Goal: Task Accomplishment & Management: Manage account settings

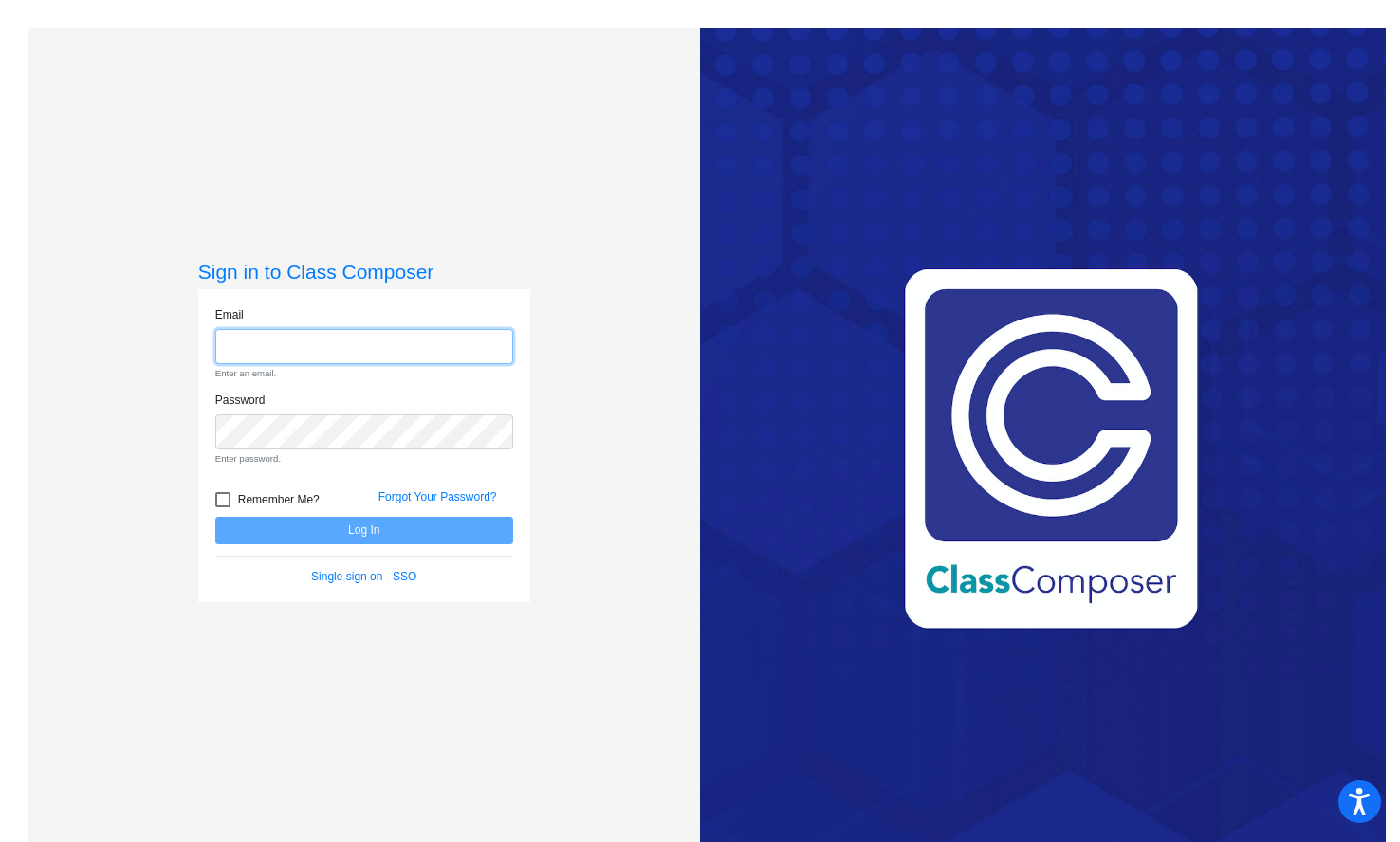
type input "[EMAIL_ADDRESS][DOMAIN_NAME]"
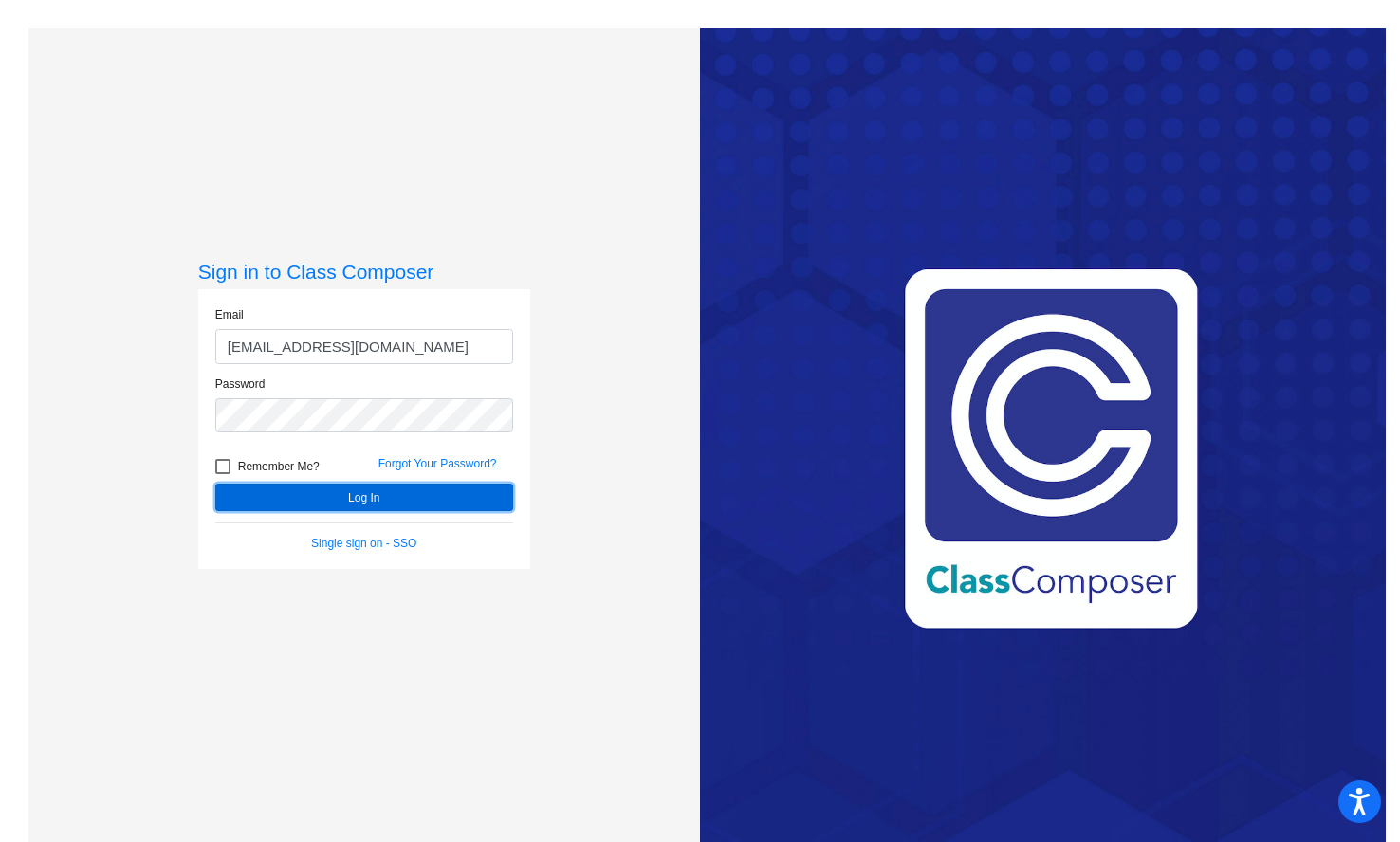
click at [432, 495] on button "Log In" at bounding box center [364, 497] width 297 height 28
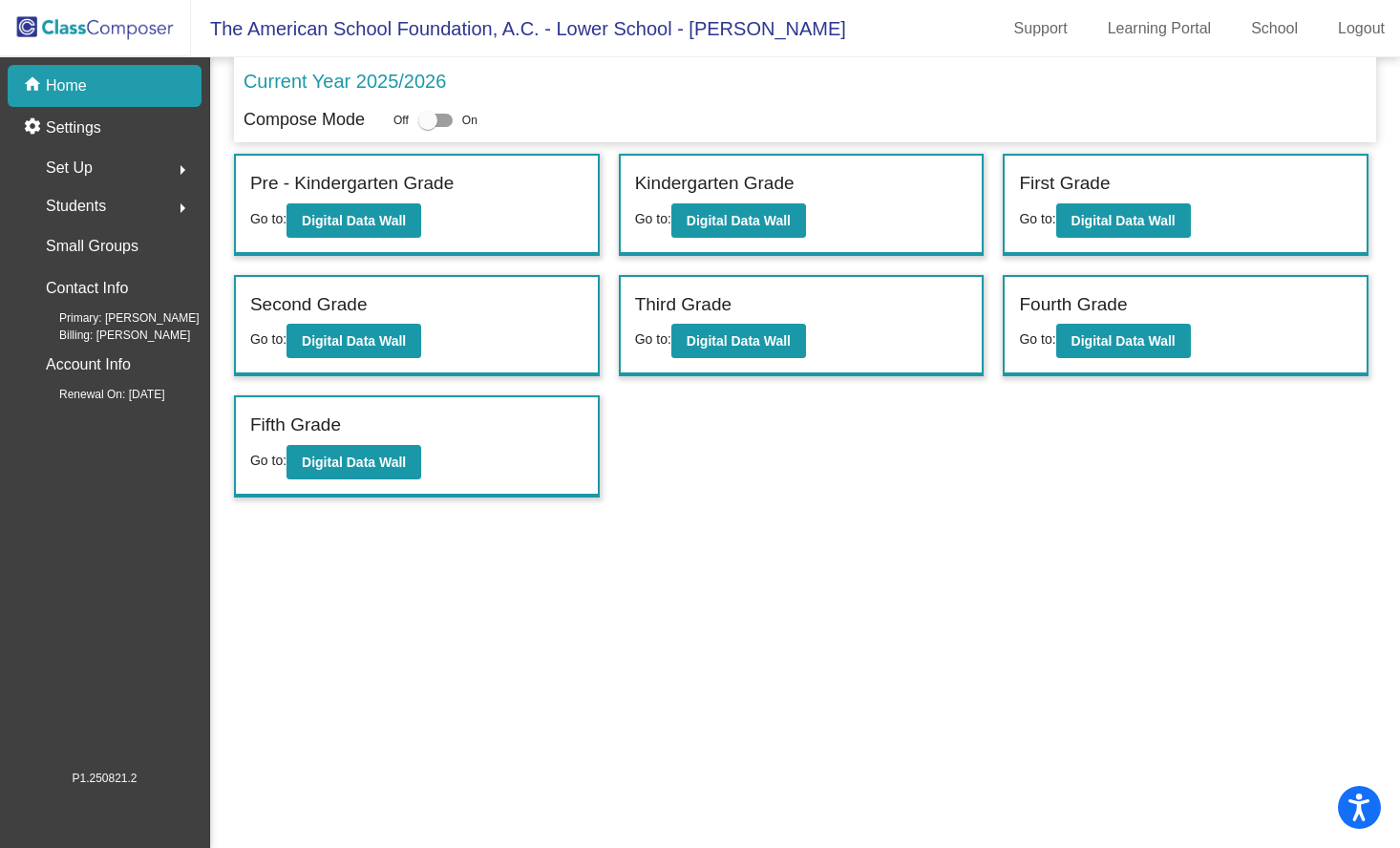
click at [160, 169] on div "Set Up arrow_right" at bounding box center [110, 168] width 182 height 39
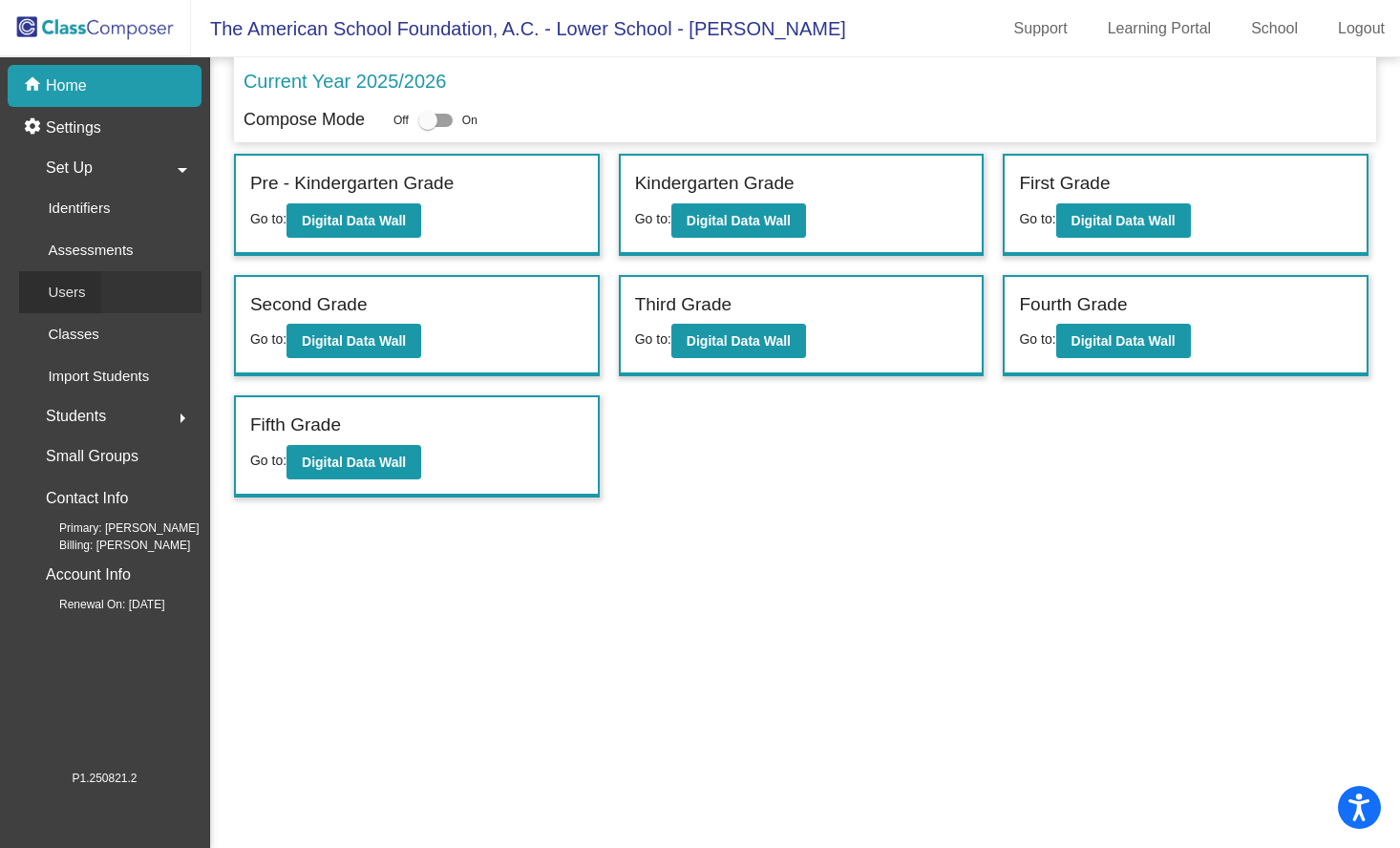
click at [72, 298] on p "Users" at bounding box center [66, 292] width 38 height 23
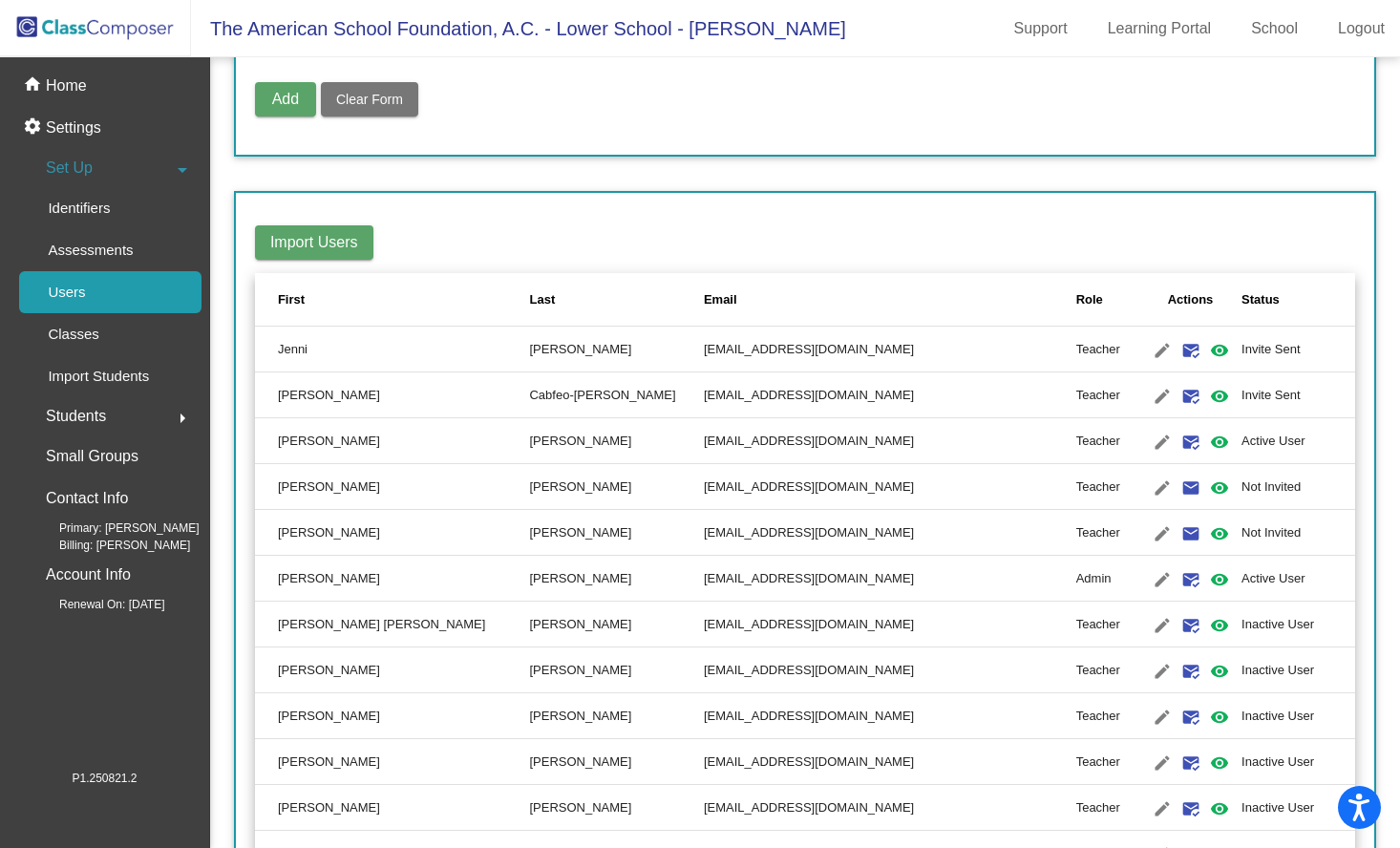
scroll to position [141, 0]
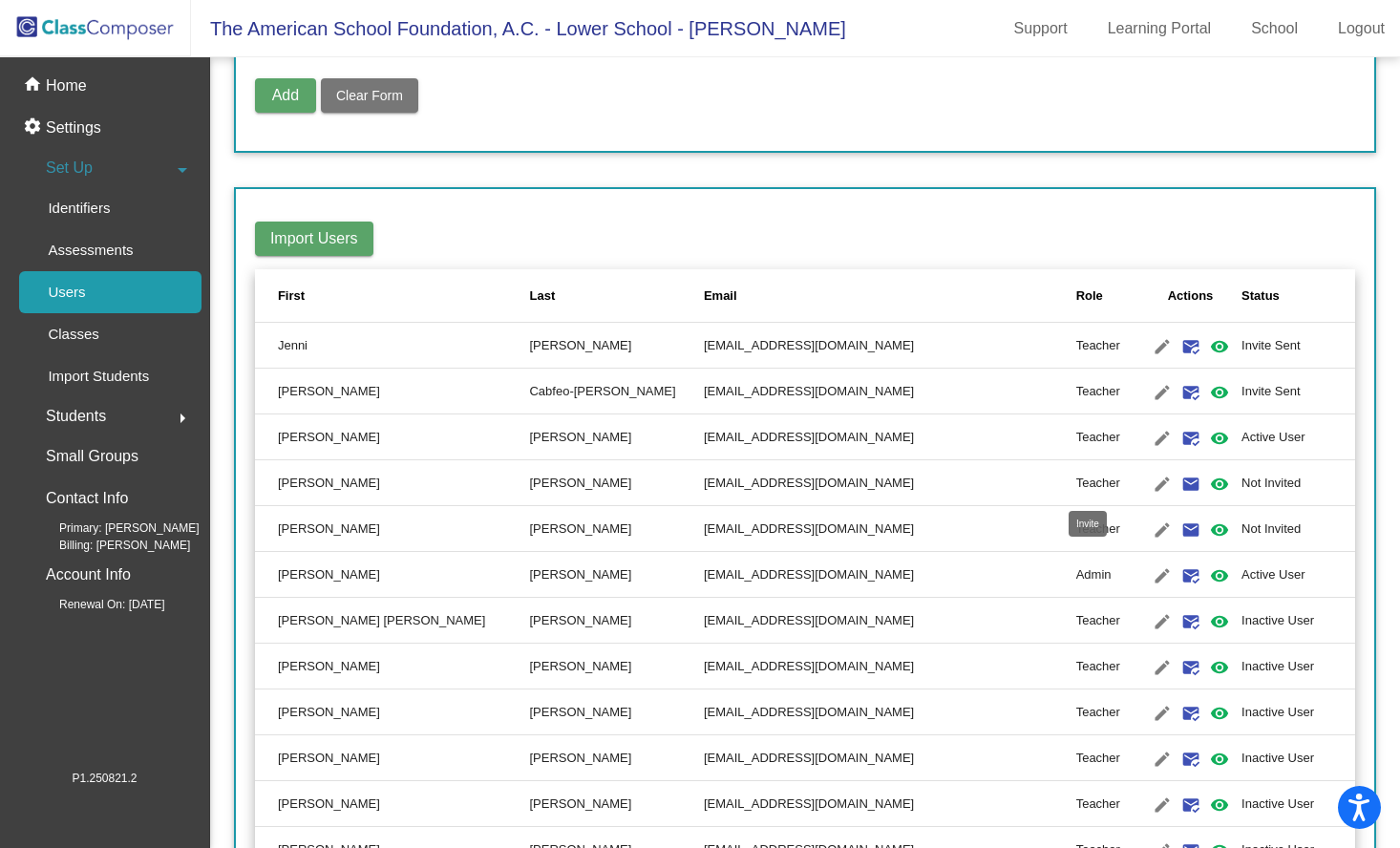
click at [1180, 482] on mat-icon "email" at bounding box center [1191, 484] width 23 height 23
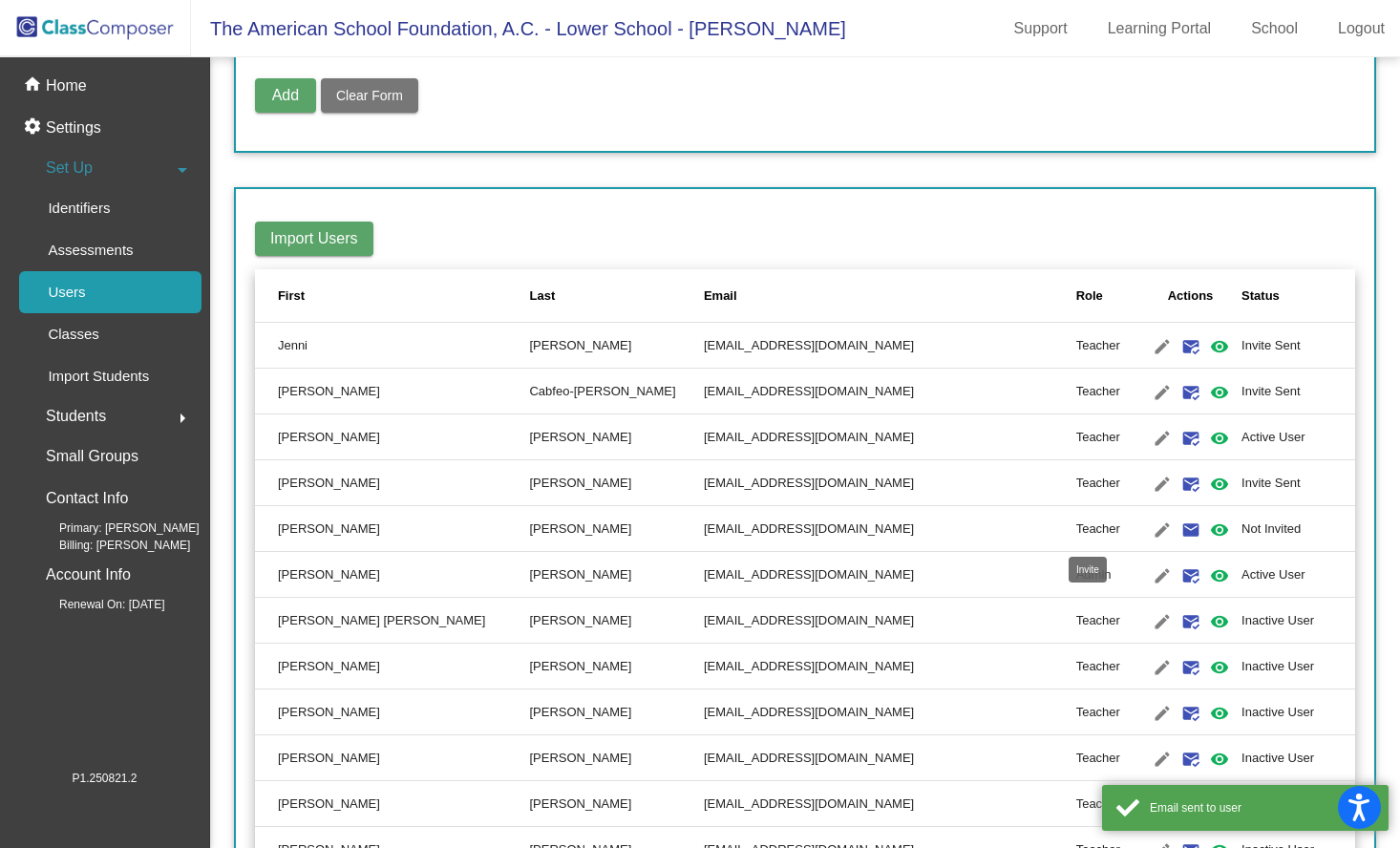
click at [1180, 537] on mat-icon "email" at bounding box center [1191, 530] width 23 height 23
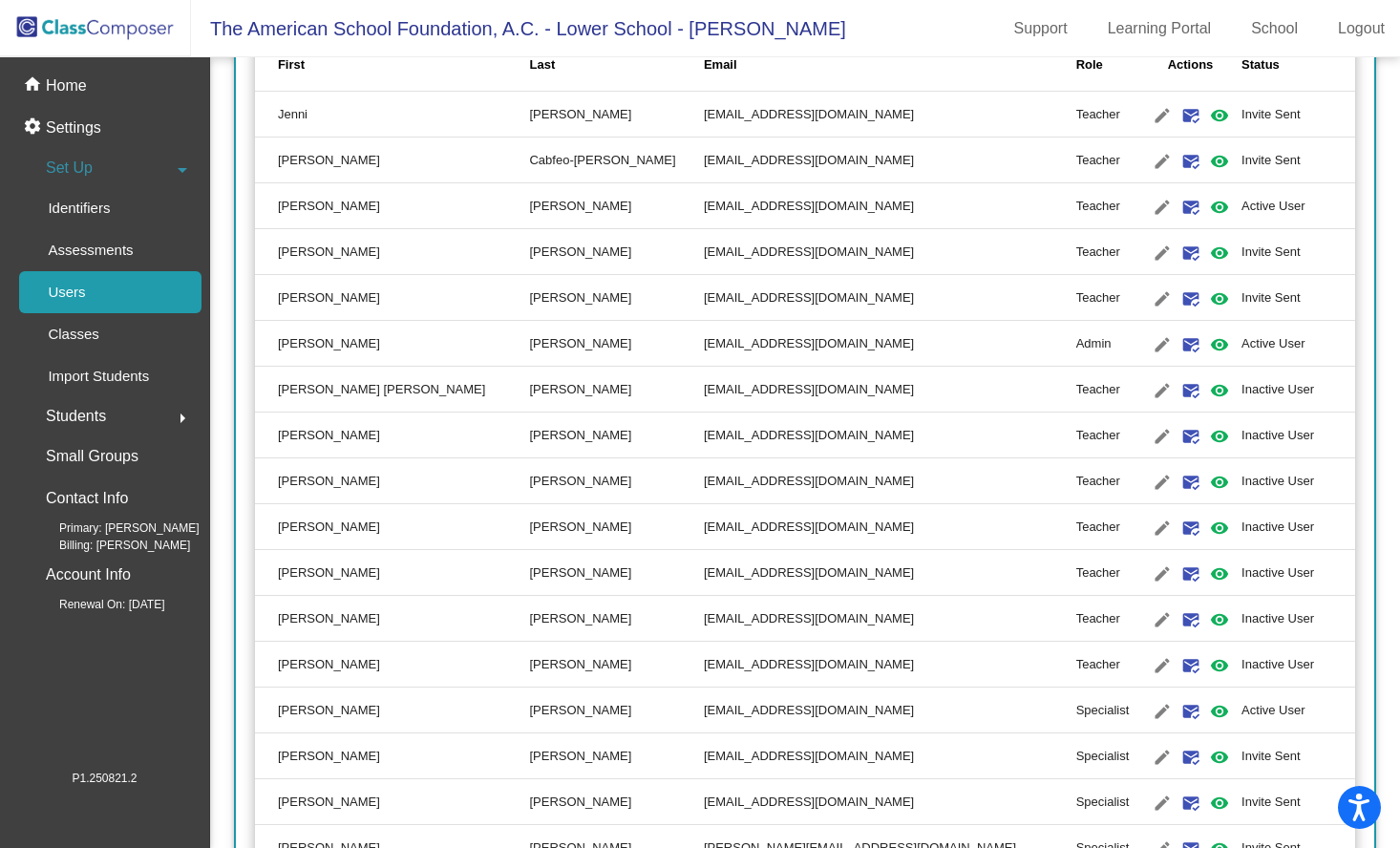
scroll to position [366, 0]
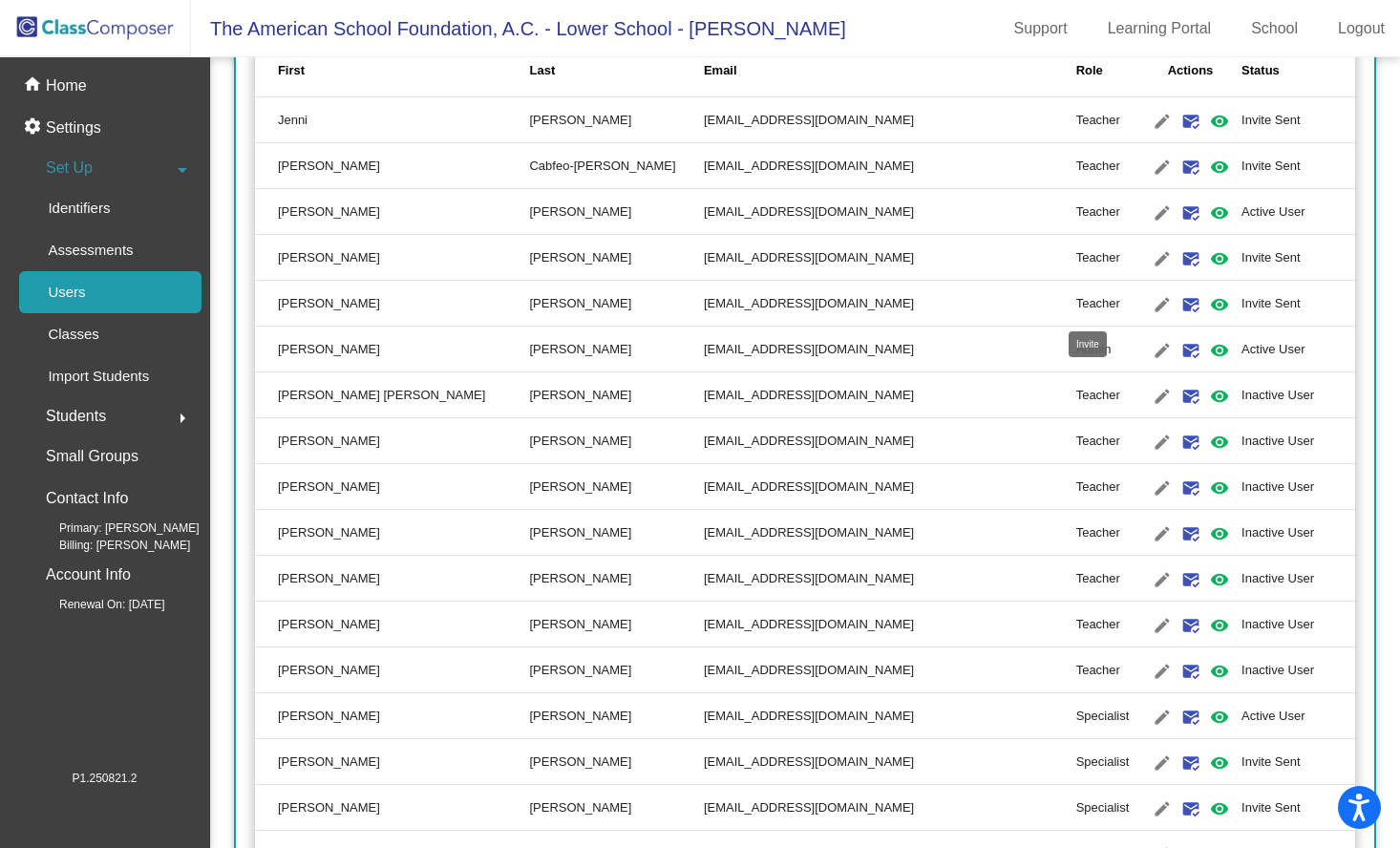
click at [1180, 301] on mat-icon "mark_email_read" at bounding box center [1191, 304] width 23 height 23
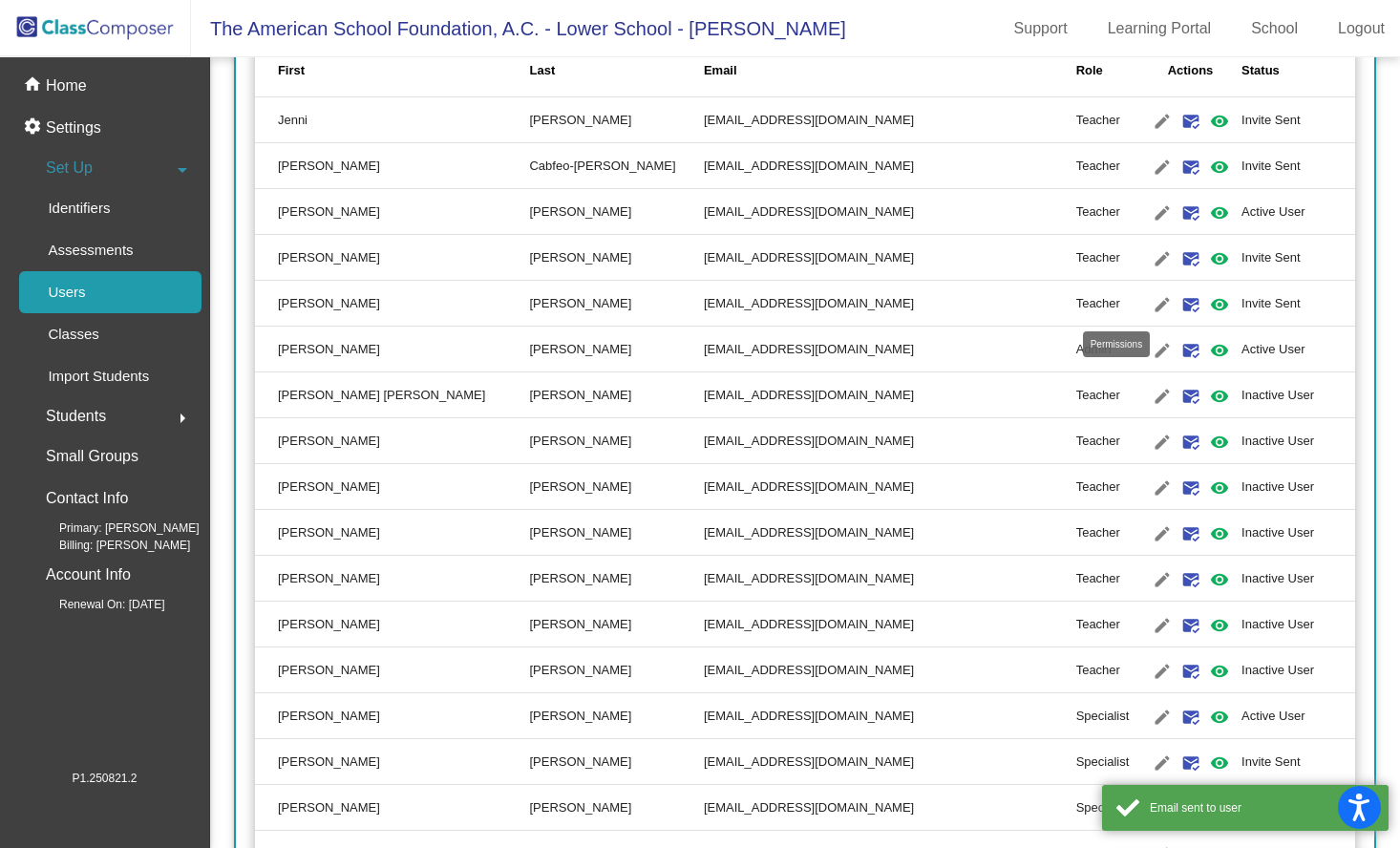
click at [1208, 303] on mat-icon "visibility" at bounding box center [1219, 304] width 23 height 23
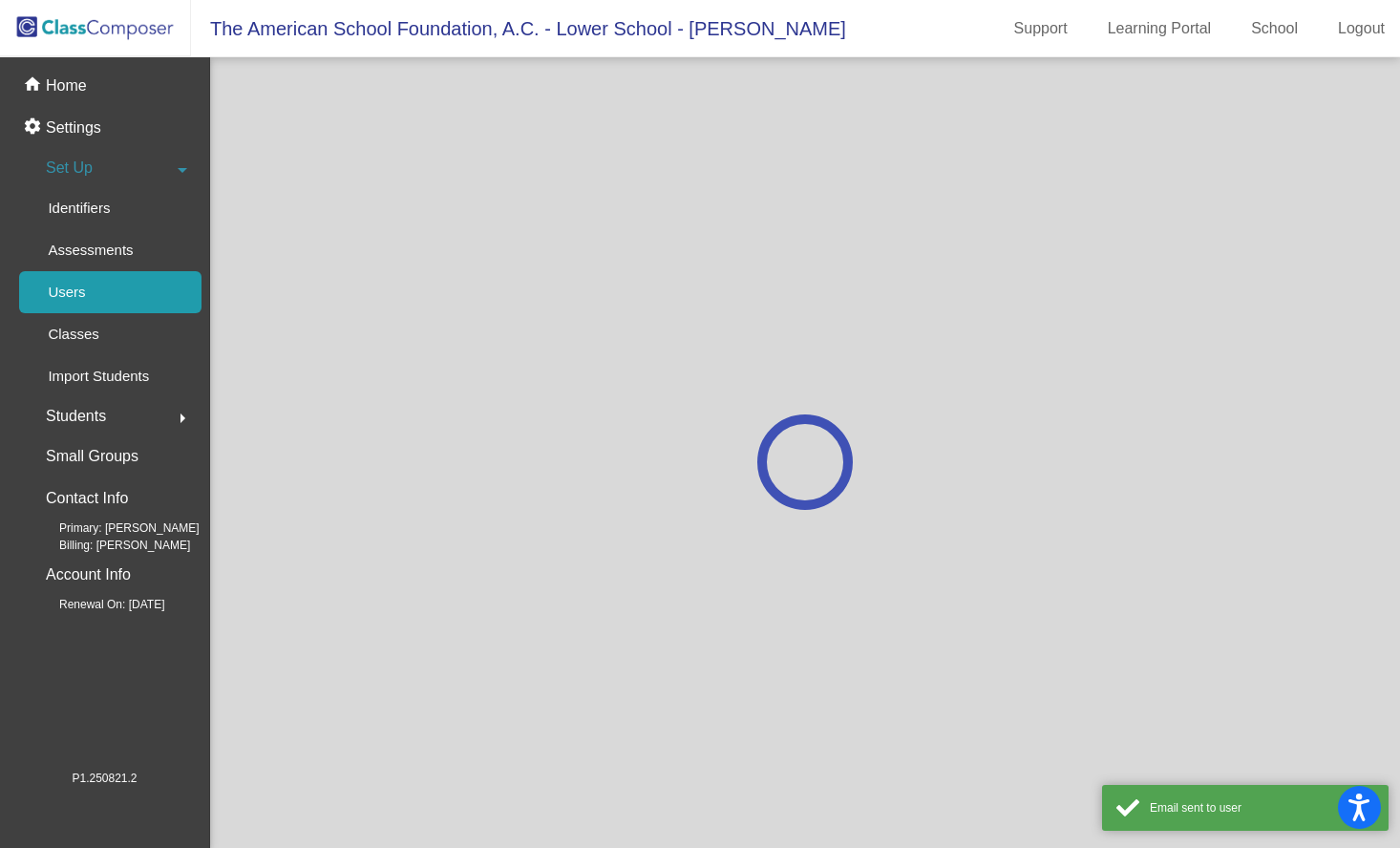
scroll to position [0, 0]
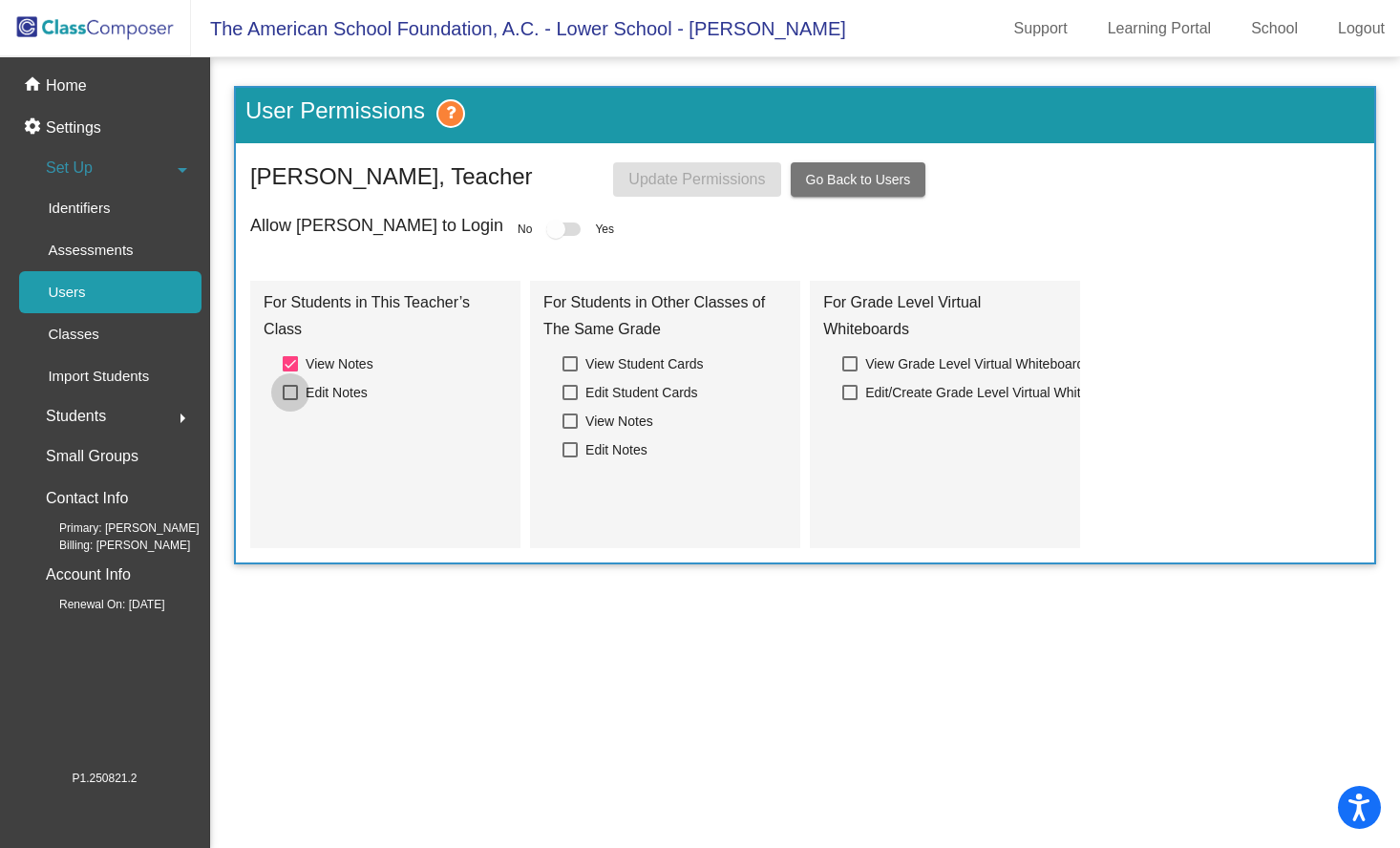
click at [294, 381] on label "Edit Notes" at bounding box center [325, 392] width 85 height 23
click at [291, 401] on input "Edit Notes" at bounding box center [290, 401] width 1 height 1
checkbox input "true"
click at [665, 178] on span "Update Permissions" at bounding box center [697, 179] width 137 height 16
click at [112, 297] on link "Users" at bounding box center [110, 293] width 182 height 42
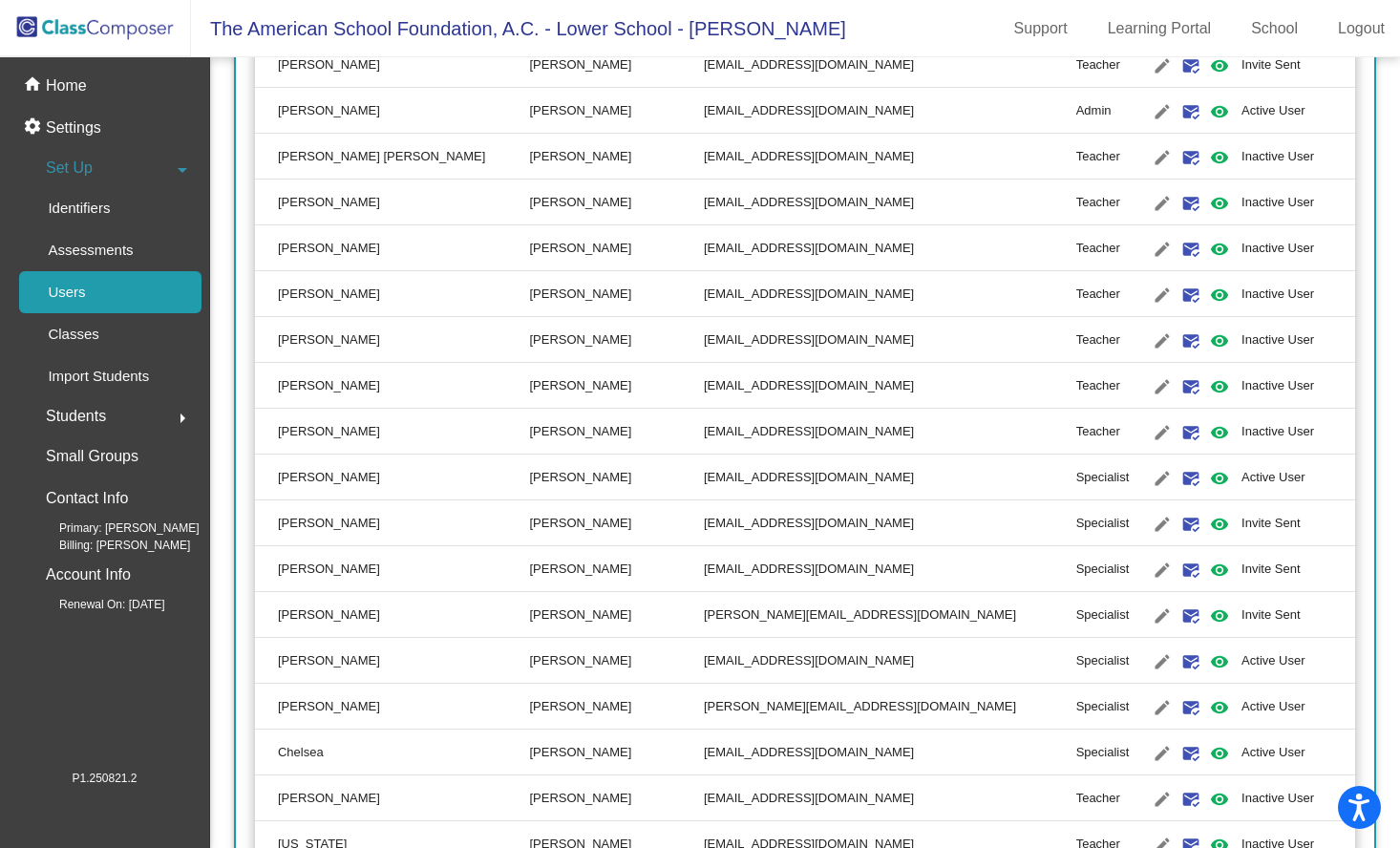
scroll to position [618, 0]
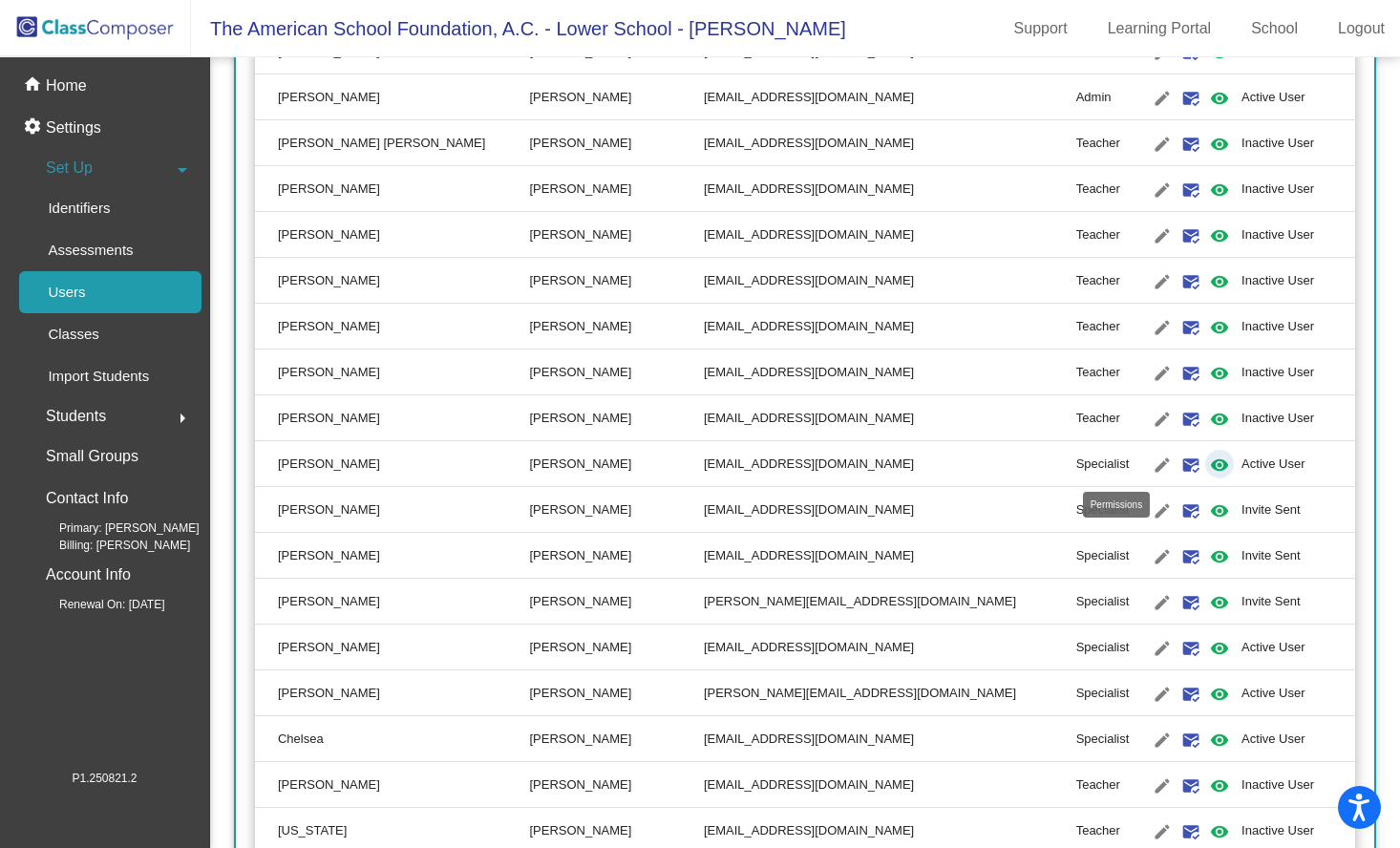
click at [1208, 466] on mat-icon "visibility" at bounding box center [1219, 465] width 23 height 23
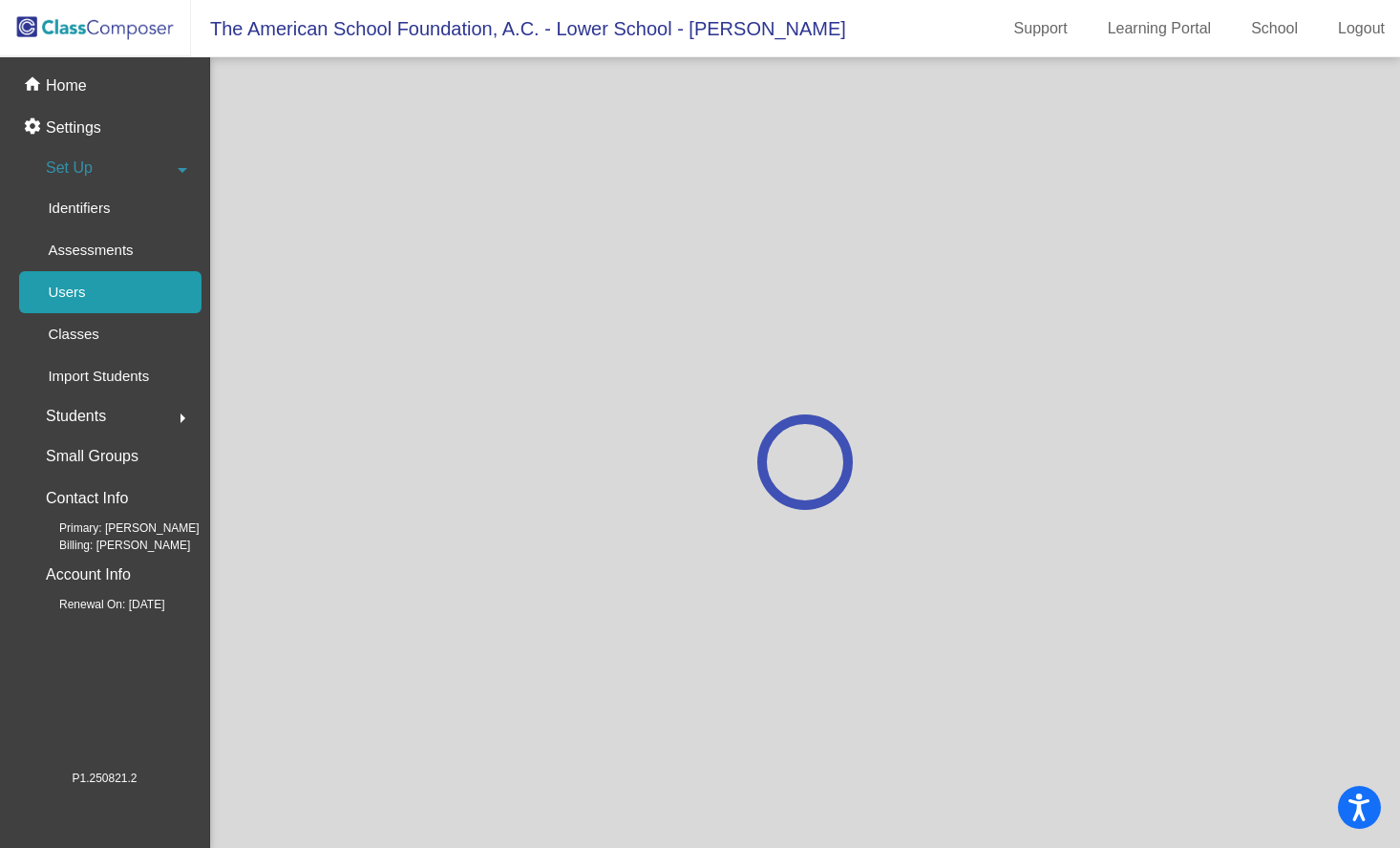
scroll to position [0, 0]
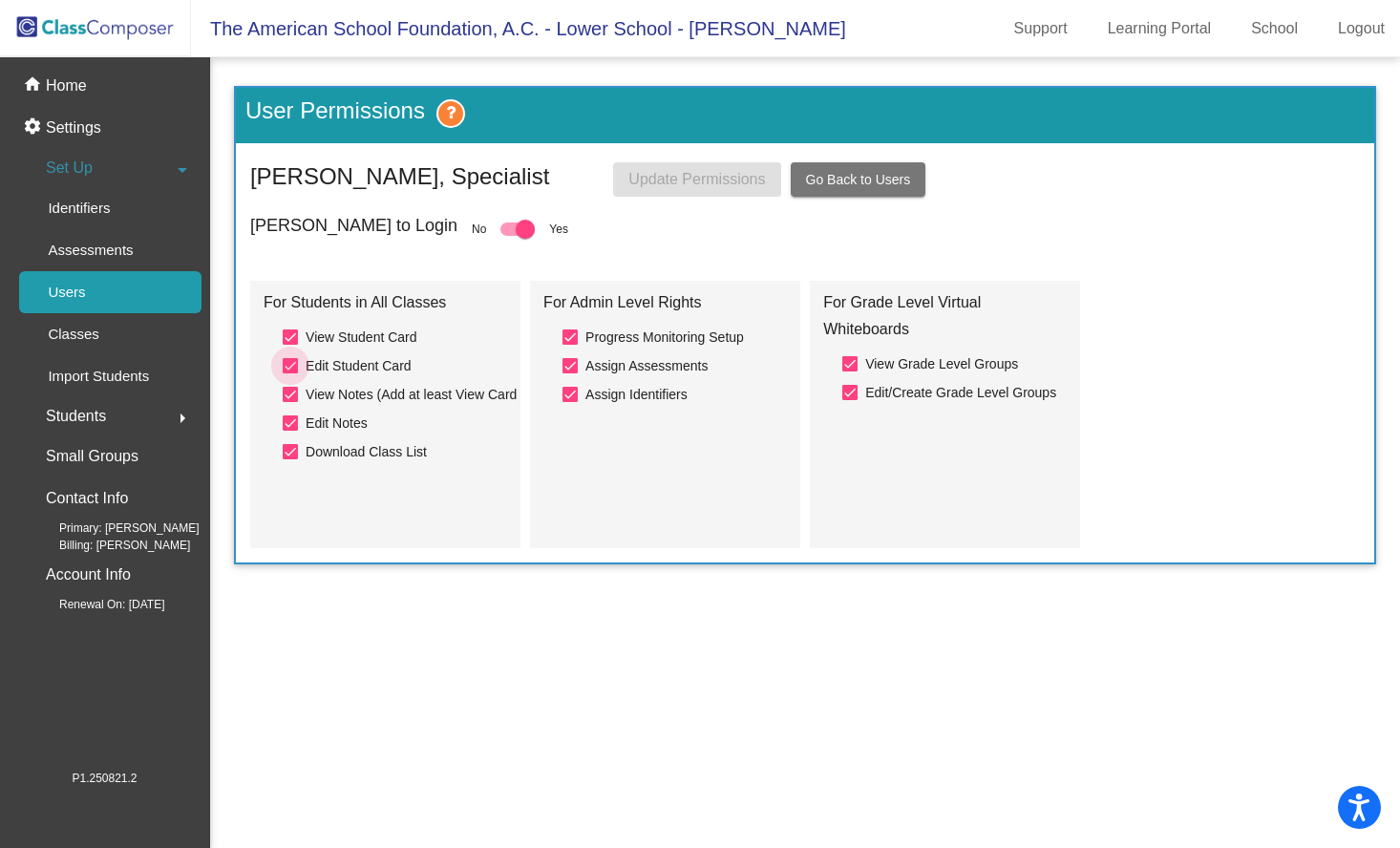
click at [292, 365] on div at bounding box center [290, 365] width 15 height 15
click at [291, 374] on input "Edit Student Card" at bounding box center [290, 374] width 1 height 1
click at [292, 363] on div at bounding box center [290, 365] width 15 height 15
click at [291, 374] on input "Edit Student Card" at bounding box center [290, 374] width 1 height 1
checkbox input "true"
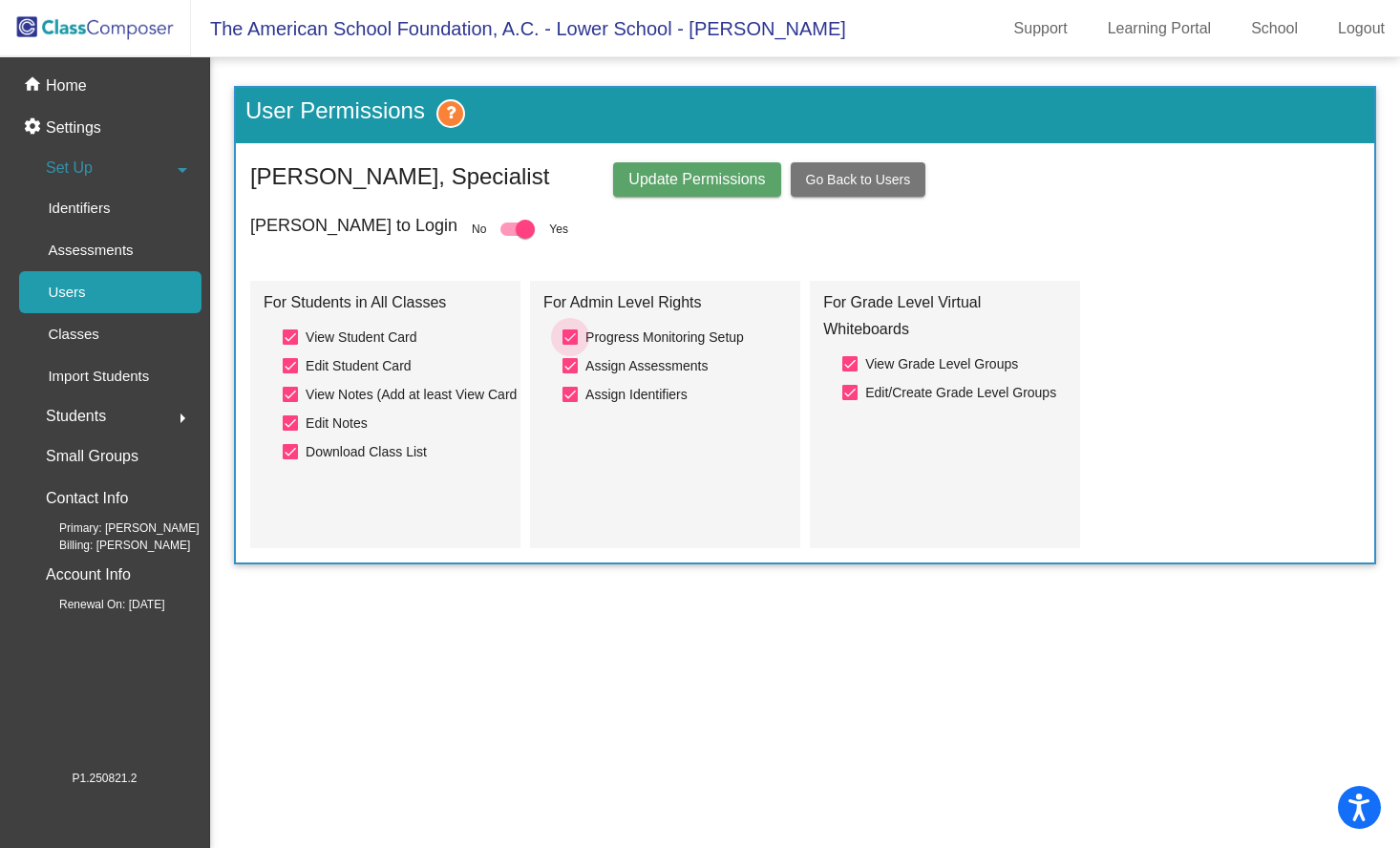
click at [571, 342] on div at bounding box center [569, 336] width 15 height 15
click at [570, 345] on input "Progress Monitoring Setup" at bounding box center [569, 345] width 1 height 1
checkbox input "false"
click at [571, 368] on div at bounding box center [569, 365] width 15 height 15
click at [570, 374] on input "Assign Assessments" at bounding box center [569, 374] width 1 height 1
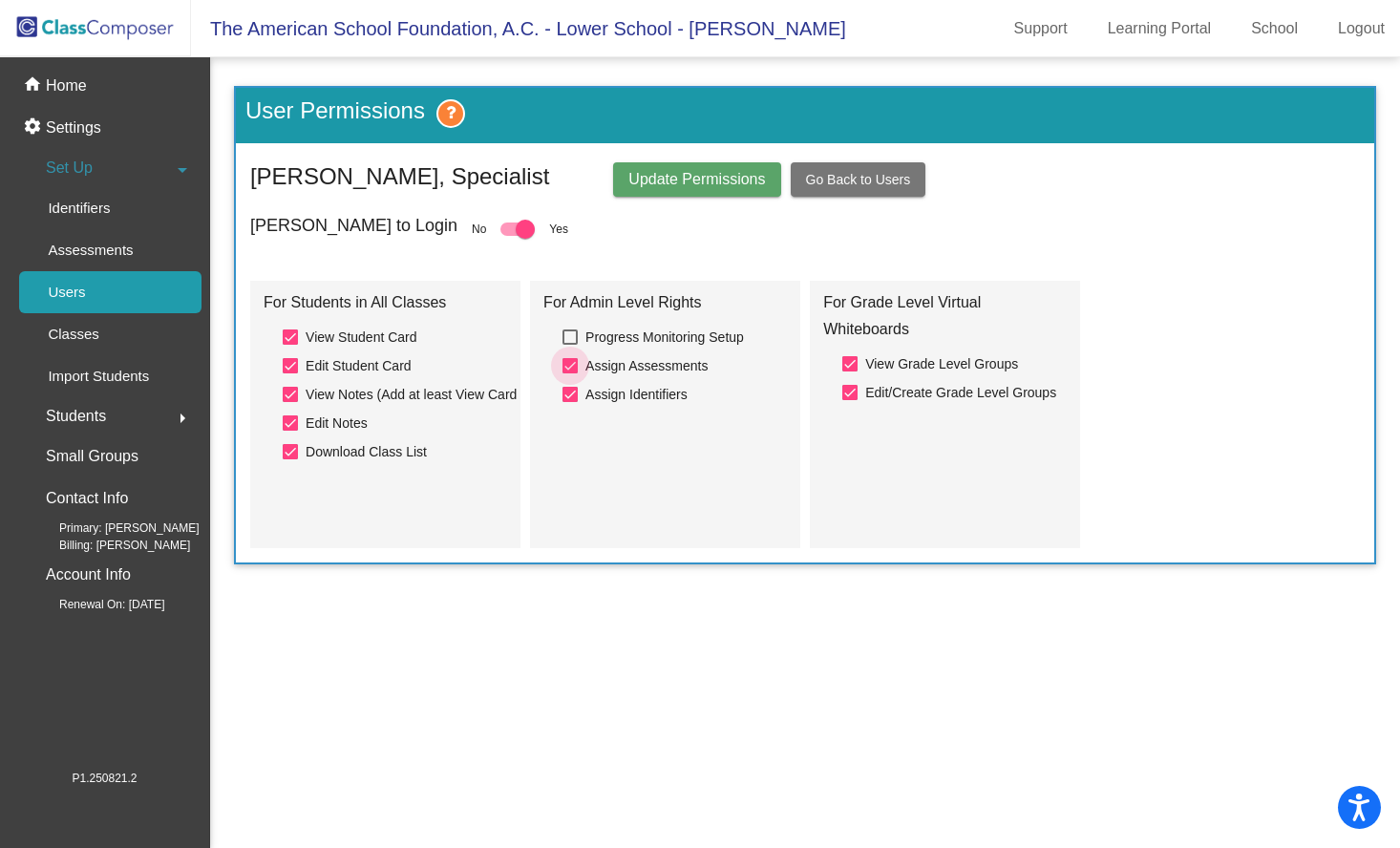
checkbox input "false"
click at [571, 397] on div at bounding box center [569, 394] width 15 height 15
click at [570, 403] on input "Assign Identifiers" at bounding box center [569, 403] width 1 height 1
click at [571, 397] on div at bounding box center [569, 394] width 15 height 15
click at [570, 403] on input "Assign Identifiers" at bounding box center [569, 403] width 1 height 1
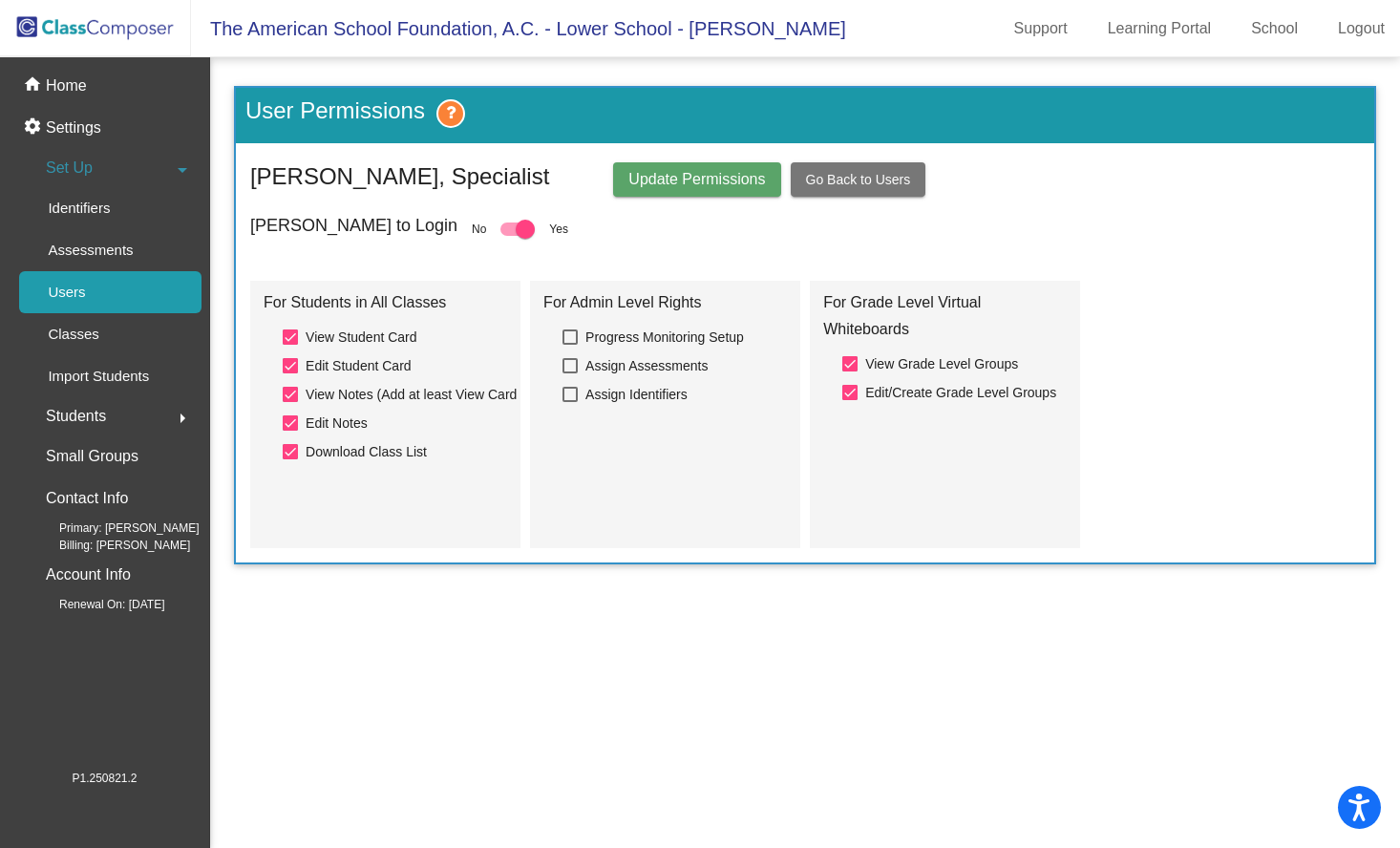
checkbox input "true"
click at [851, 366] on div at bounding box center [850, 363] width 15 height 15
click at [850, 372] on input "View Grade Level Groups" at bounding box center [849, 372] width 1 height 1
click at [851, 366] on div at bounding box center [850, 363] width 15 height 15
click at [850, 372] on input "View Grade Level Groups" at bounding box center [849, 372] width 1 height 1
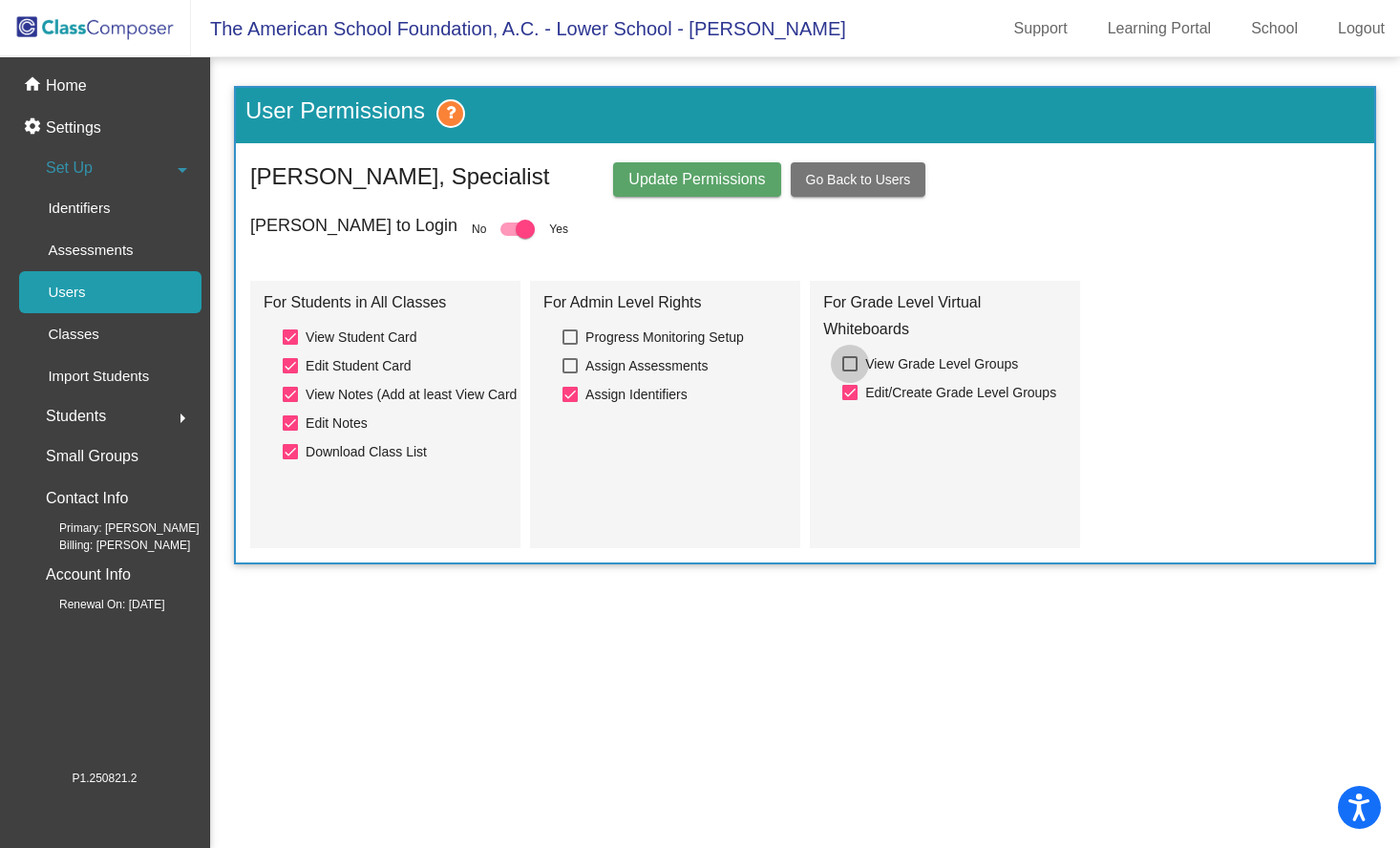
checkbox input "true"
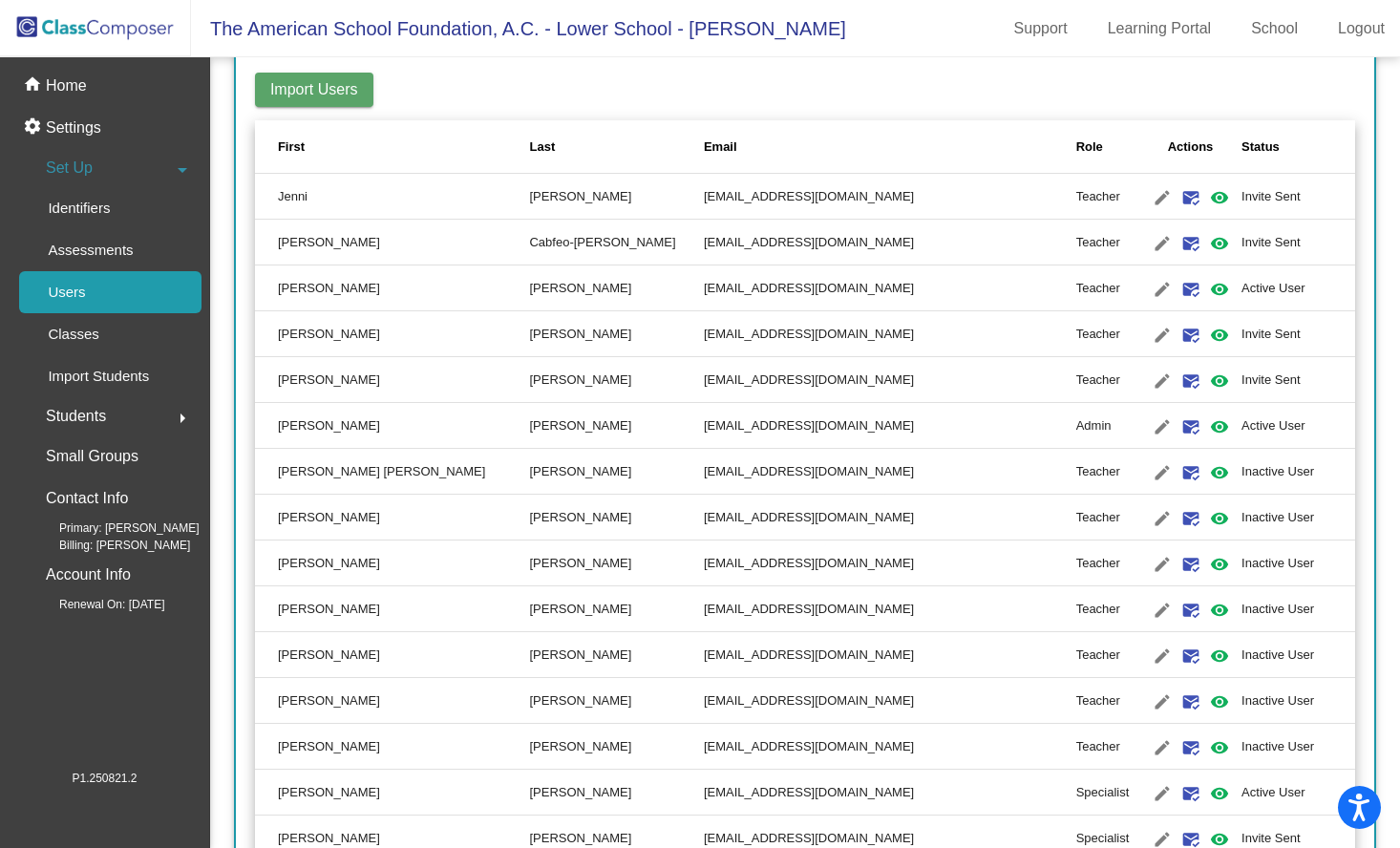
scroll to position [305, 0]
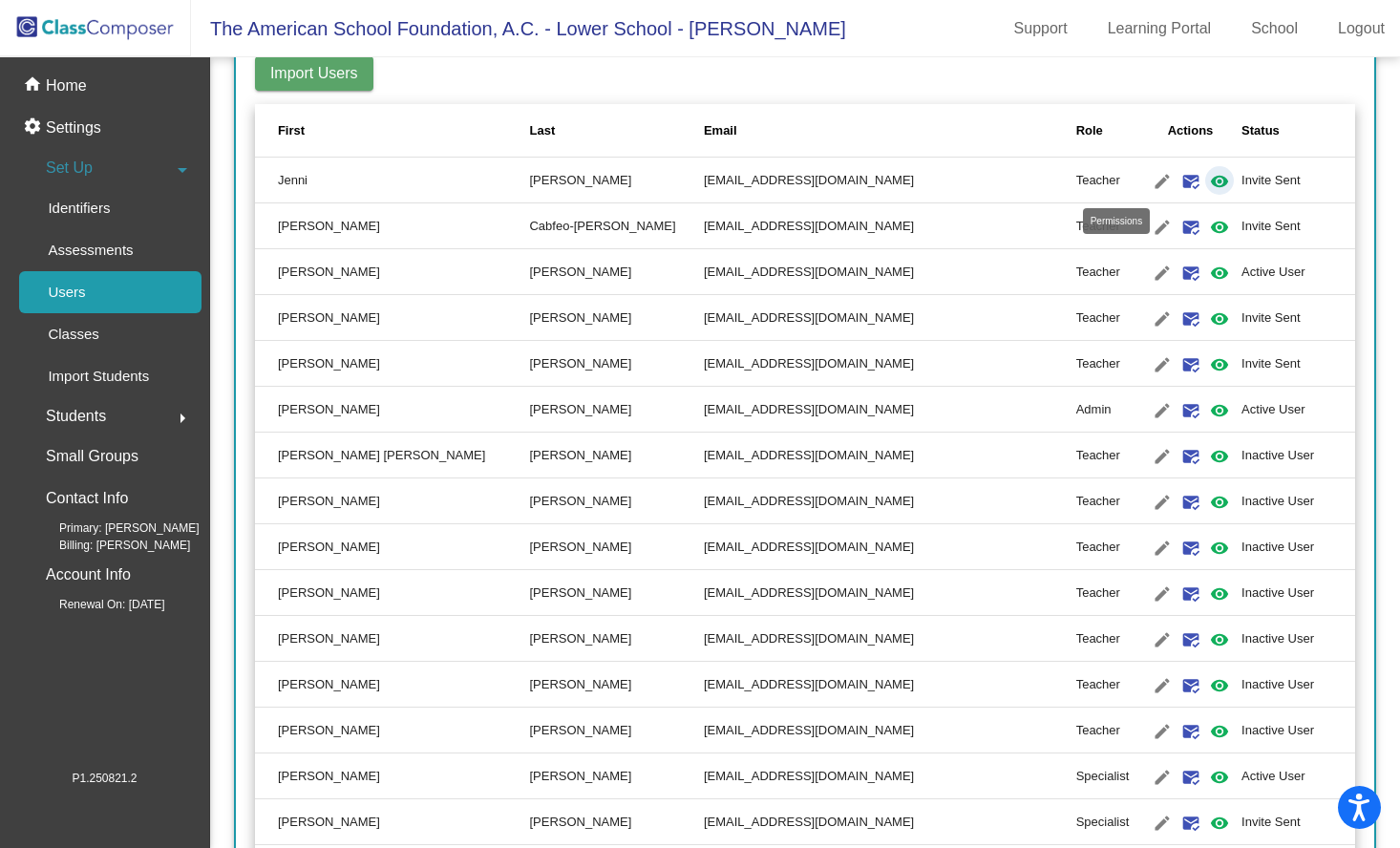
click at [1208, 183] on mat-icon "visibility" at bounding box center [1219, 181] width 23 height 23
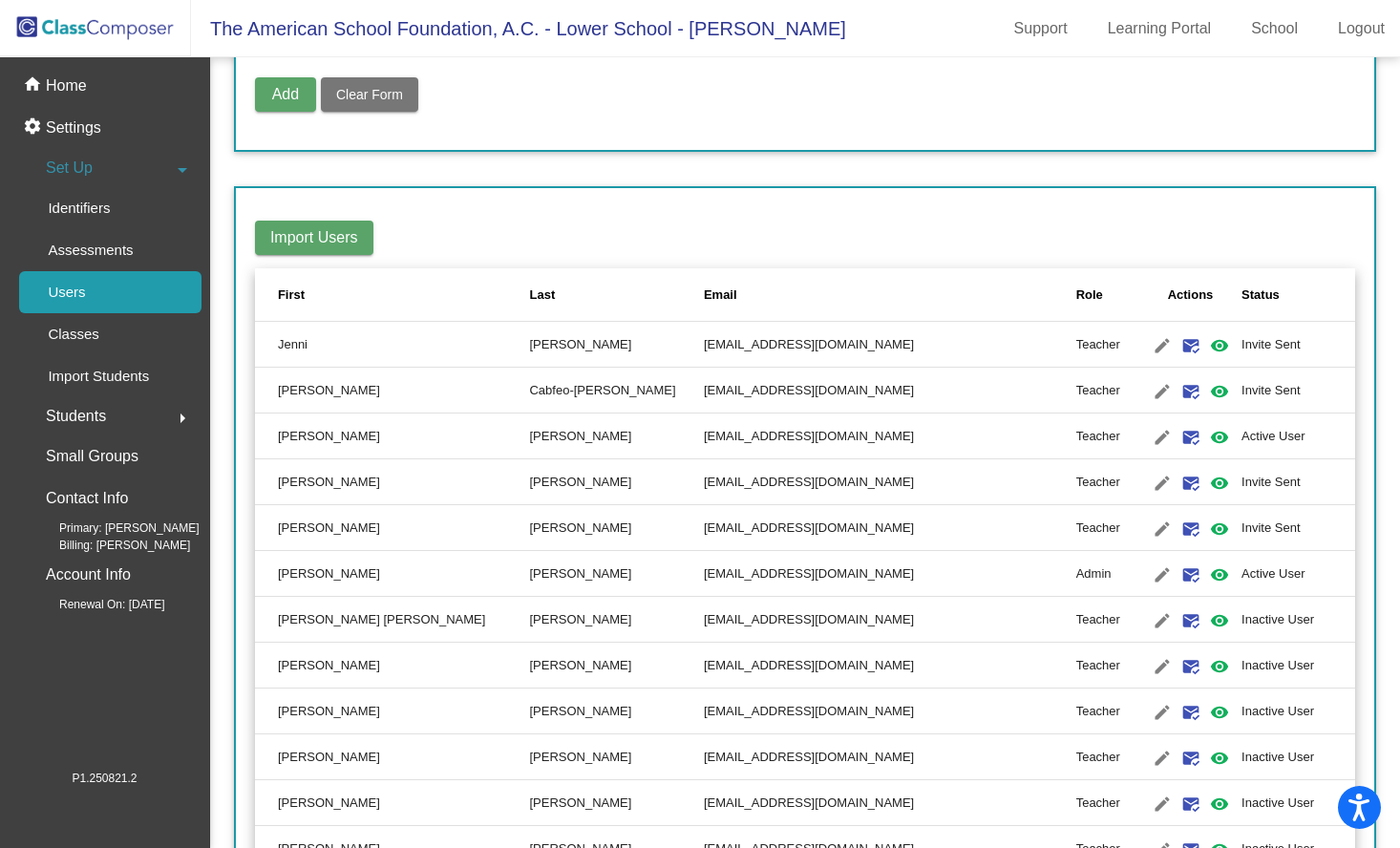
scroll to position [182, 0]
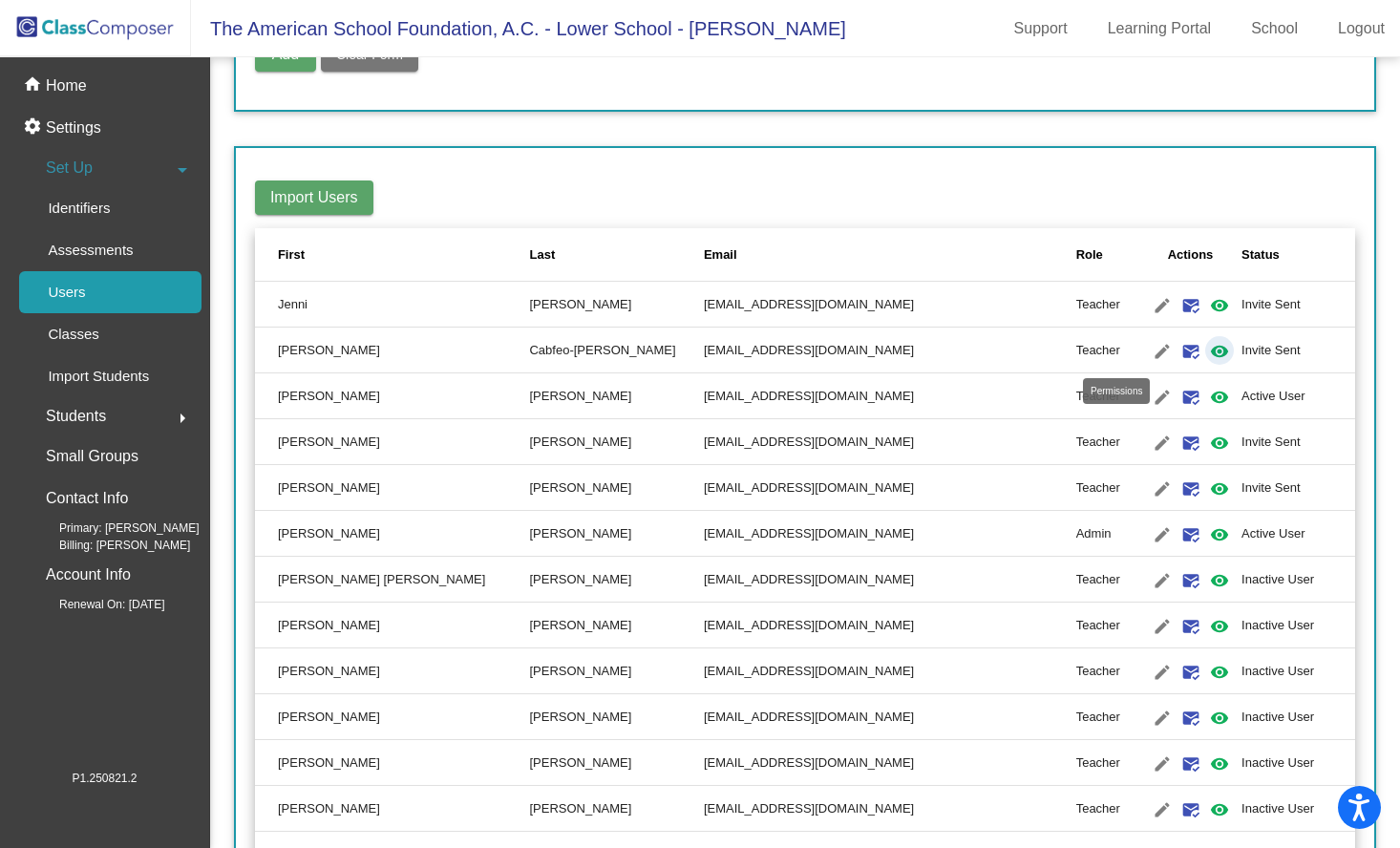
click at [1208, 350] on mat-icon "visibility" at bounding box center [1219, 351] width 23 height 23
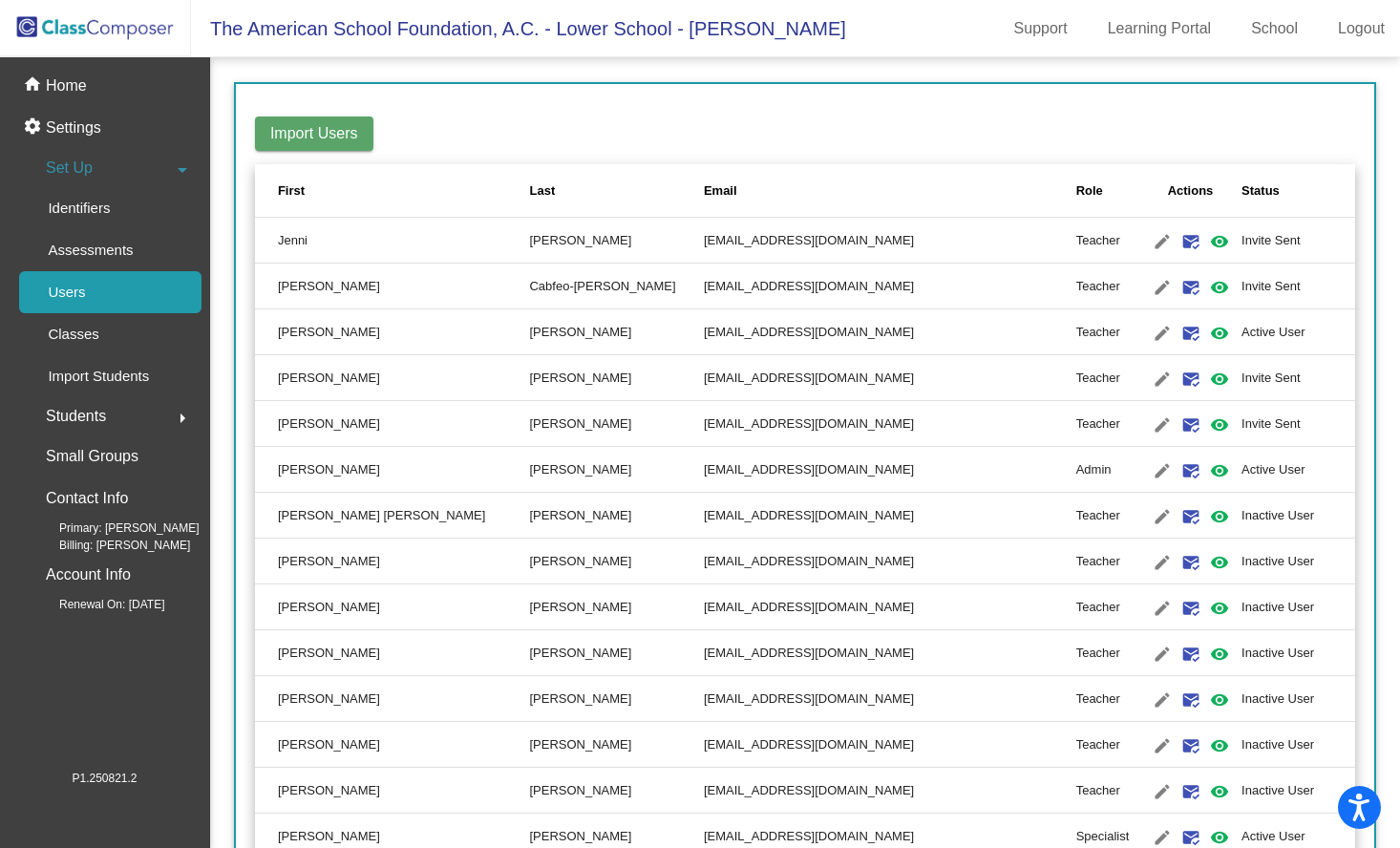
scroll to position [253, 0]
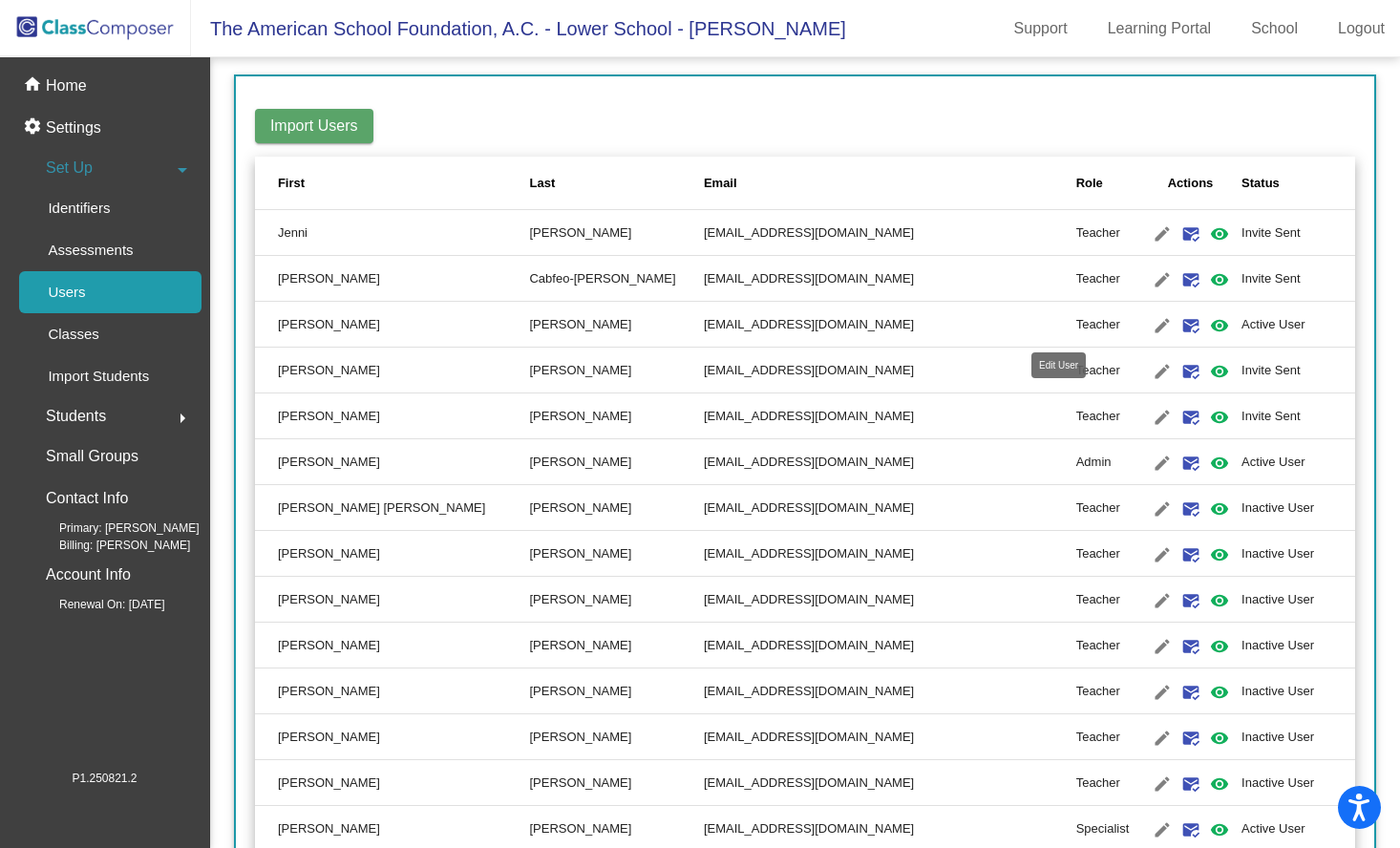
click at [1151, 323] on mat-icon "edit" at bounding box center [1162, 325] width 23 height 23
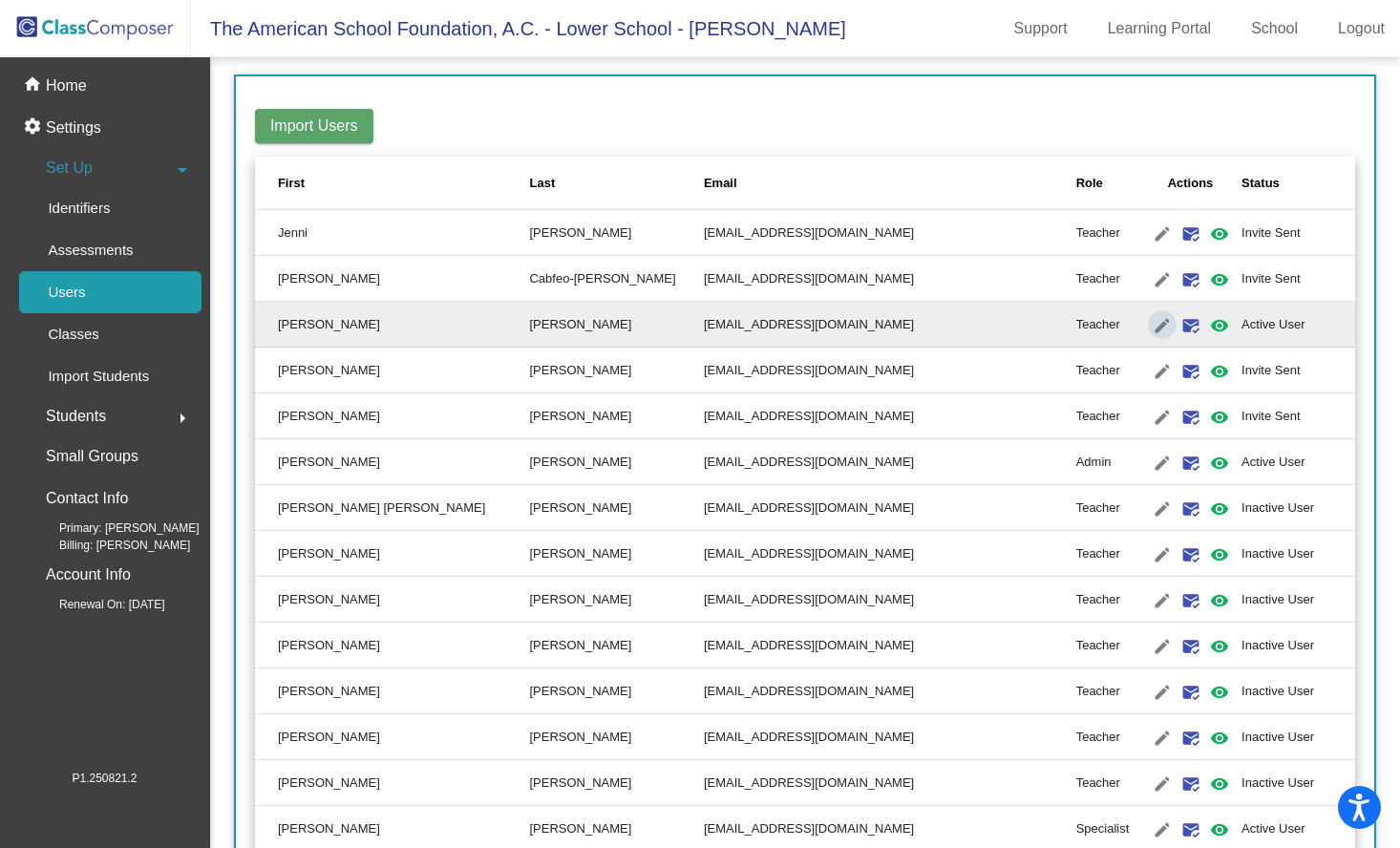
type input "[PERSON_NAME]"
type input "[EMAIL_ADDRESS][DOMAIN_NAME]"
radio input "true"
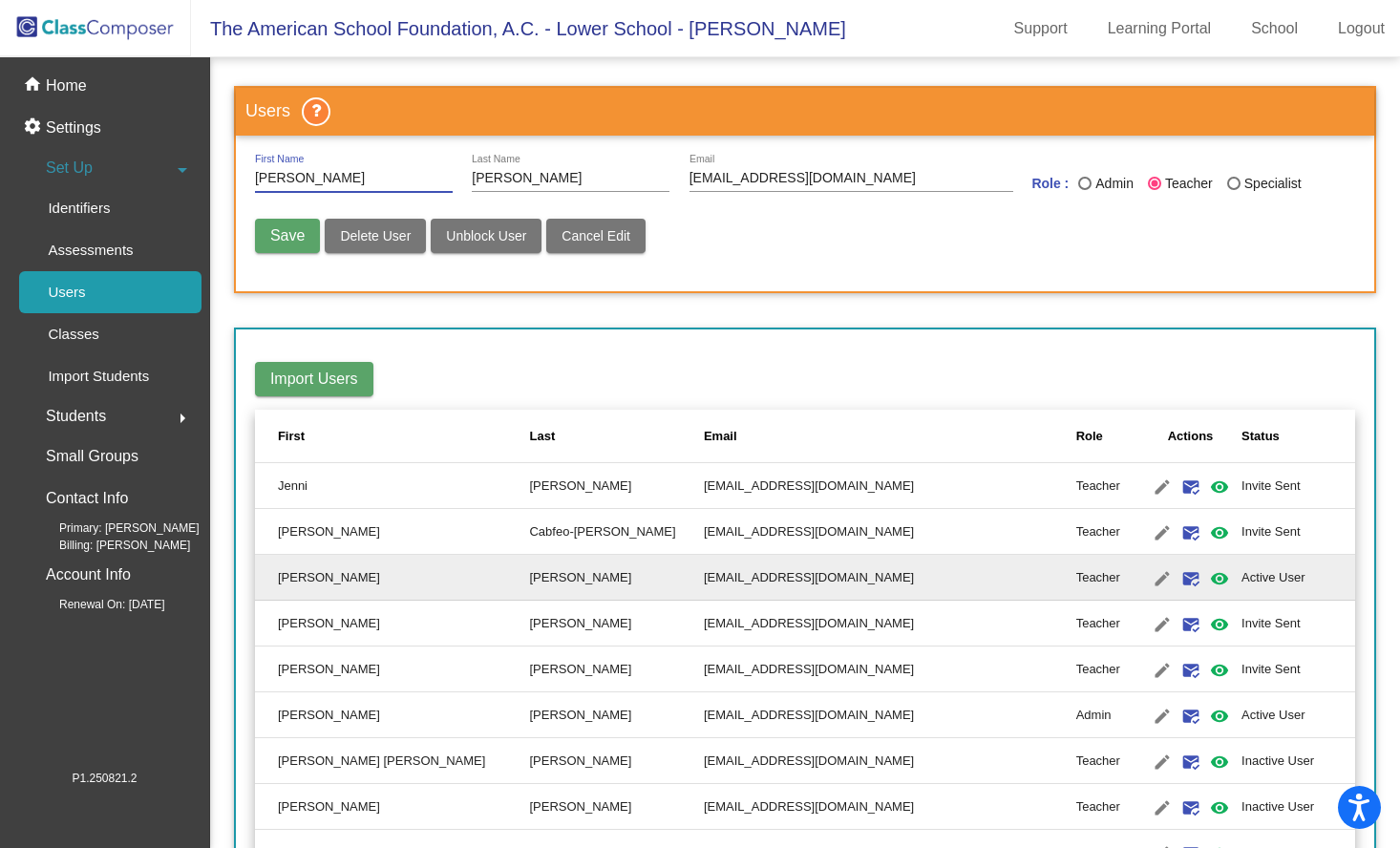
click at [321, 177] on input "[PERSON_NAME]" at bounding box center [353, 178] width 197 height 15
type input "[PERSON_NAME]"
click at [291, 243] on span "Save" at bounding box center [288, 235] width 35 height 16
radio input "false"
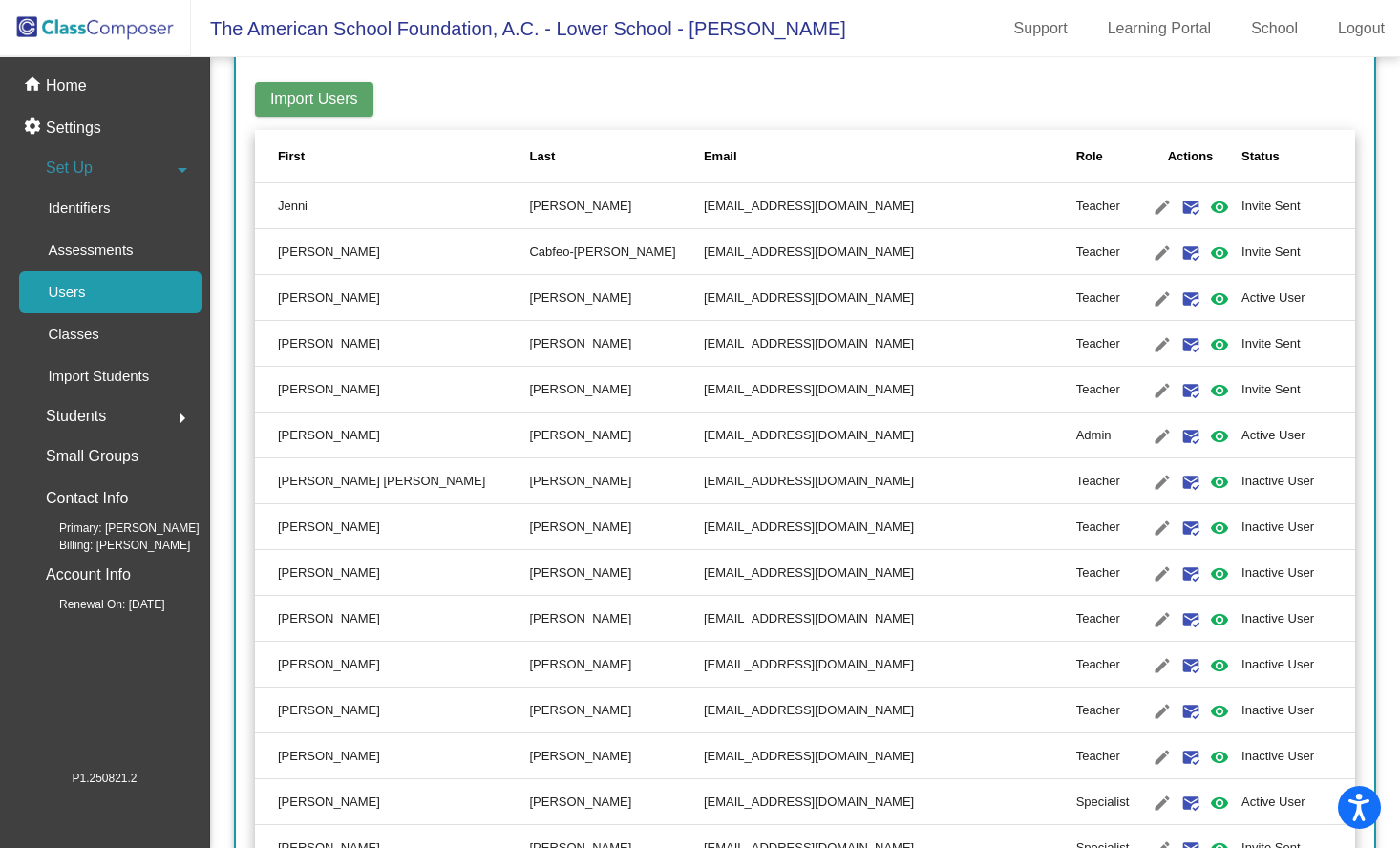
scroll to position [225, 0]
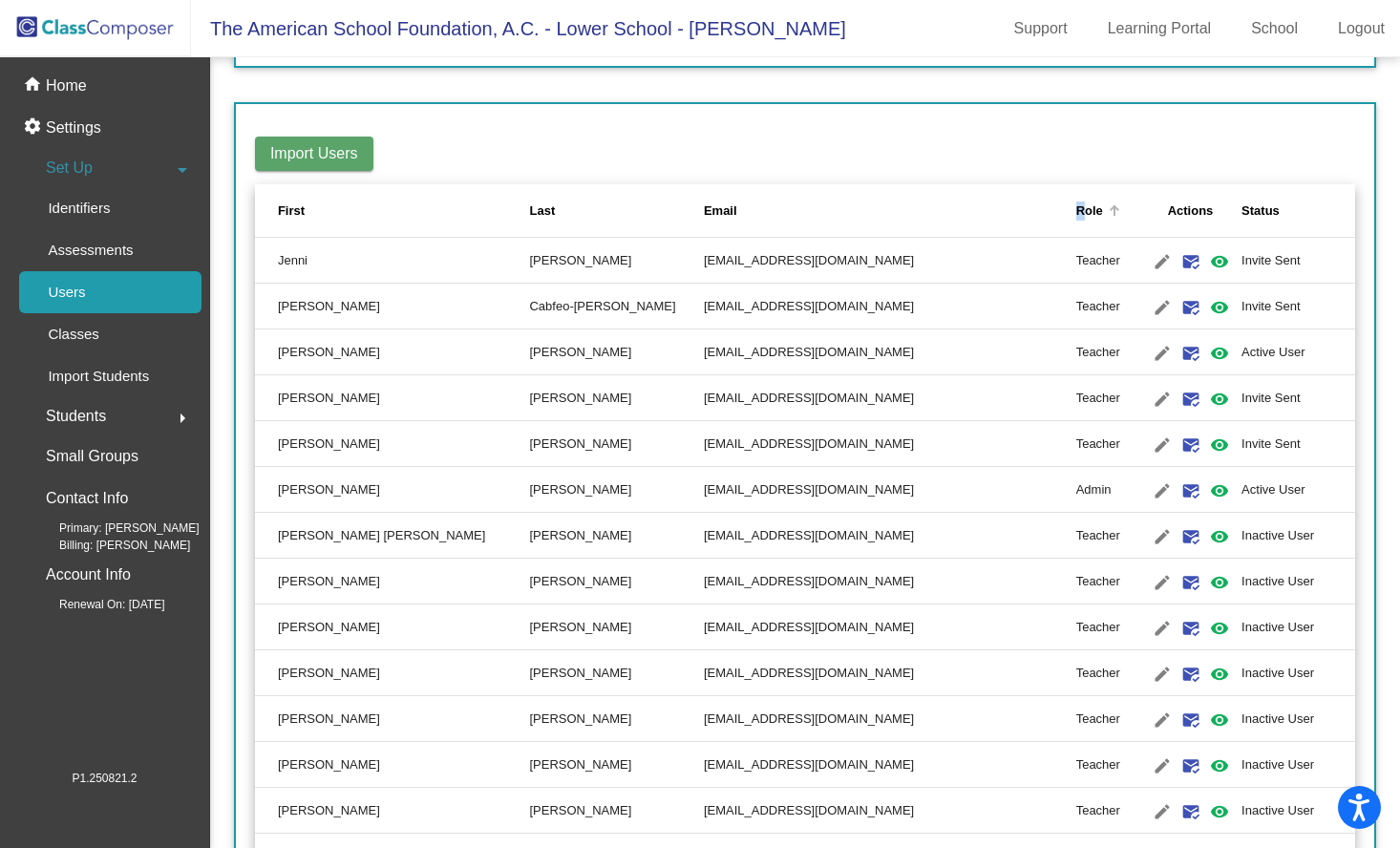
click at [1077, 212] on div "Role" at bounding box center [1090, 210] width 27 height 19
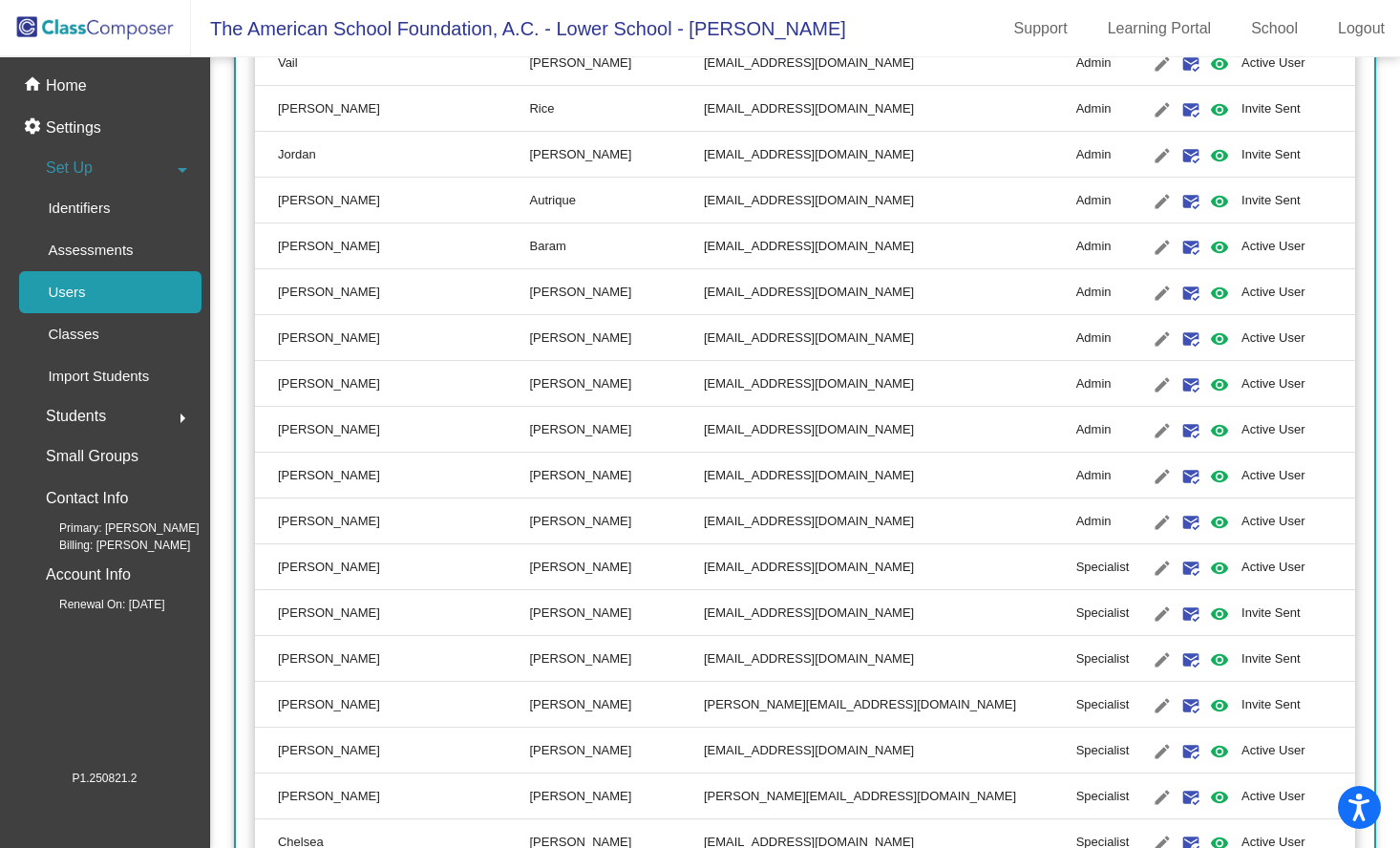
scroll to position [0, 0]
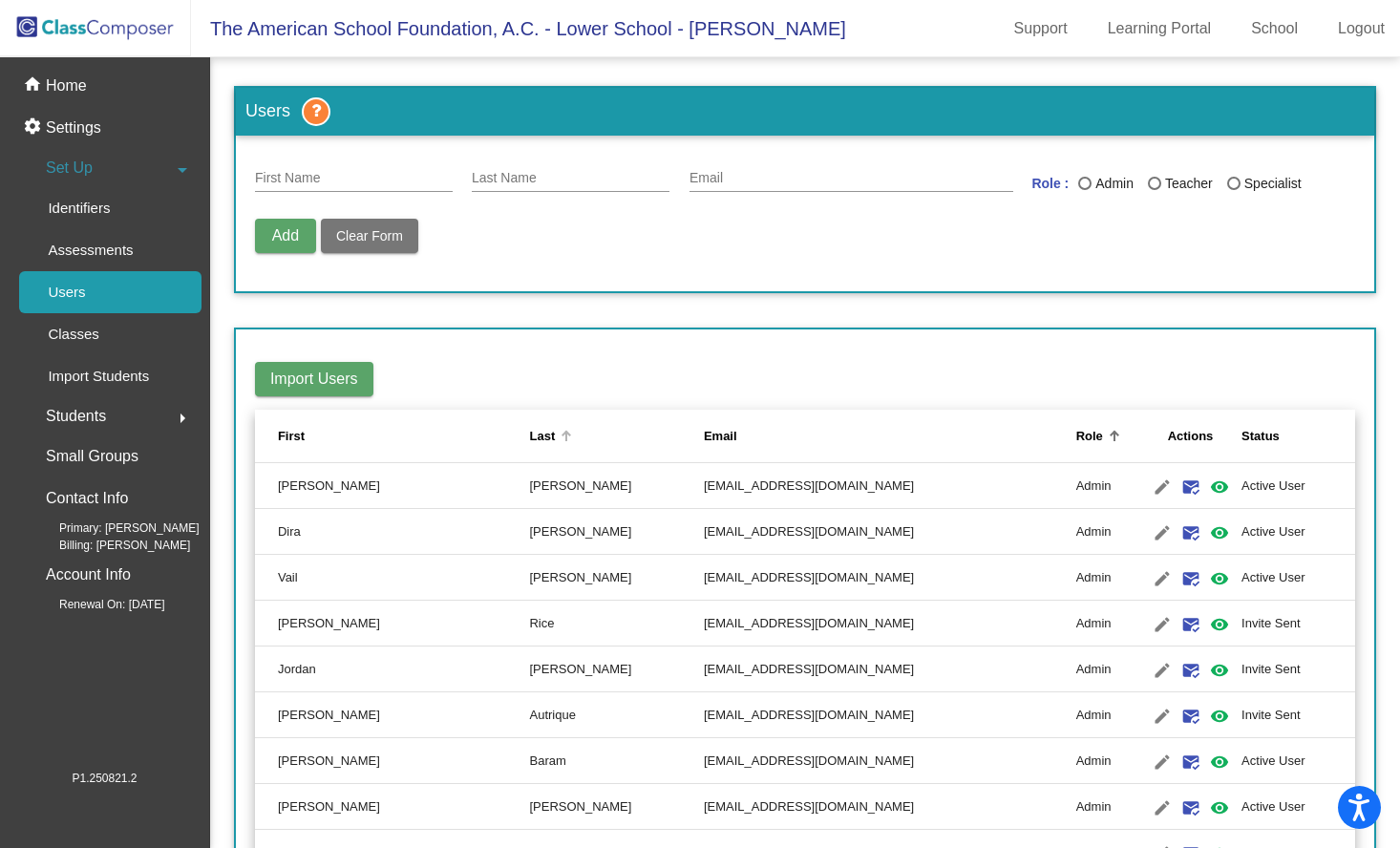
click at [529, 433] on div "Last" at bounding box center [542, 436] width 26 height 19
click at [1077, 434] on div "Role" at bounding box center [1108, 436] width 63 height 19
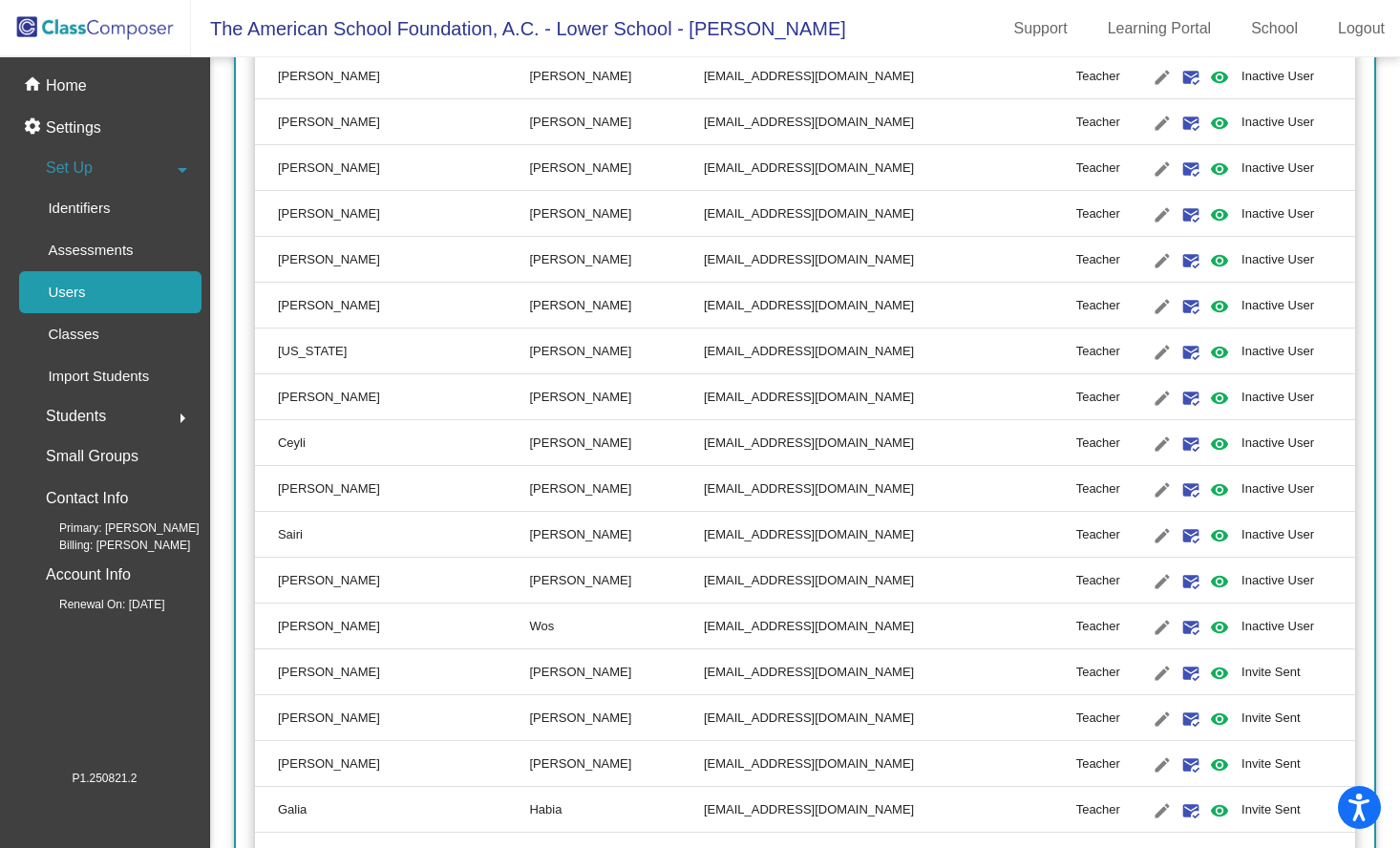
scroll to position [1753, 0]
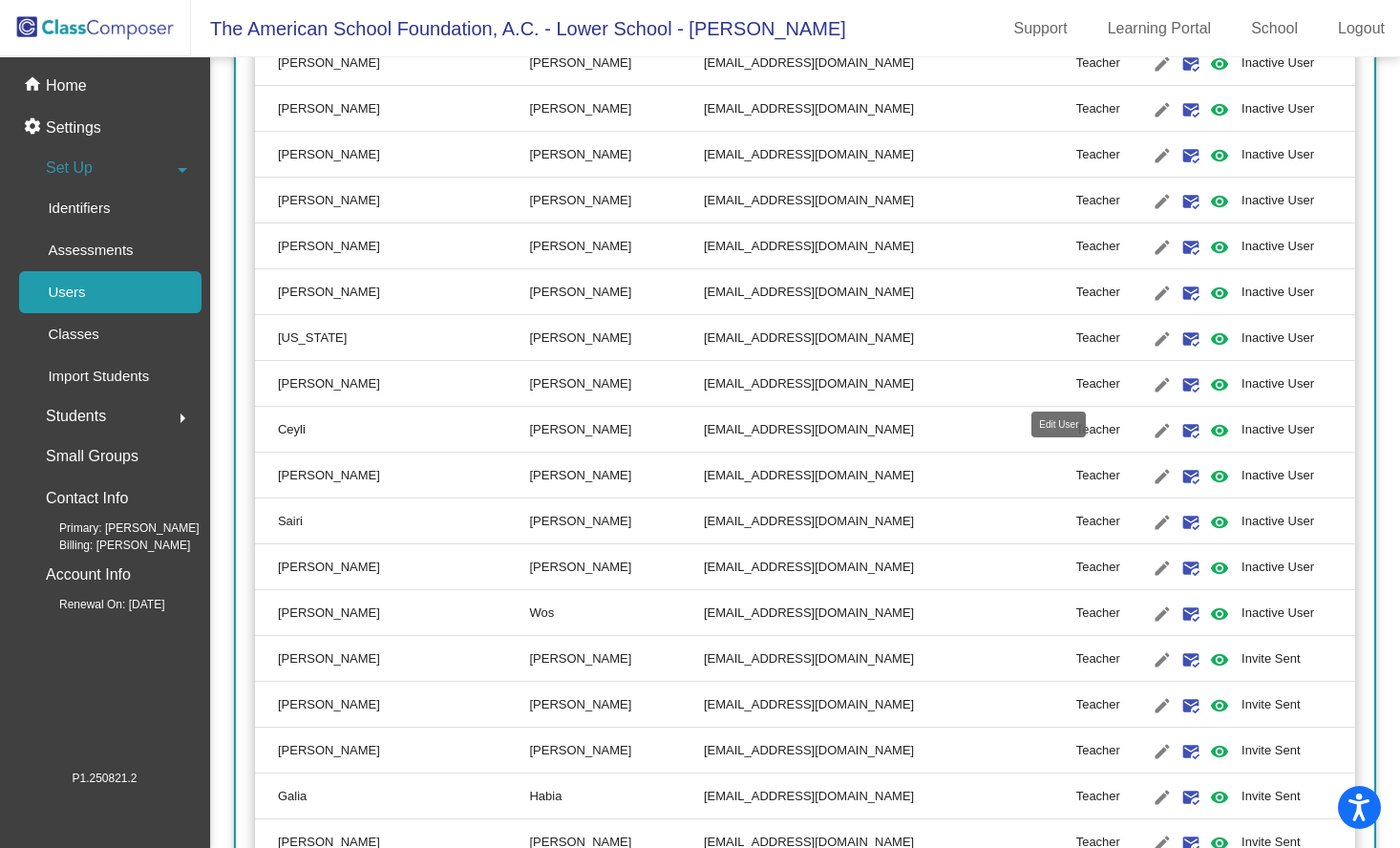
click at [1151, 385] on mat-icon "edit" at bounding box center [1162, 385] width 23 height 23
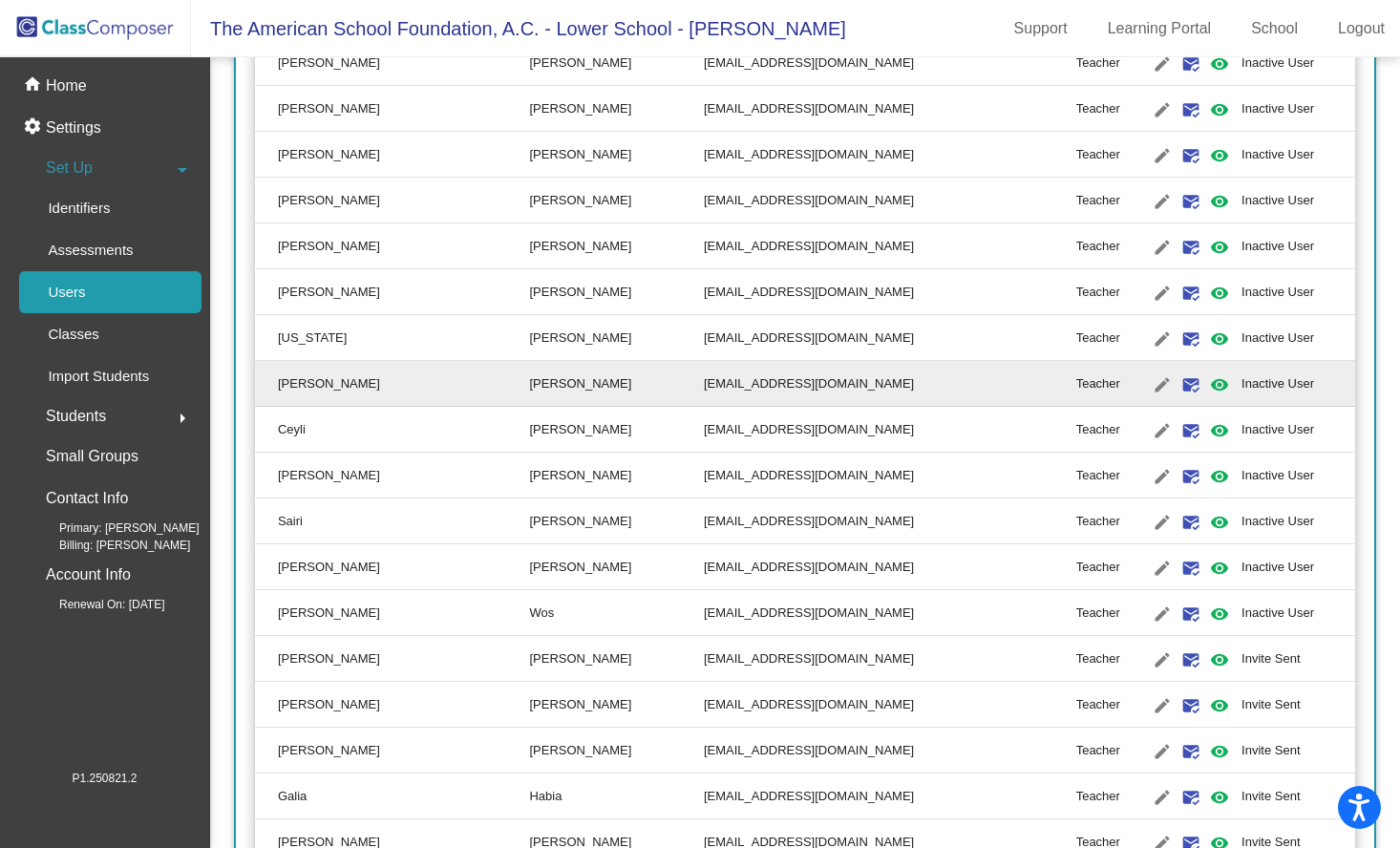
type input "[PERSON_NAME]"
type input "[EMAIL_ADDRESS][DOMAIN_NAME]"
radio input "true"
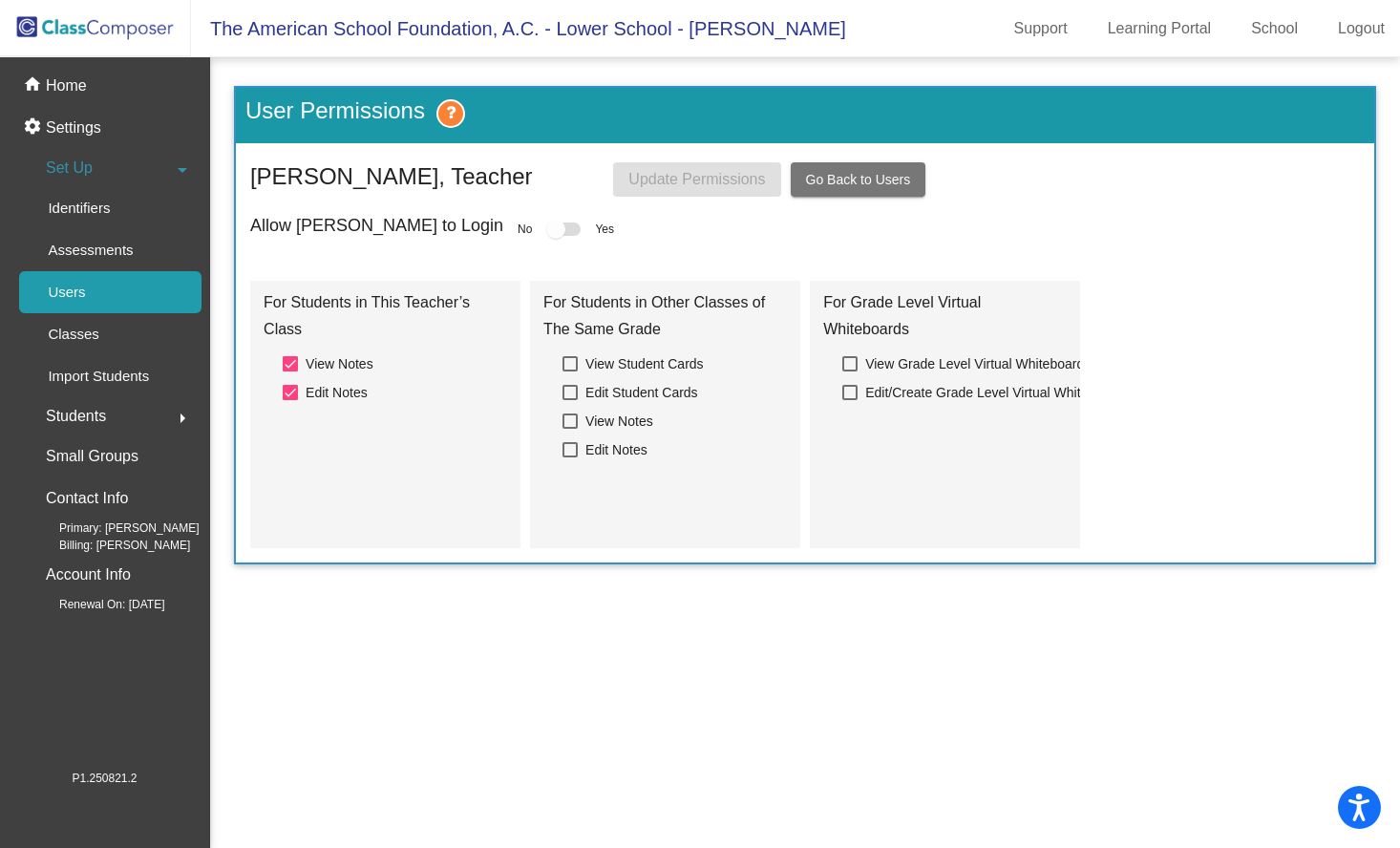
click at [87, 291] on div "Users" at bounding box center [59, 293] width 82 height 42
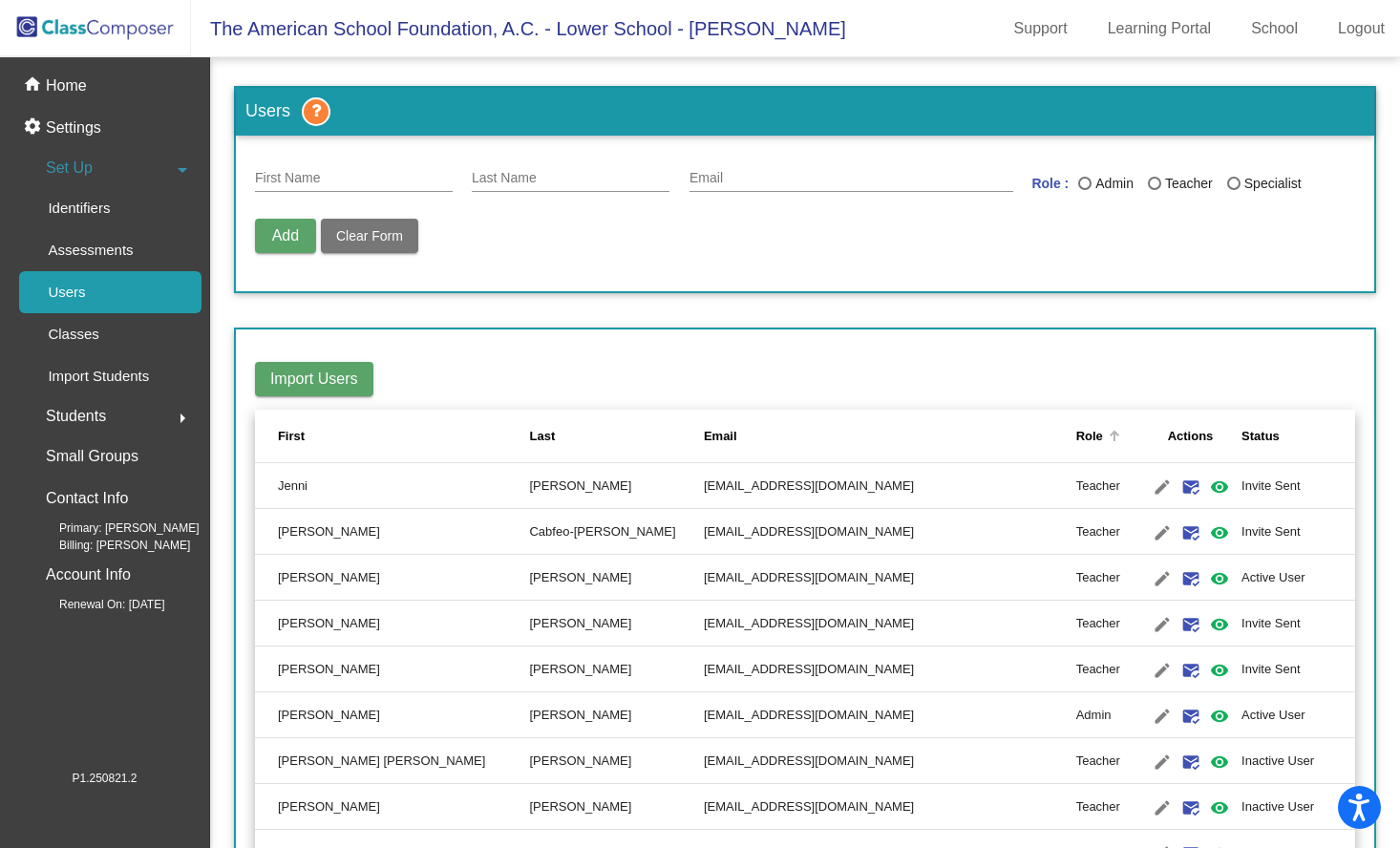
click at [1077, 428] on div "Role" at bounding box center [1090, 436] width 27 height 19
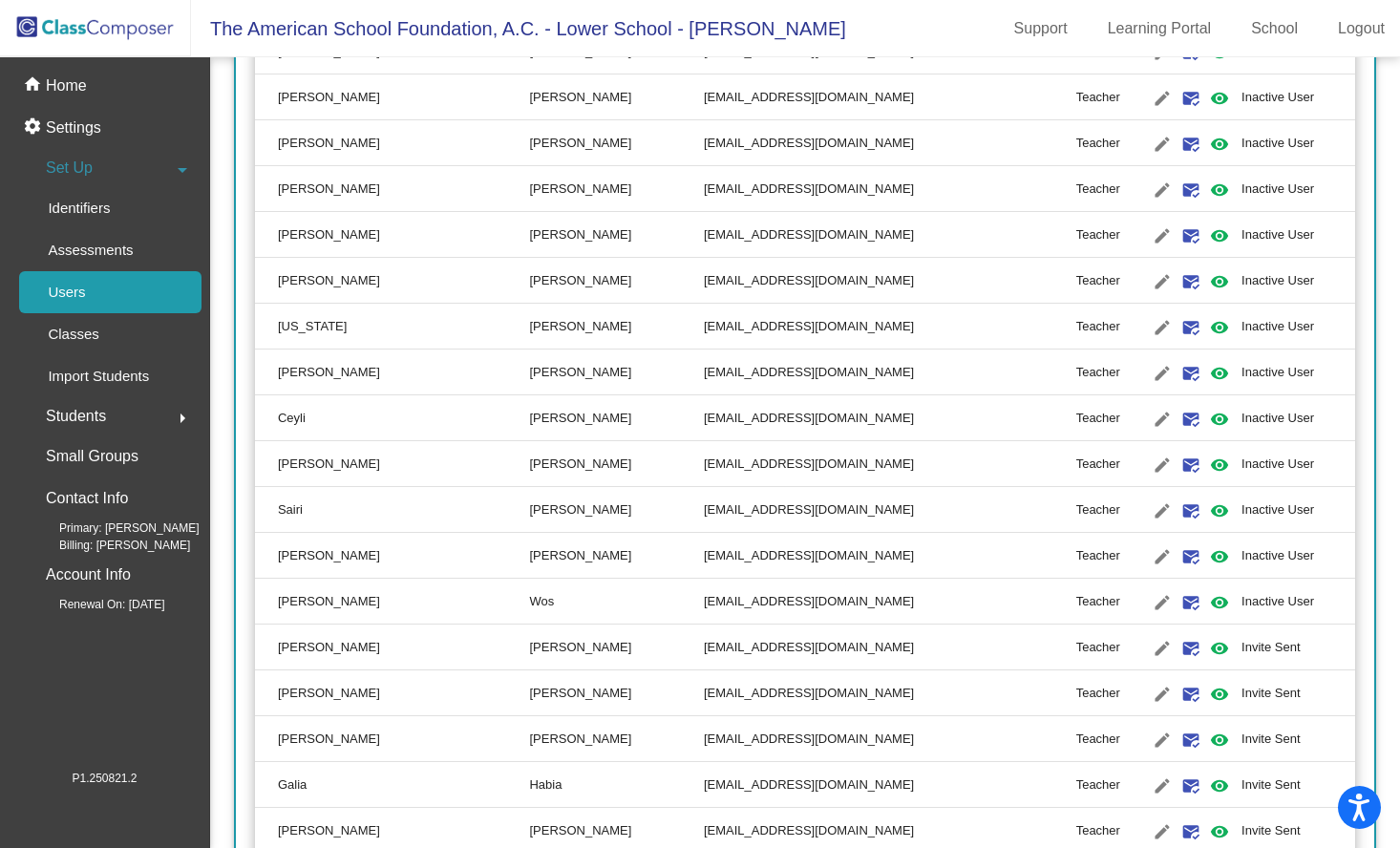
scroll to position [1771, 0]
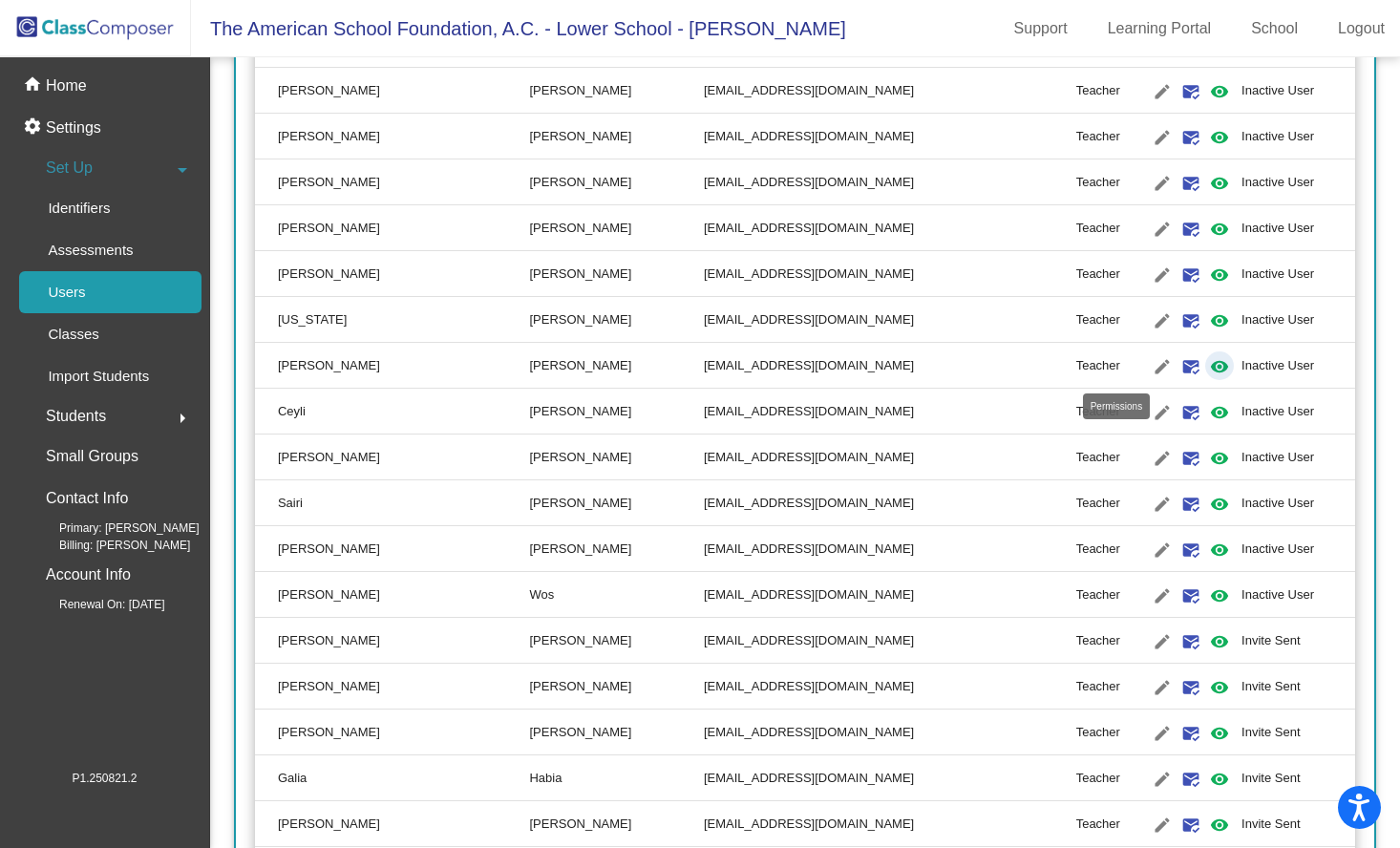
click at [1208, 369] on mat-icon "visibility" at bounding box center [1219, 366] width 23 height 23
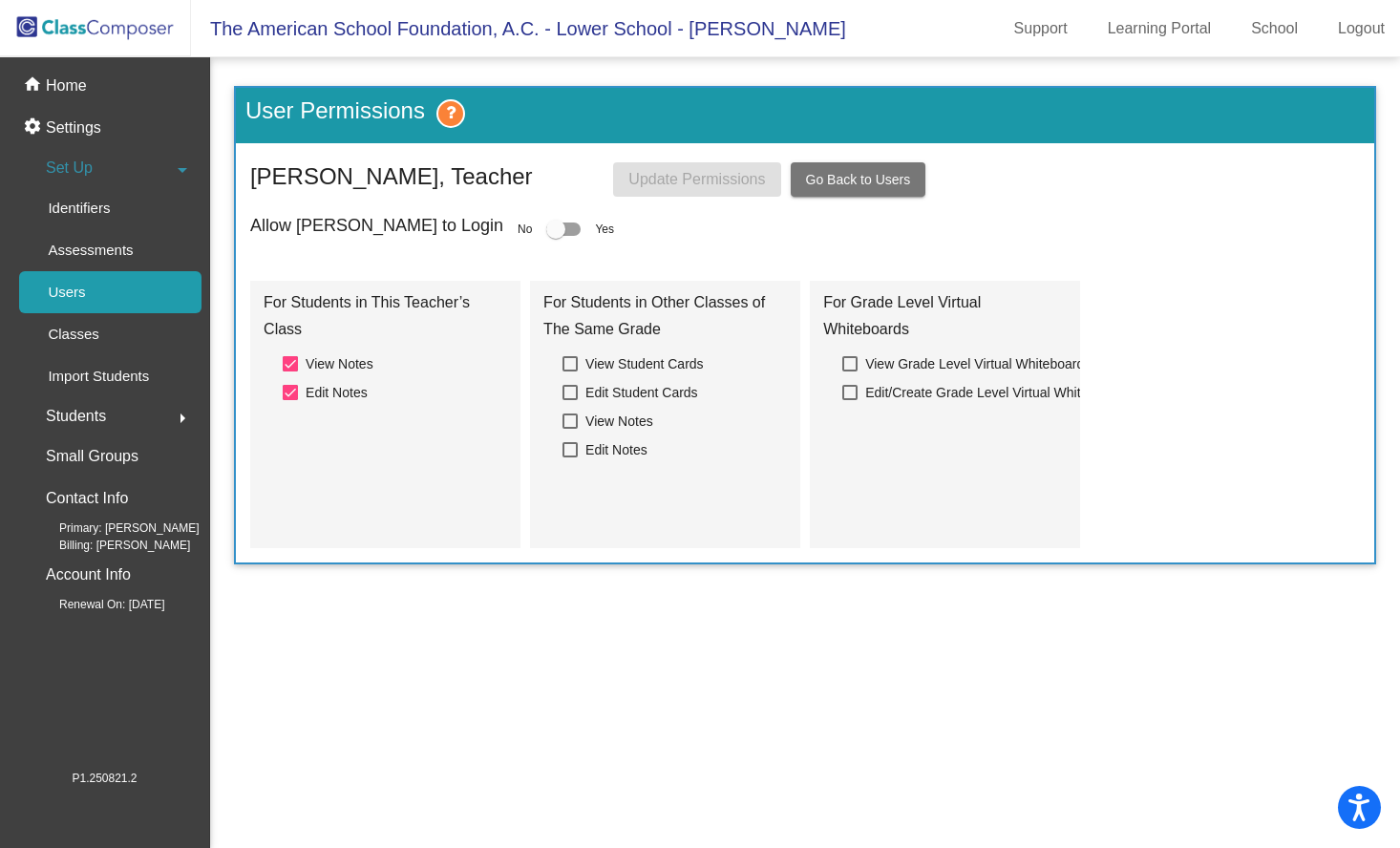
click at [546, 238] on div at bounding box center [555, 229] width 19 height 19
click at [555, 237] on input "checkbox" at bounding box center [555, 236] width 1 height 1
checkbox input "true"
click at [709, 169] on button "Update Permissions" at bounding box center [696, 180] width 168 height 35
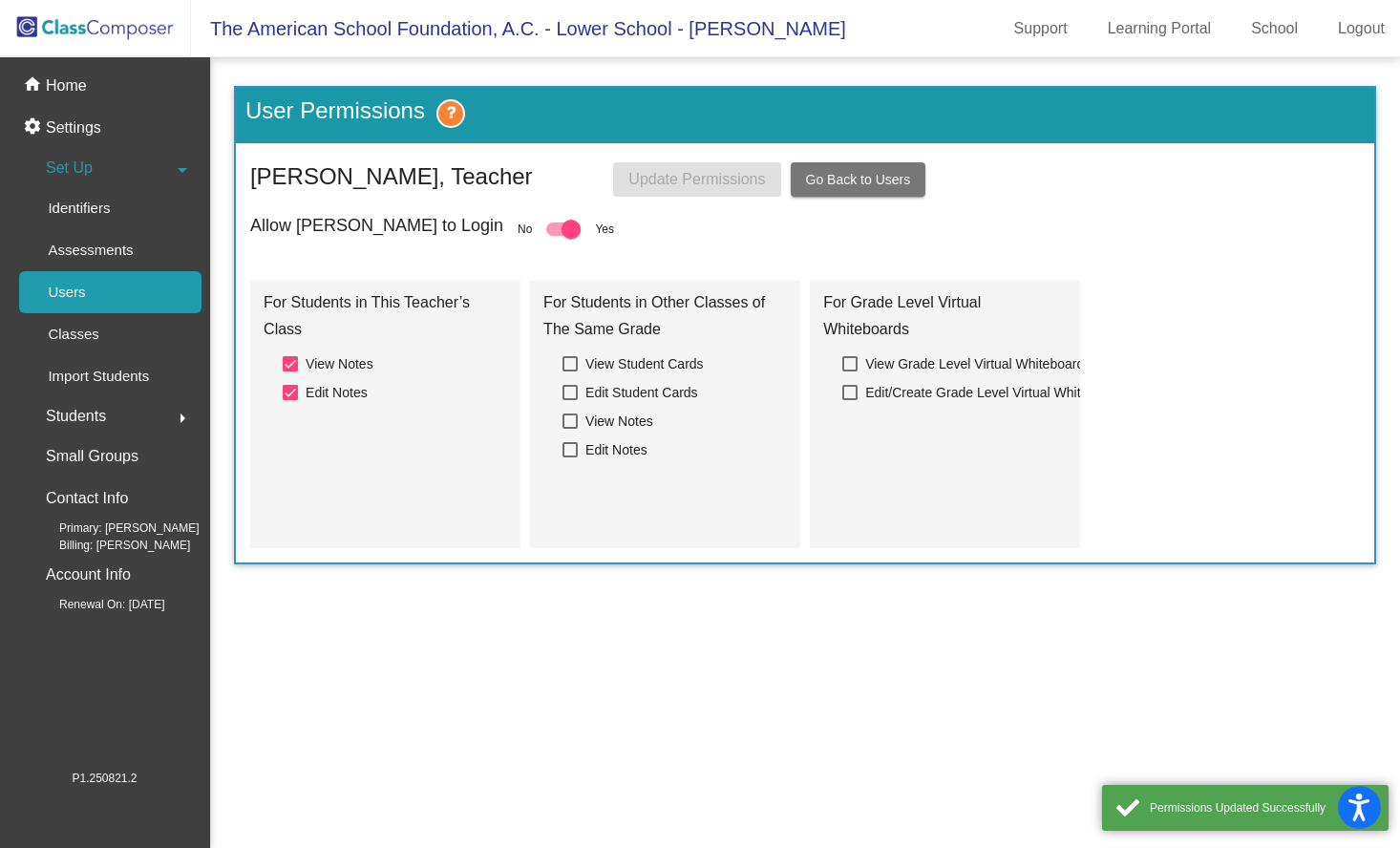
click at [831, 174] on span "Go Back to Users" at bounding box center [859, 179] width 105 height 15
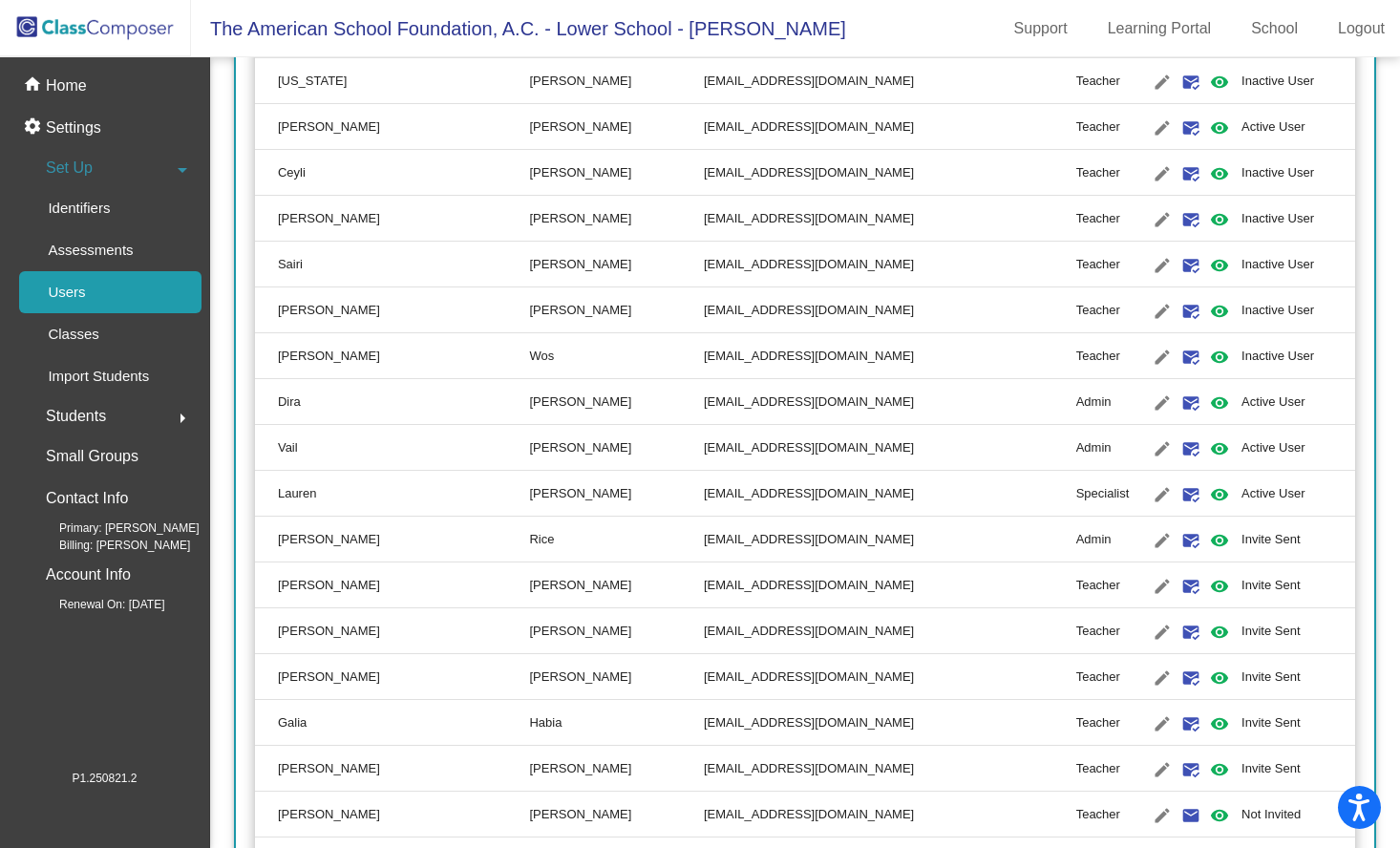
scroll to position [1369, 0]
click at [1208, 358] on mat-icon "visibility" at bounding box center [1219, 356] width 23 height 23
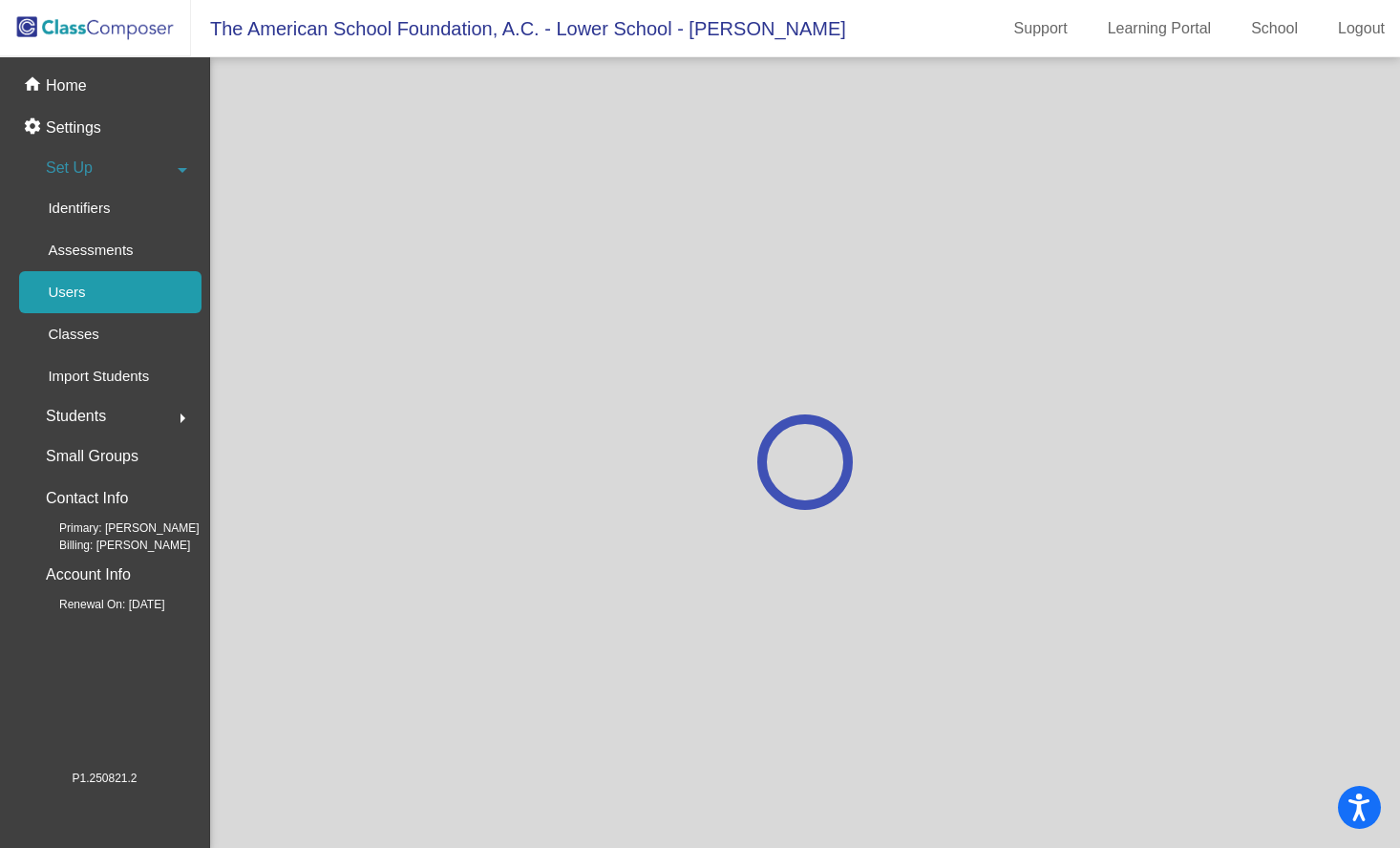
scroll to position [0, 0]
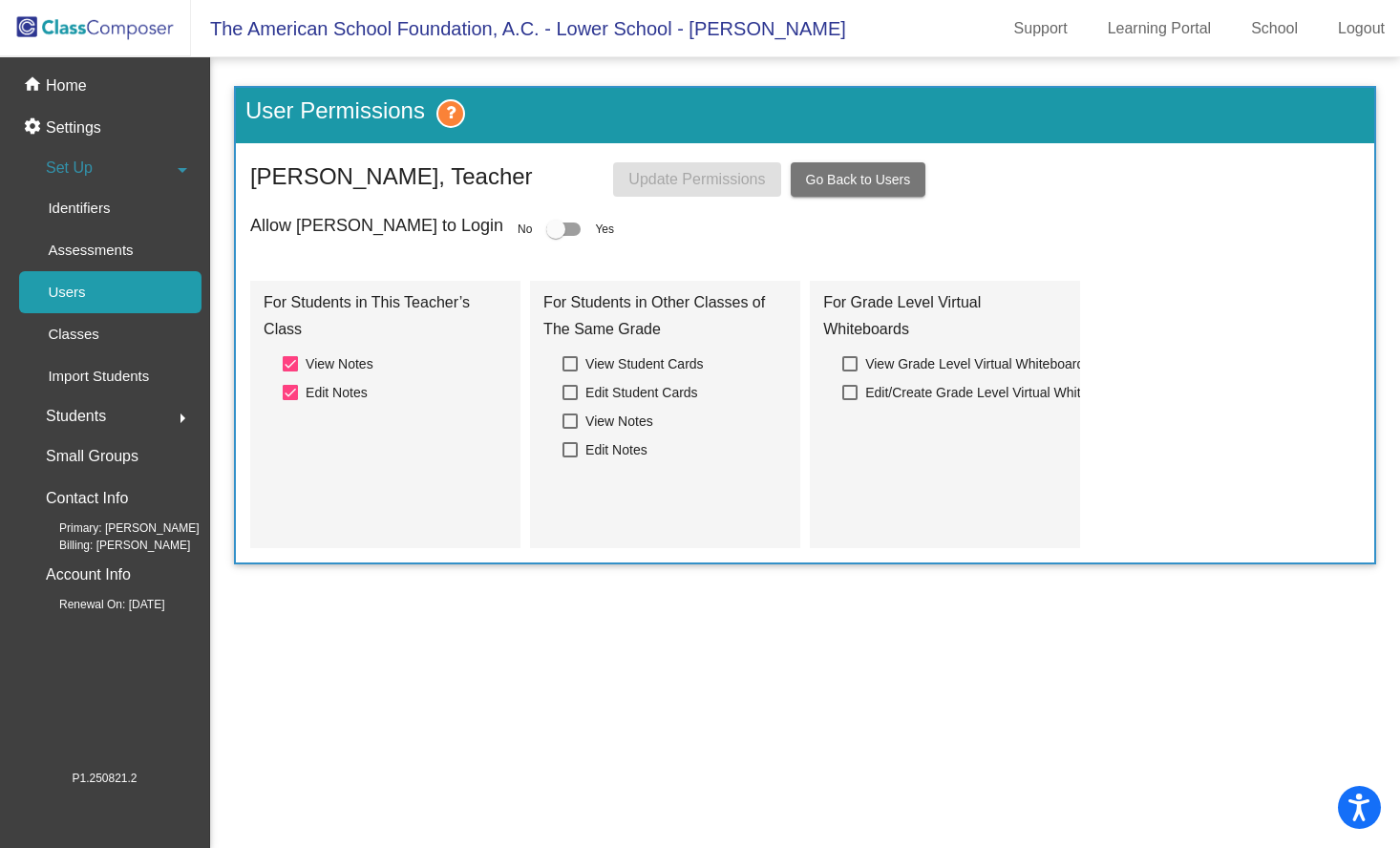
click at [546, 231] on div at bounding box center [563, 228] width 35 height 13
click at [555, 236] on input "checkbox" at bounding box center [555, 236] width 1 height 1
checkbox input "true"
click at [630, 191] on button "Update Permissions" at bounding box center [696, 180] width 168 height 35
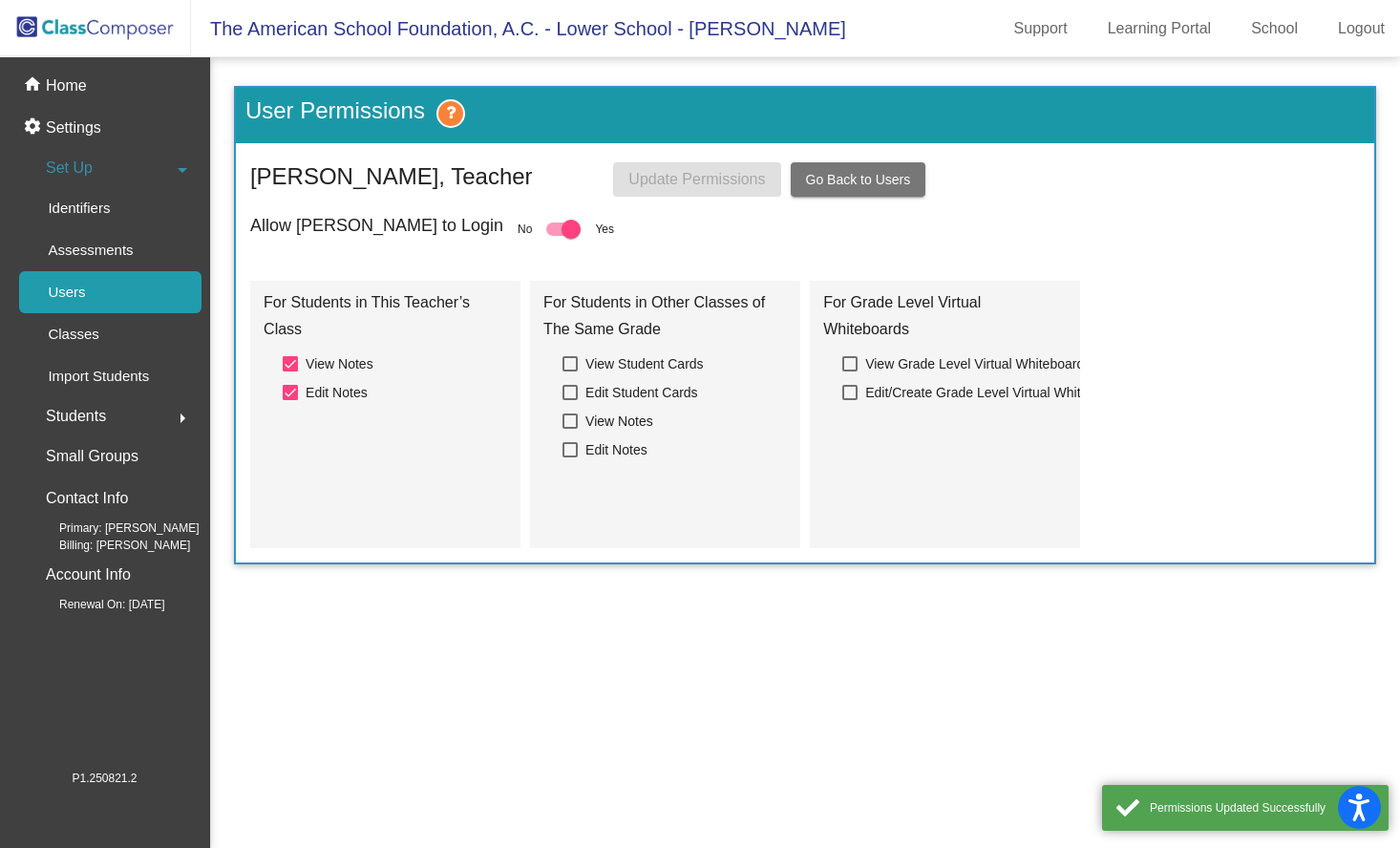
click at [806, 175] on span "Go Back to Users" at bounding box center [859, 179] width 105 height 15
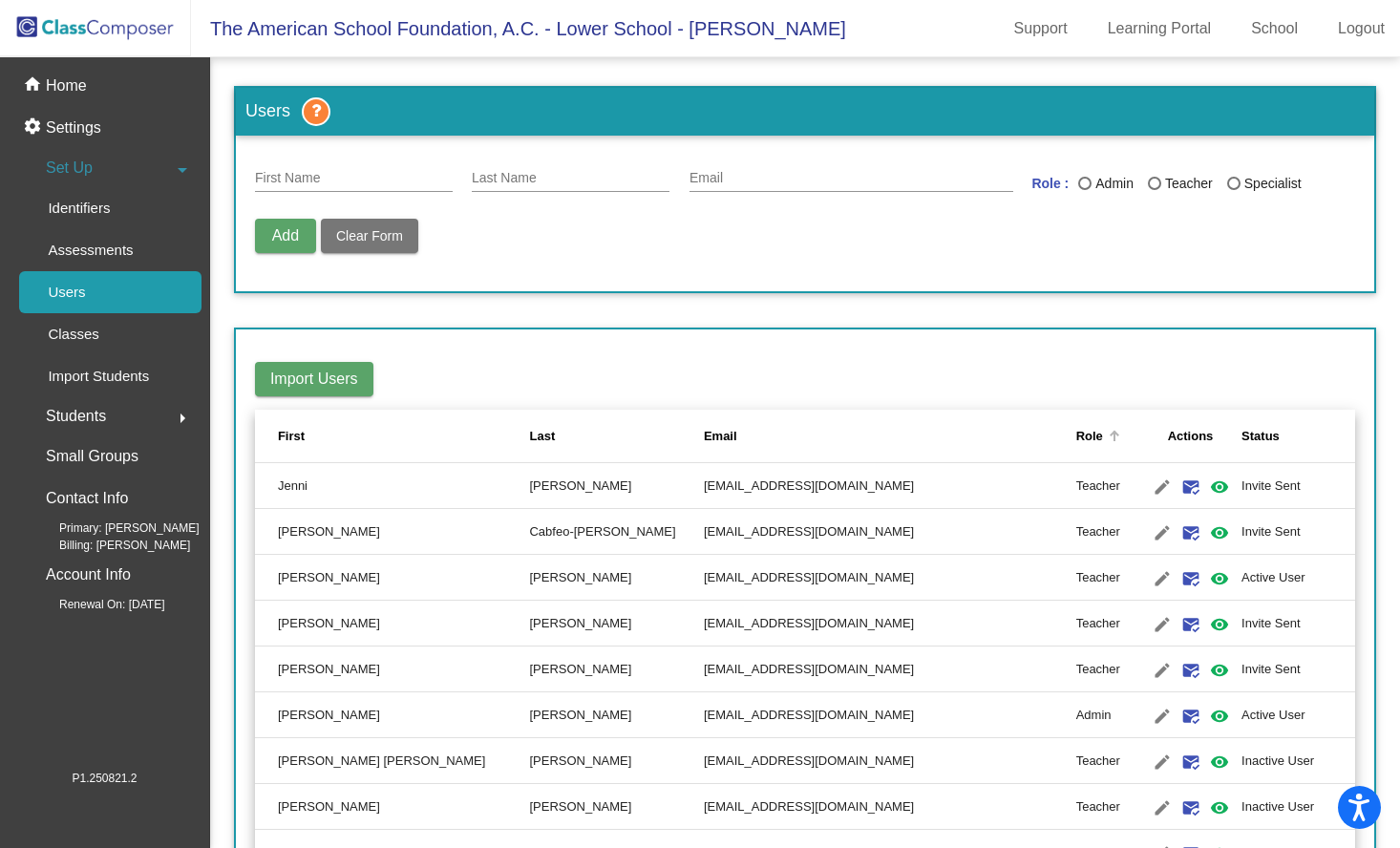
click at [1077, 427] on div "Role" at bounding box center [1090, 436] width 27 height 19
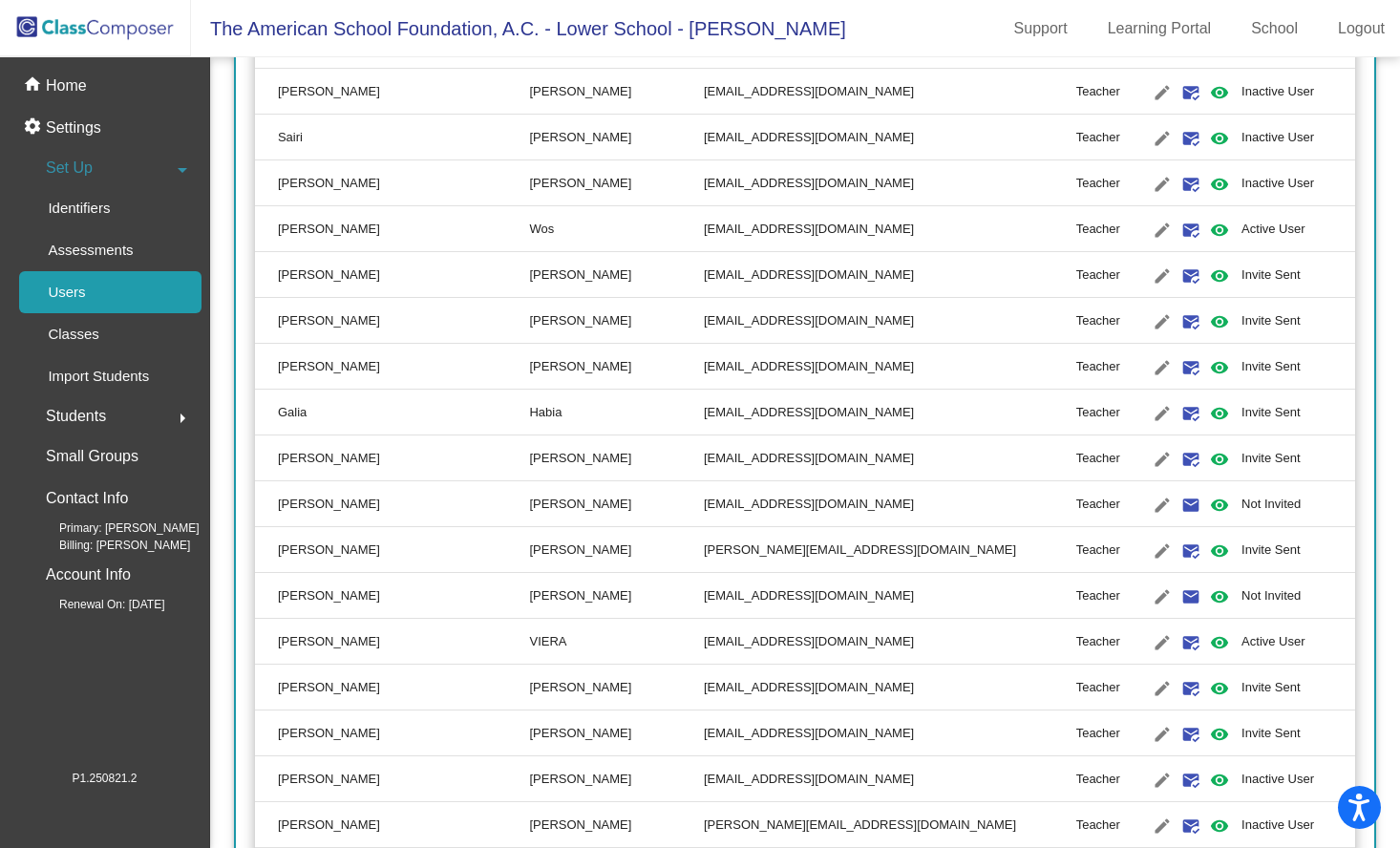
scroll to position [2139, 0]
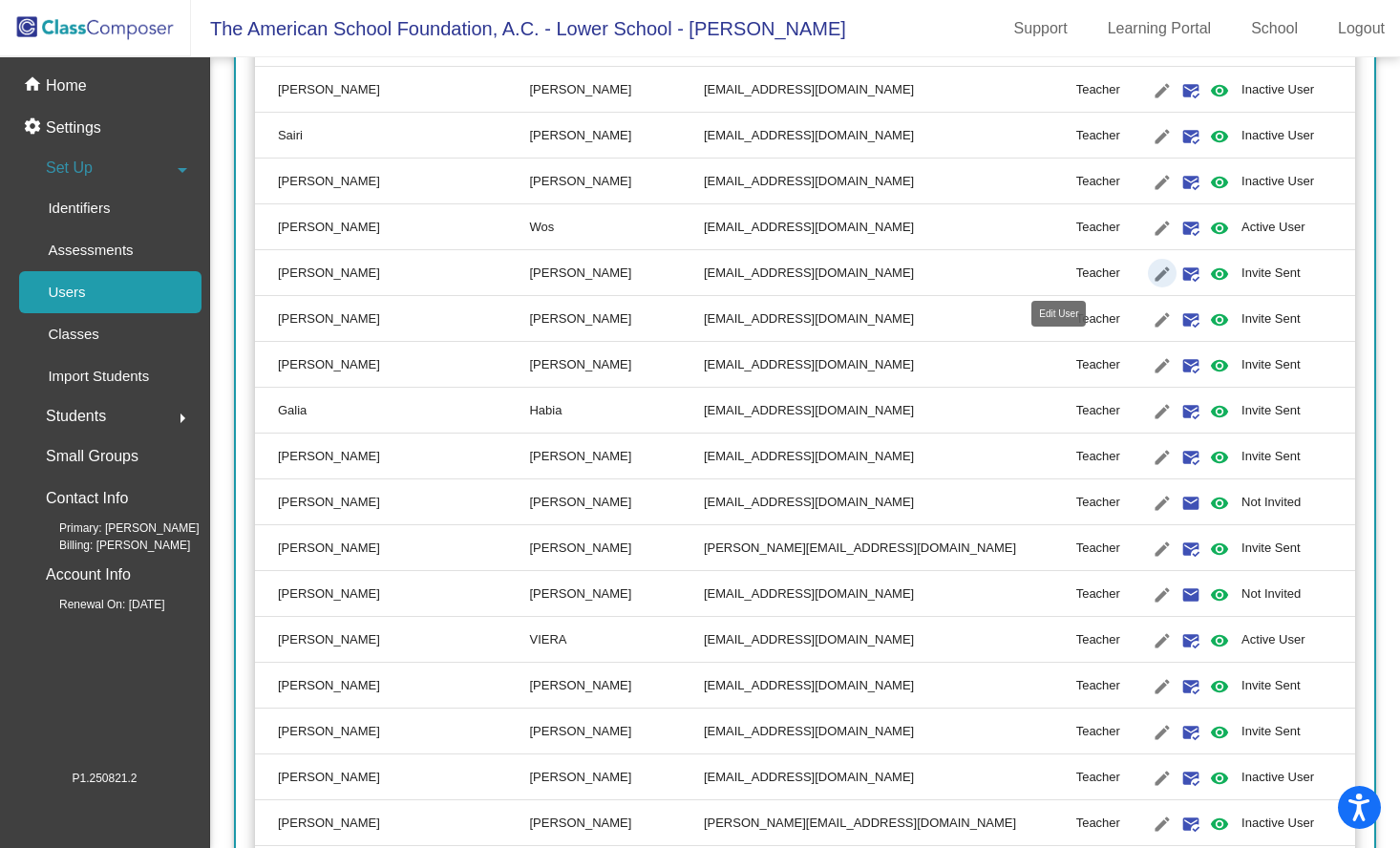
click at [1151, 276] on mat-icon "edit" at bounding box center [1162, 274] width 23 height 23
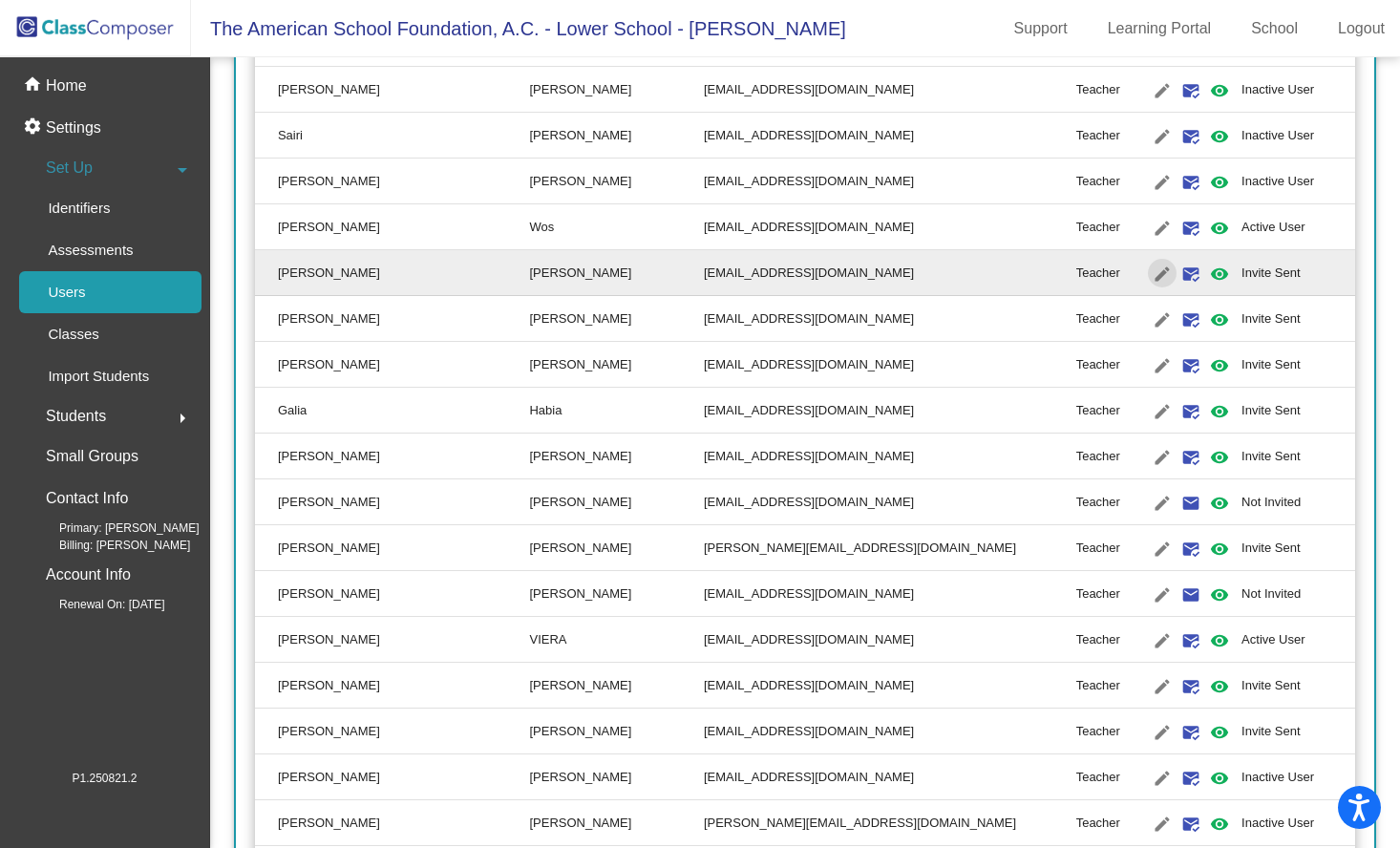
type input "[PERSON_NAME]"
type input "[EMAIL_ADDRESS][DOMAIN_NAME]"
radio input "true"
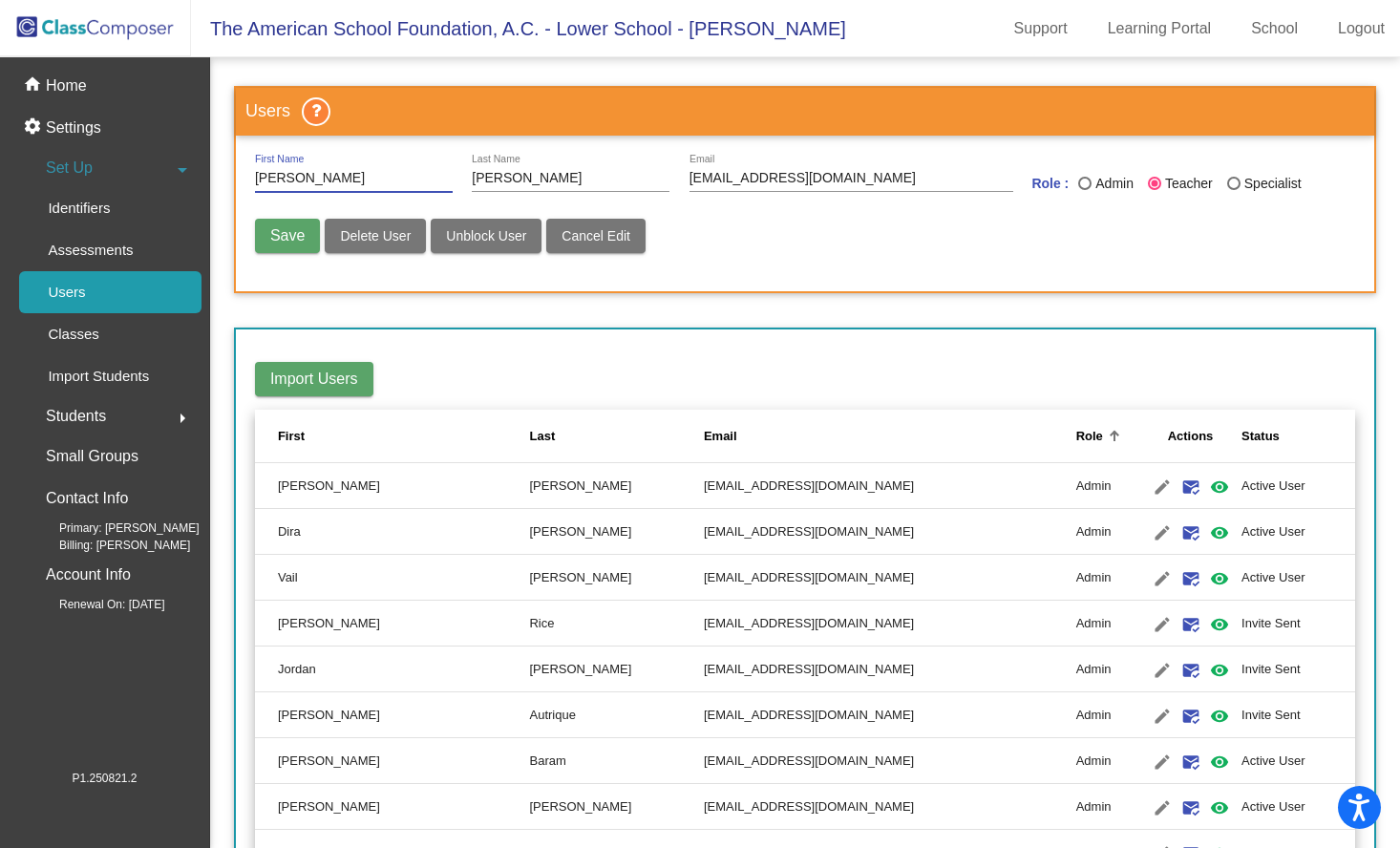
type input "[PERSON_NAME]"
click at [308, 238] on button "Save" at bounding box center [287, 236] width 64 height 35
radio input "false"
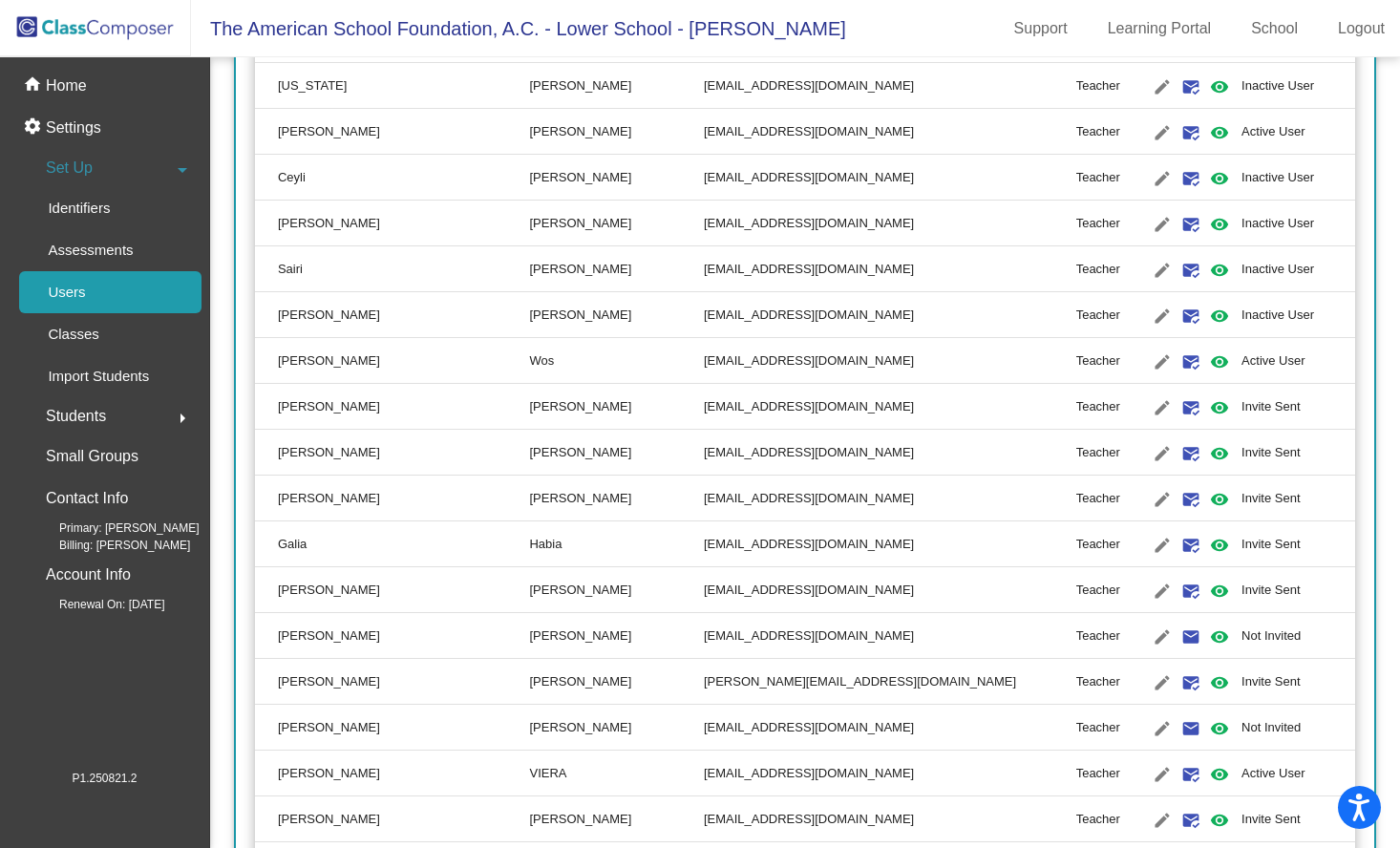
scroll to position [2022, 0]
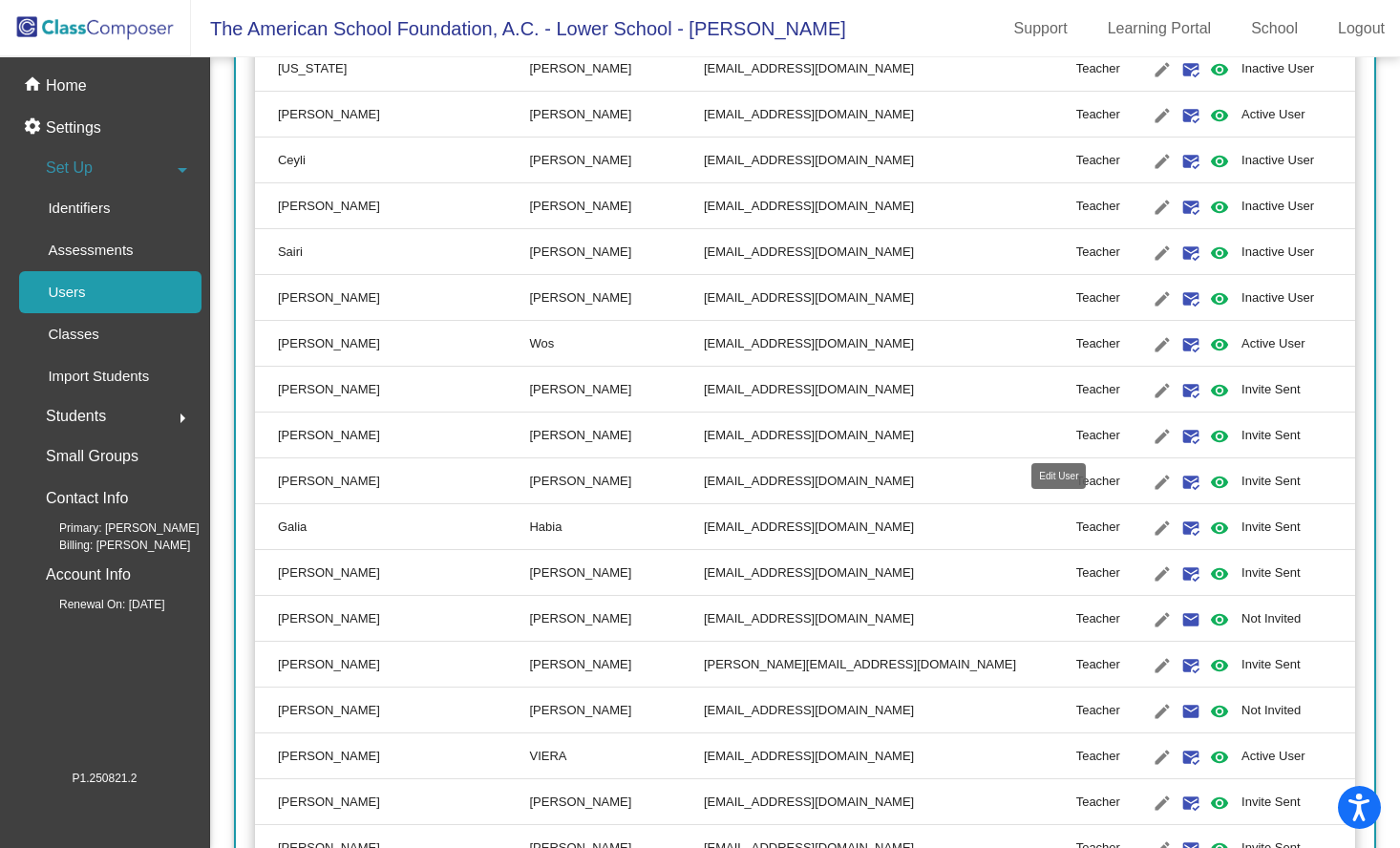
click at [1151, 430] on mat-icon "edit" at bounding box center [1162, 436] width 23 height 23
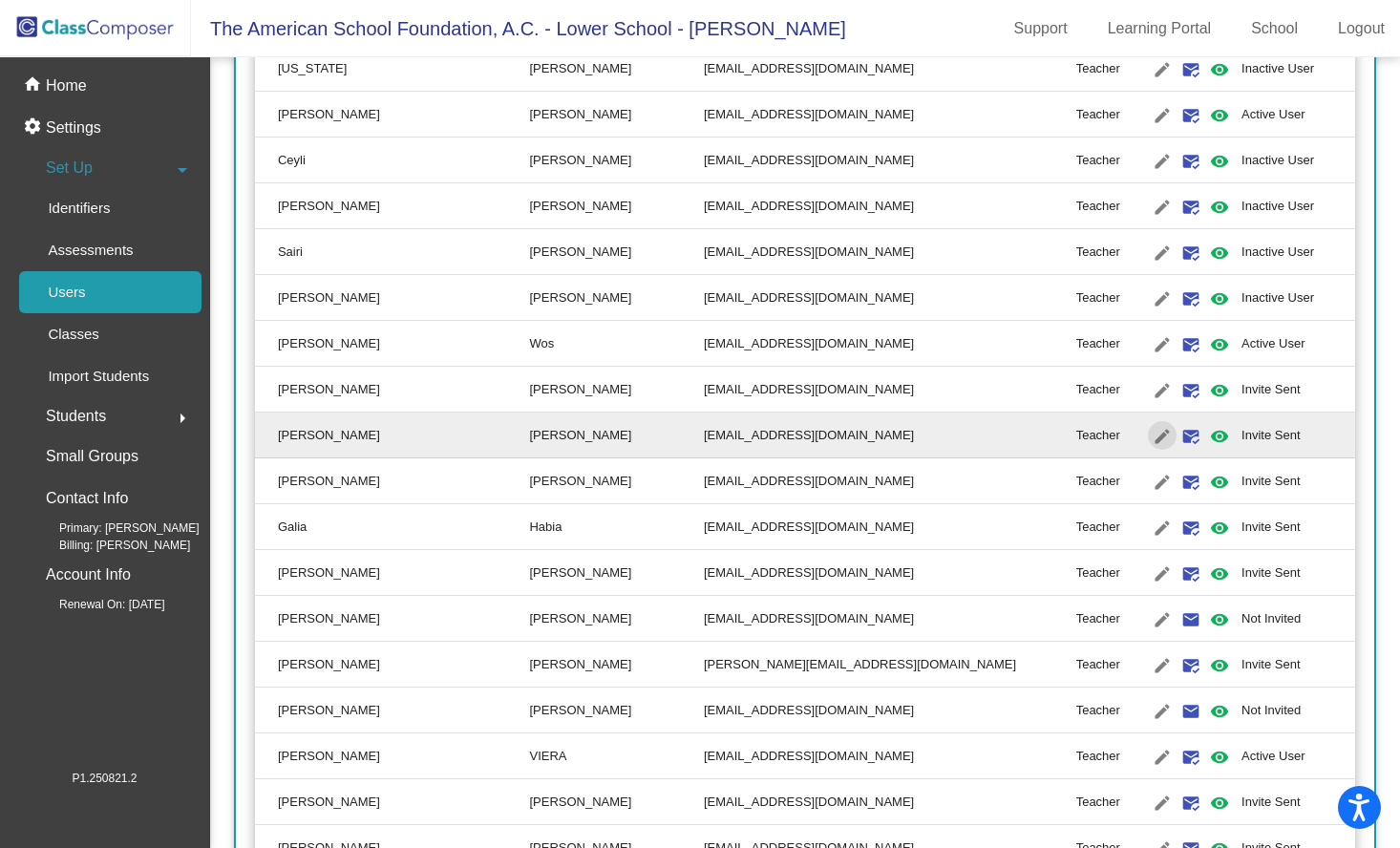
type input "[PERSON_NAME]"
type input "[EMAIL_ADDRESS][DOMAIN_NAME]"
radio input "true"
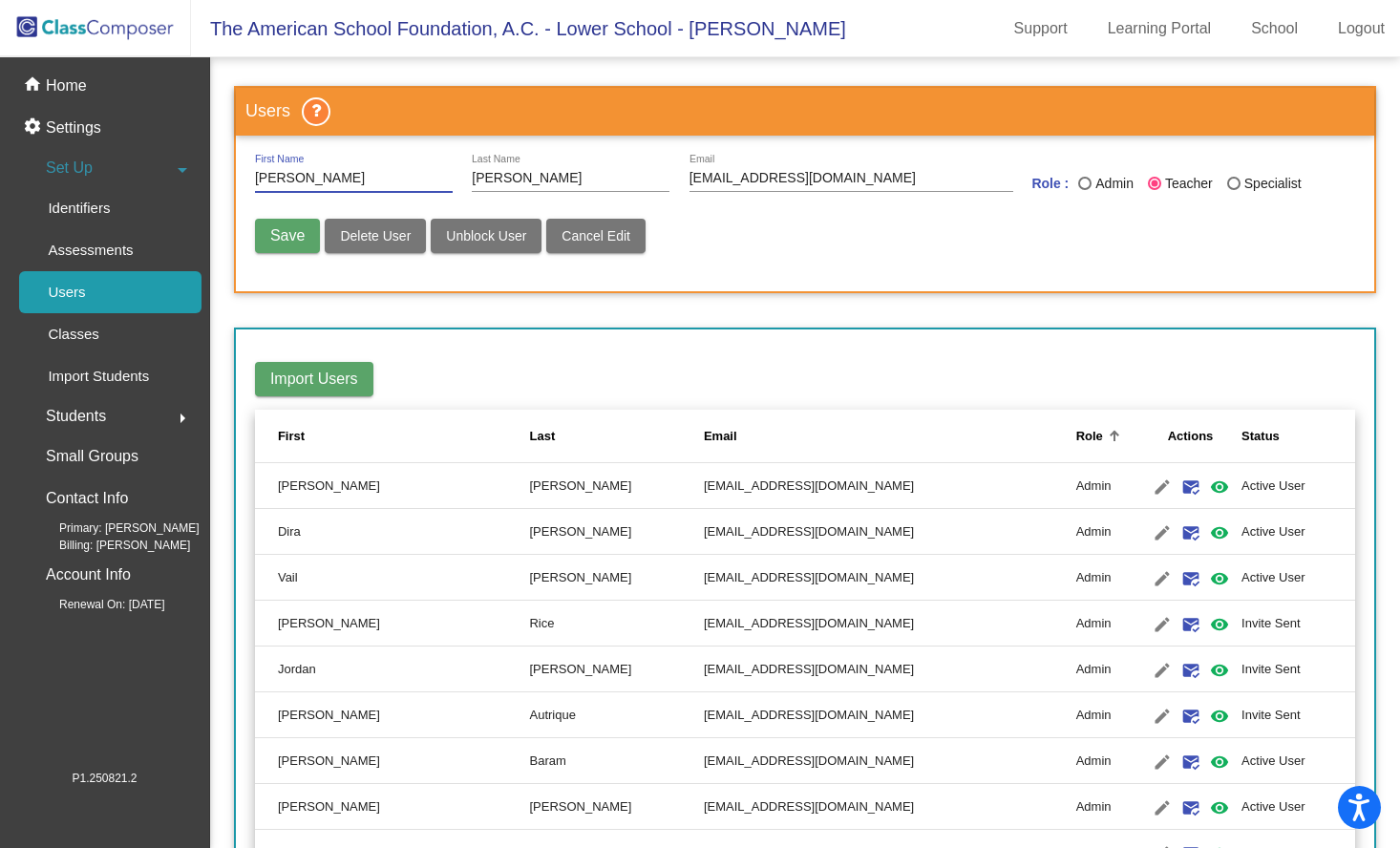
type input "[PERSON_NAME]"
click at [273, 232] on span "Save" at bounding box center [288, 235] width 35 height 16
radio input "false"
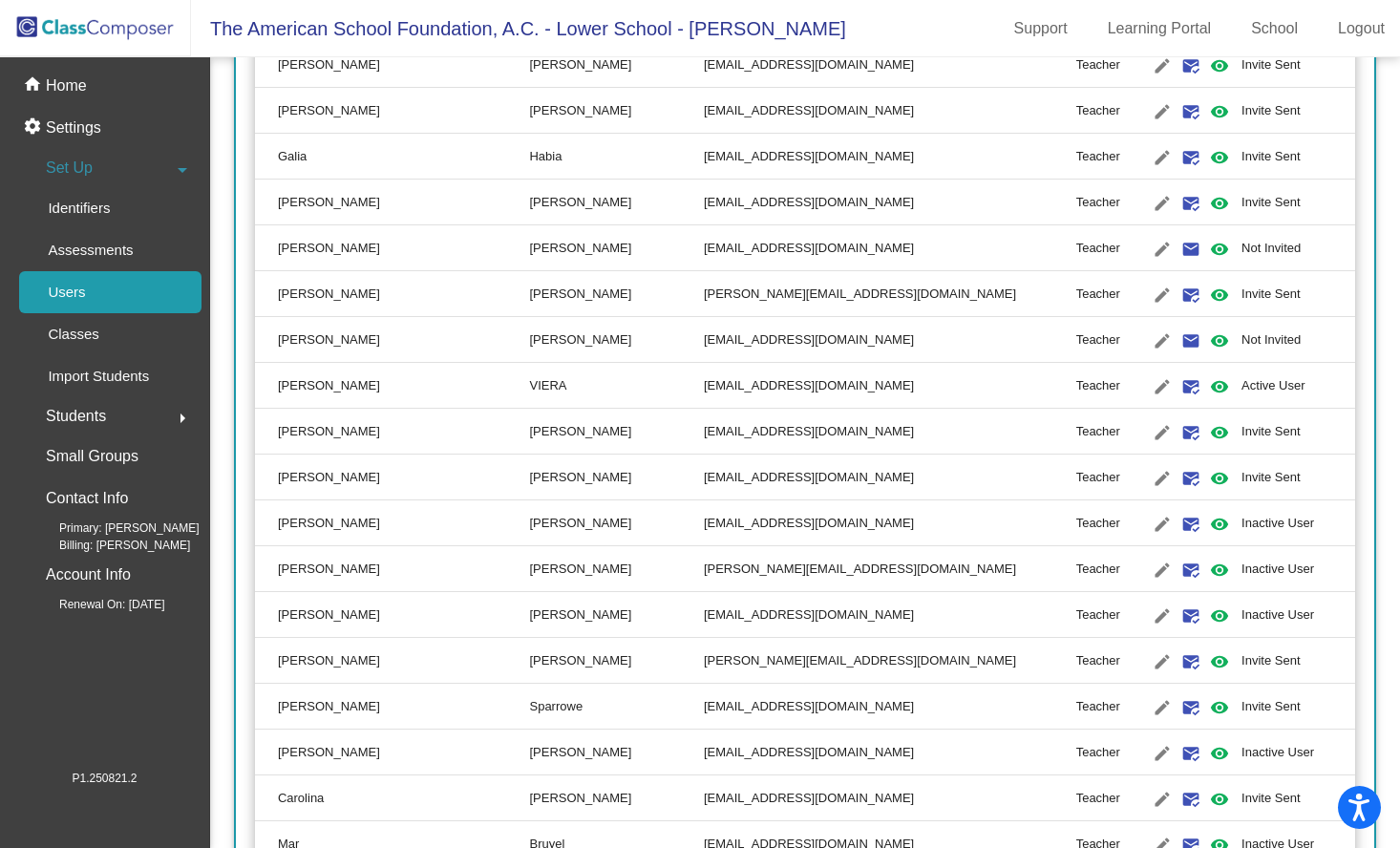
scroll to position [2394, 0]
click at [1151, 392] on mat-icon "edit" at bounding box center [1162, 386] width 23 height 23
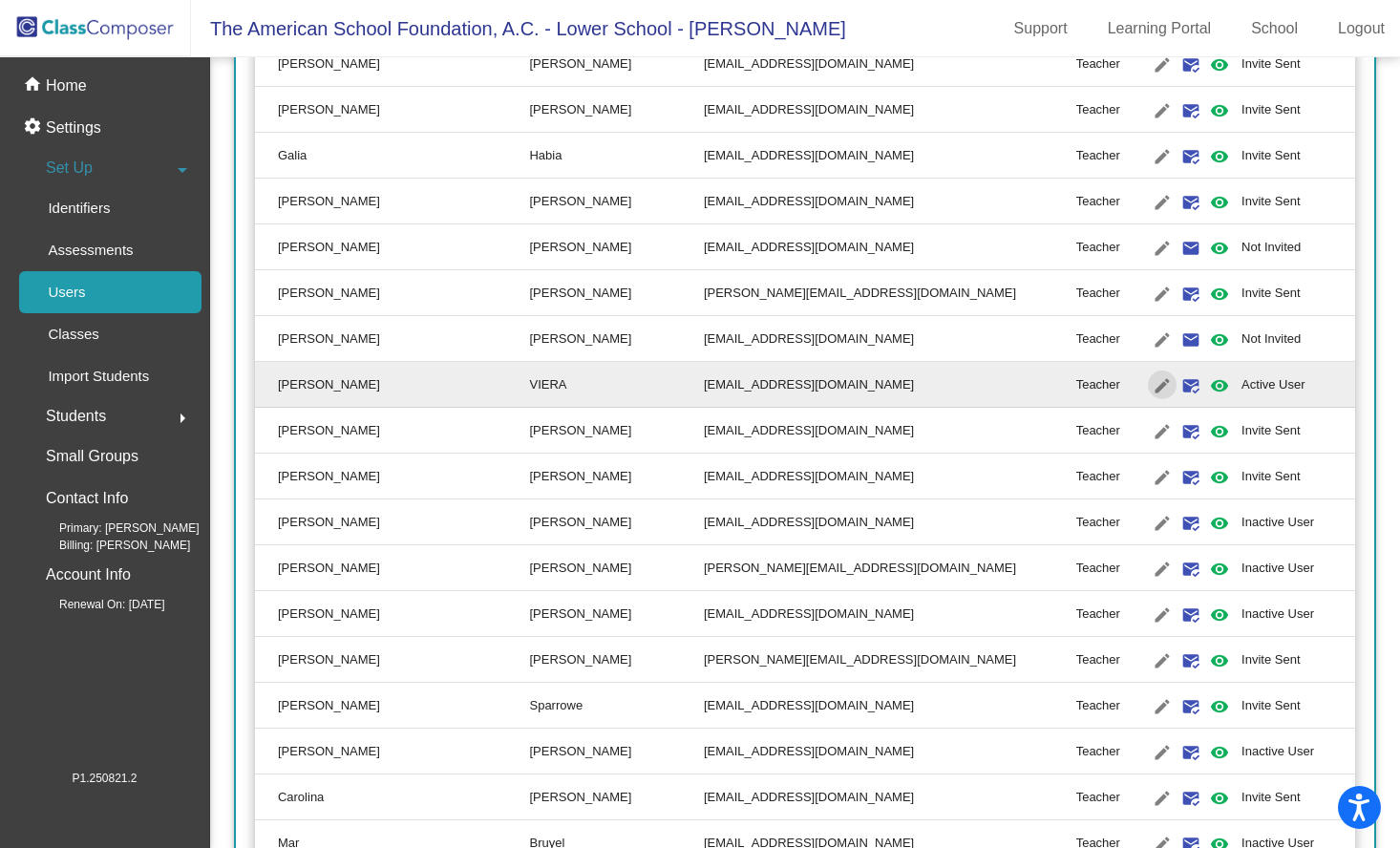
type input "[PERSON_NAME]"
type input "VIERA"
type input "[EMAIL_ADDRESS][DOMAIN_NAME]"
radio input "true"
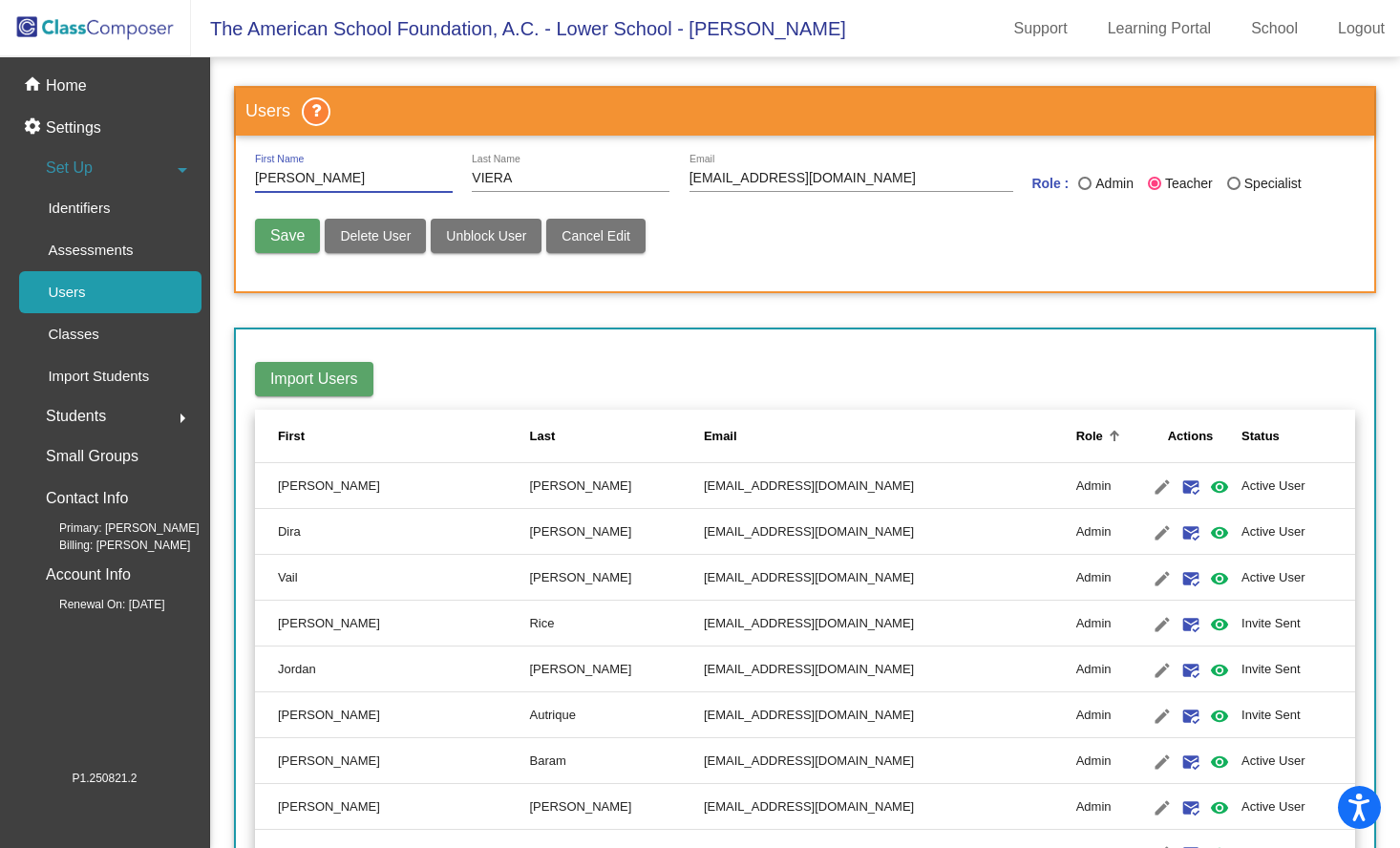
type input "[PERSON_NAME]"
type input "Viera"
click at [281, 240] on span "Save" at bounding box center [288, 235] width 35 height 16
radio input "false"
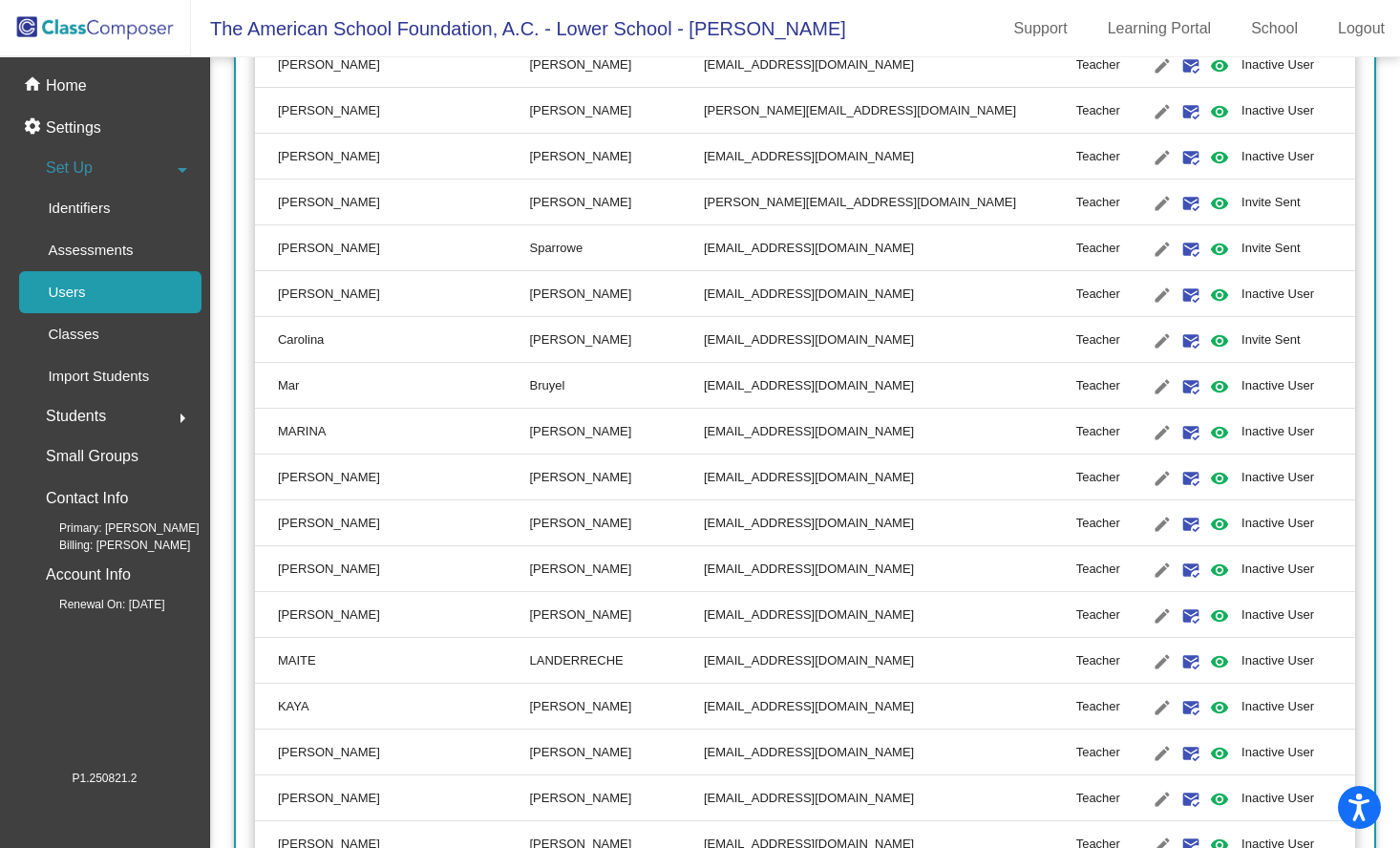
scroll to position [2873, 0]
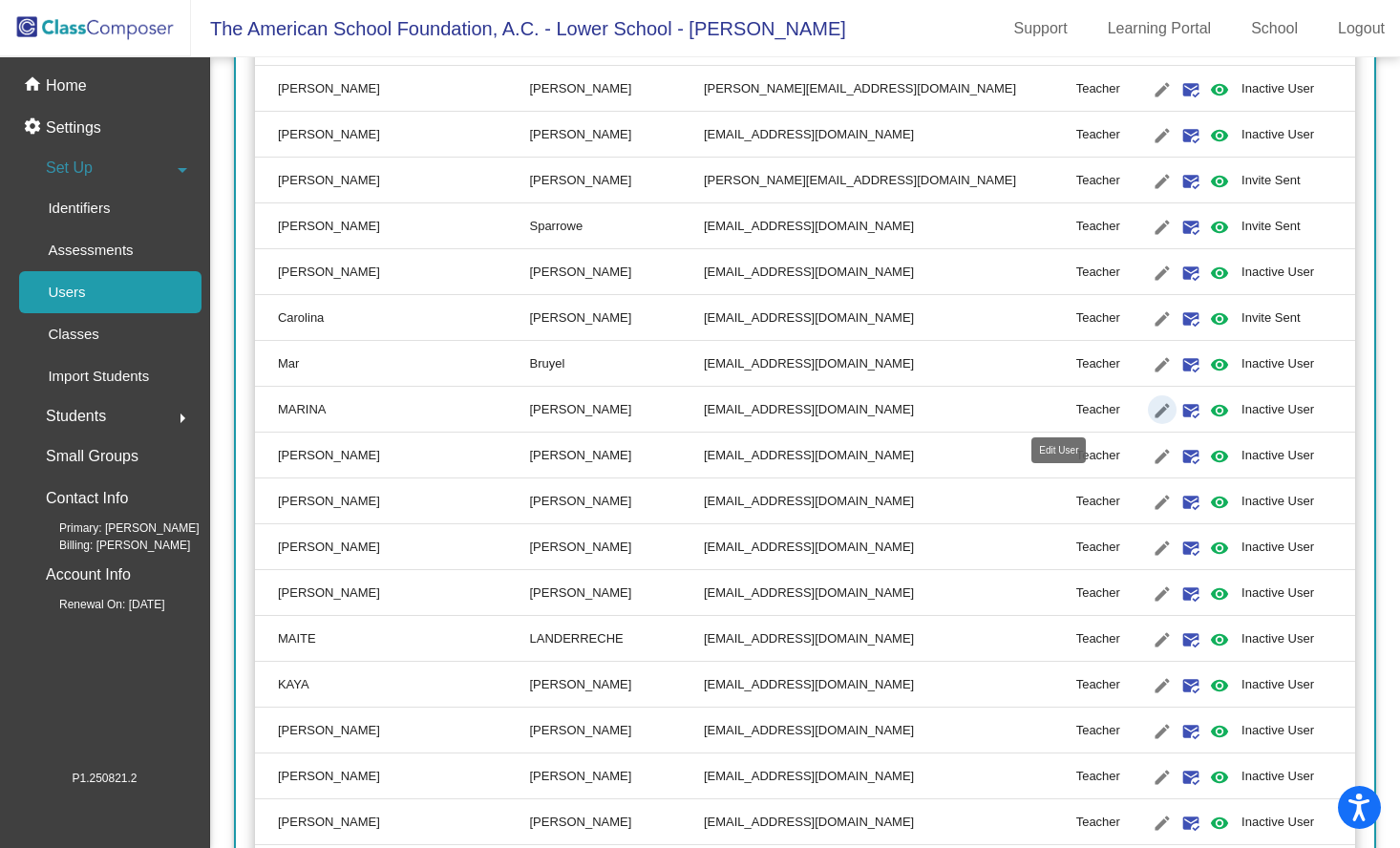
click at [1151, 411] on mat-icon "edit" at bounding box center [1162, 411] width 23 height 23
type input "MARINA"
type input "[PERSON_NAME]"
type input "[EMAIL_ADDRESS][DOMAIN_NAME]"
radio input "true"
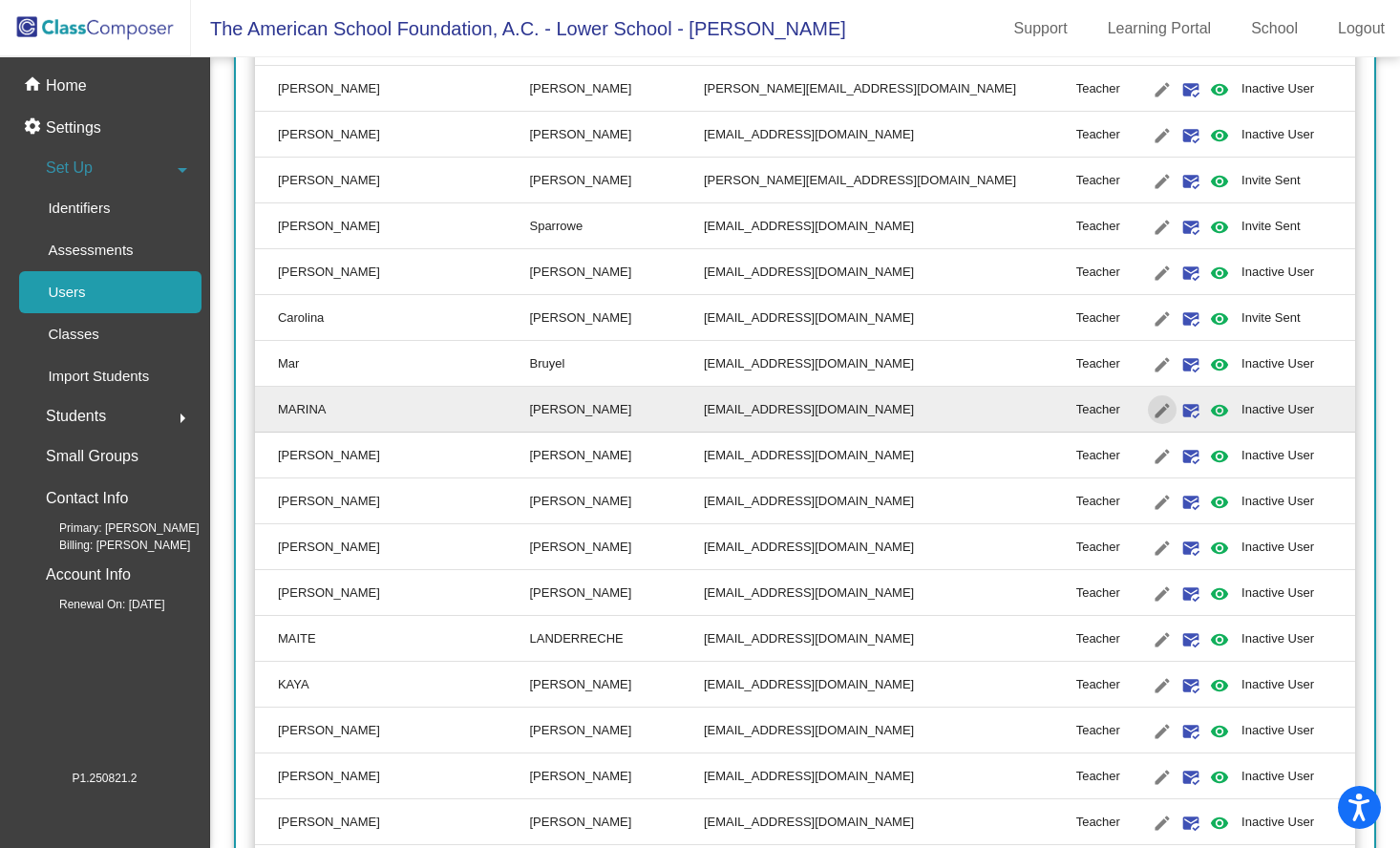
scroll to position [0, 0]
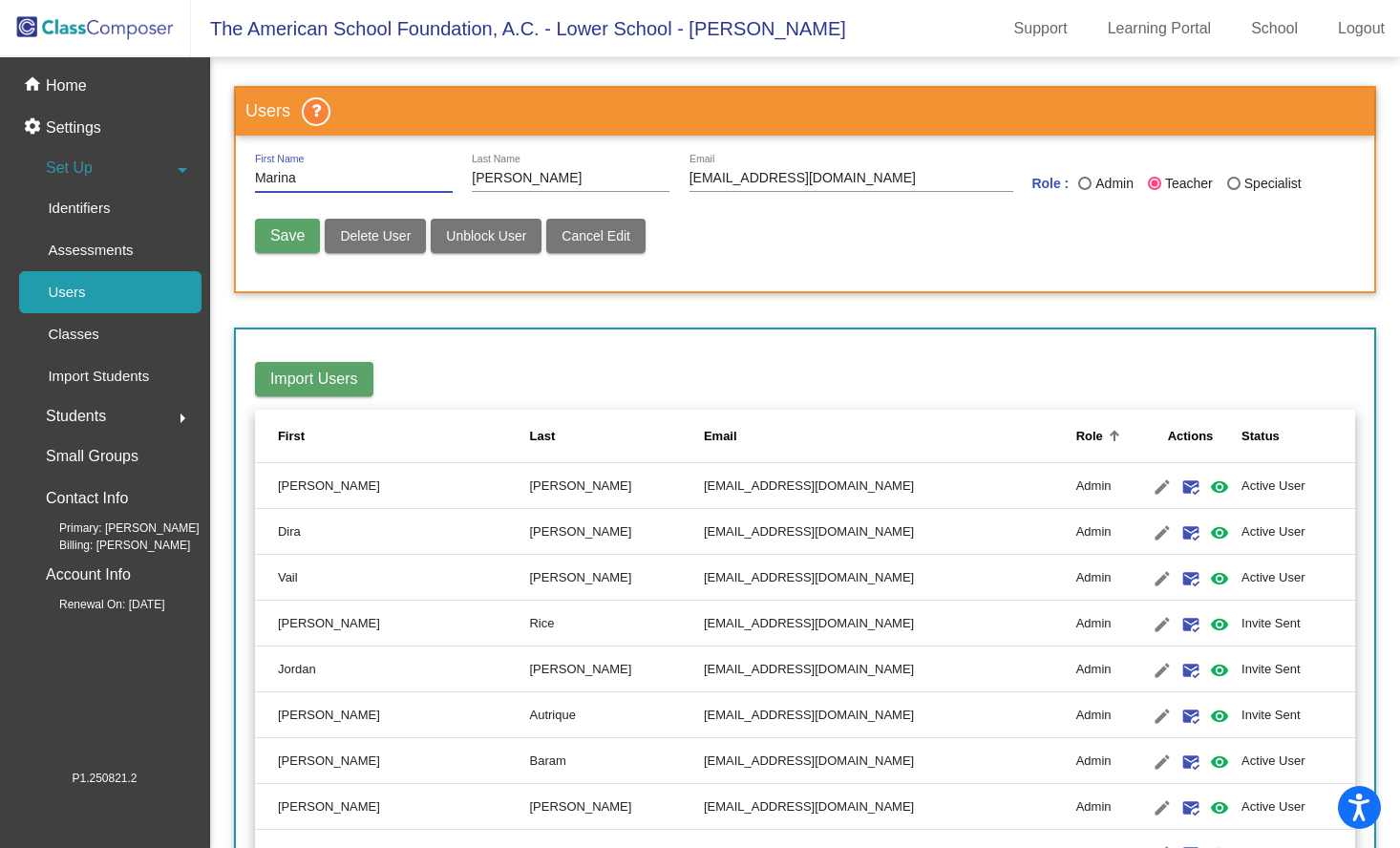
type input "Marina"
type input "[PERSON_NAME]"
click at [292, 244] on span "Save" at bounding box center [288, 235] width 35 height 16
radio input "false"
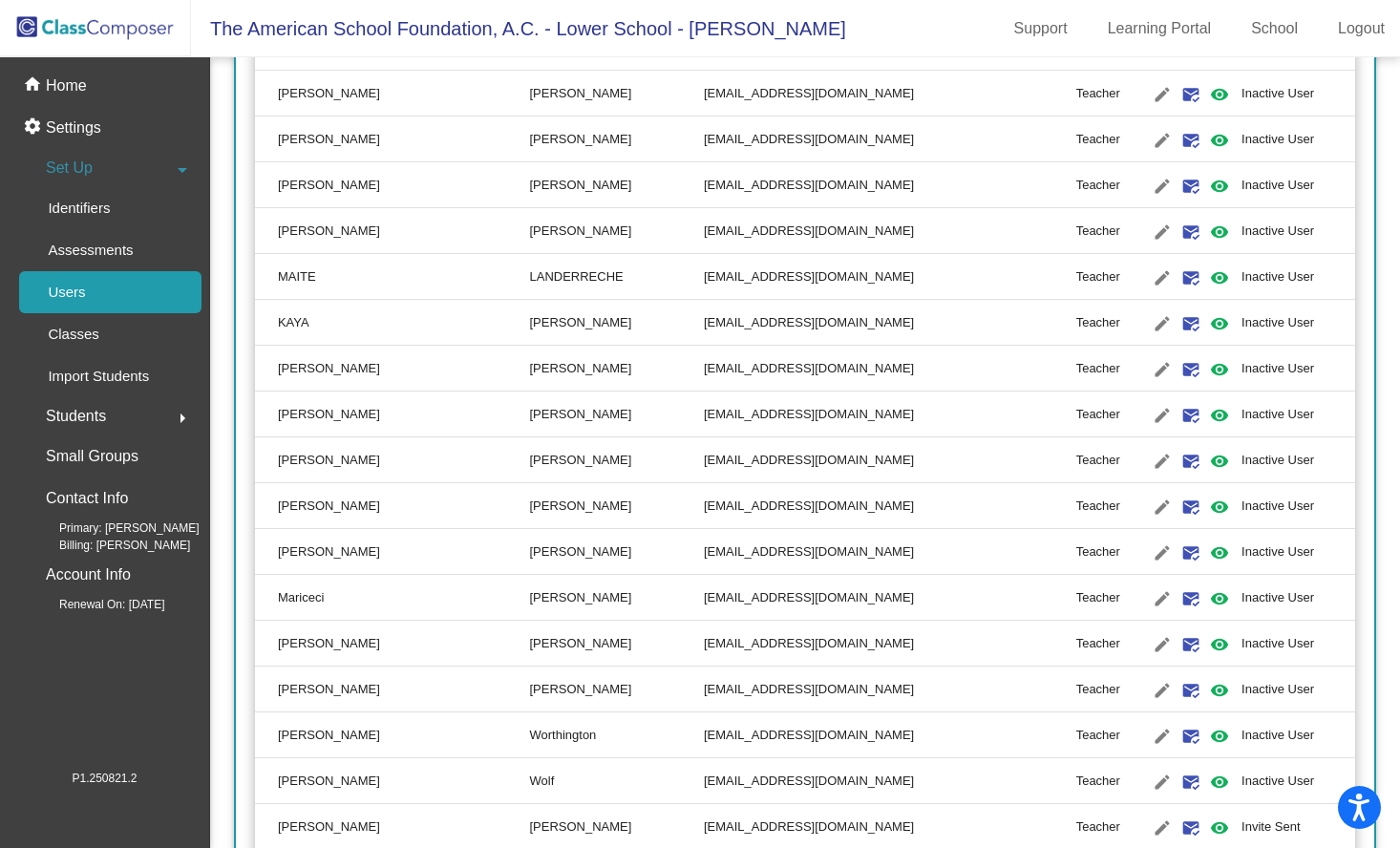
scroll to position [3163, 0]
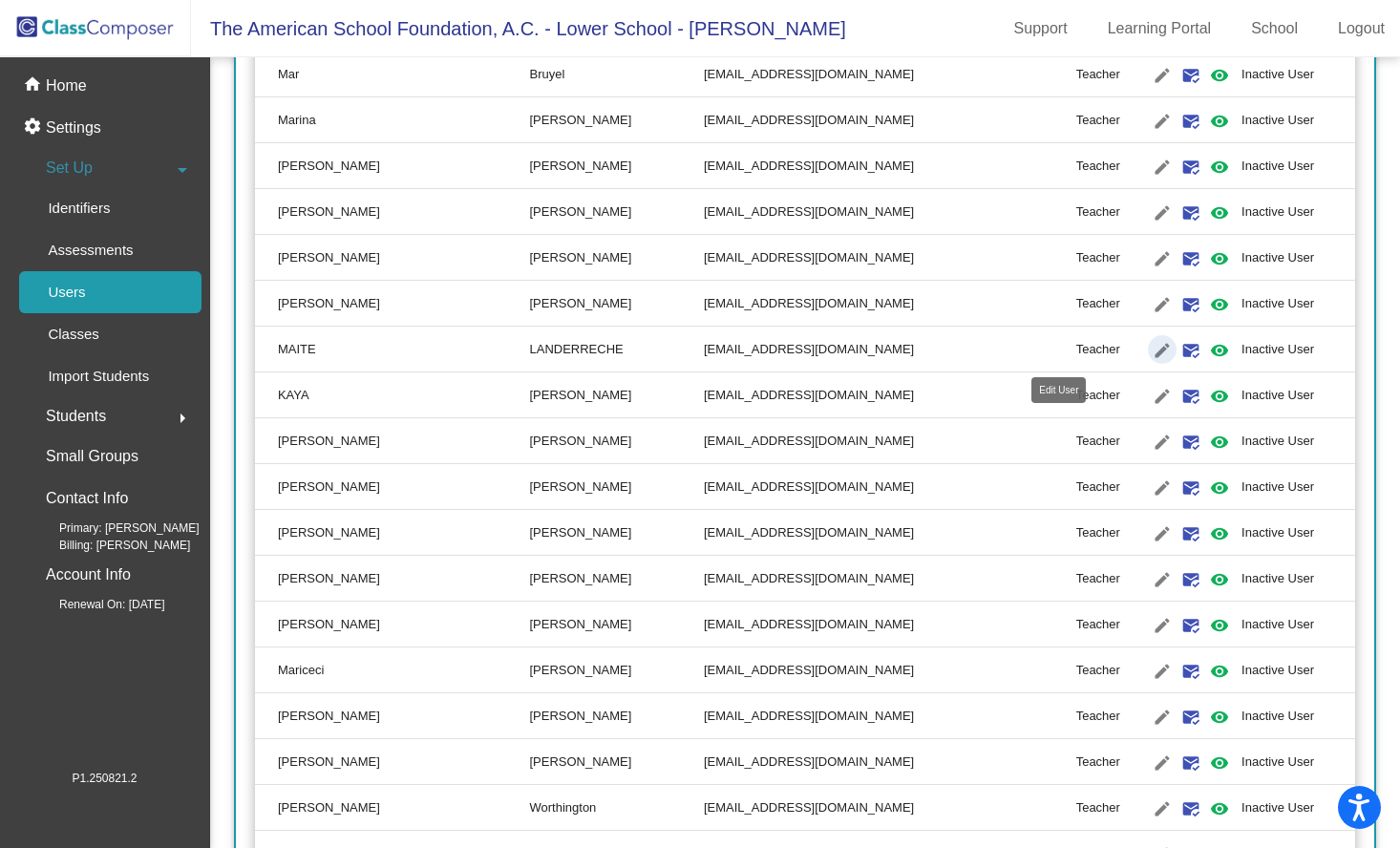
click at [1151, 353] on mat-icon "edit" at bounding box center [1162, 350] width 23 height 23
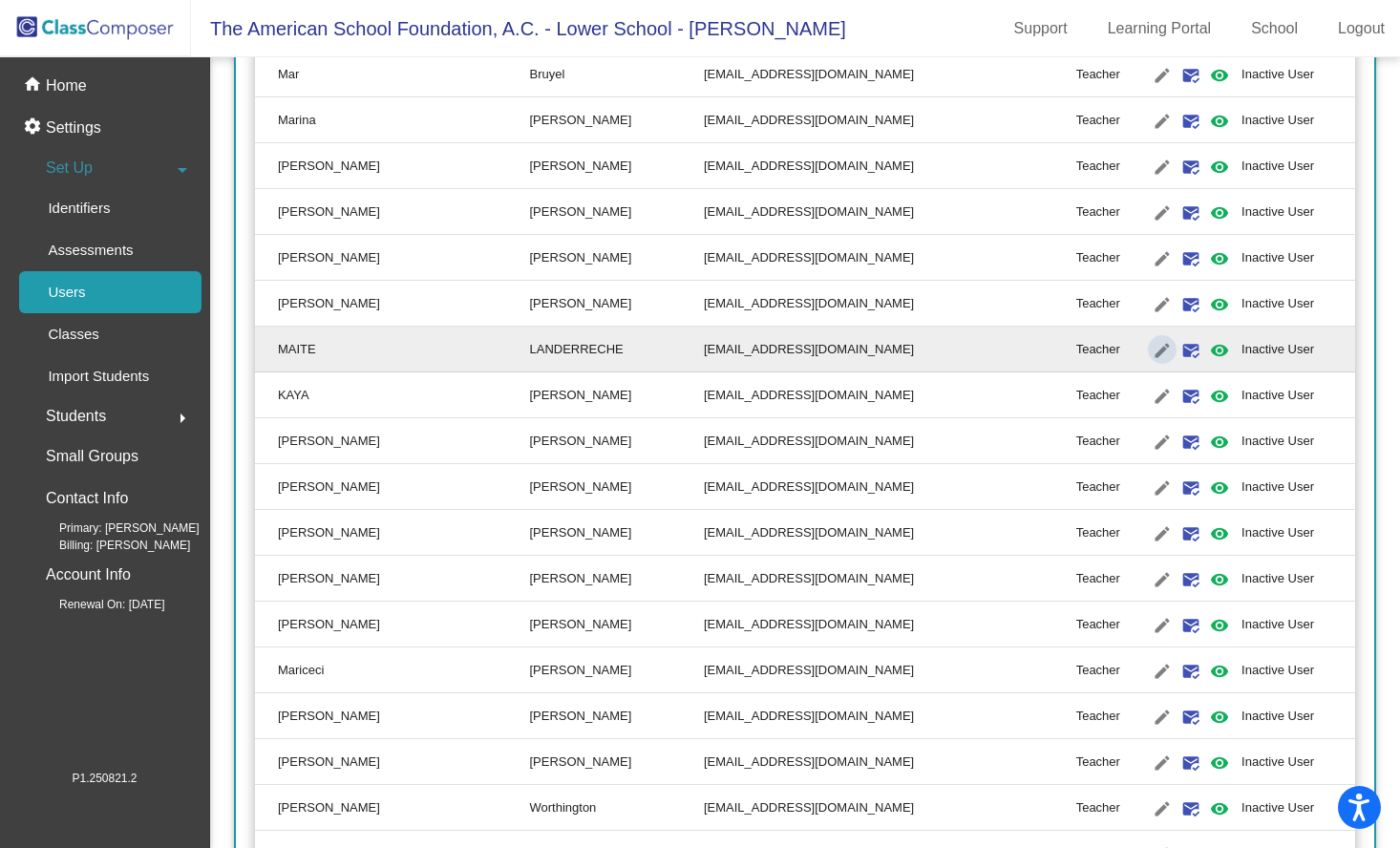
type input "MAITE"
type input "LANDERRECHE"
type input "[EMAIL_ADDRESS][DOMAIN_NAME]"
radio input "true"
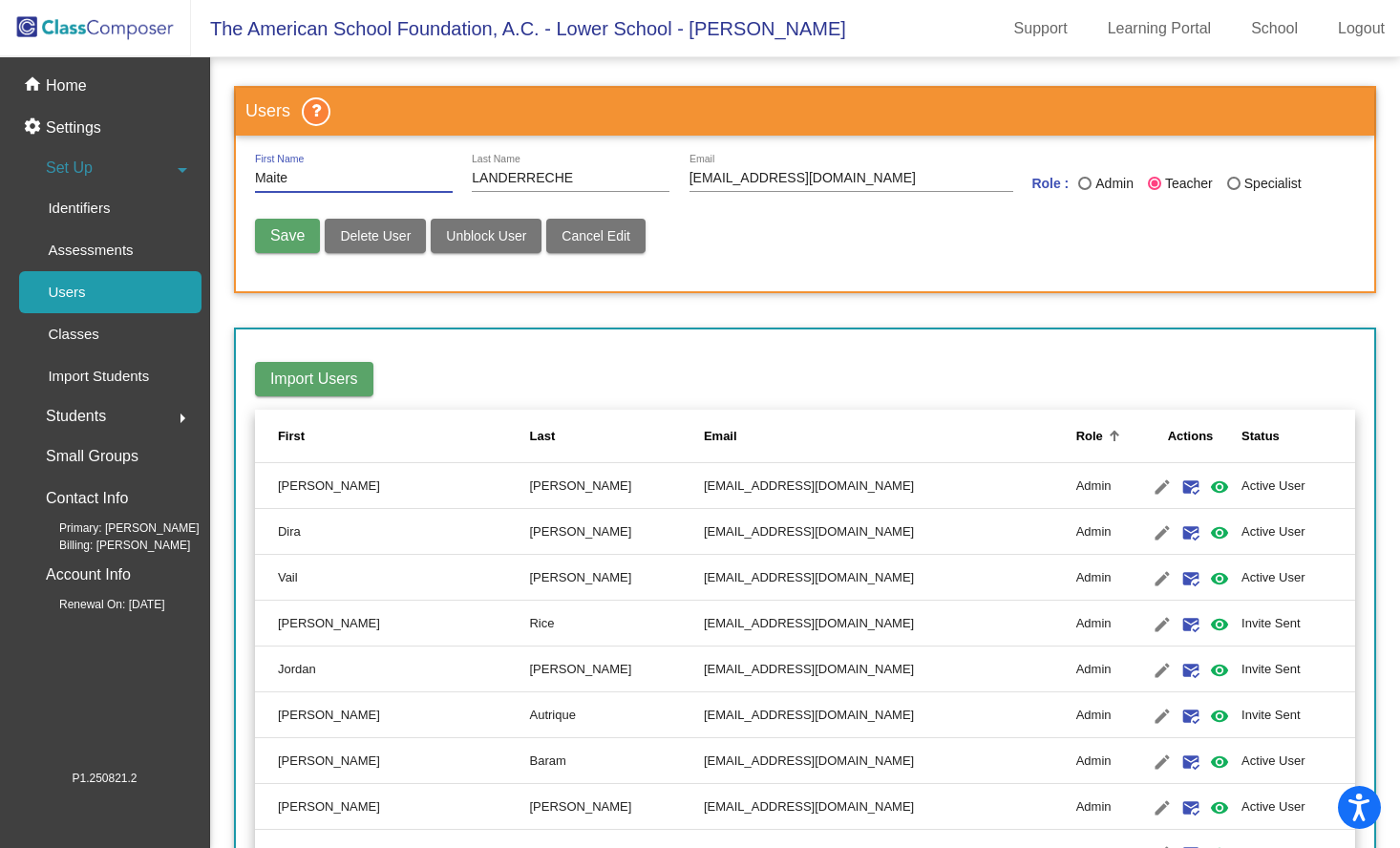
type input "Maite"
type input "Landerreche"
click at [302, 231] on span "Save" at bounding box center [288, 235] width 35 height 16
radio input "false"
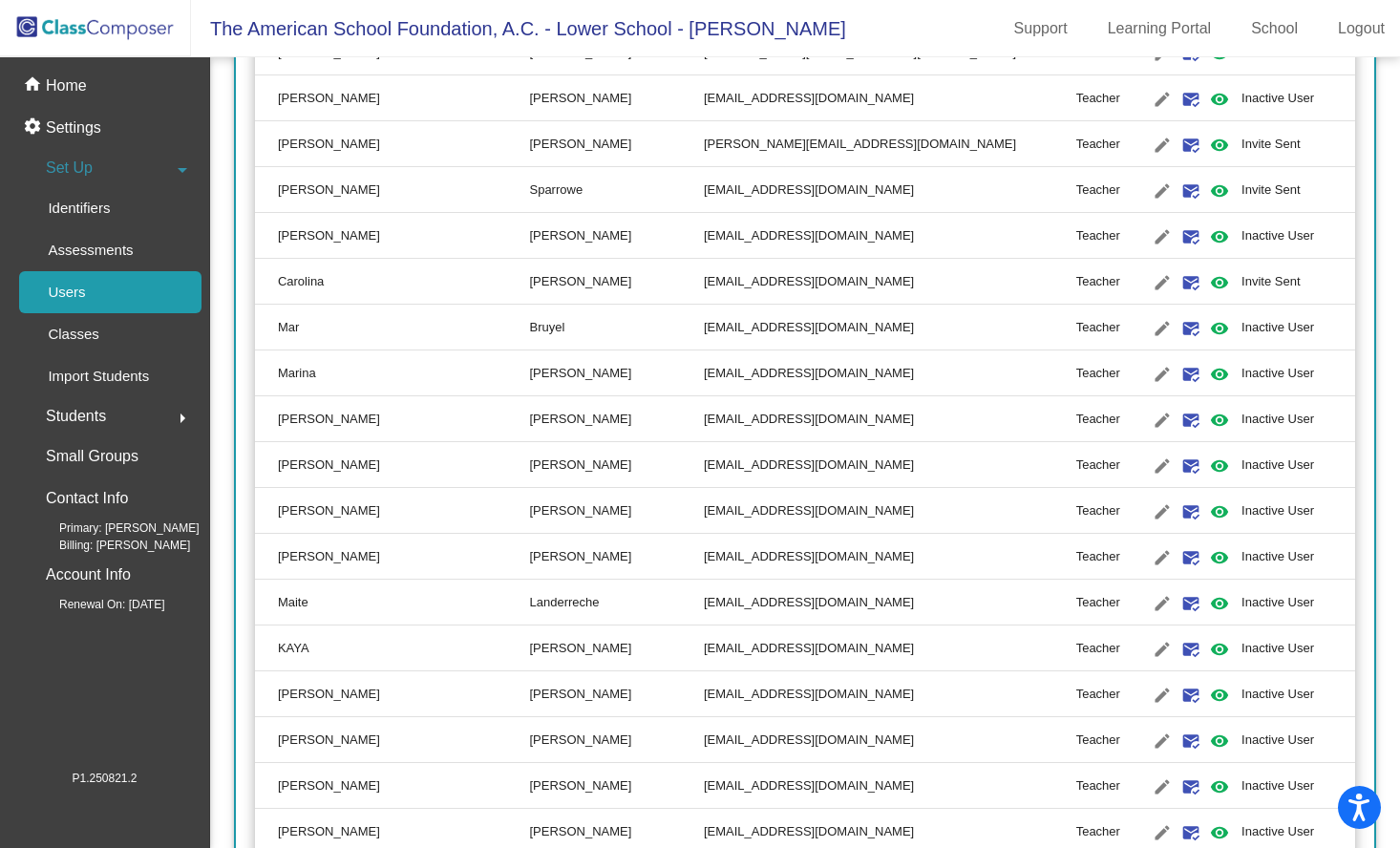
scroll to position [2918, 0]
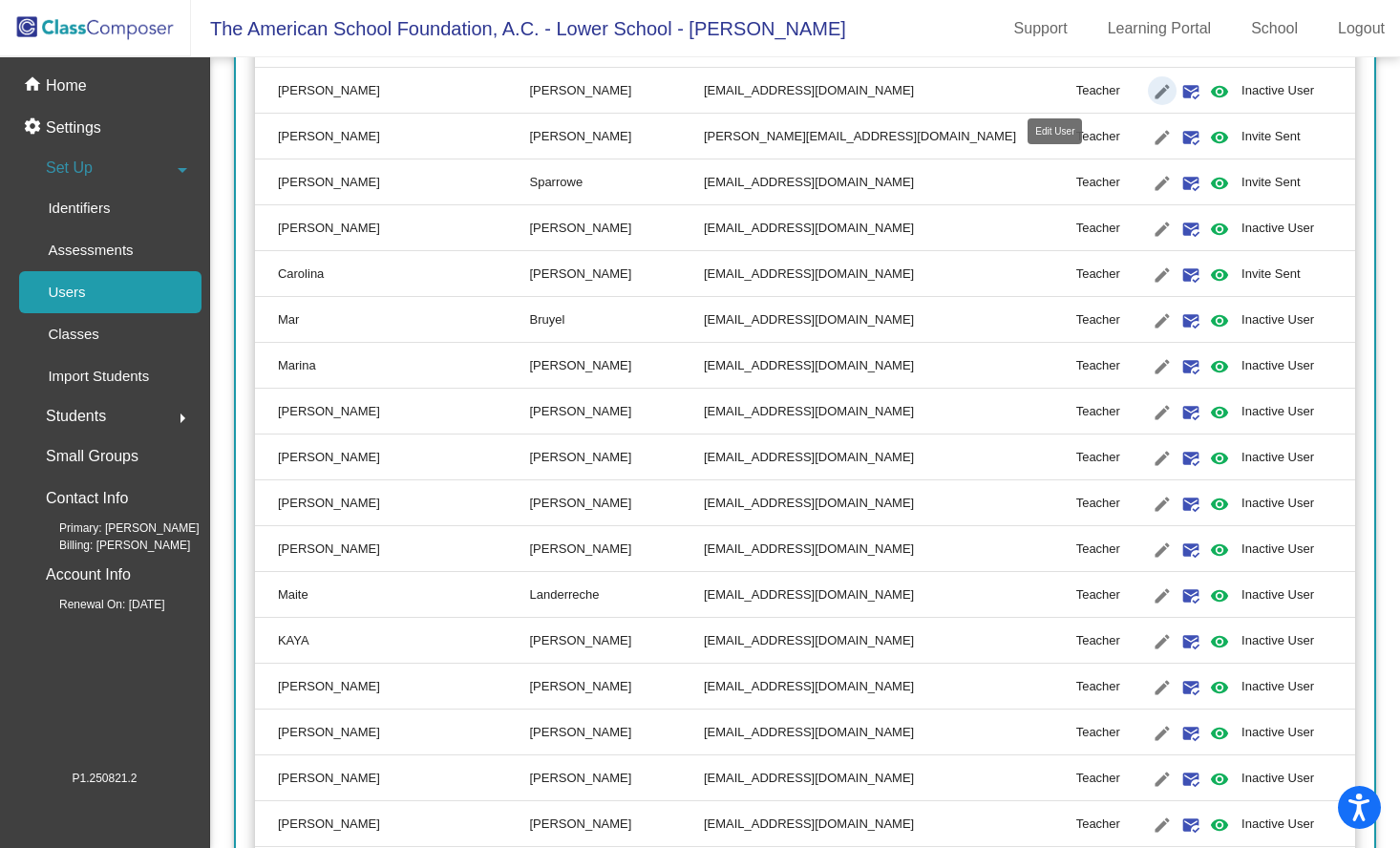
click at [1151, 83] on mat-icon "edit" at bounding box center [1162, 91] width 23 height 23
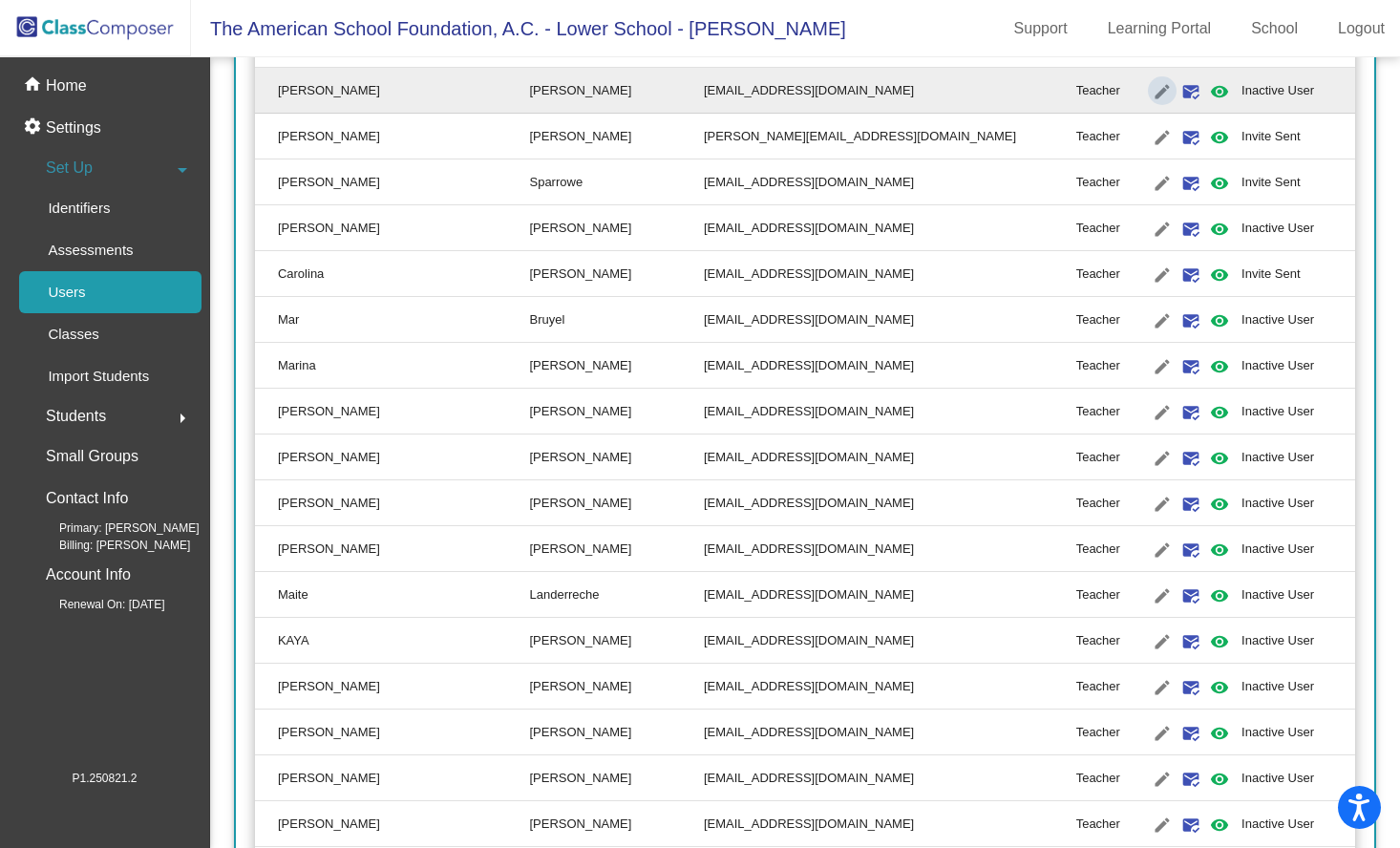
type input "[PERSON_NAME]"
type input "[EMAIL_ADDRESS][DOMAIN_NAME]"
radio input "true"
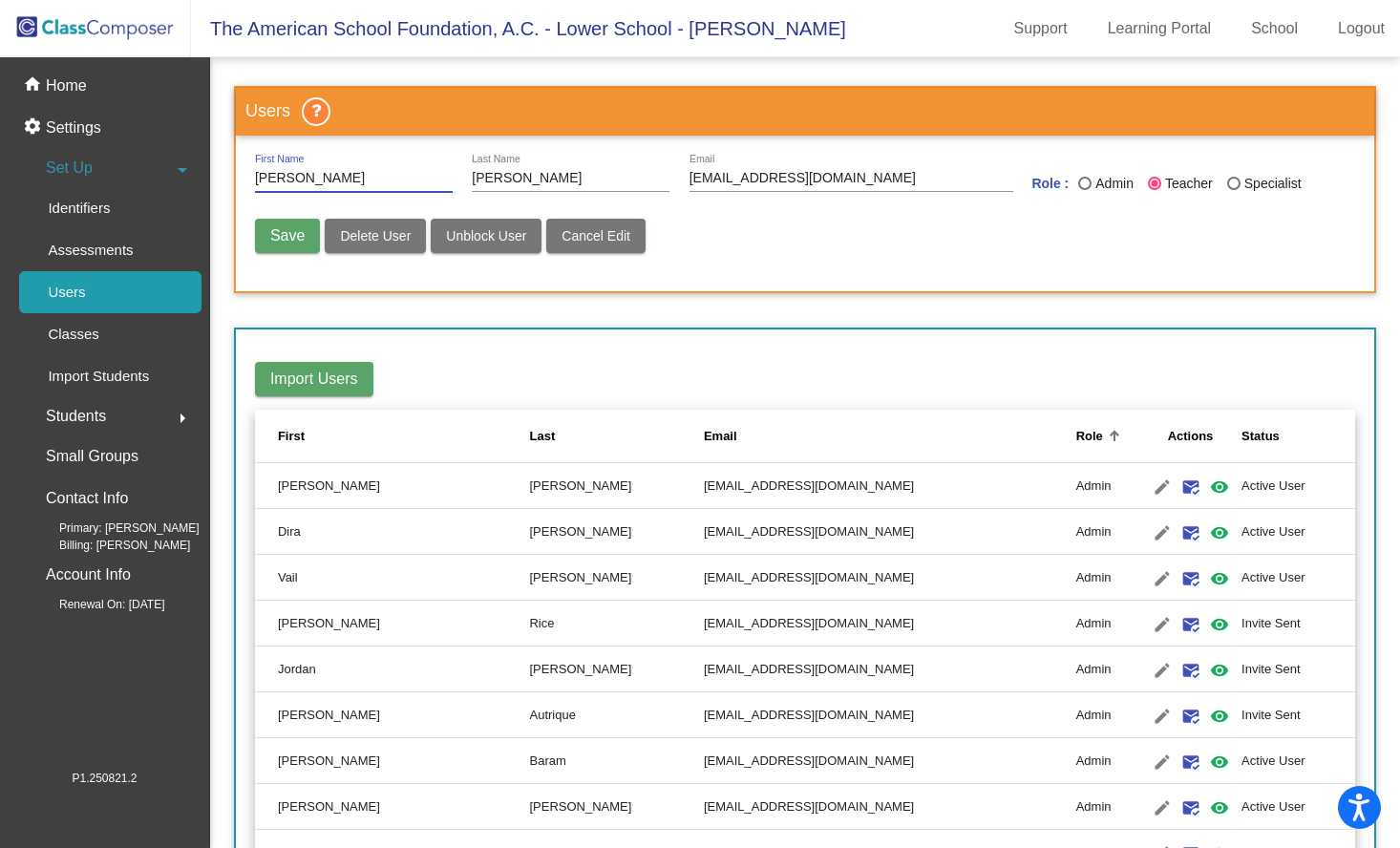
type input "[PERSON_NAME]"
click at [298, 233] on span "Save" at bounding box center [288, 235] width 35 height 16
radio input "false"
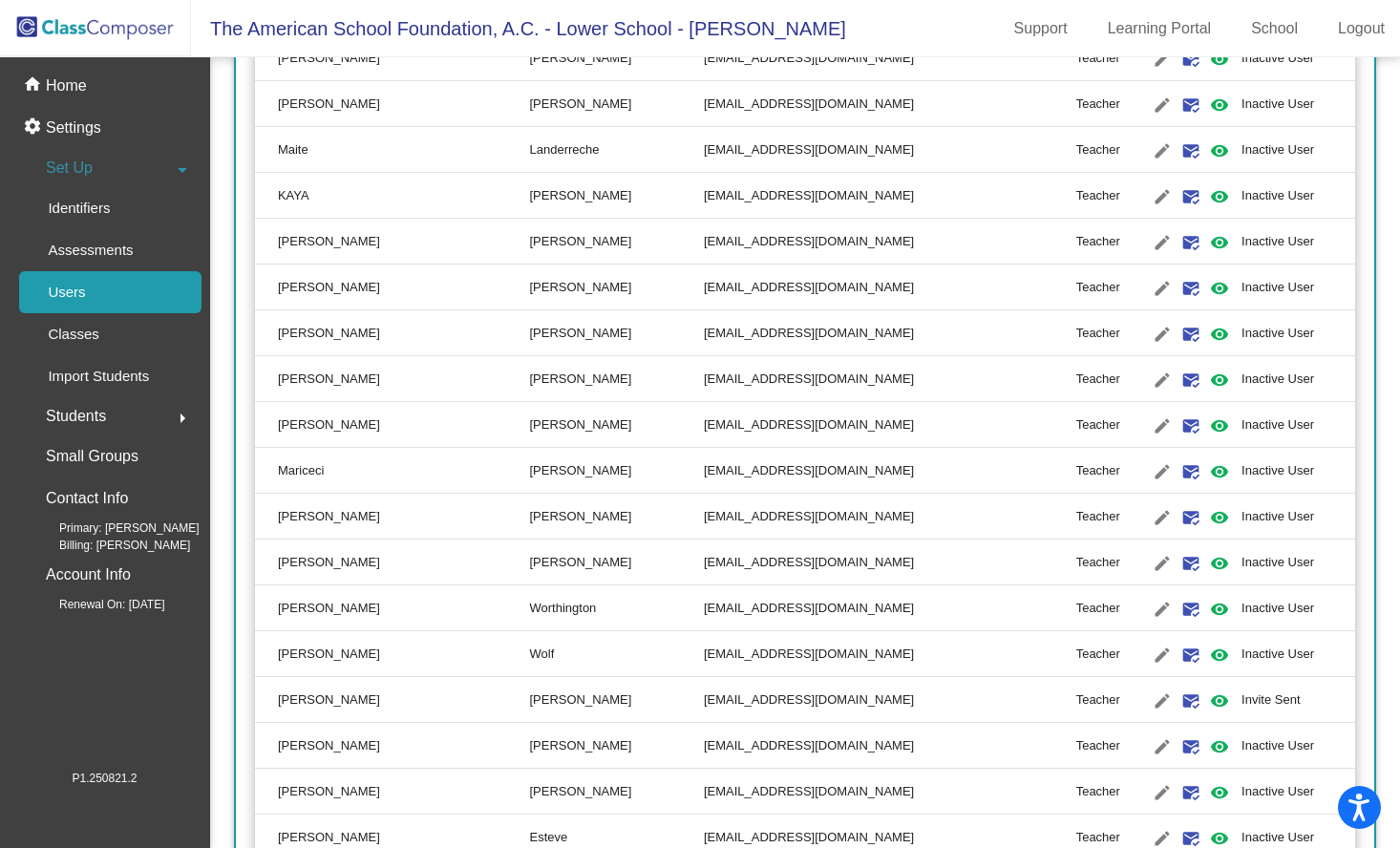
scroll to position [3377, 0]
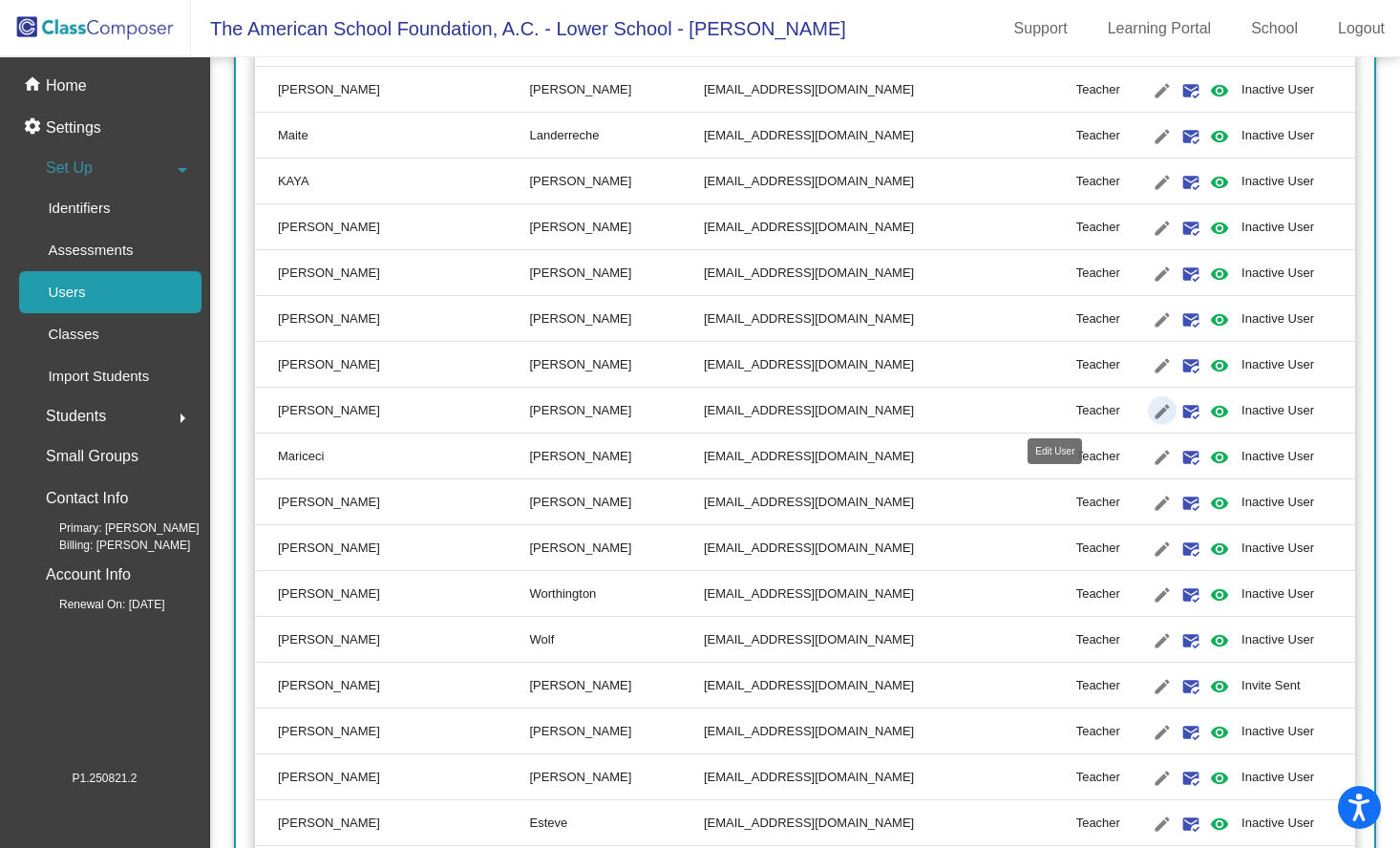
click at [1151, 408] on mat-icon "edit" at bounding box center [1162, 412] width 23 height 23
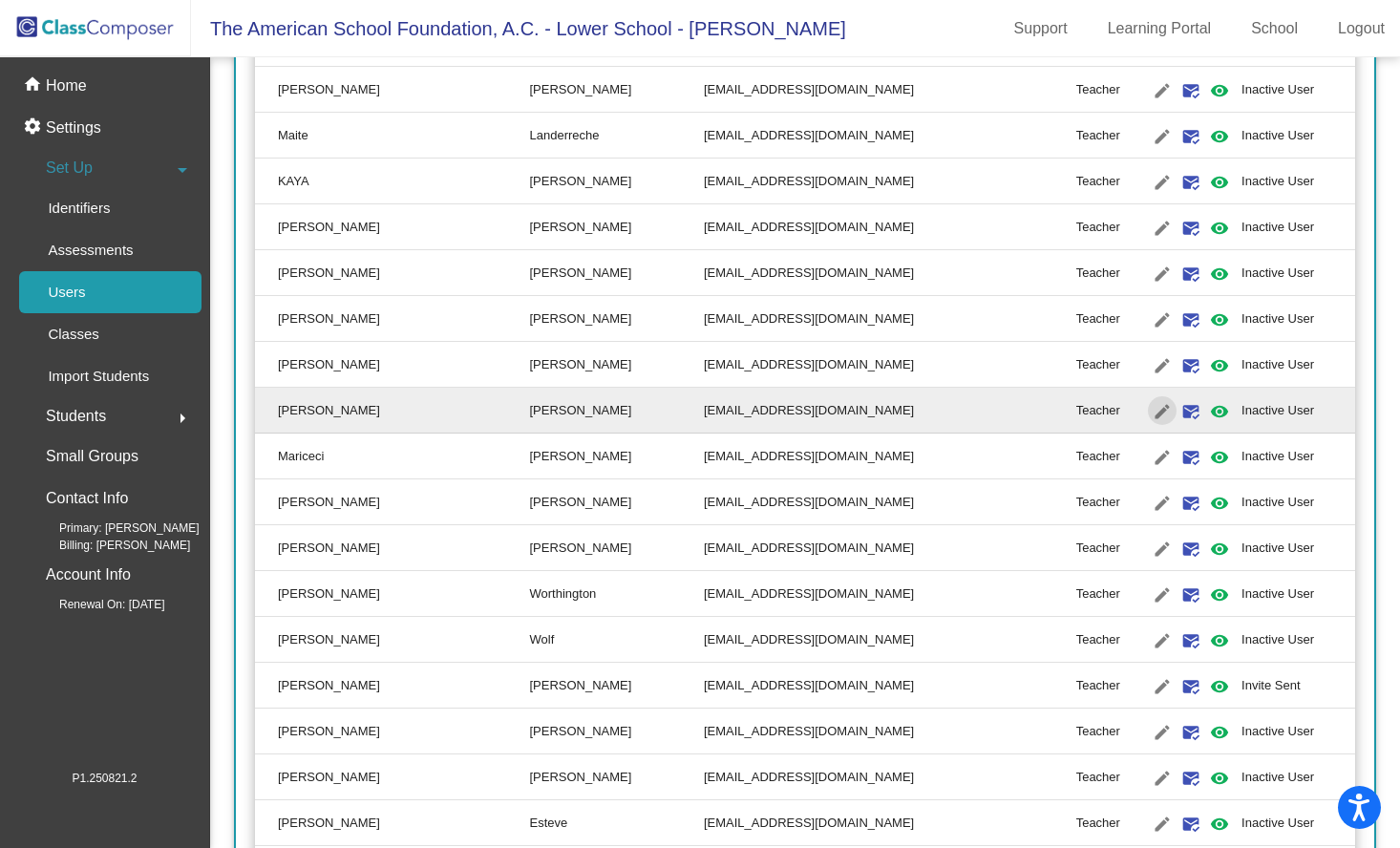
type input "[PERSON_NAME]"
type input "[EMAIL_ADDRESS][DOMAIN_NAME]"
radio input "true"
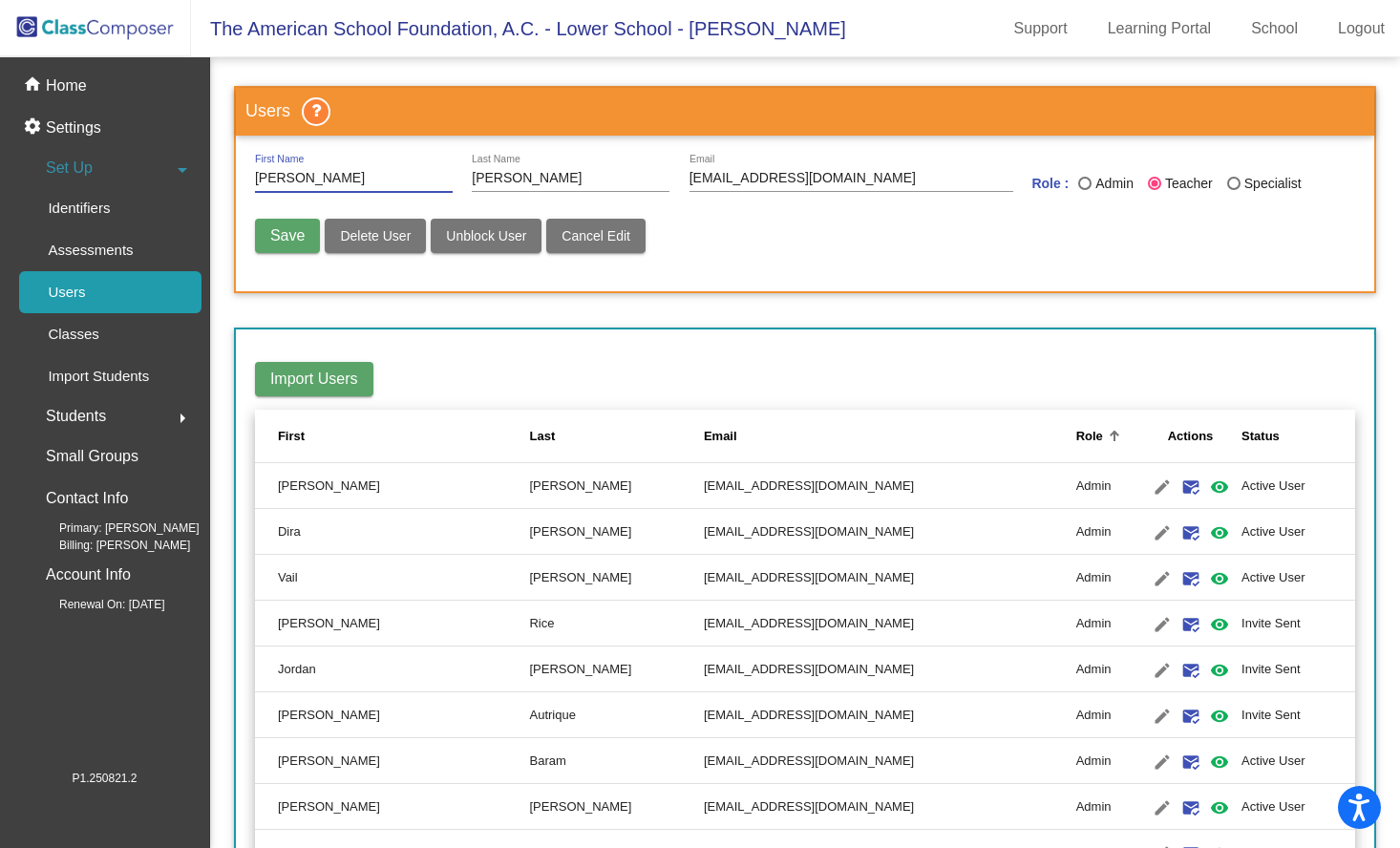
type input "[PERSON_NAME]"
click at [284, 247] on button "Save" at bounding box center [287, 236] width 64 height 35
radio input "false"
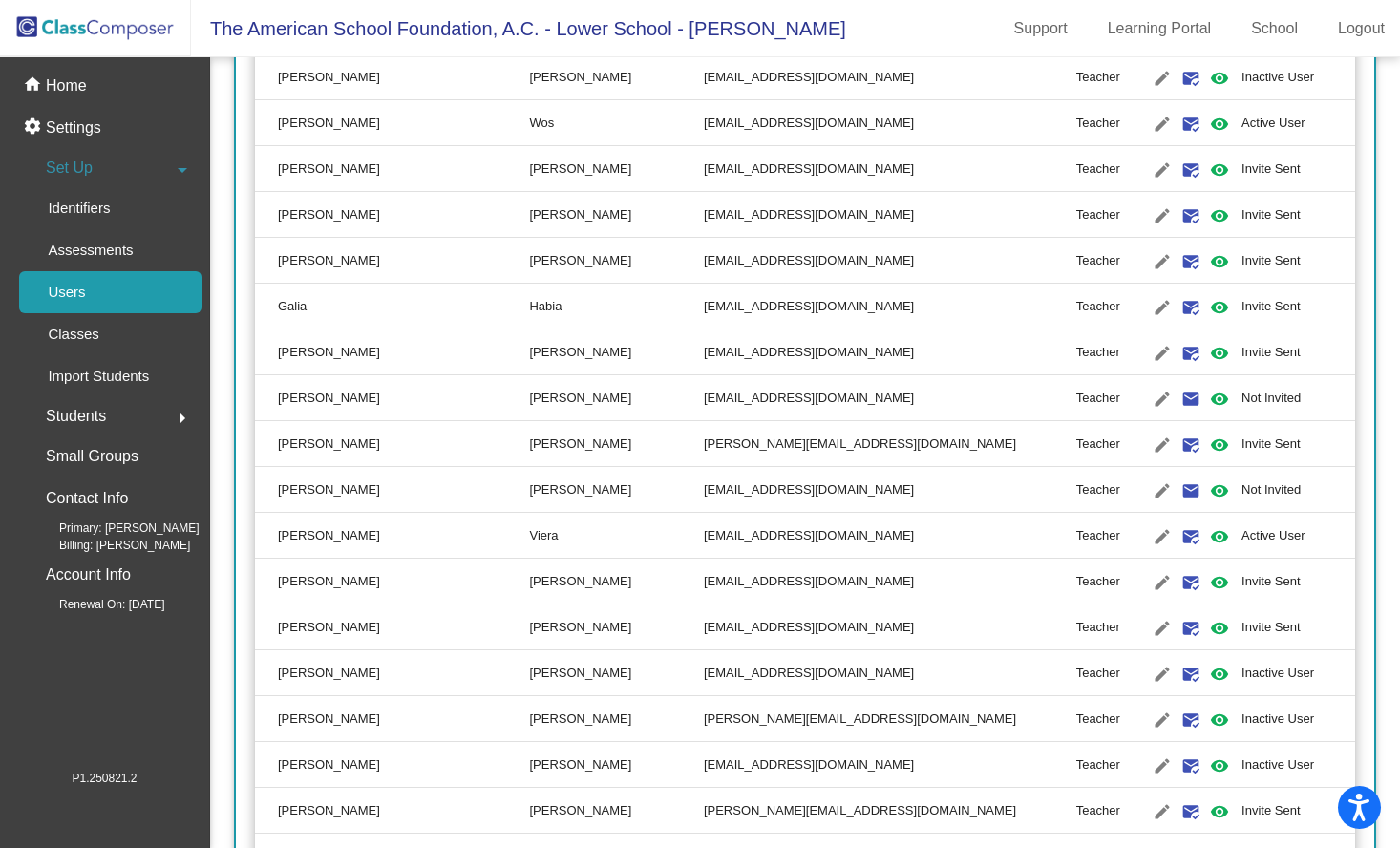
scroll to position [2144, 0]
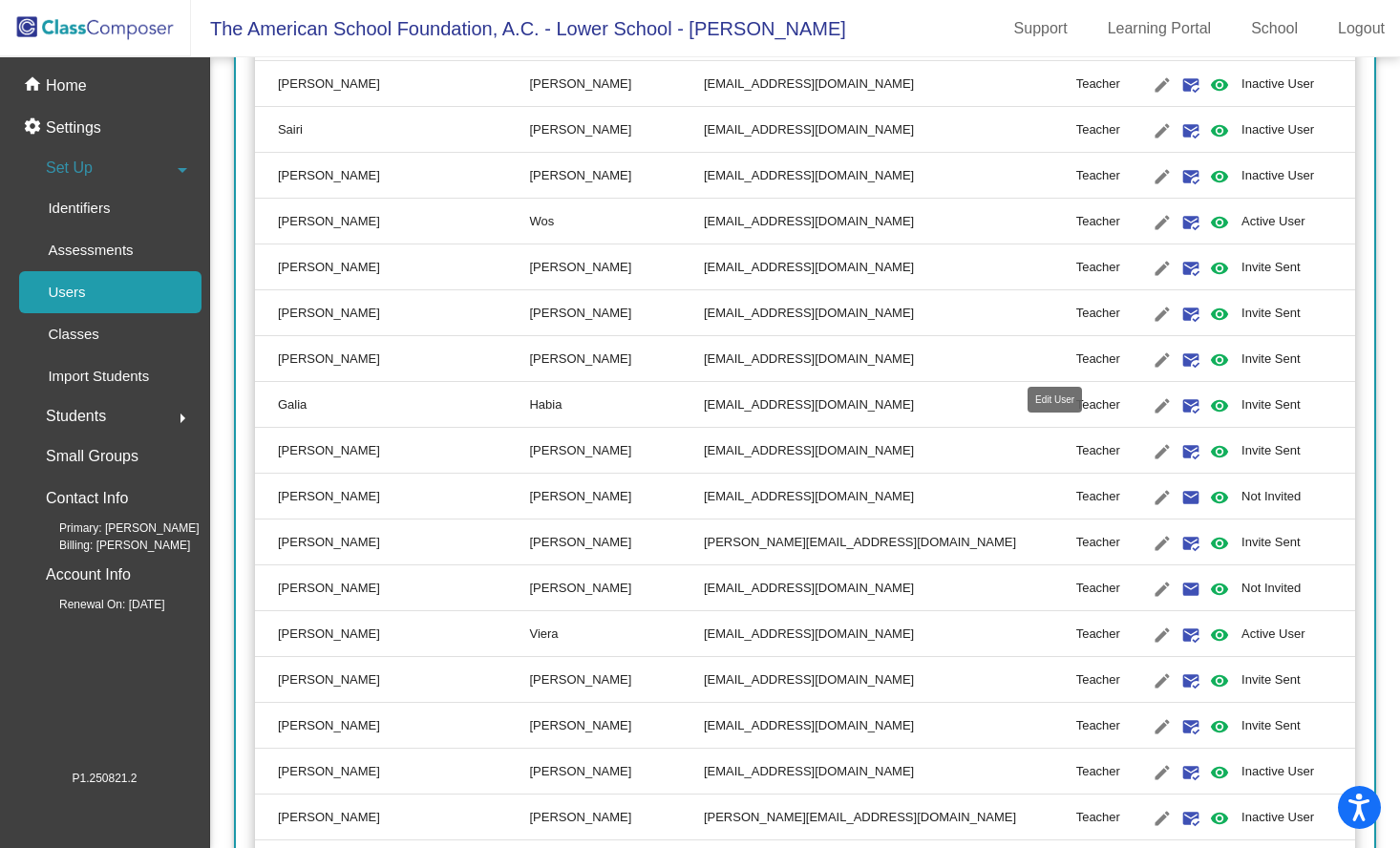
click at [1151, 359] on mat-icon "edit" at bounding box center [1162, 360] width 23 height 23
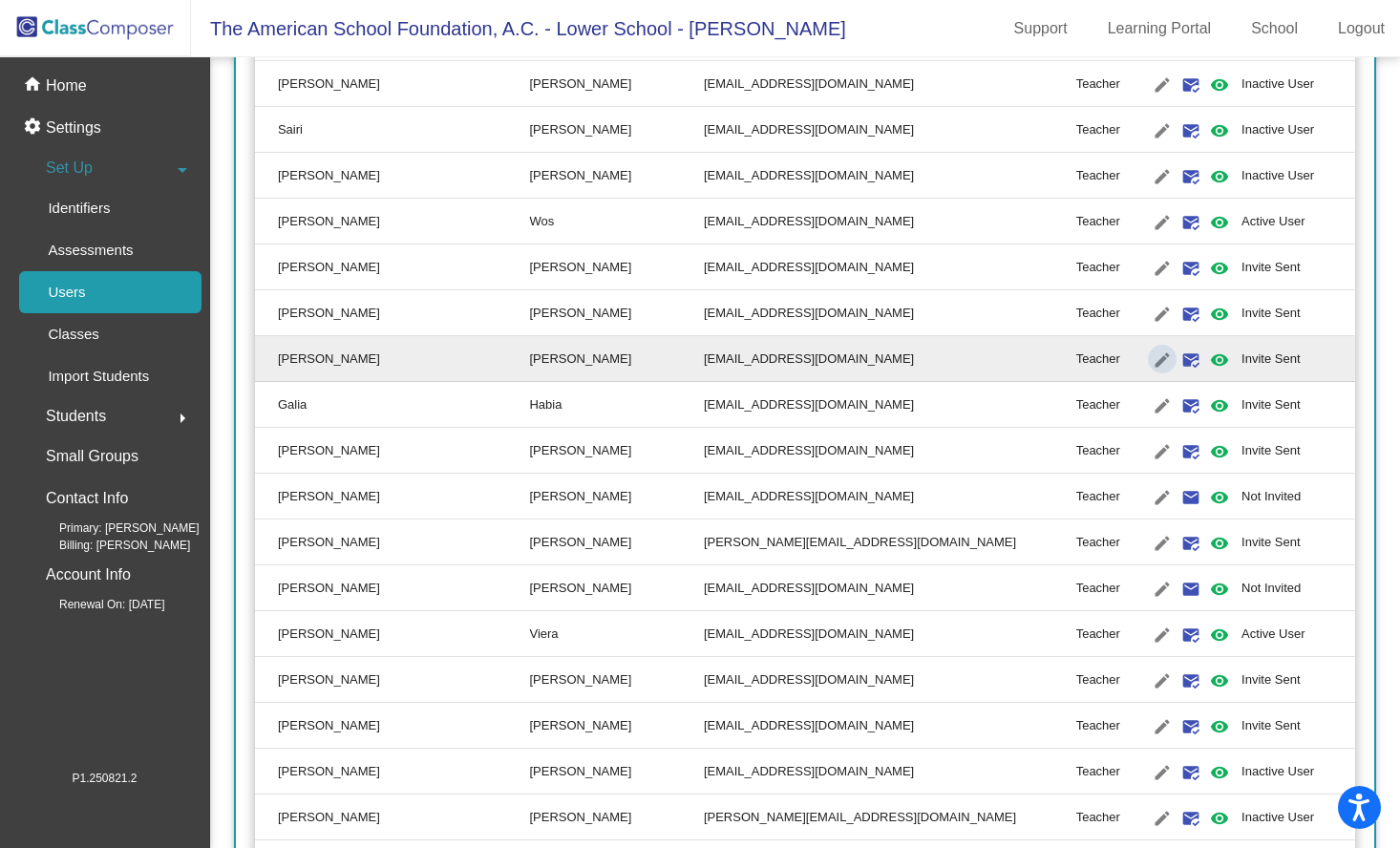
type input "[PERSON_NAME]"
type input "[EMAIL_ADDRESS][DOMAIN_NAME]"
radio input "true"
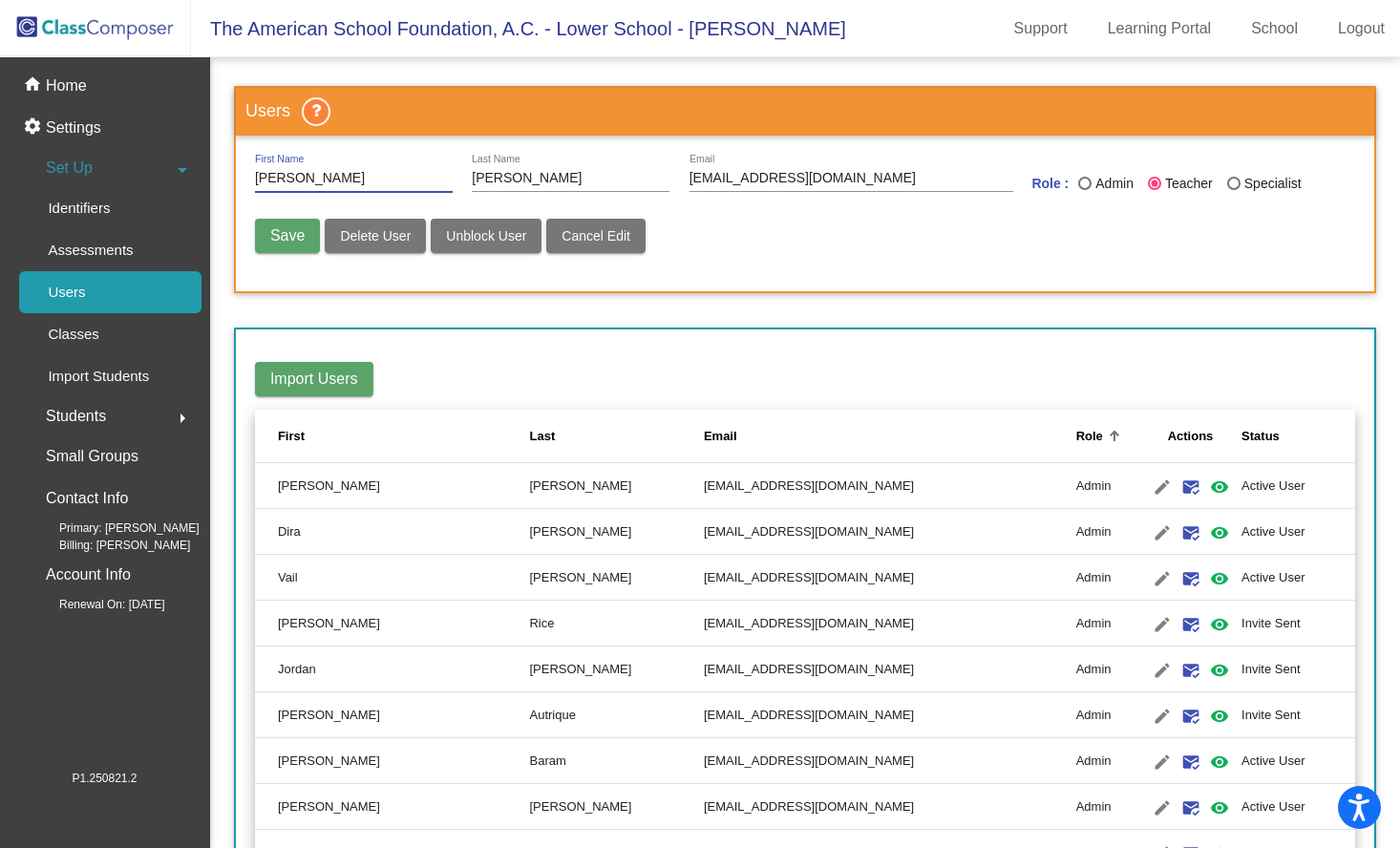
type input "[PERSON_NAME]"
click at [291, 239] on span "Save" at bounding box center [288, 235] width 35 height 16
radio input "false"
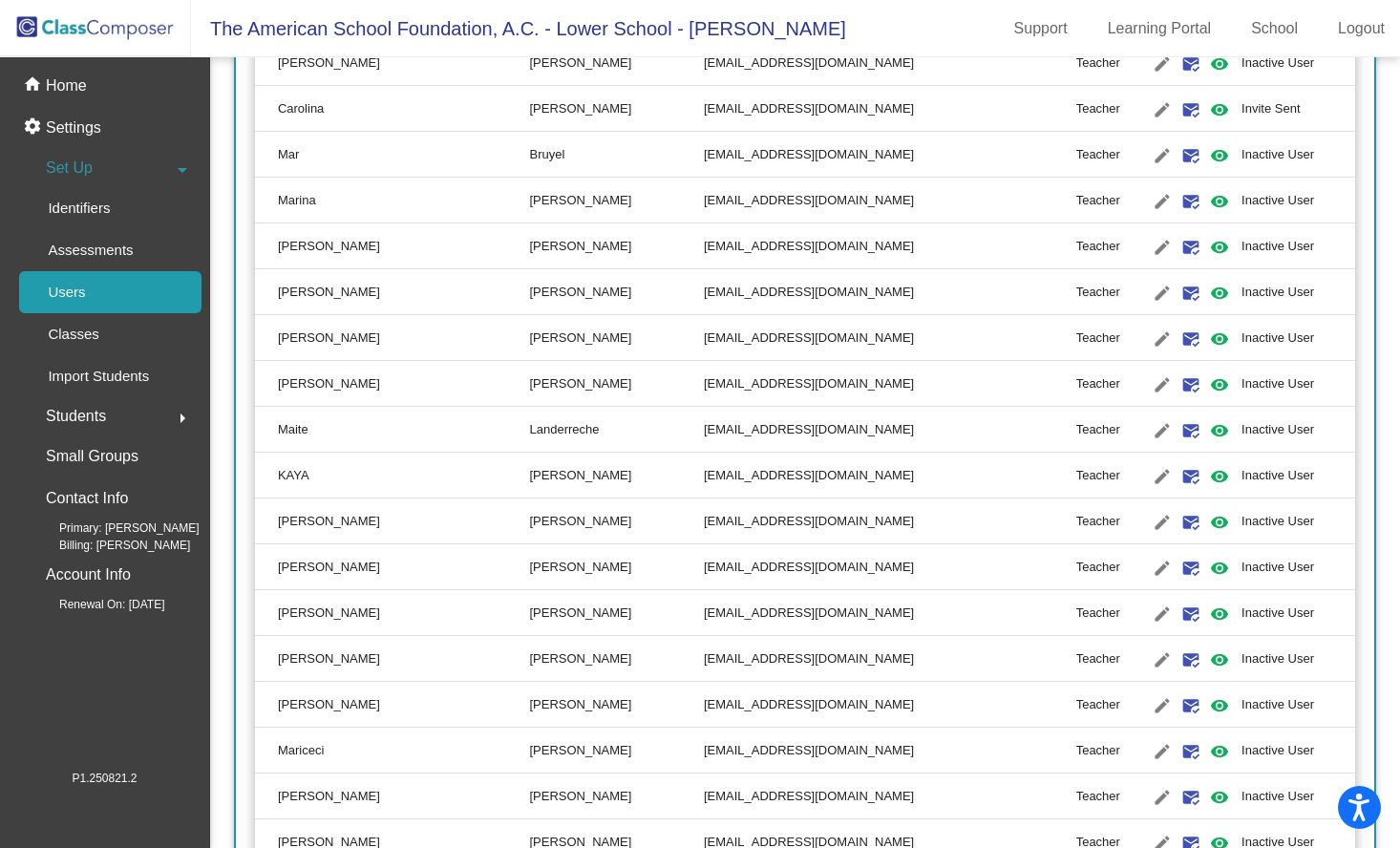
scroll to position [3094, 0]
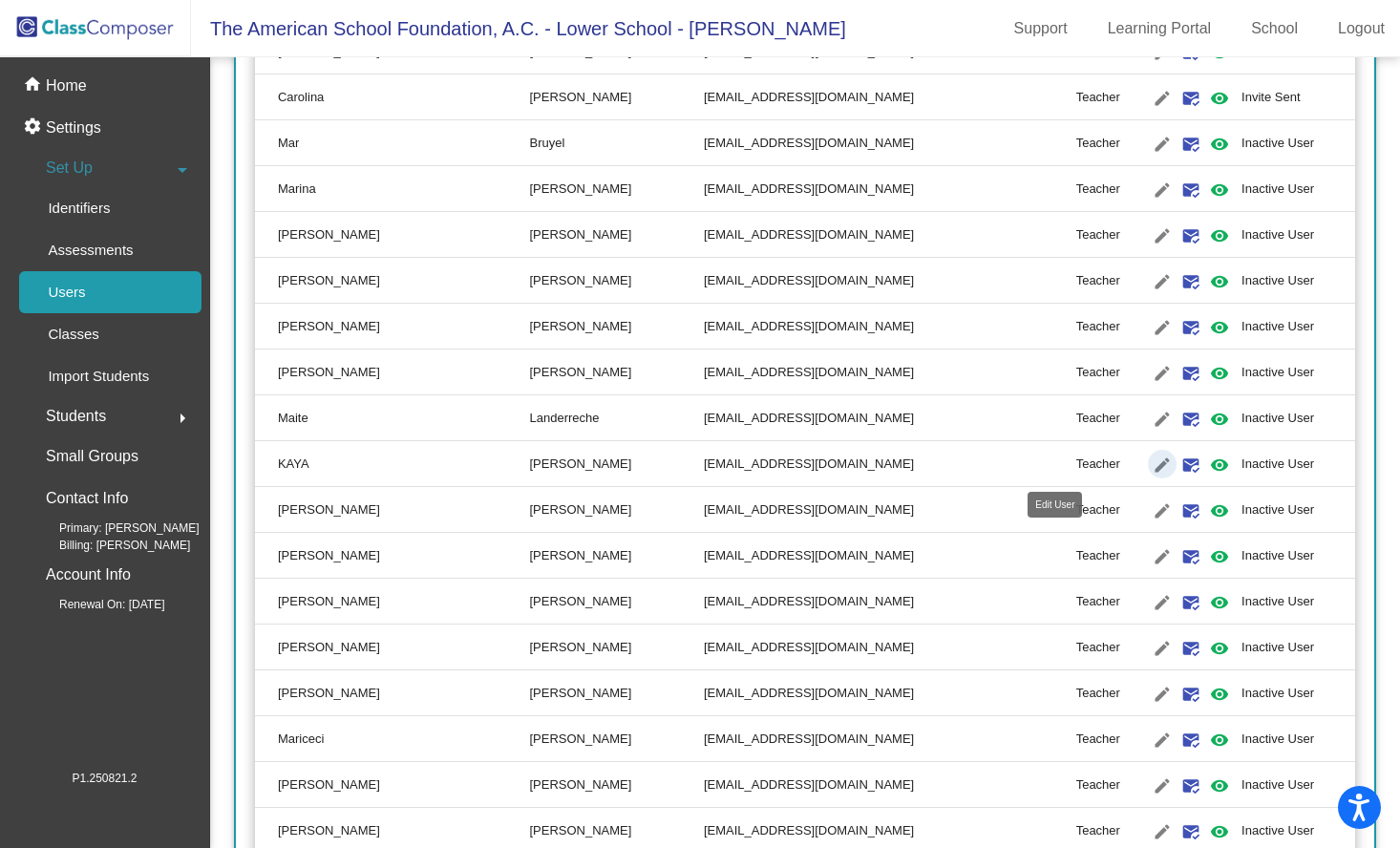
click at [1151, 468] on mat-icon "edit" at bounding box center [1162, 465] width 23 height 23
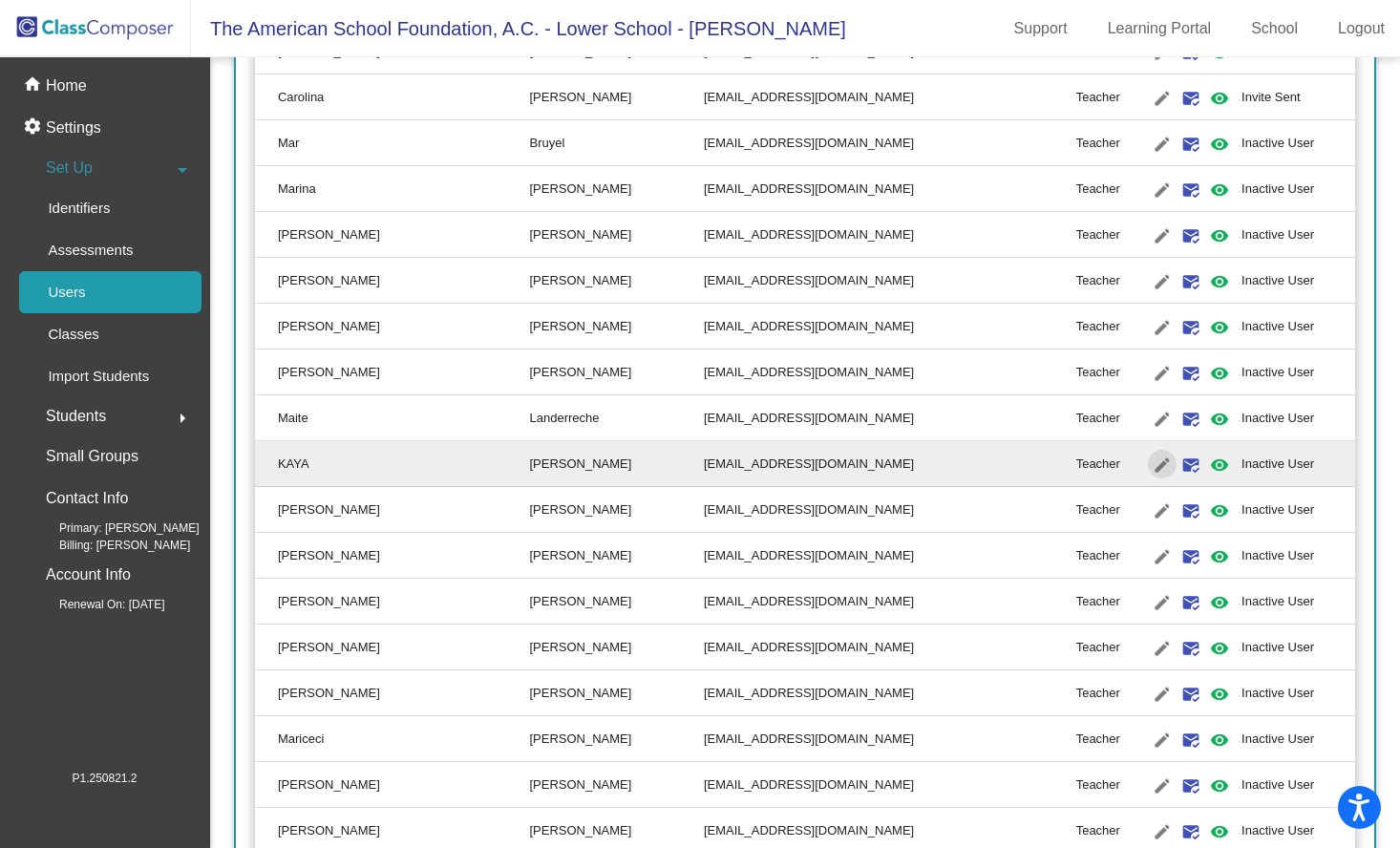
type input "KAYA"
type input "[PERSON_NAME]"
type input "[EMAIL_ADDRESS][DOMAIN_NAME]"
radio input "true"
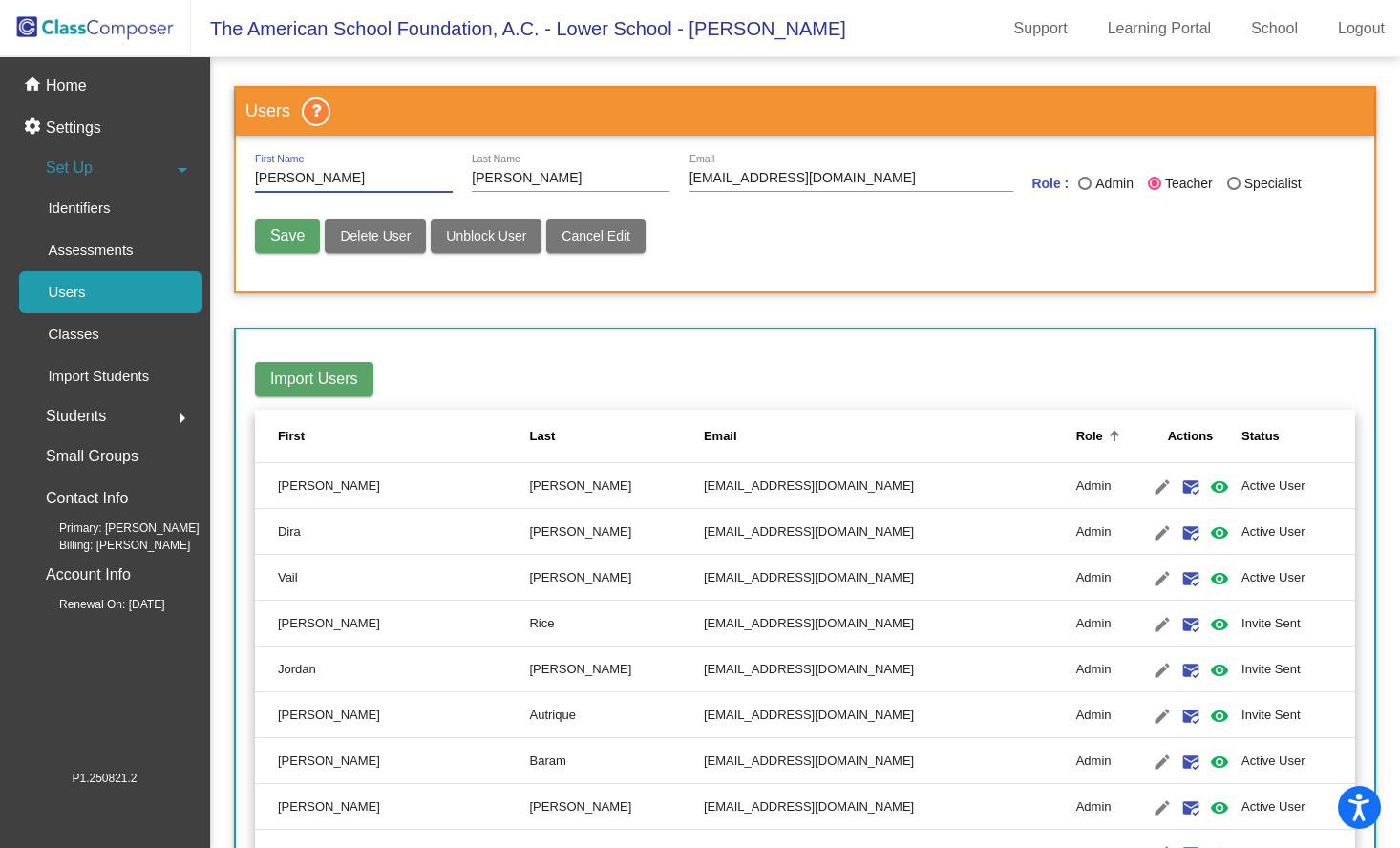
type input "[PERSON_NAME]"
click at [284, 231] on span "Save" at bounding box center [288, 235] width 35 height 16
radio input "false"
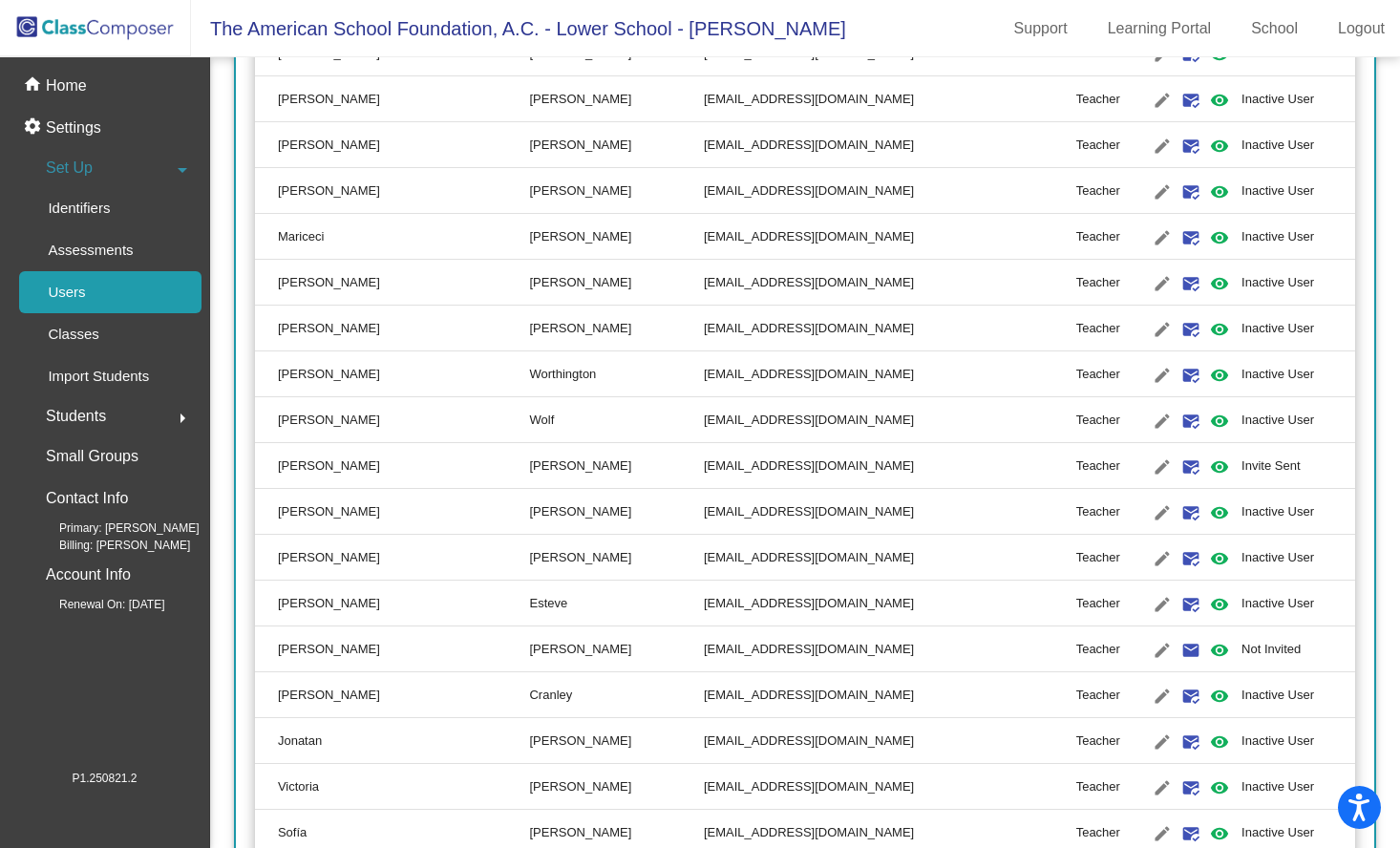
scroll to position [3617, 0]
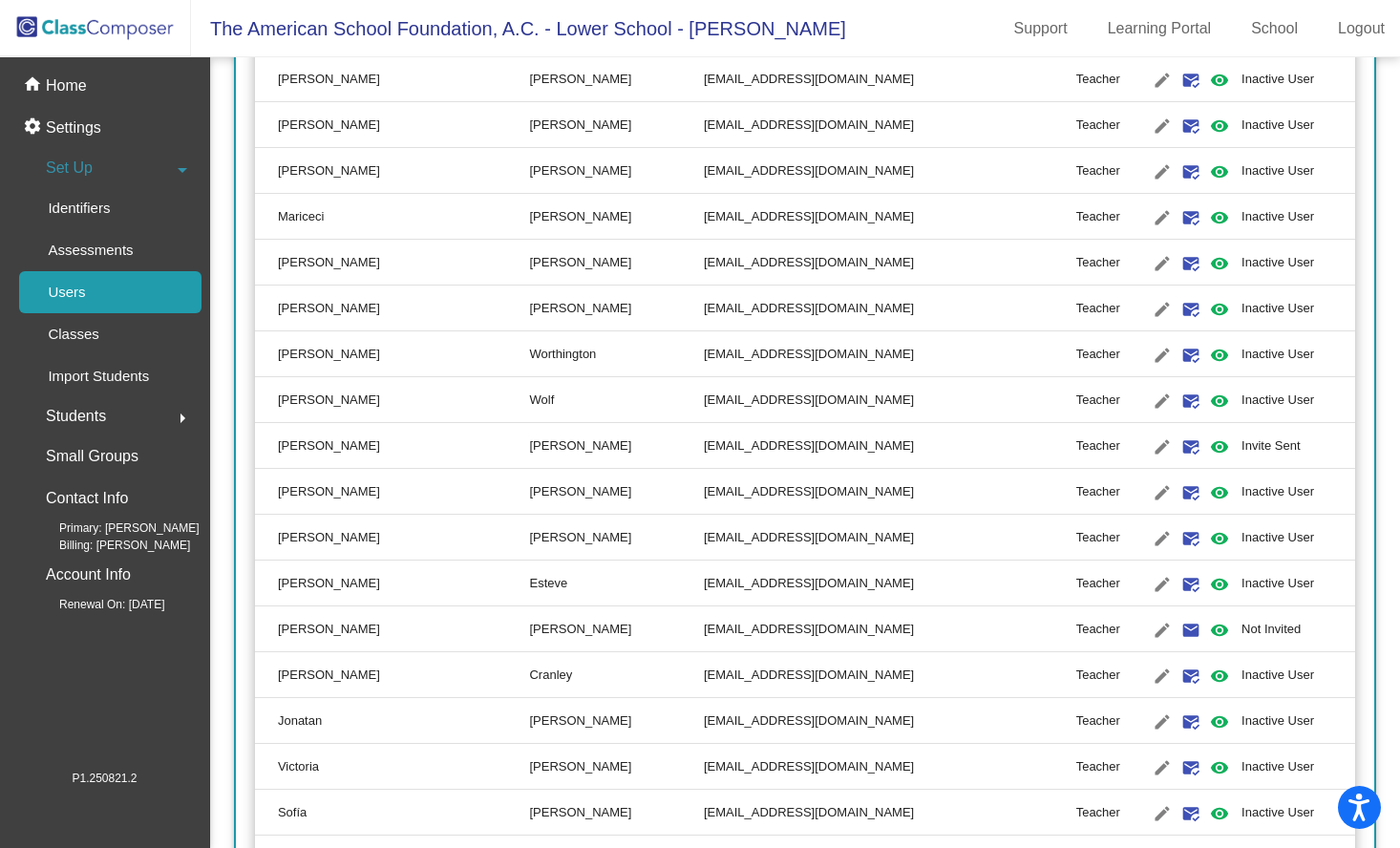
click at [1139, 536] on td "edit email mark_email_read visibility" at bounding box center [1190, 538] width 102 height 46
click at [1151, 536] on mat-icon "edit" at bounding box center [1162, 539] width 23 height 23
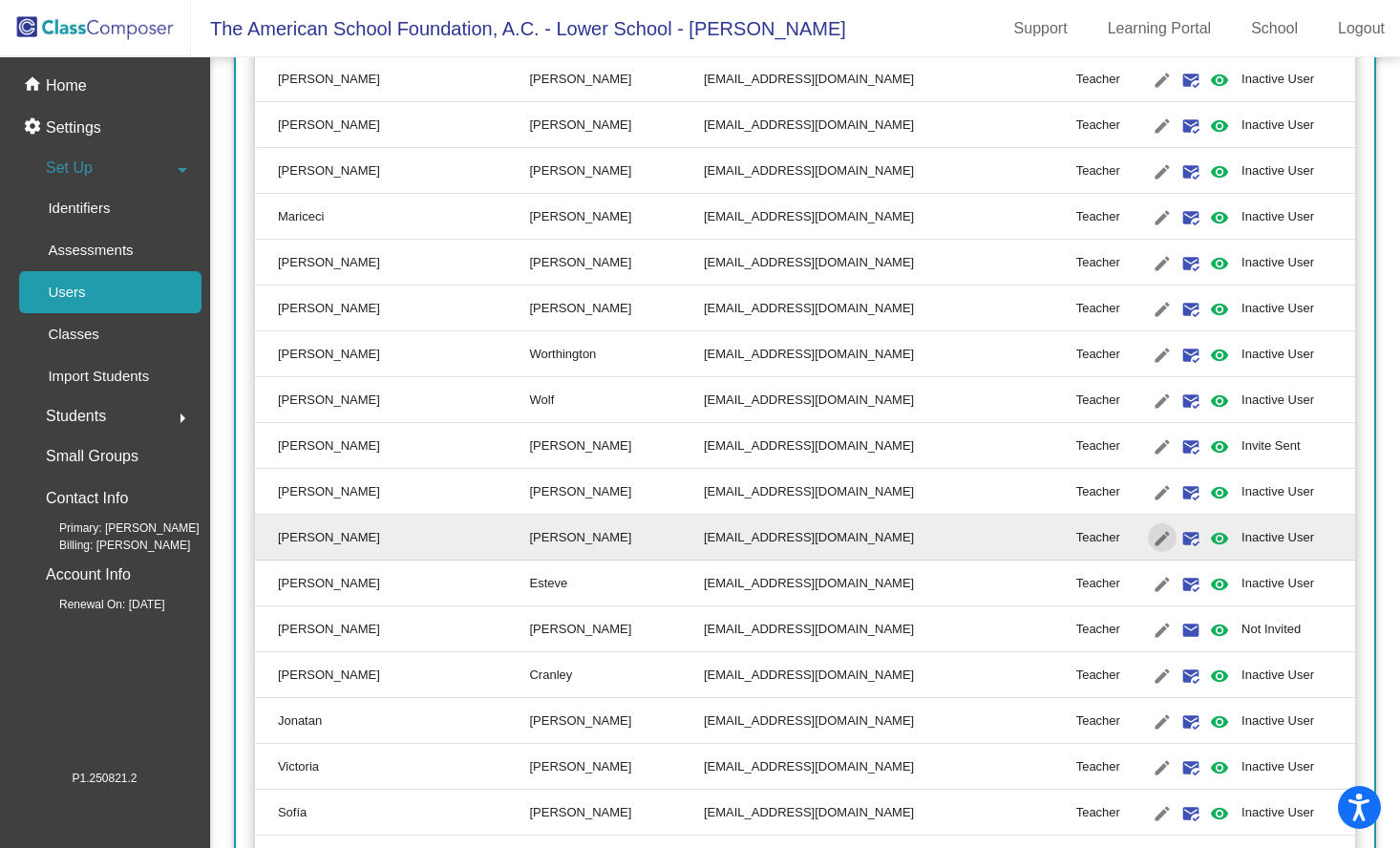
type input "[PERSON_NAME]"
type input "[EMAIL_ADDRESS][DOMAIN_NAME]"
radio input "true"
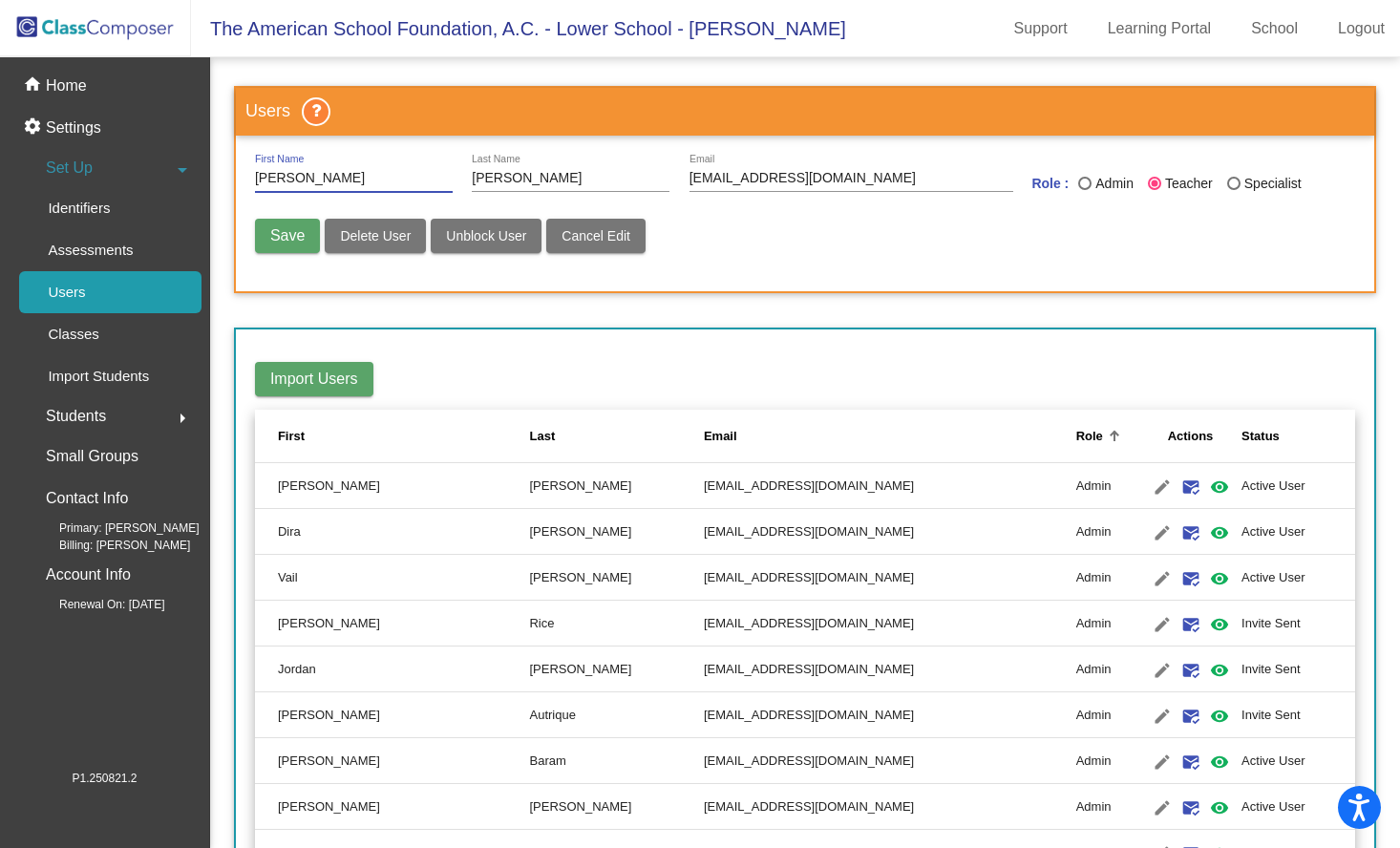
type input "[PERSON_NAME]"
type input "Herffernan"
click at [257, 247] on button "Save" at bounding box center [287, 236] width 64 height 35
radio input "false"
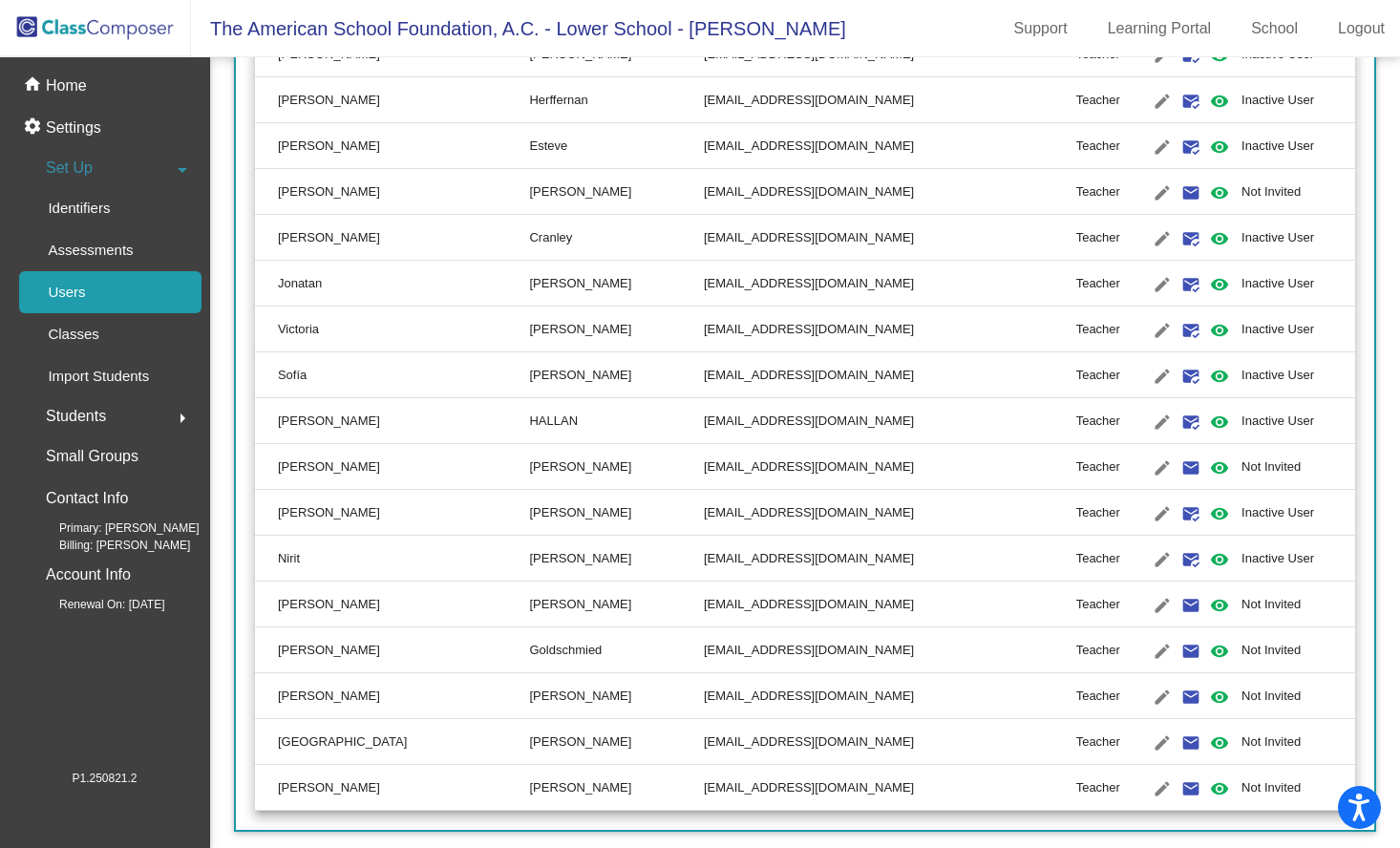
scroll to position [4072, 0]
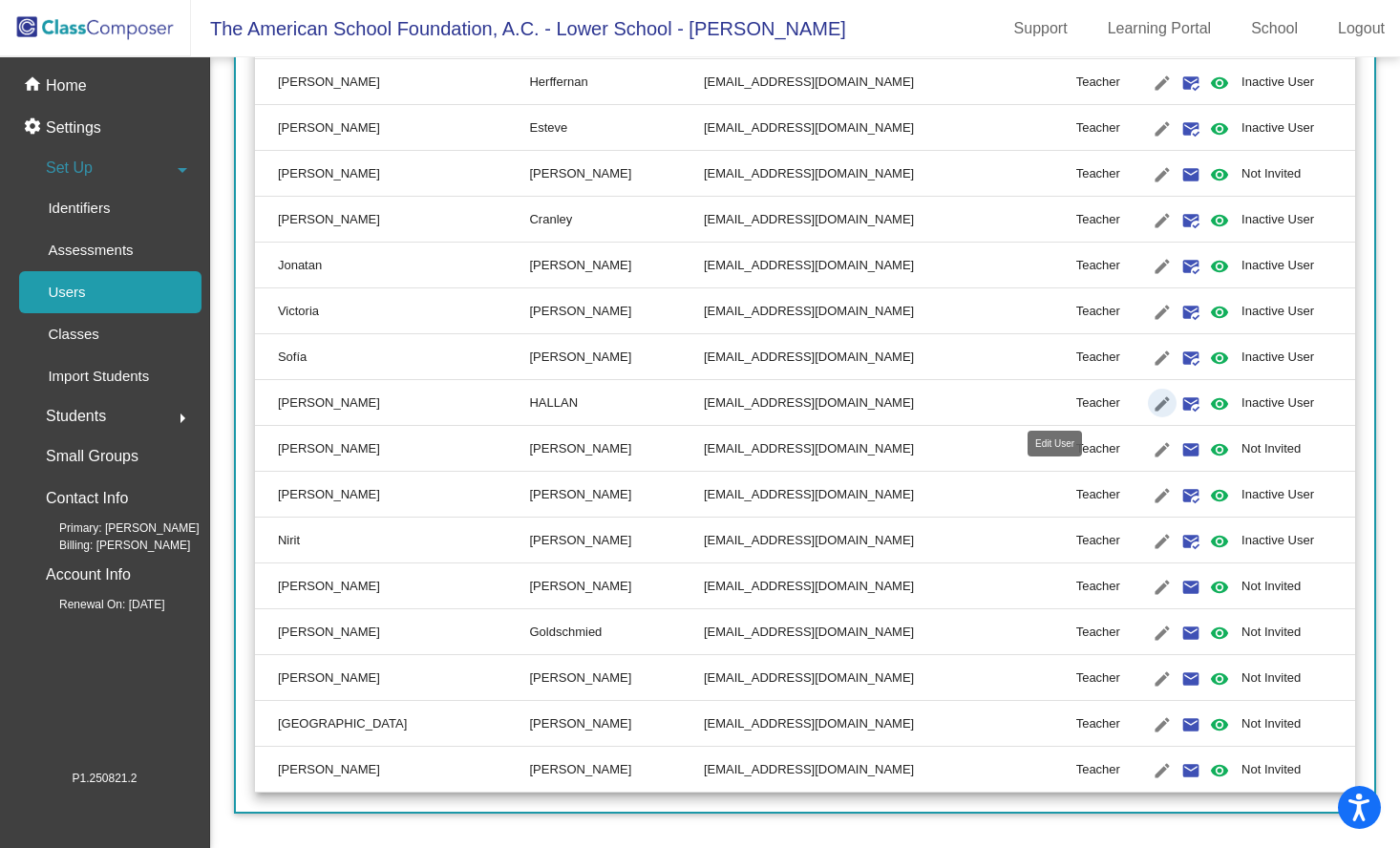
click at [1151, 406] on mat-icon "edit" at bounding box center [1162, 404] width 23 height 23
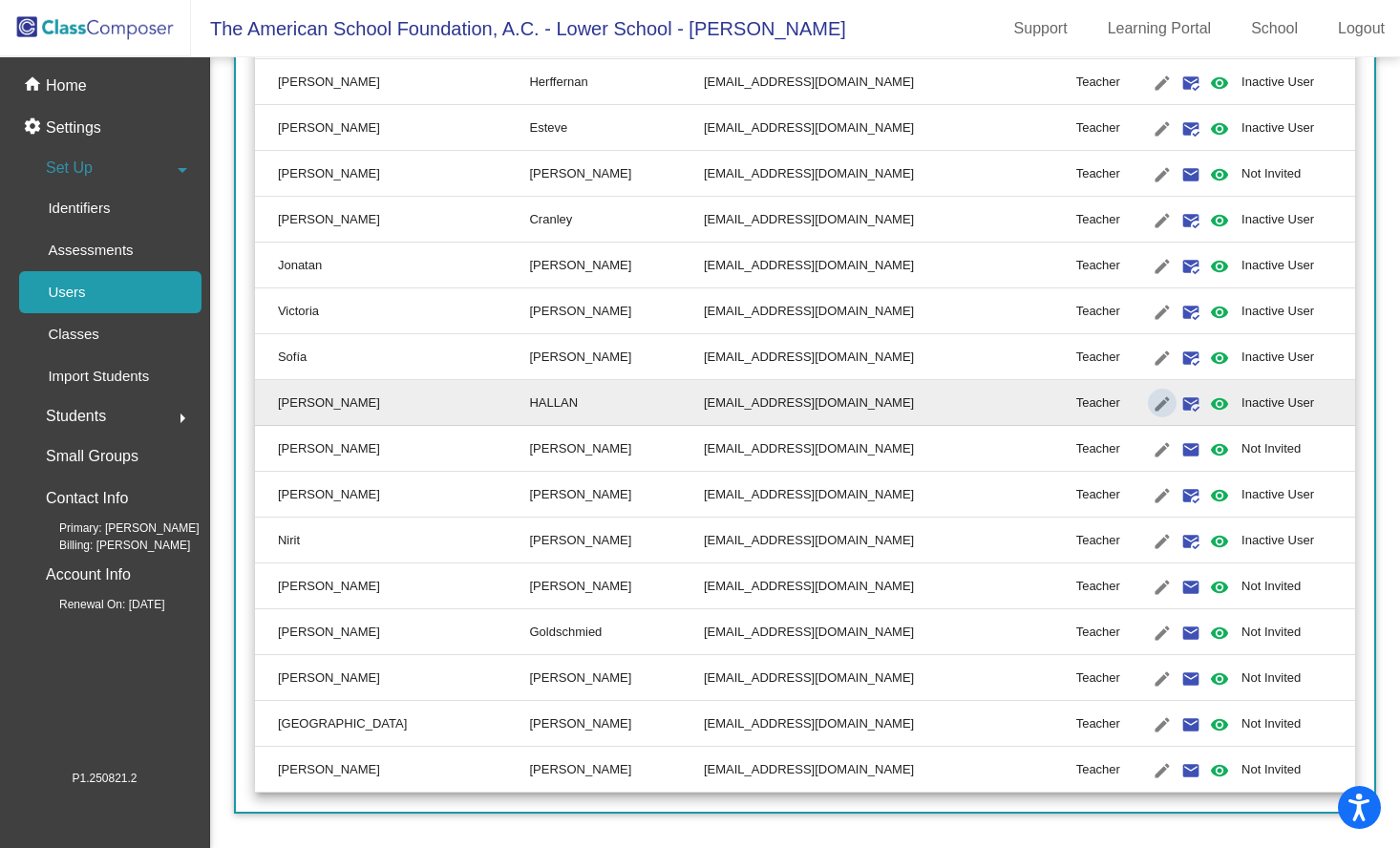
type input "[PERSON_NAME]"
type input "HALLAN"
type input "[EMAIL_ADDRESS][DOMAIN_NAME]"
radio input "true"
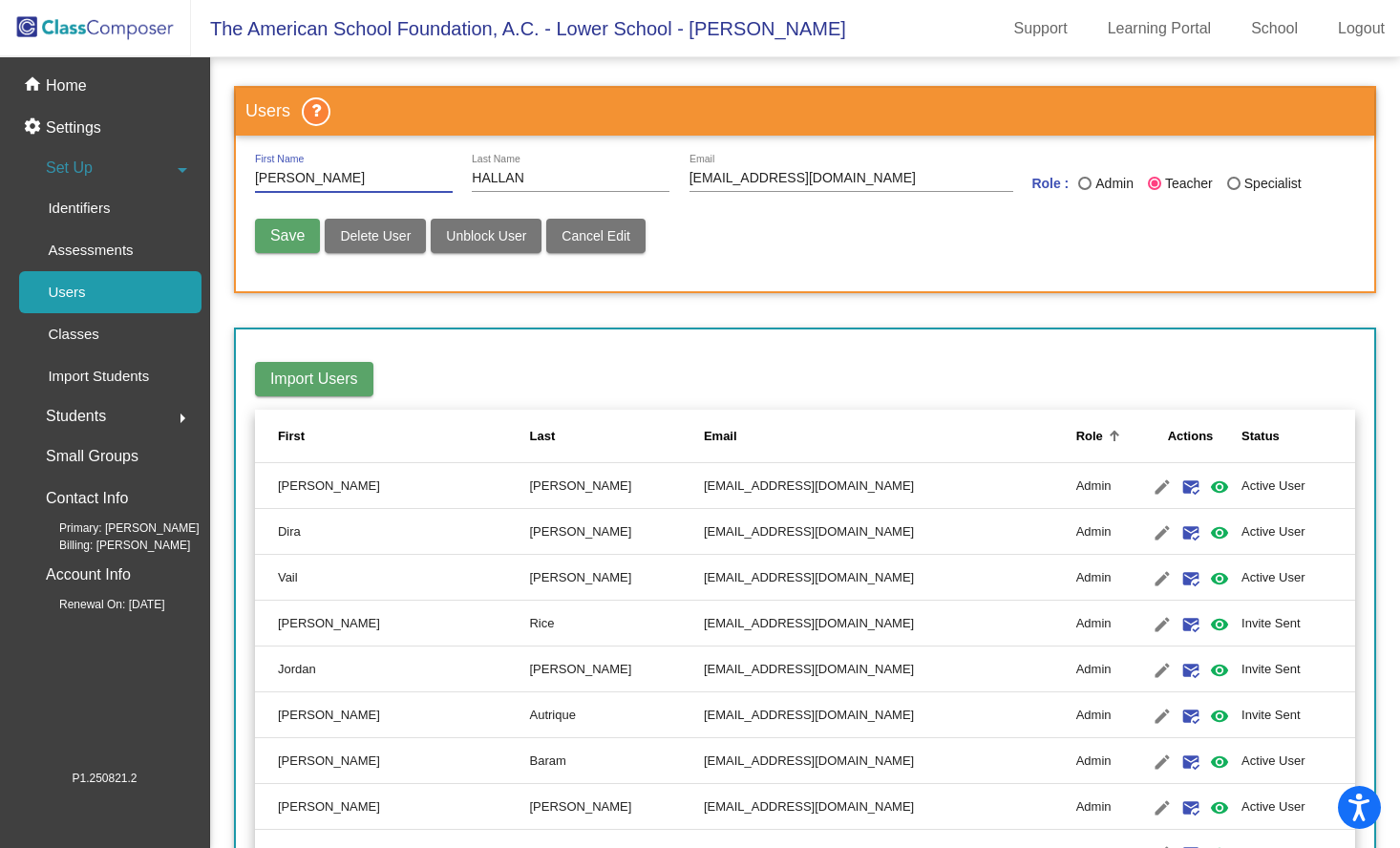
type input "[PERSON_NAME]"
type input "[GEOGRAPHIC_DATA]"
click at [274, 228] on span "Save" at bounding box center [288, 235] width 35 height 16
radio input "false"
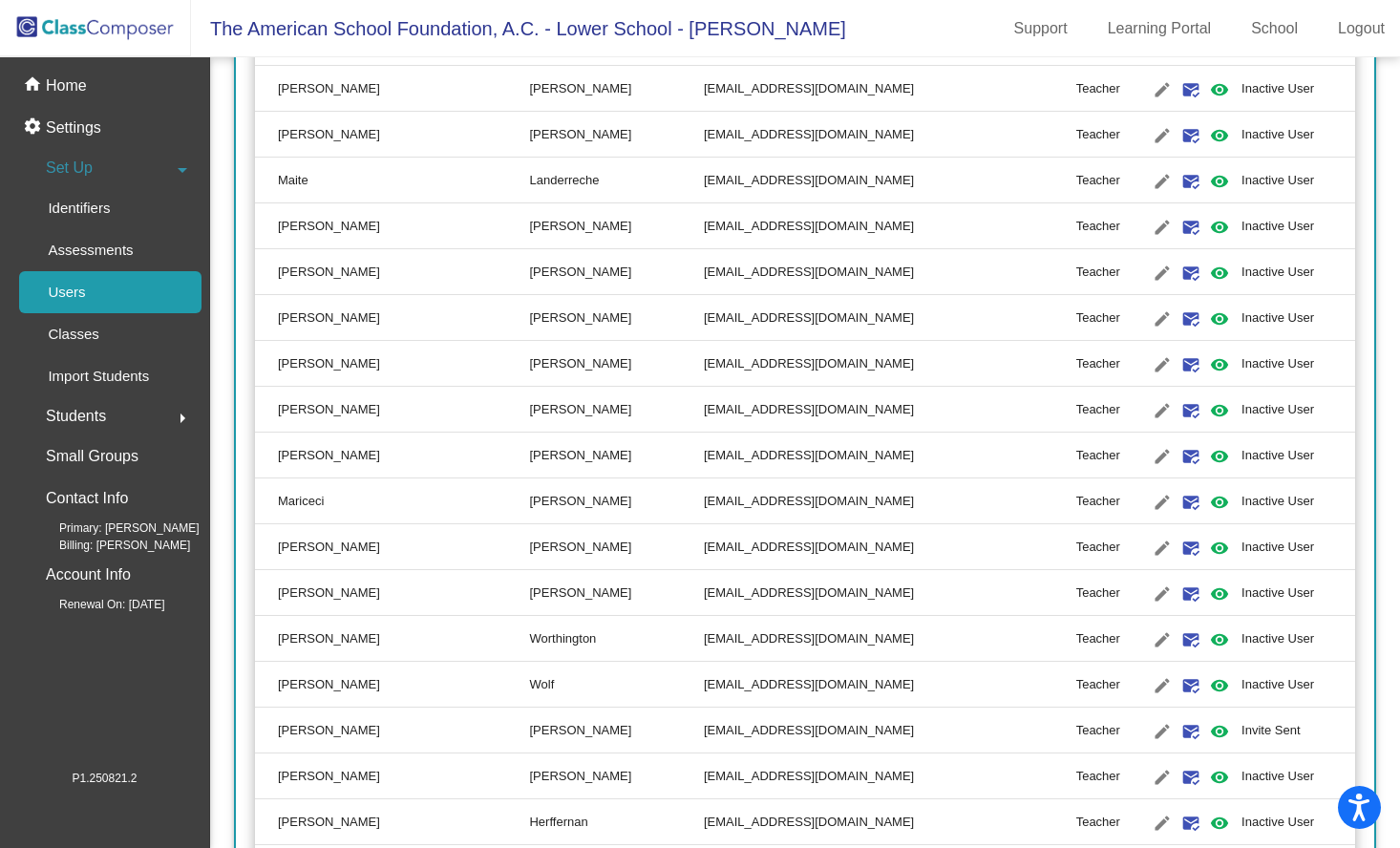
scroll to position [4072, 0]
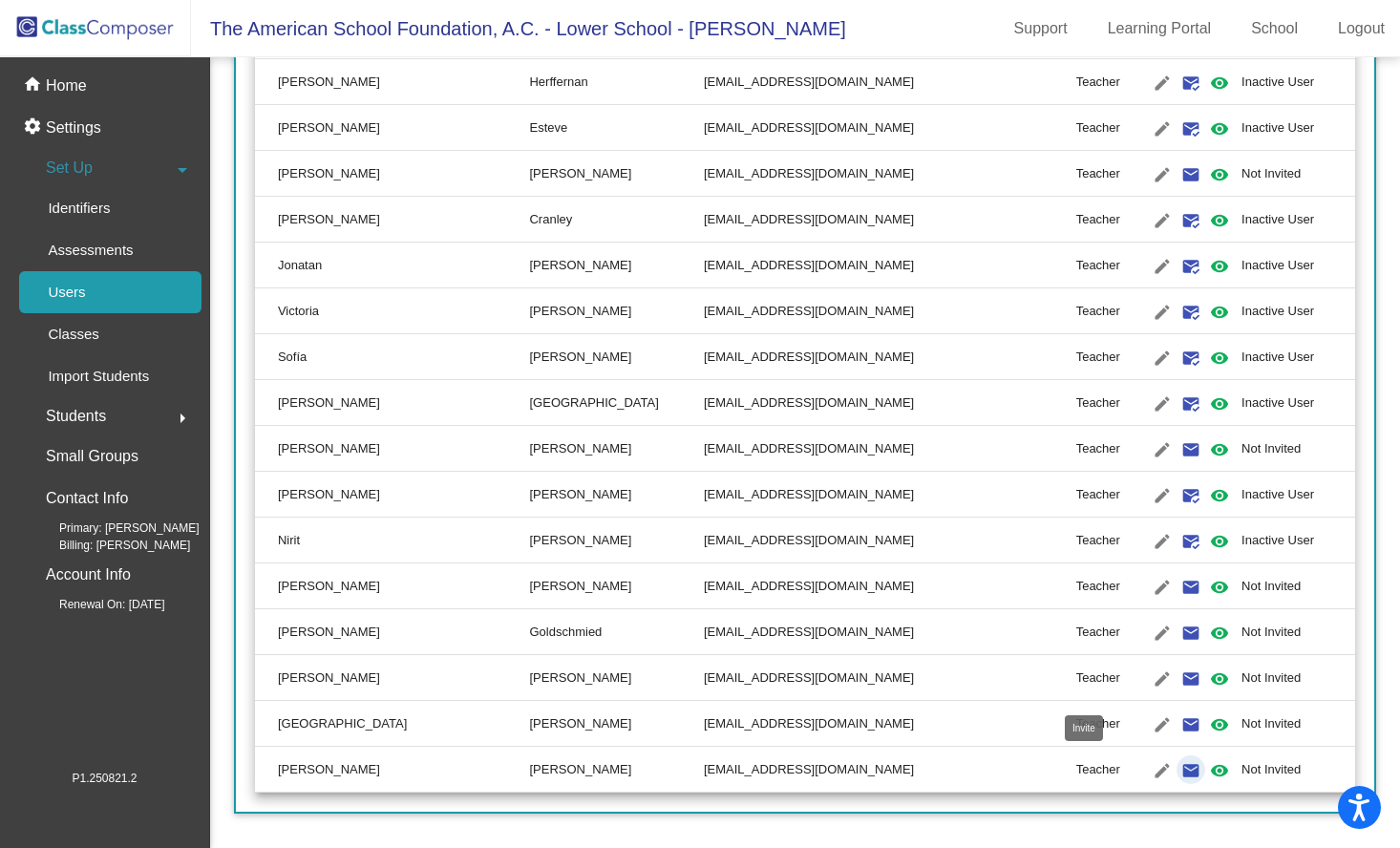
click at [1180, 770] on mat-icon "email" at bounding box center [1191, 771] width 23 height 23
click at [1180, 677] on mat-icon "email" at bounding box center [1191, 678] width 23 height 23
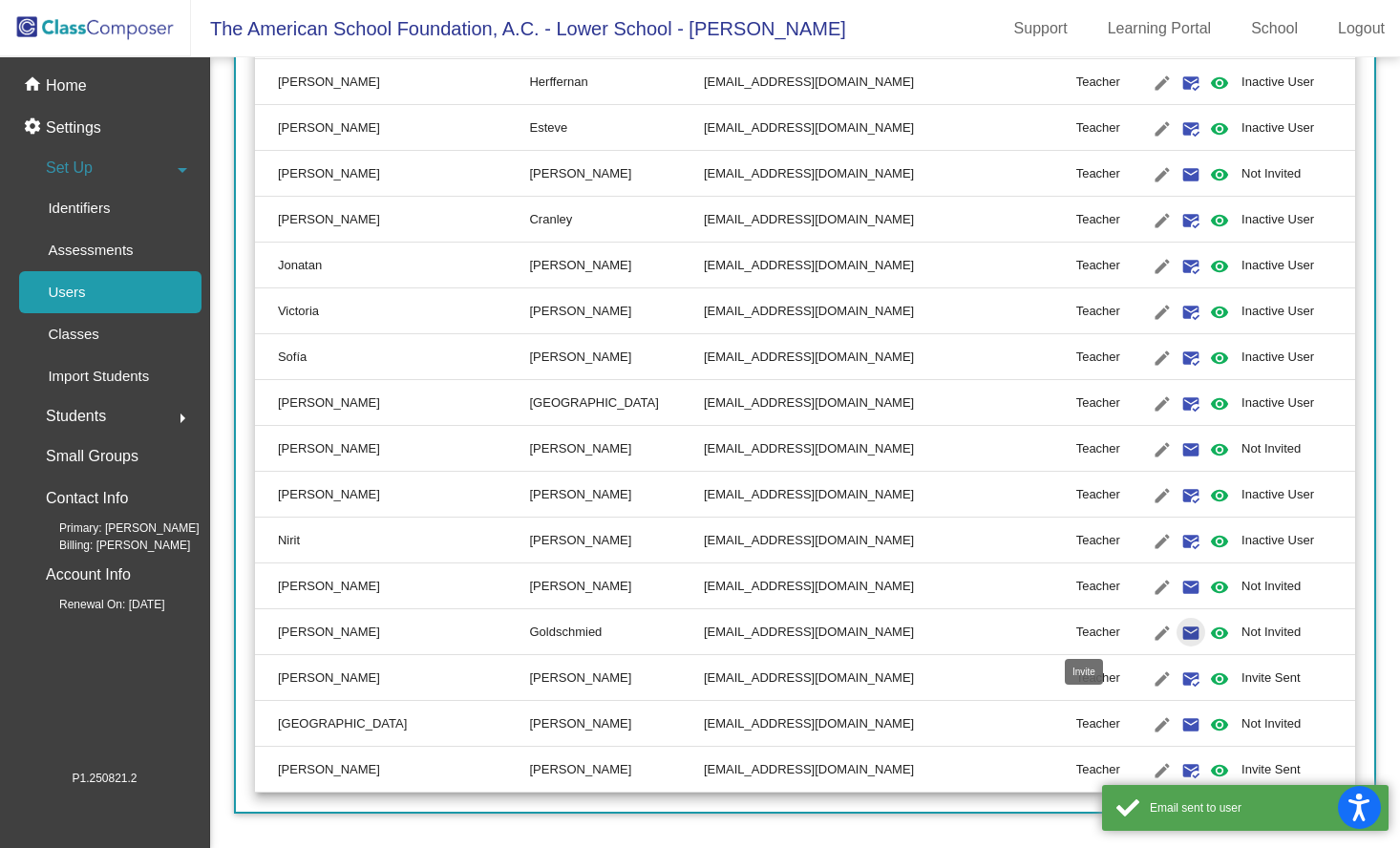
click at [1180, 631] on mat-icon "email" at bounding box center [1191, 633] width 23 height 23
click at [1180, 596] on mat-icon "email" at bounding box center [1191, 587] width 23 height 23
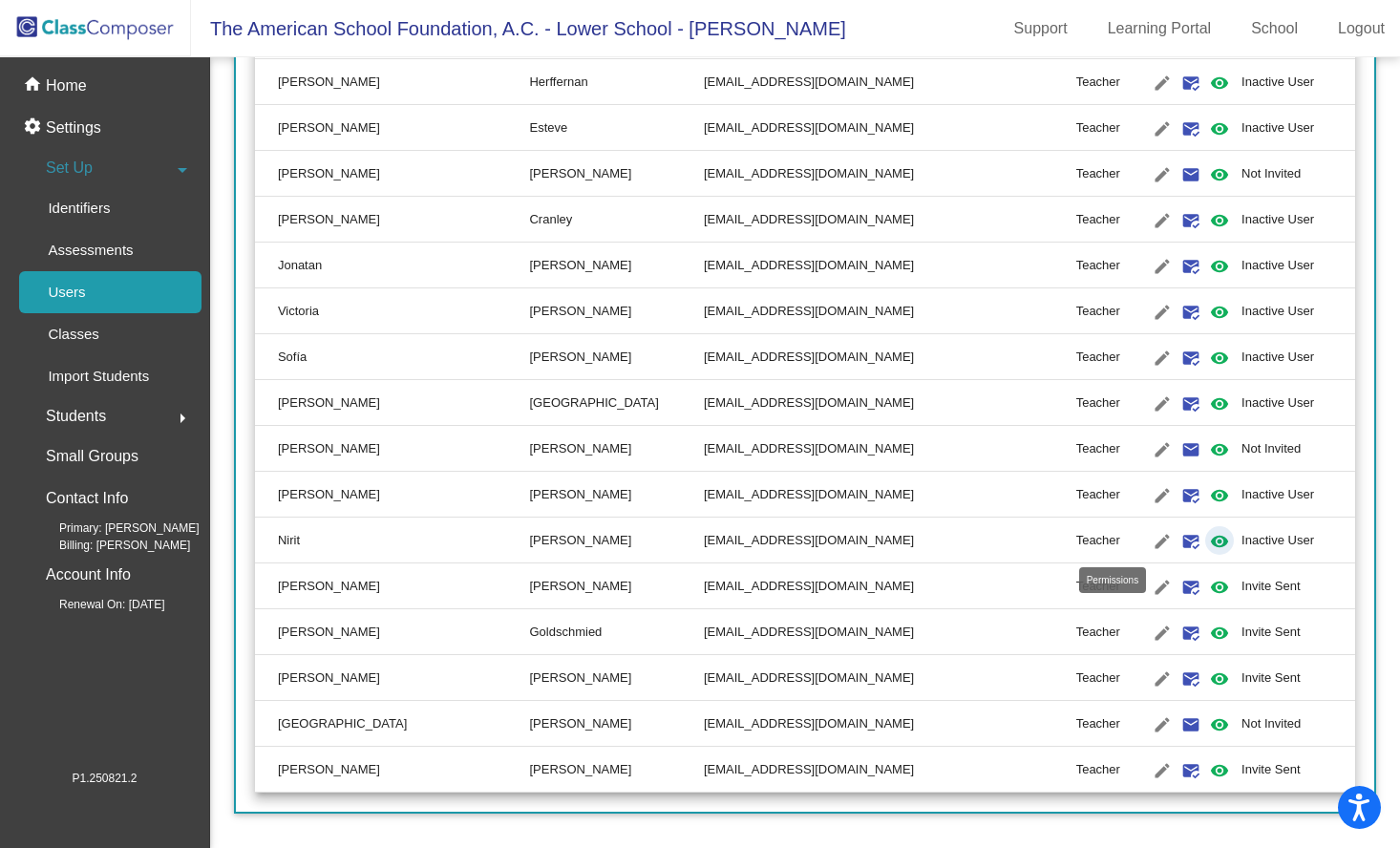
click at [1208, 540] on mat-icon "visibility" at bounding box center [1219, 542] width 23 height 23
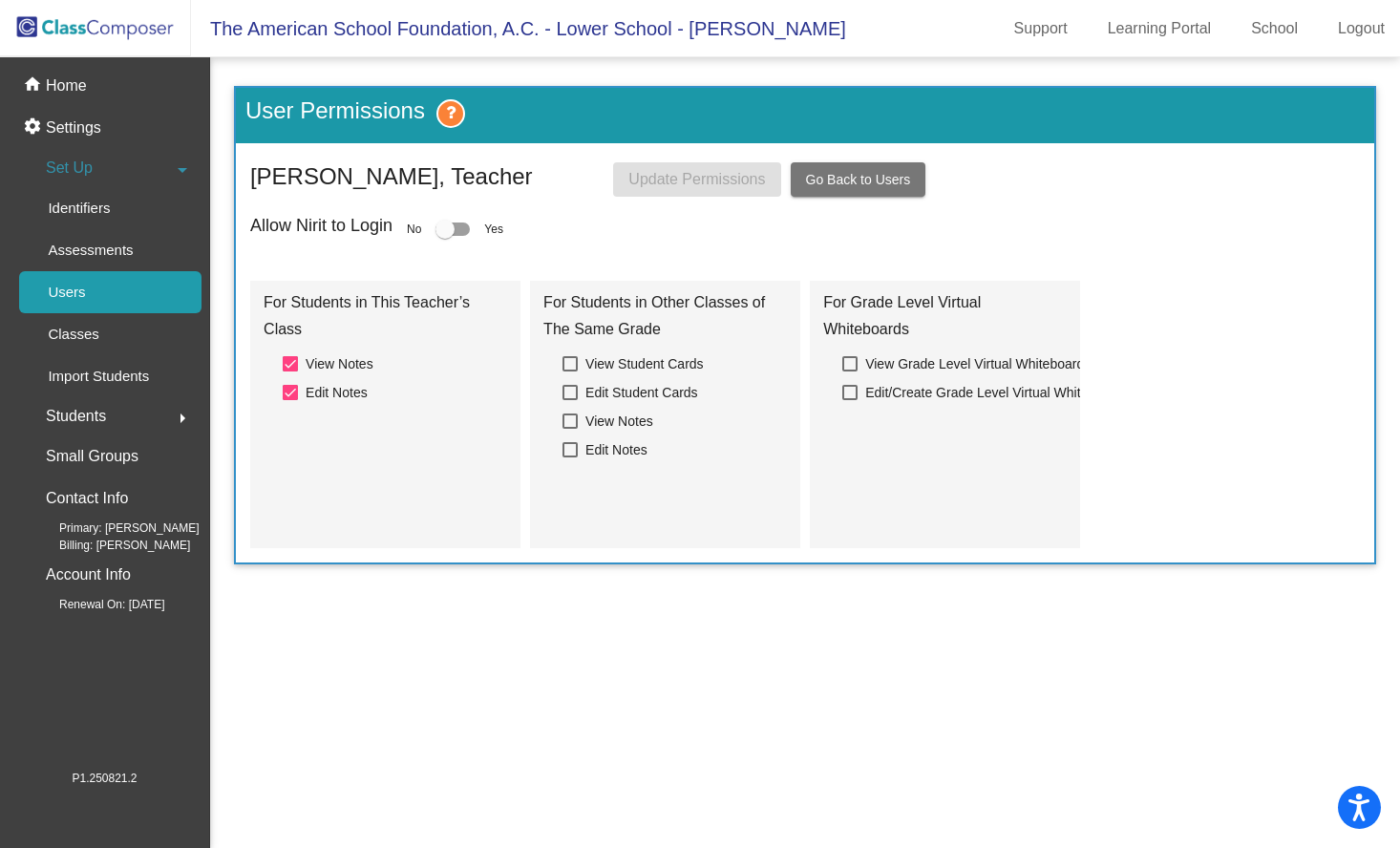
click at [454, 223] on div at bounding box center [444, 229] width 19 height 19
click at [445, 236] on input "checkbox" at bounding box center [444, 236] width 1 height 1
checkbox input "true"
click at [641, 186] on span "Update Permissions" at bounding box center [697, 179] width 137 height 16
click at [880, 177] on span "Go Back to Users" at bounding box center [859, 179] width 105 height 15
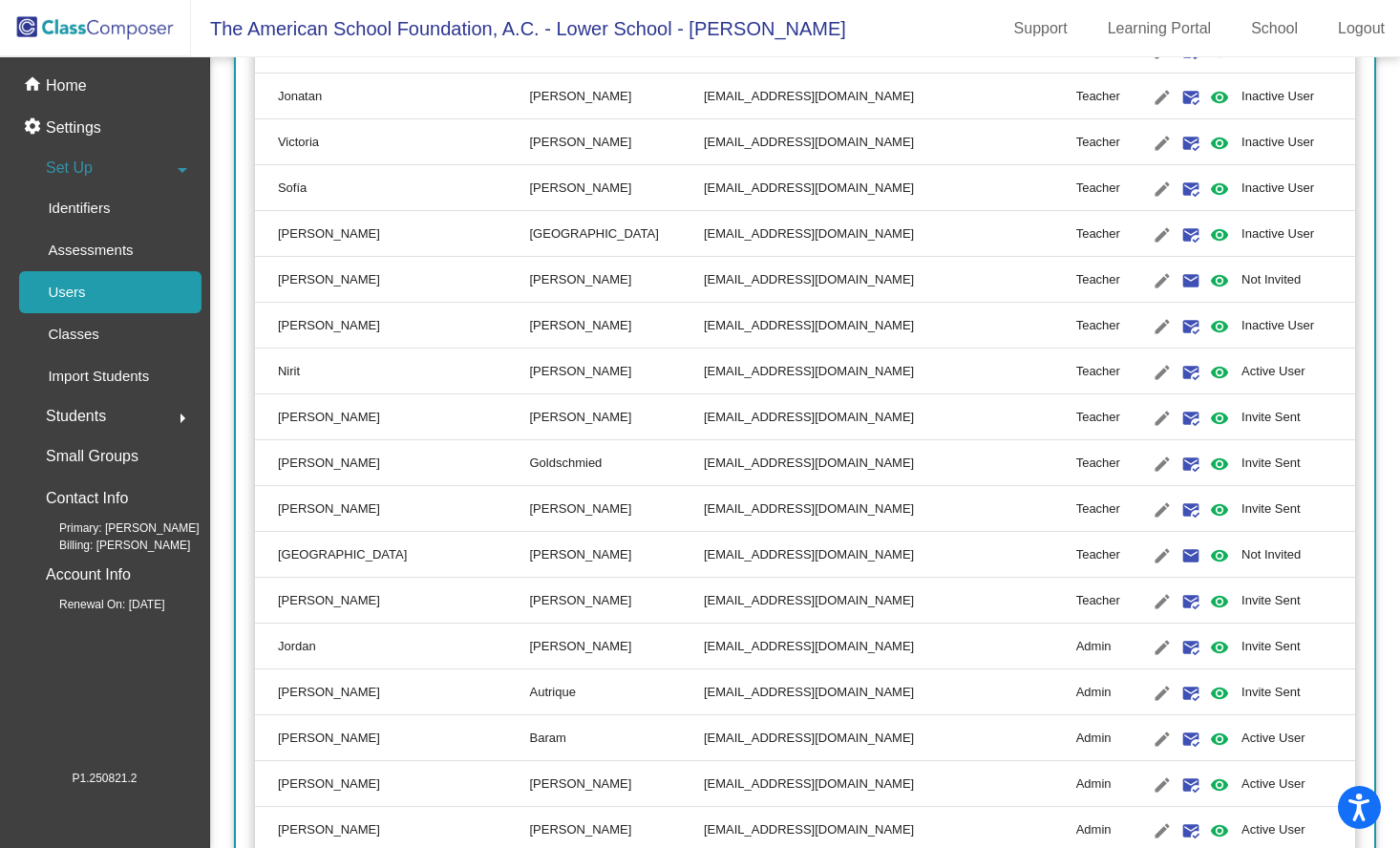
scroll to position [3823, 0]
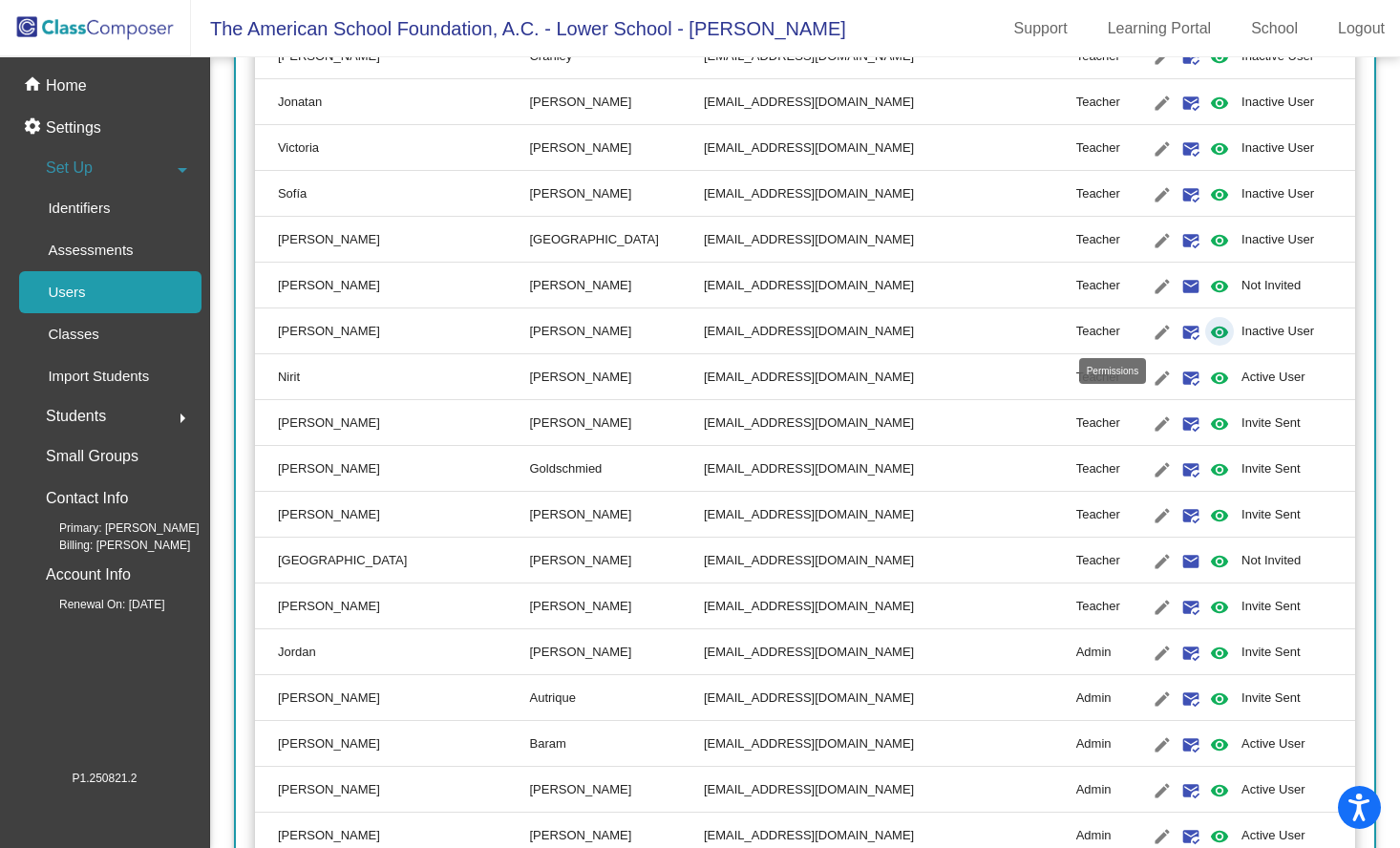
click at [1208, 331] on mat-icon "visibility" at bounding box center [1219, 332] width 23 height 23
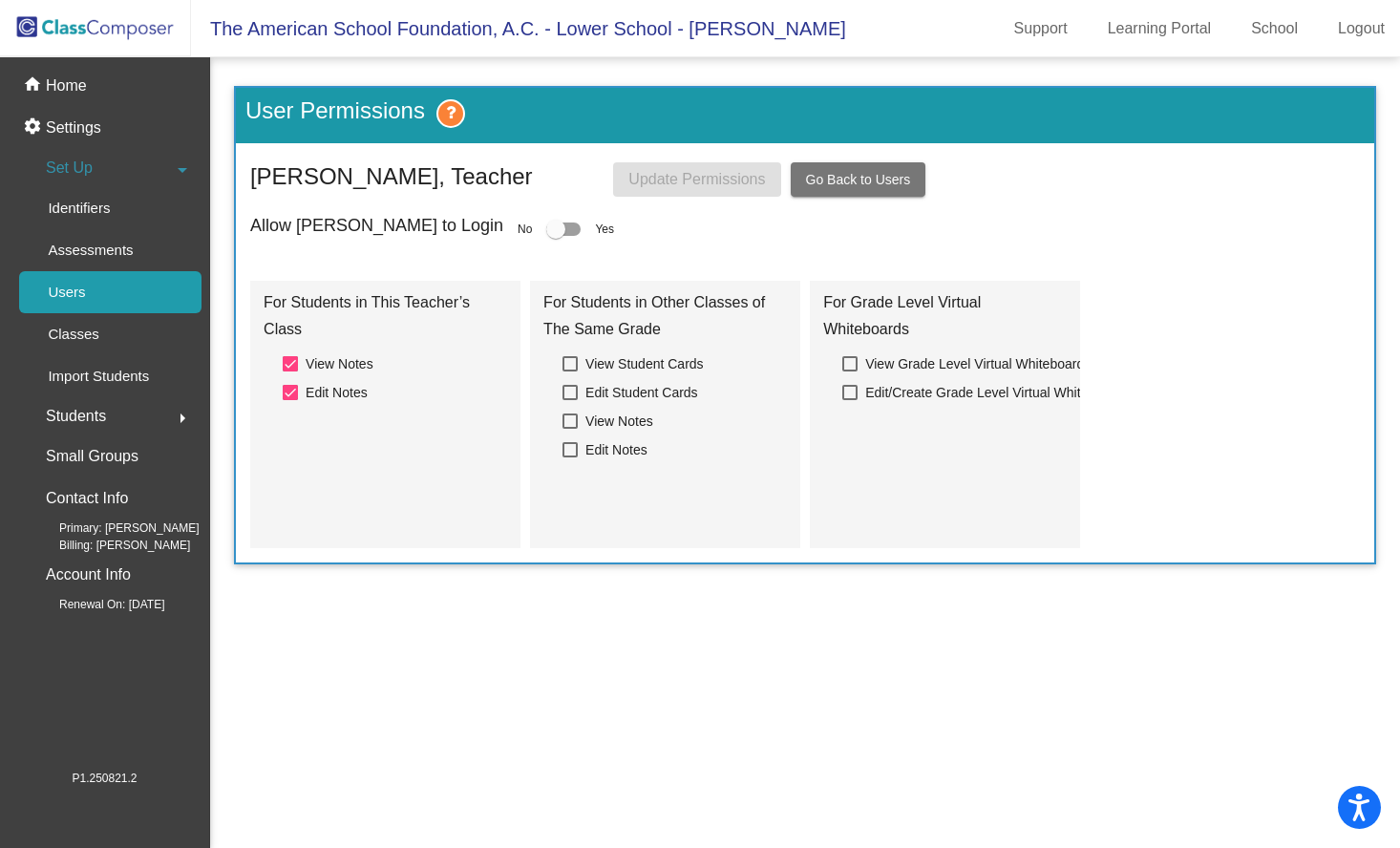
click at [502, 224] on div "Allow [PERSON_NAME] to Login No Yes" at bounding box center [804, 229] width 1109 height 27
click at [546, 224] on div at bounding box center [563, 228] width 35 height 13
click at [555, 236] on input "checkbox" at bounding box center [555, 236] width 1 height 1
checkbox input "true"
click at [714, 164] on button "Update Permissions" at bounding box center [696, 180] width 168 height 35
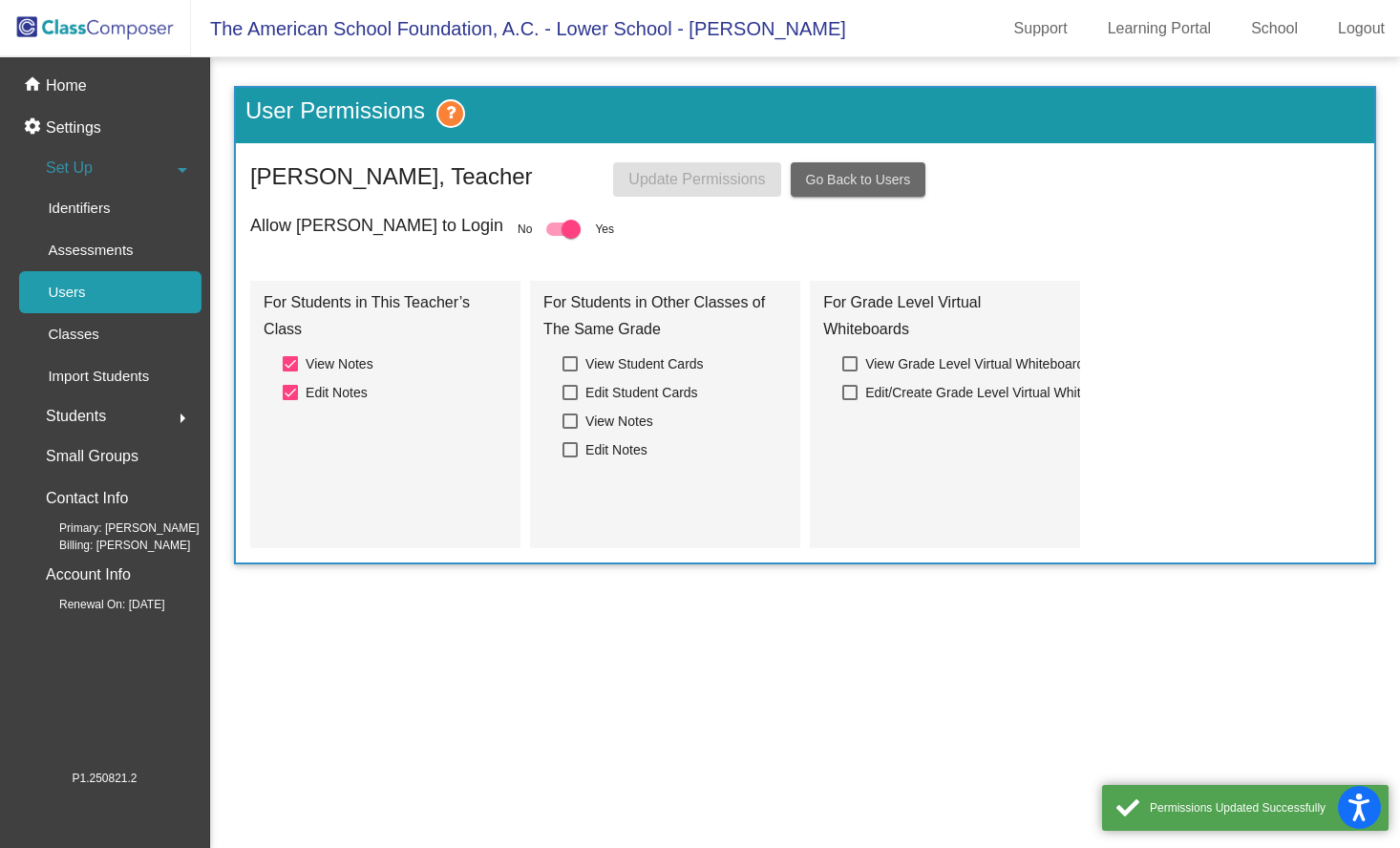
click at [854, 178] on span "Go Back to Users" at bounding box center [859, 179] width 105 height 15
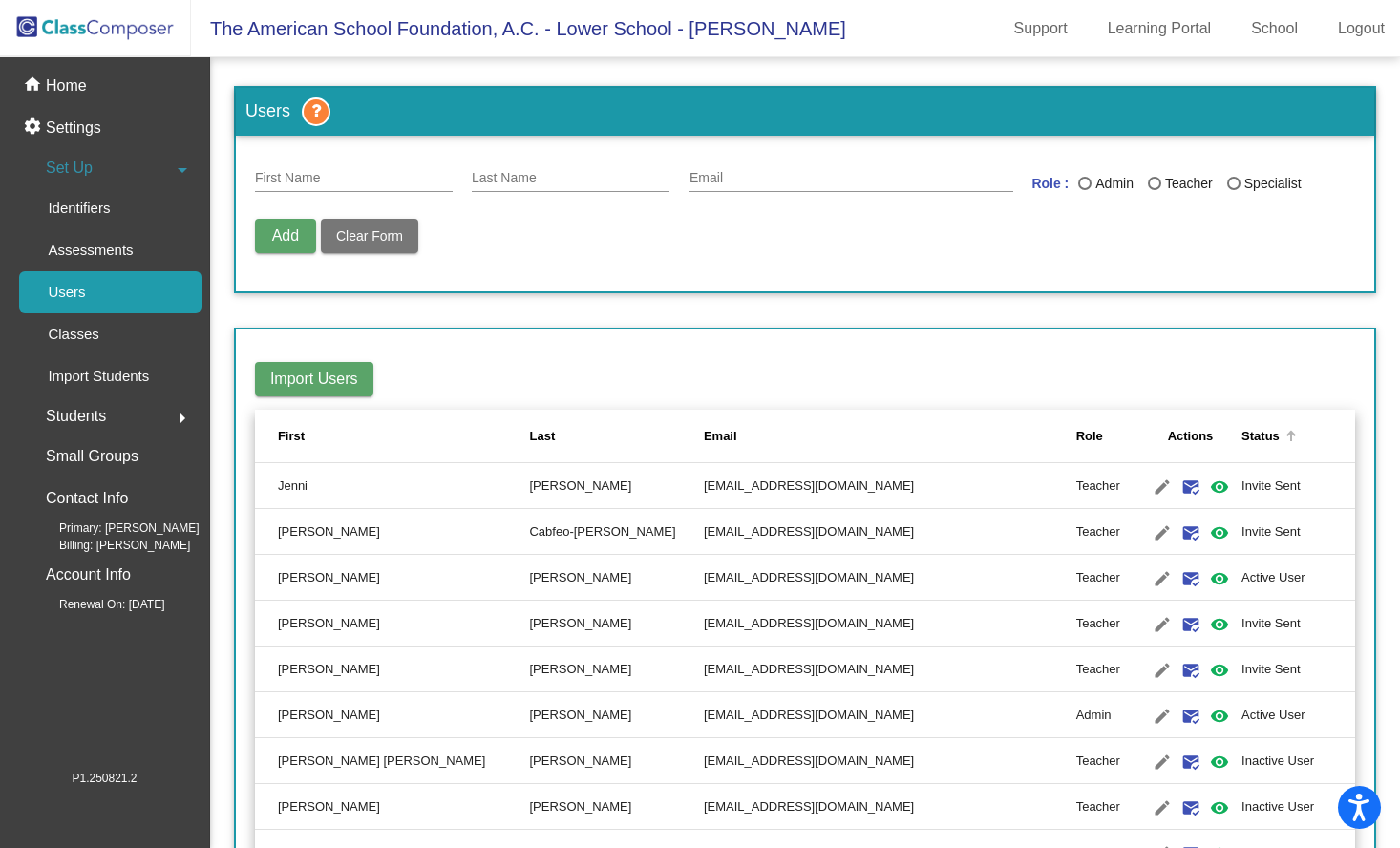
click at [1241, 431] on div "Status" at bounding box center [1260, 436] width 39 height 19
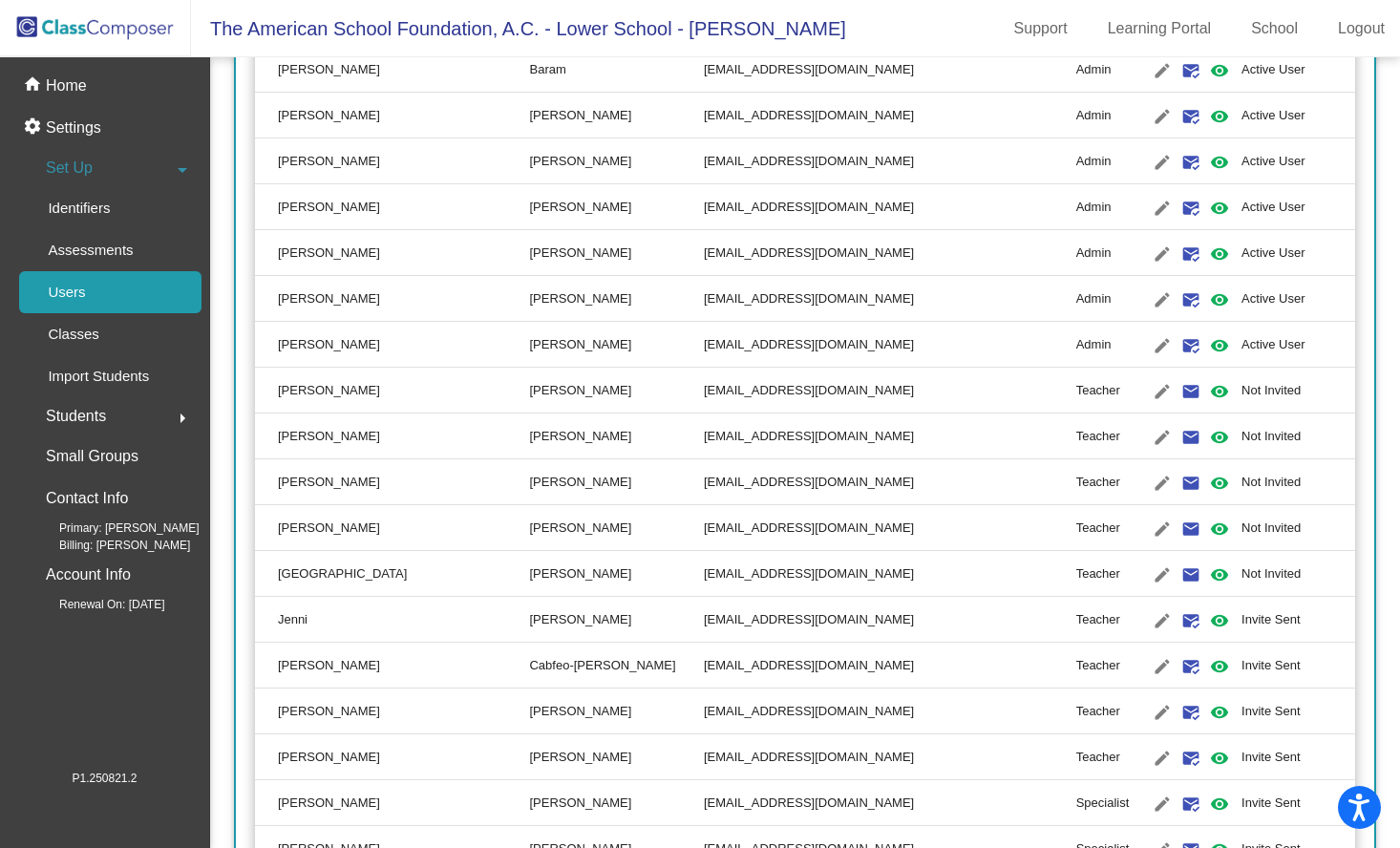
scroll to position [3073, 0]
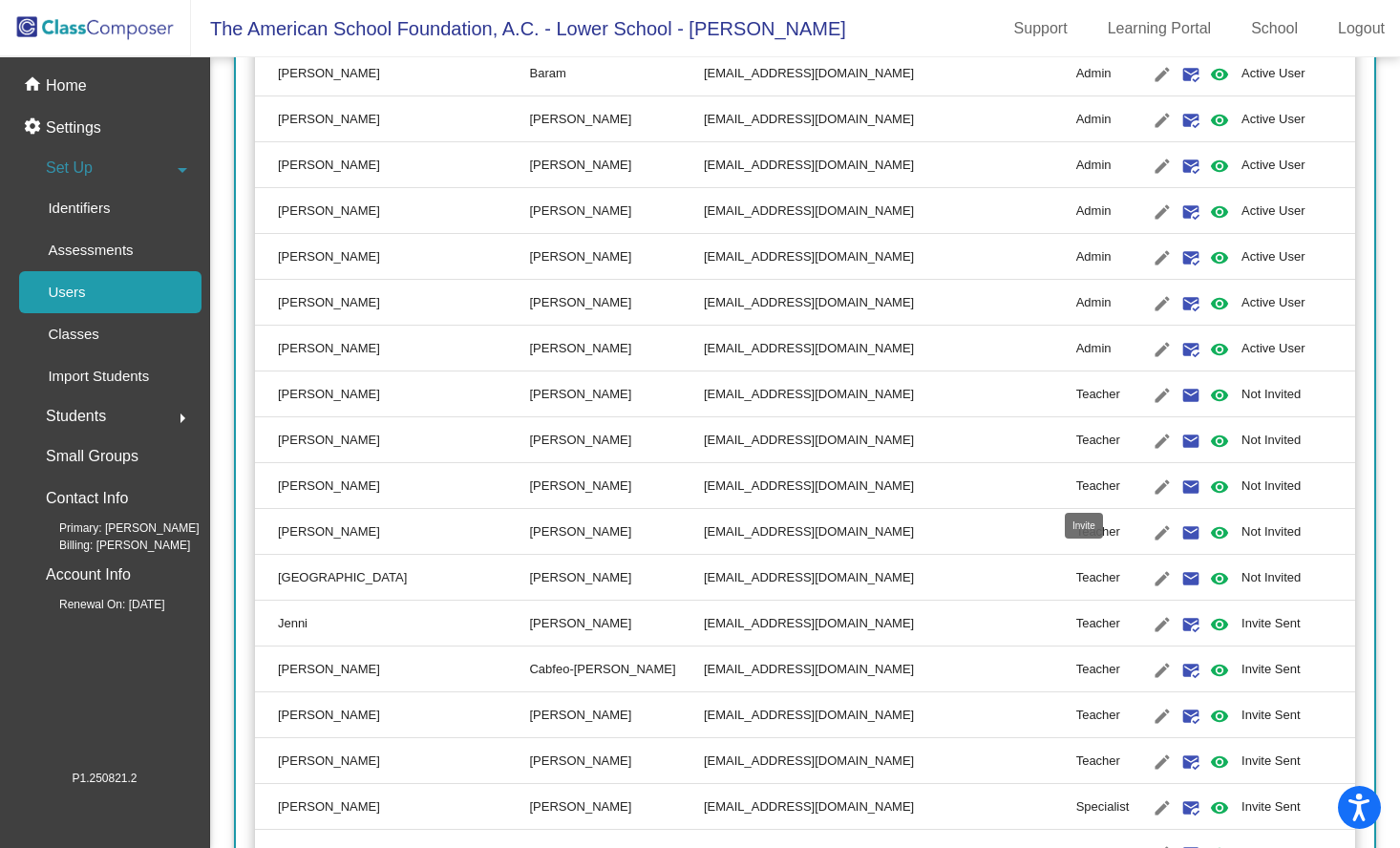
click at [1180, 484] on mat-icon "email" at bounding box center [1191, 487] width 23 height 23
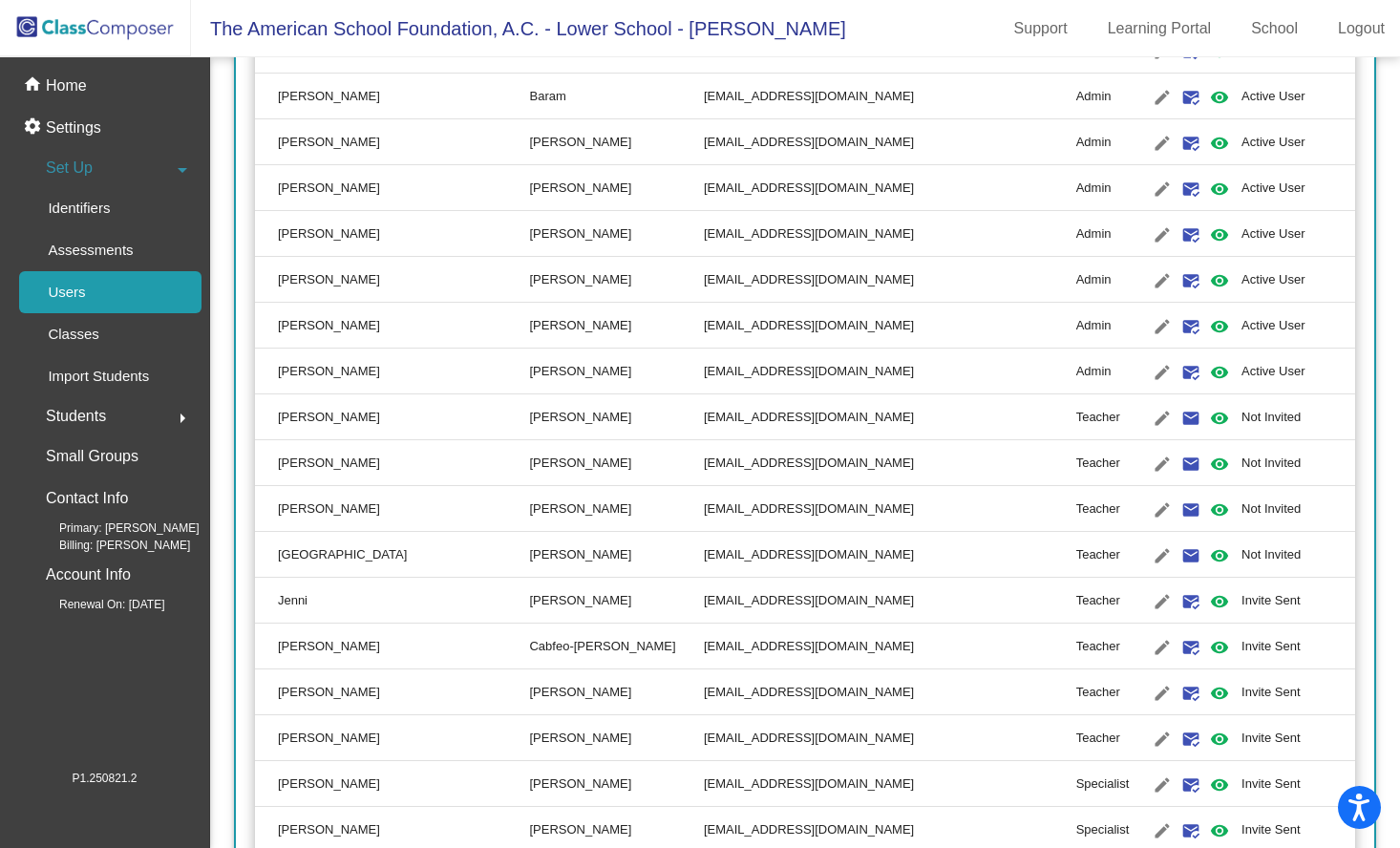
scroll to position [3045, 0]
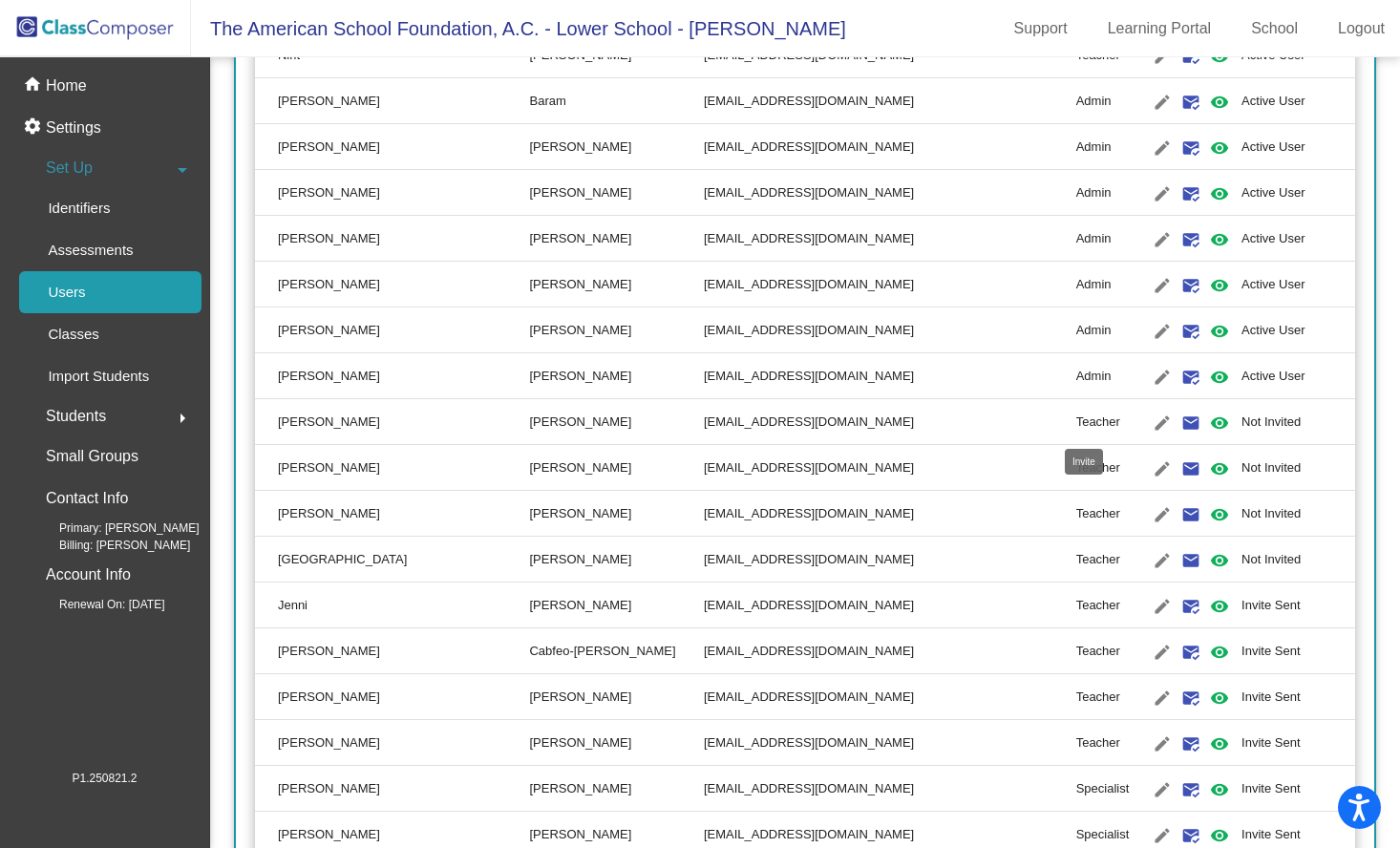
click at [1180, 422] on mat-icon "email" at bounding box center [1191, 423] width 23 height 23
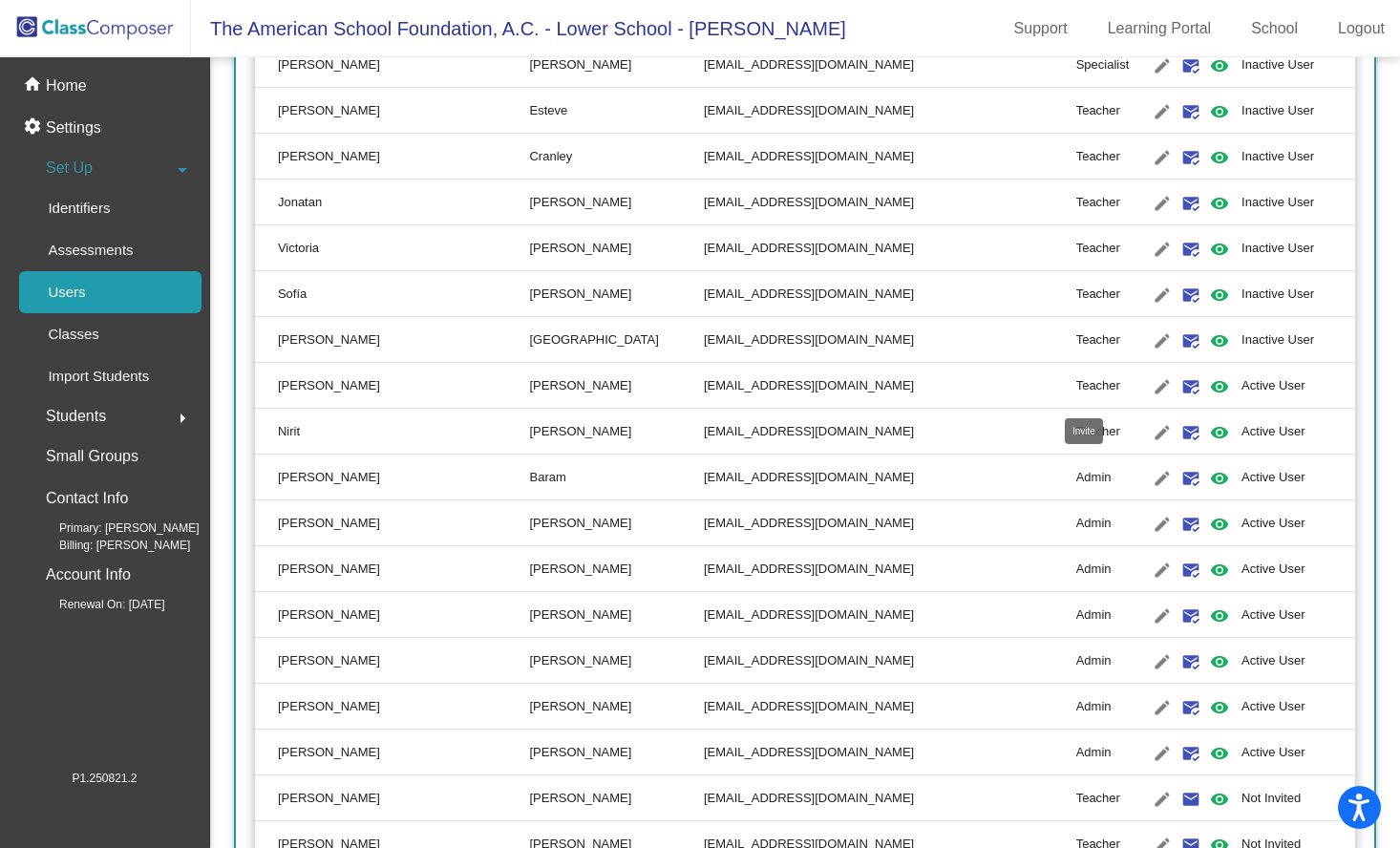
scroll to position [2647, 0]
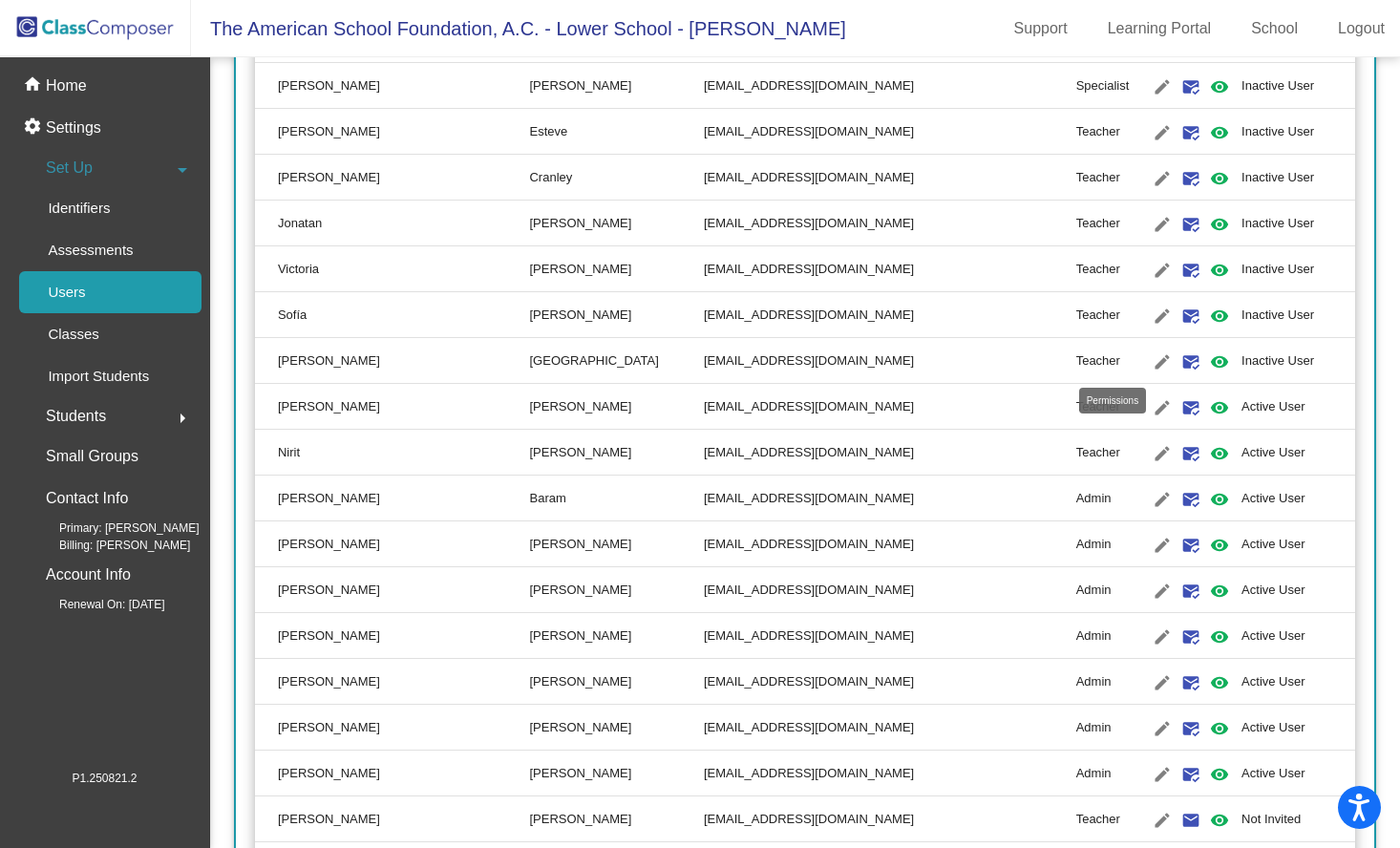
click at [1208, 367] on mat-icon "visibility" at bounding box center [1219, 361] width 23 height 23
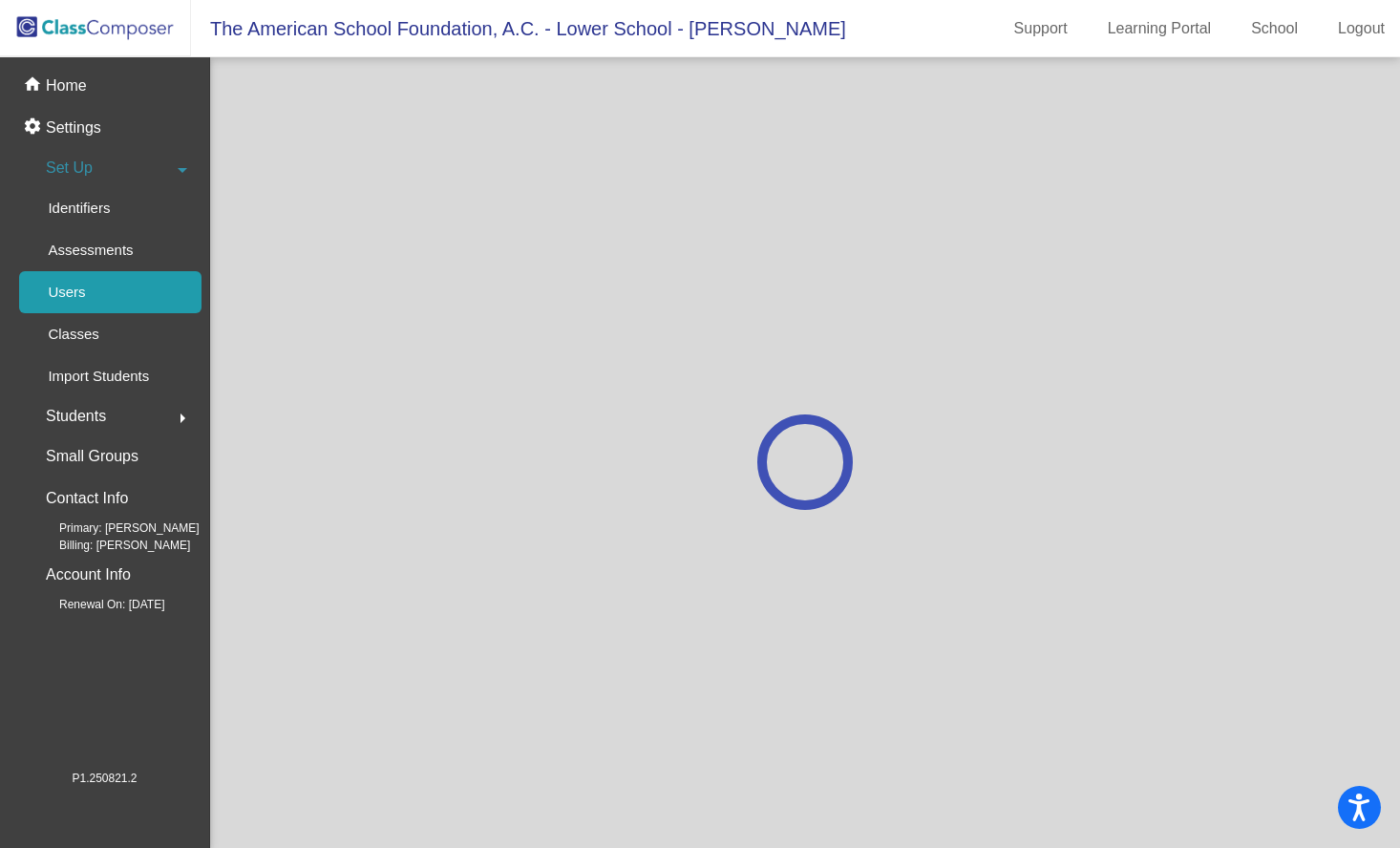
scroll to position [0, 0]
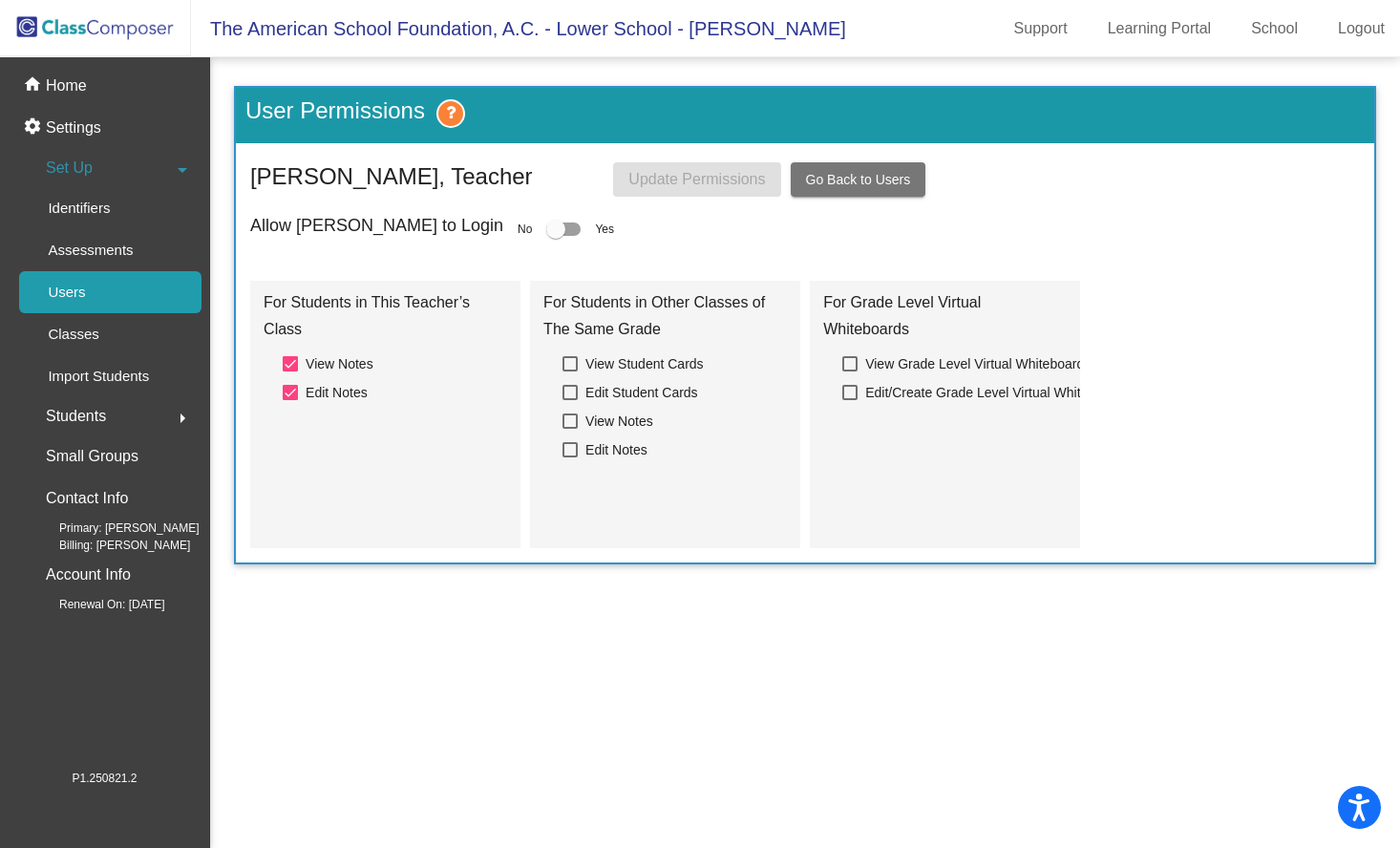
click at [546, 227] on div at bounding box center [563, 228] width 35 height 13
click at [555, 236] on input "checkbox" at bounding box center [555, 236] width 1 height 1
checkbox input "true"
click at [645, 194] on button "Update Permissions" at bounding box center [696, 180] width 168 height 35
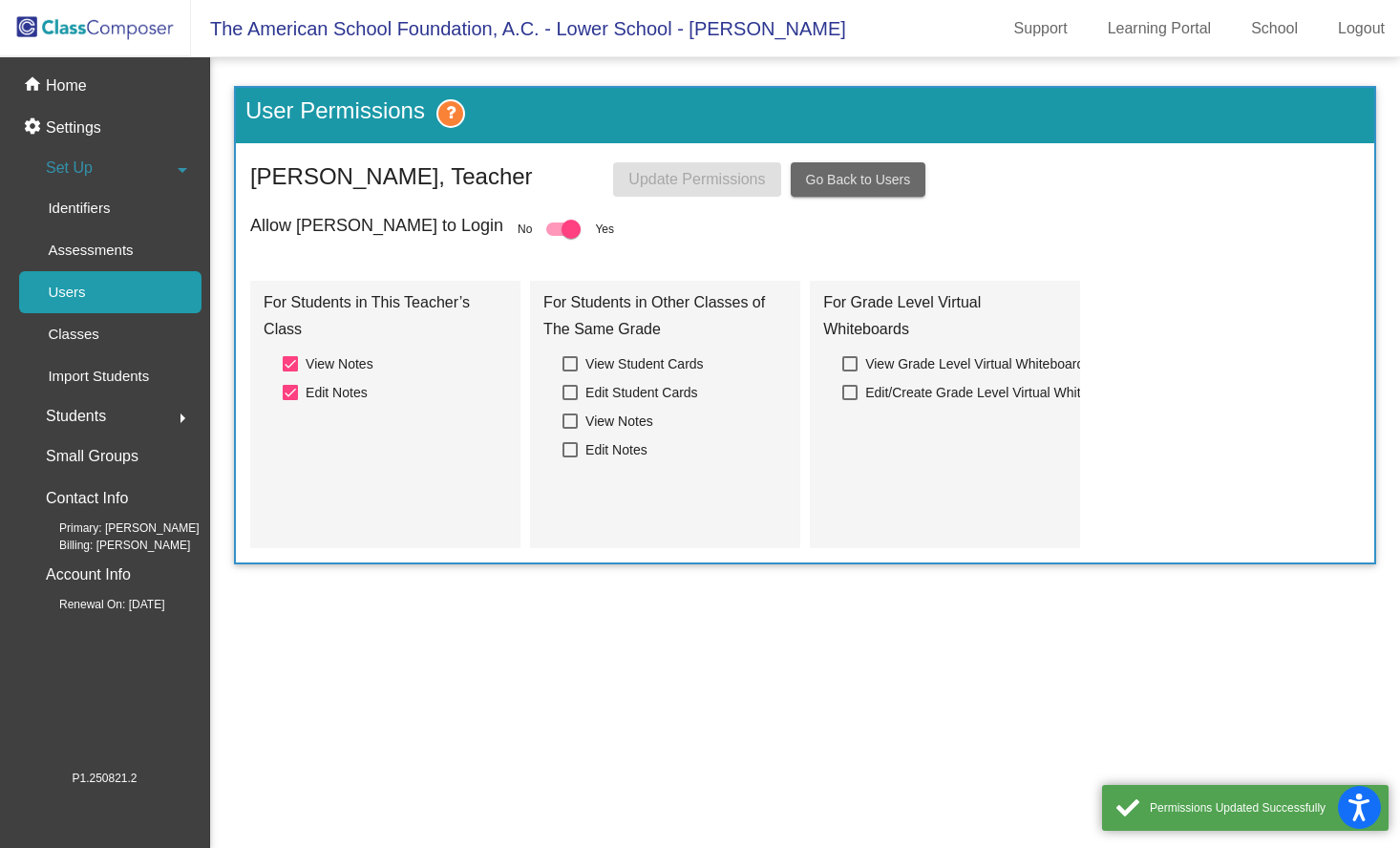
click at [857, 175] on span "Go Back to Users" at bounding box center [859, 179] width 105 height 15
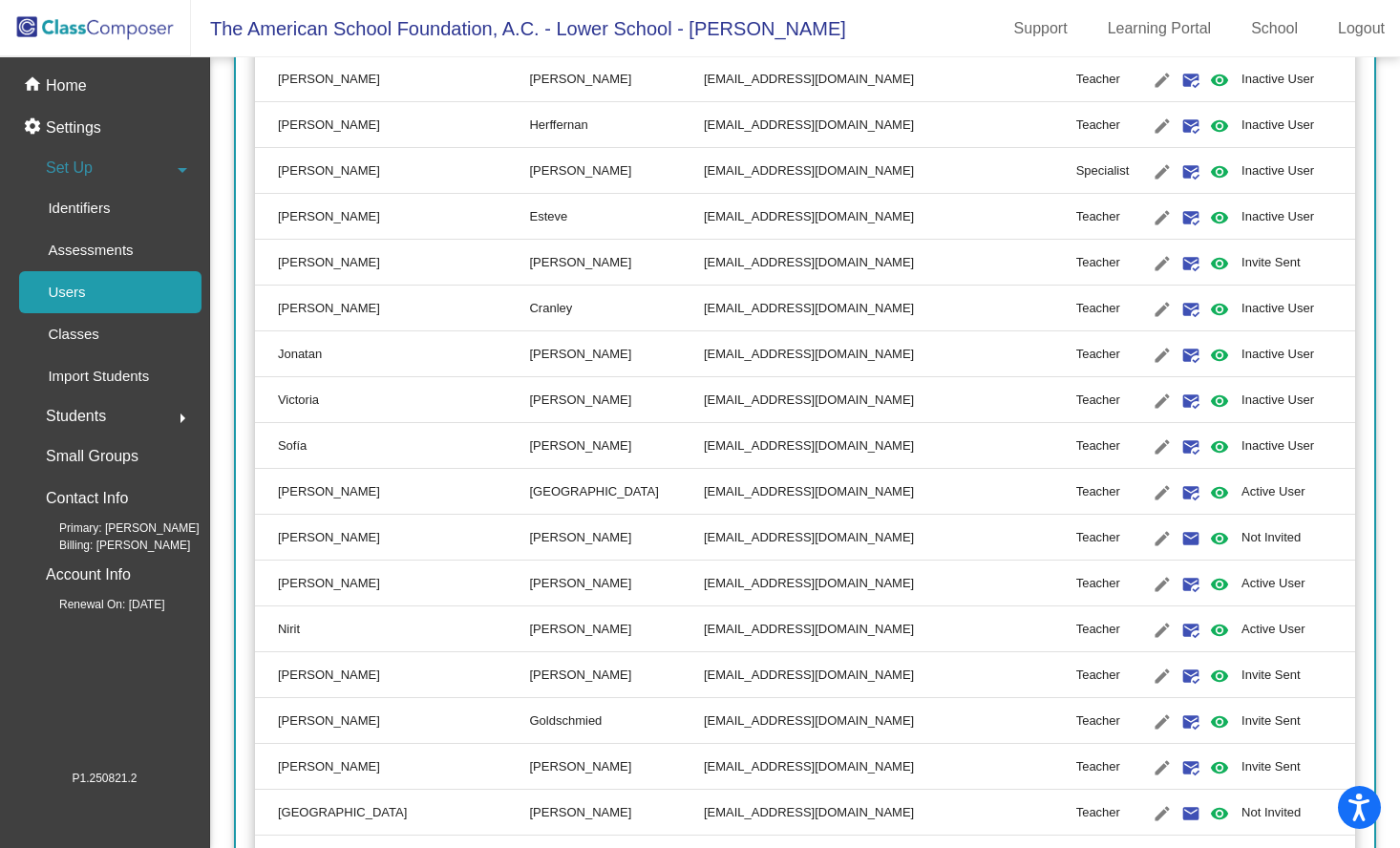
scroll to position [3577, 0]
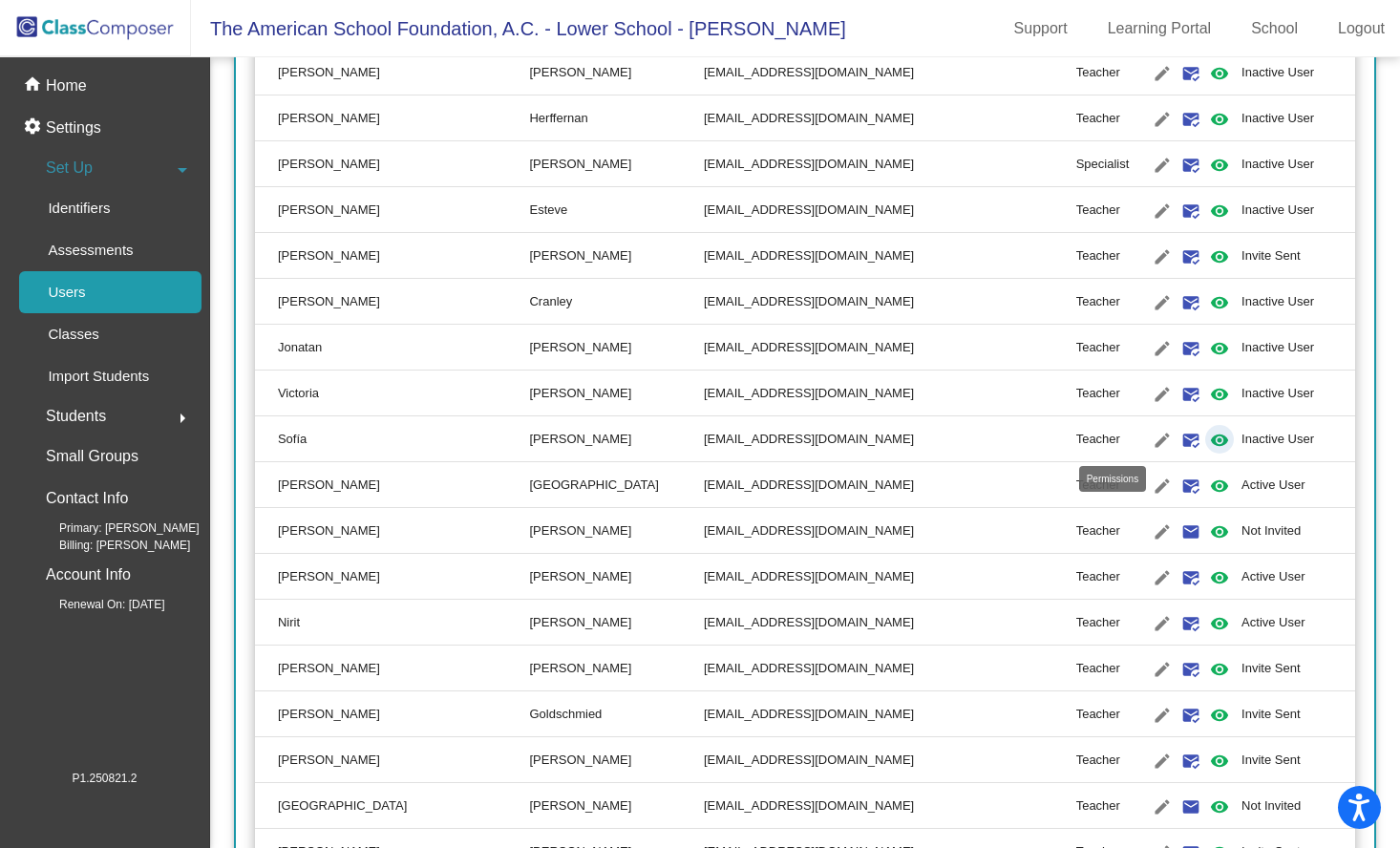
click at [1208, 441] on mat-icon "visibility" at bounding box center [1219, 439] width 23 height 23
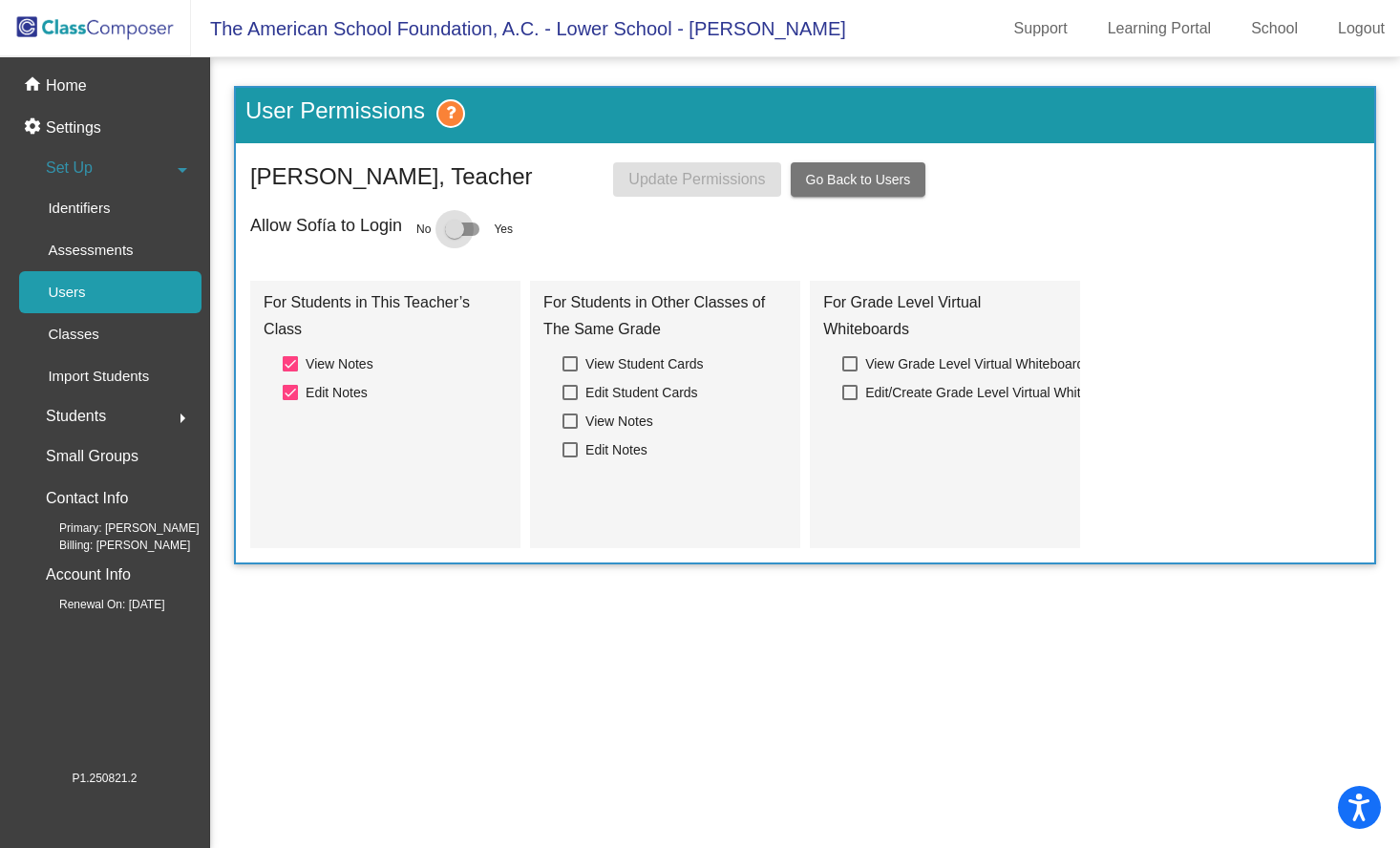
click at [480, 231] on div at bounding box center [462, 228] width 35 height 13
click at [454, 236] on input "checkbox" at bounding box center [454, 236] width 1 height 1
checkbox input "true"
click at [699, 178] on span "Update Permissions" at bounding box center [697, 179] width 137 height 16
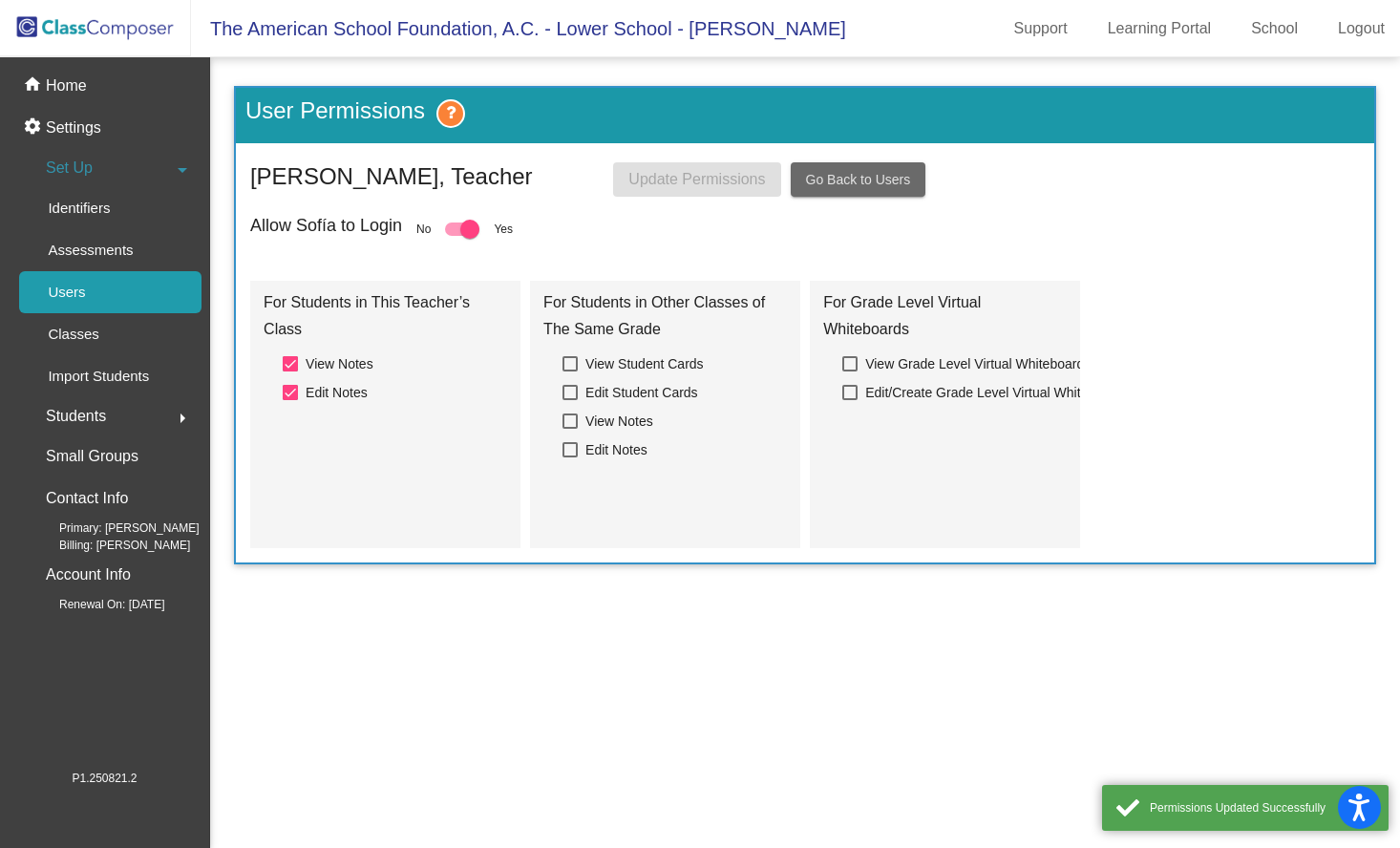
click at [874, 179] on span "Go Back to Users" at bounding box center [859, 179] width 105 height 15
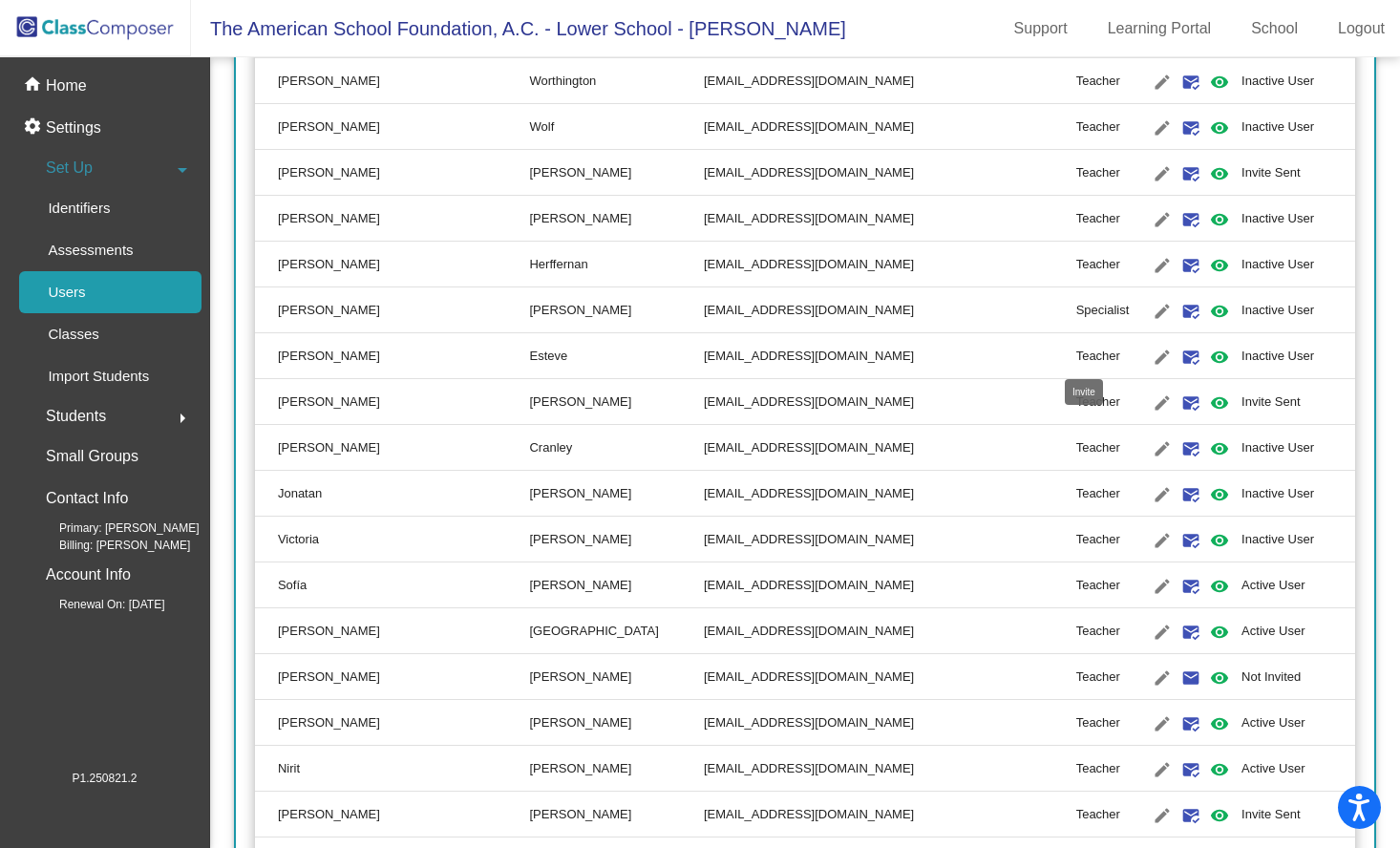
scroll to position [3425, 0]
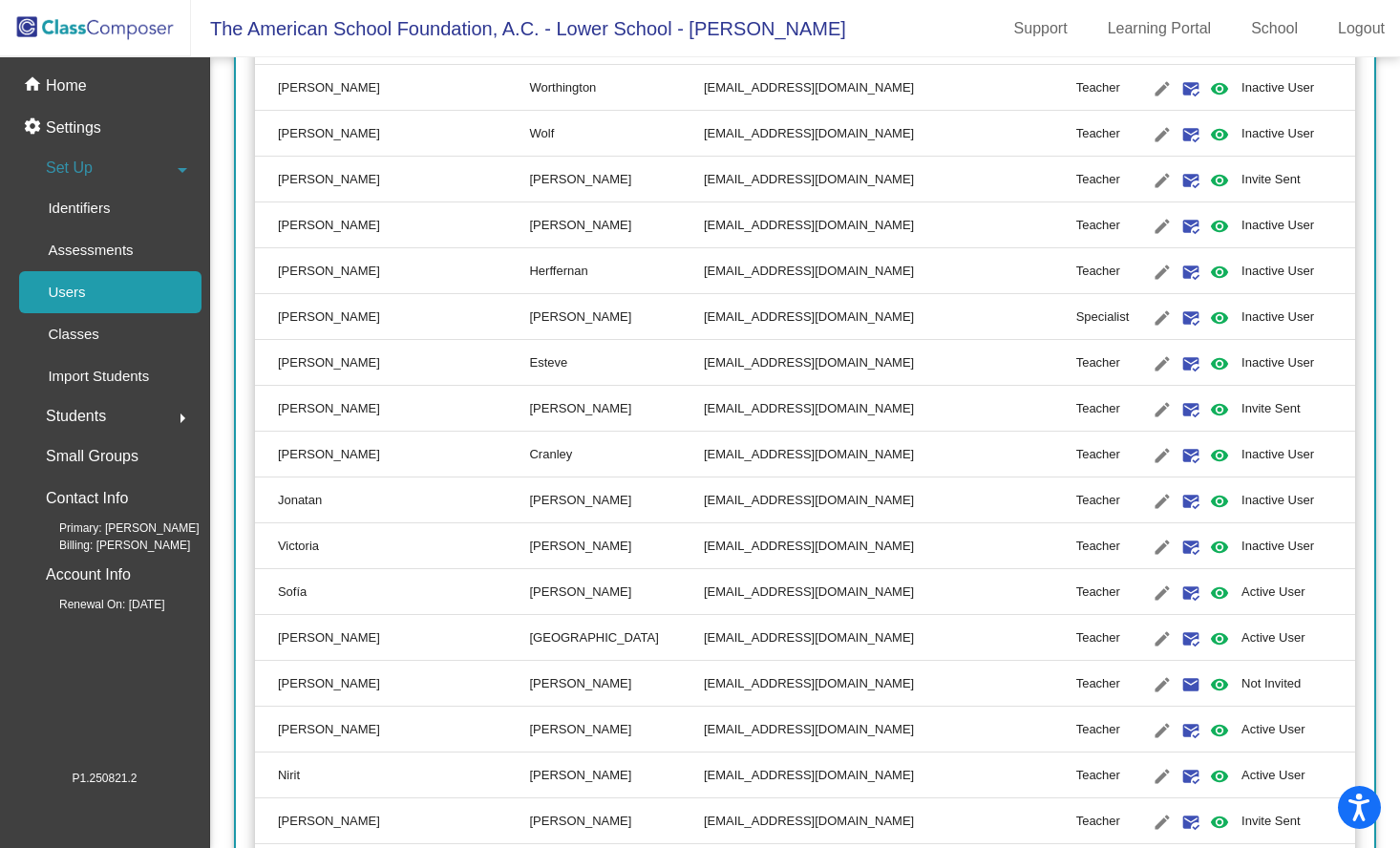
click at [1208, 546] on mat-icon "visibility" at bounding box center [1219, 546] width 23 height 23
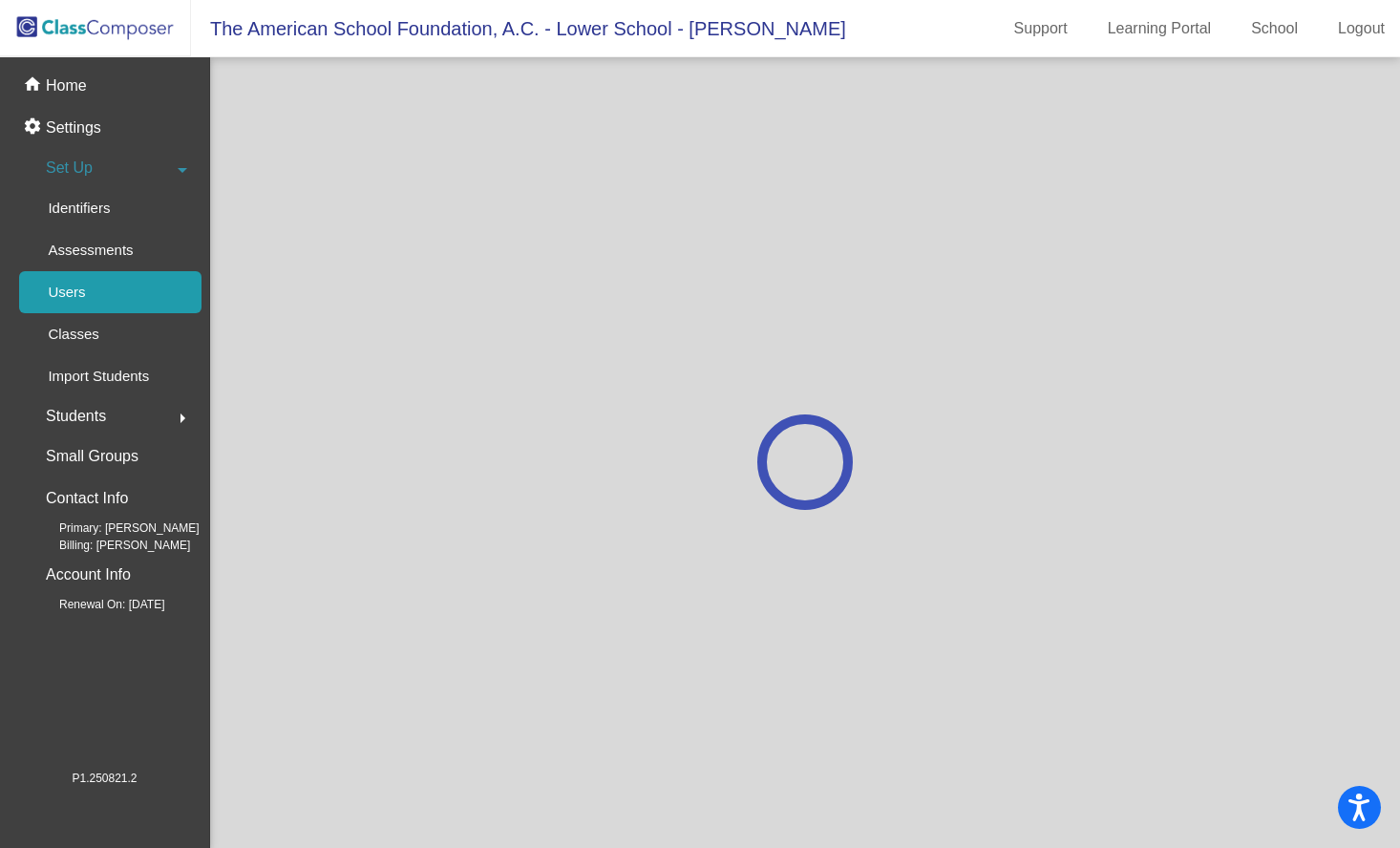
scroll to position [0, 0]
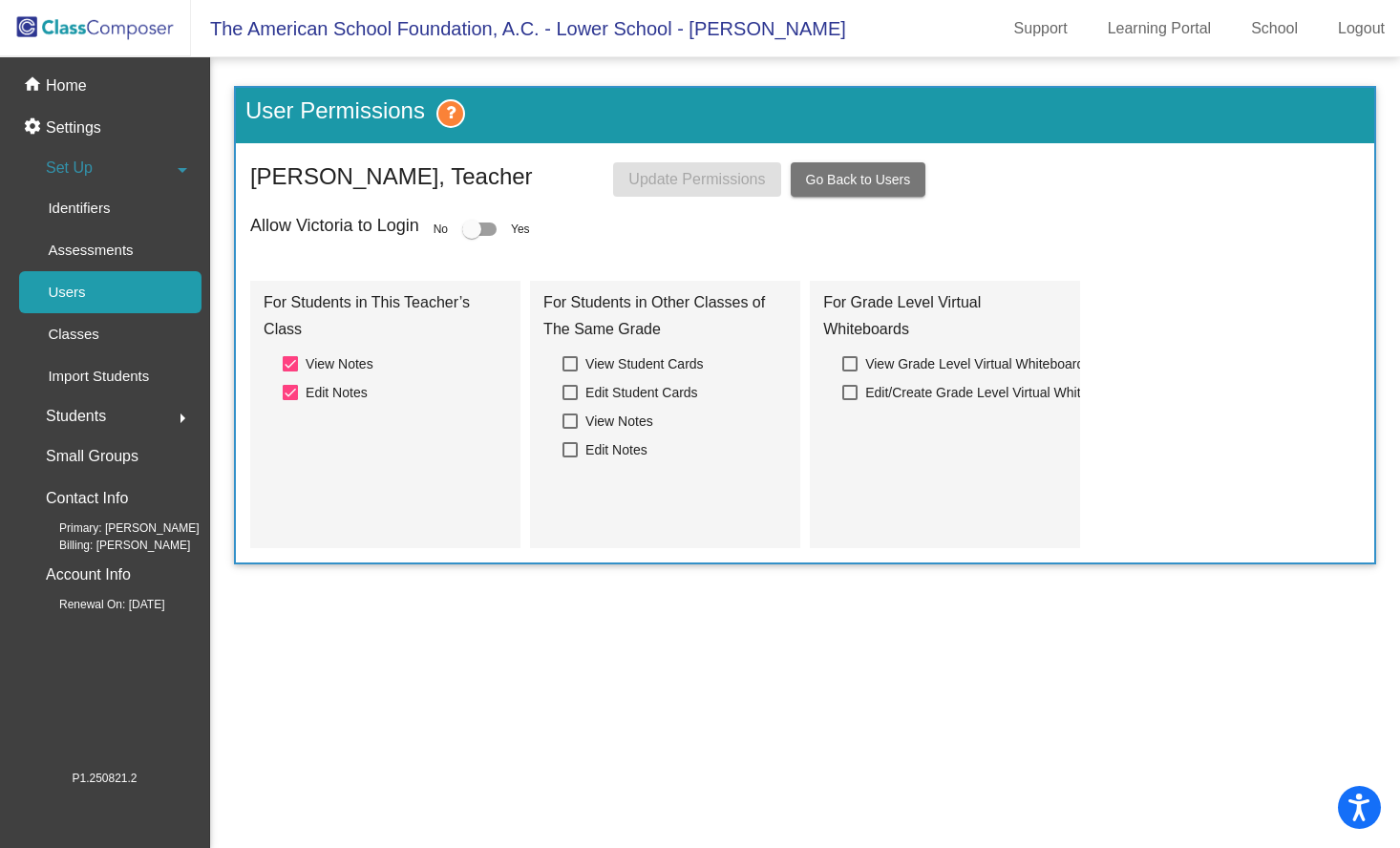
click at [481, 234] on div at bounding box center [471, 229] width 19 height 19
click at [472, 236] on input "checkbox" at bounding box center [471, 236] width 1 height 1
checkbox input "true"
click at [722, 183] on span "Update Permissions" at bounding box center [697, 179] width 137 height 16
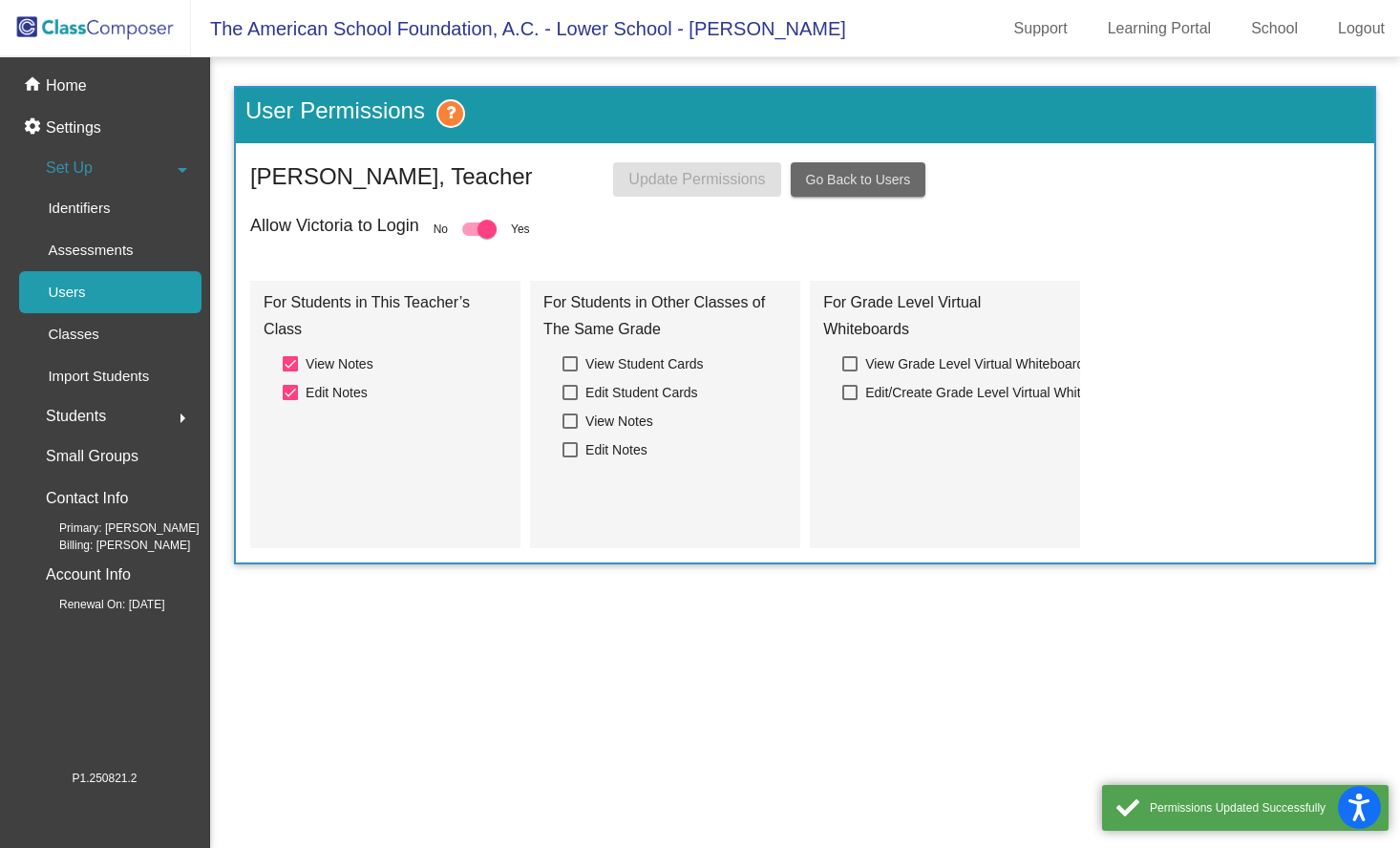
click at [850, 179] on span "Go Back to Users" at bounding box center [859, 179] width 105 height 15
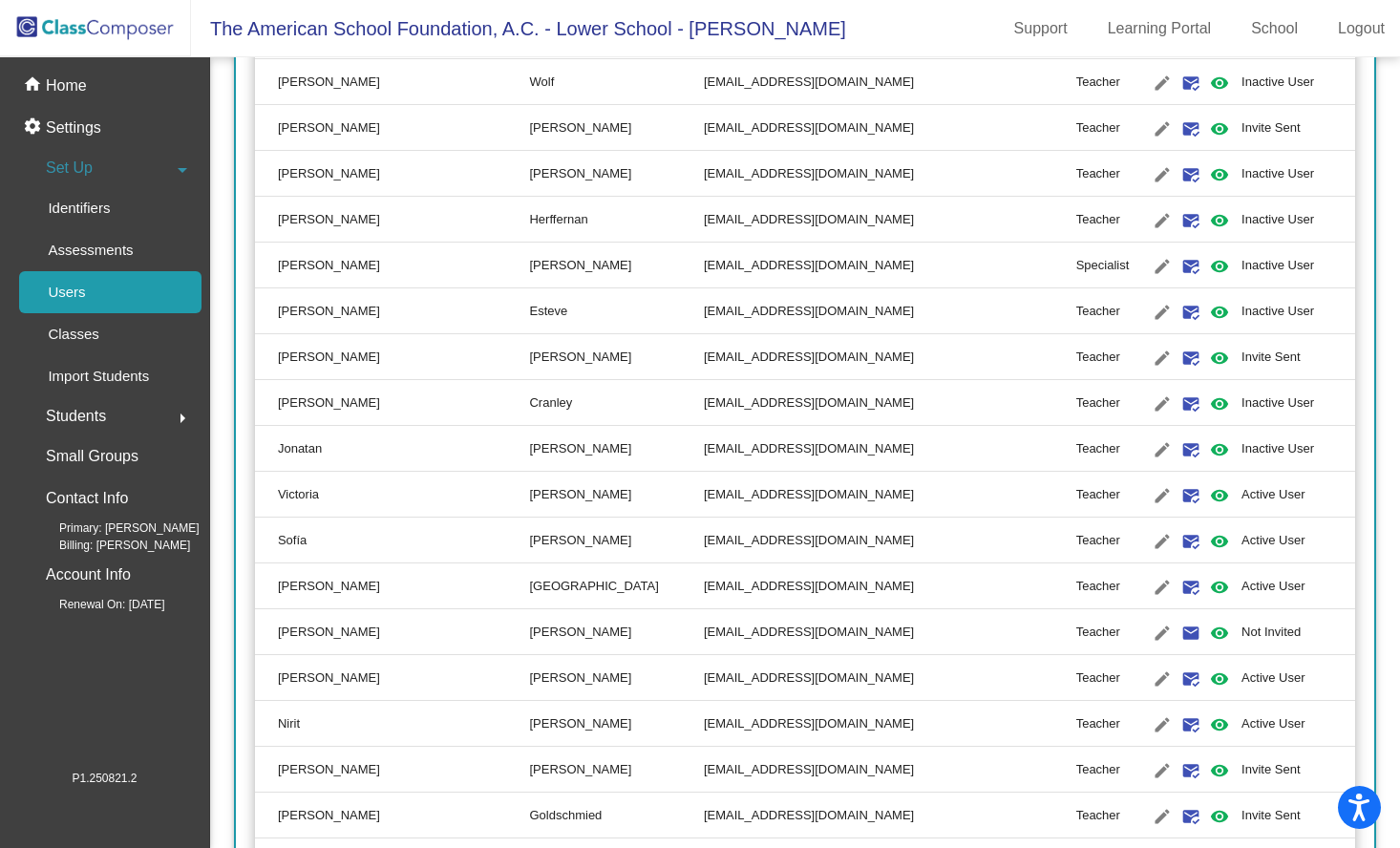
scroll to position [3469, 0]
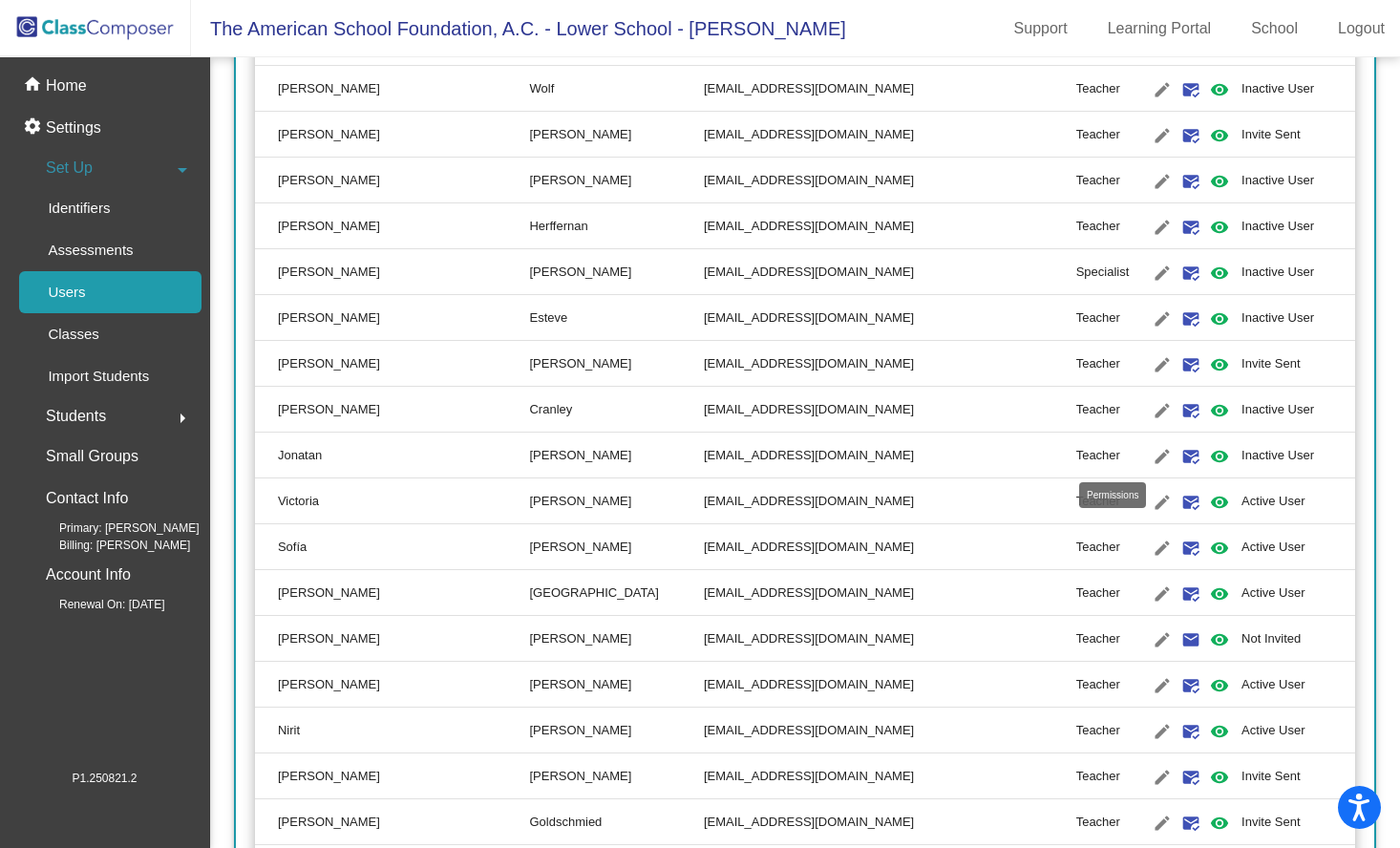
click at [1208, 456] on mat-icon "visibility" at bounding box center [1219, 456] width 23 height 23
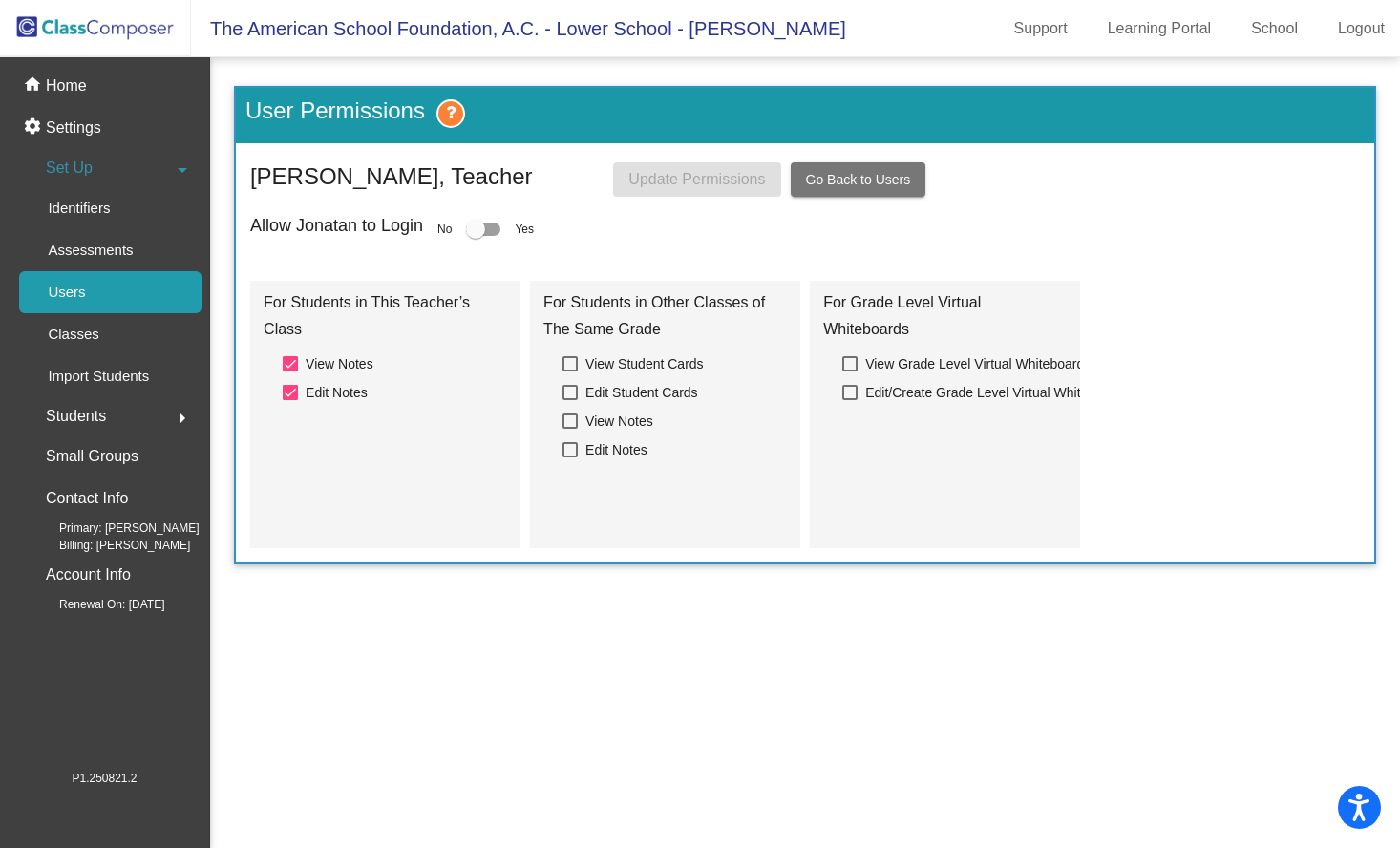
click at [500, 230] on div at bounding box center [483, 228] width 35 height 13
click at [476, 236] on input "checkbox" at bounding box center [475, 236] width 1 height 1
checkbox input "true"
click at [806, 176] on span "Go Back to Users" at bounding box center [859, 179] width 105 height 15
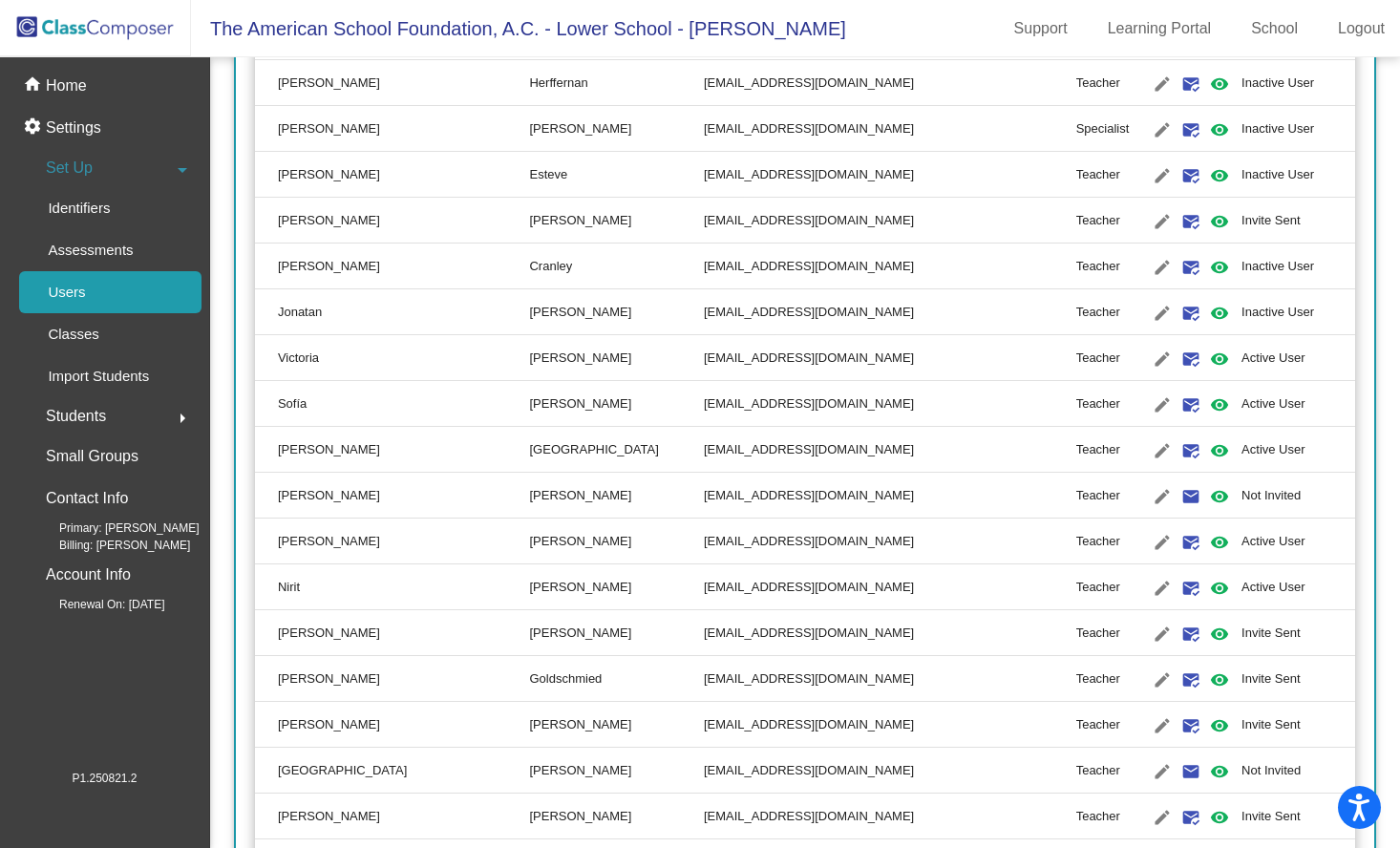
scroll to position [3611, 0]
click at [1208, 311] on mat-icon "visibility" at bounding box center [1219, 314] width 23 height 23
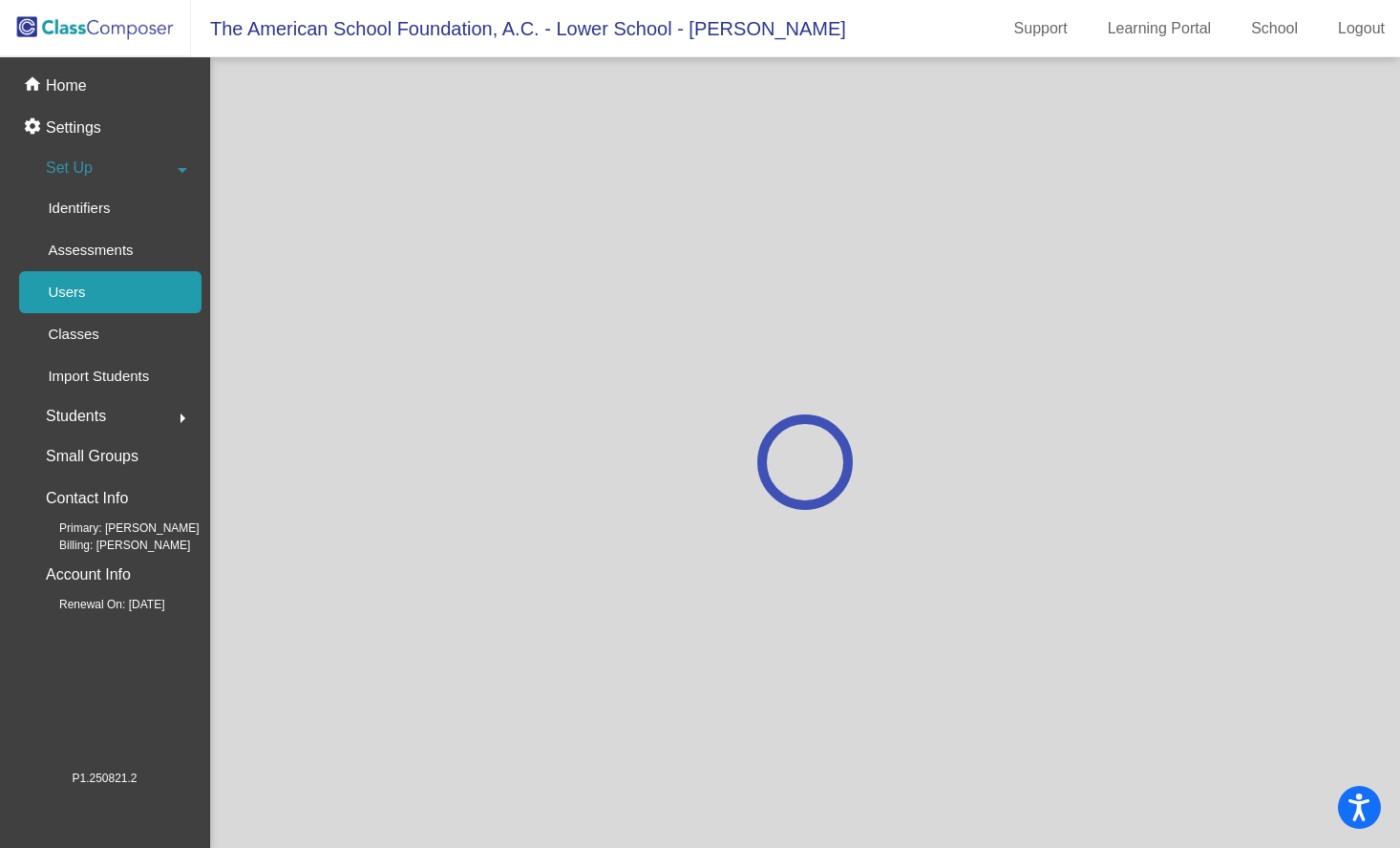
scroll to position [0, 0]
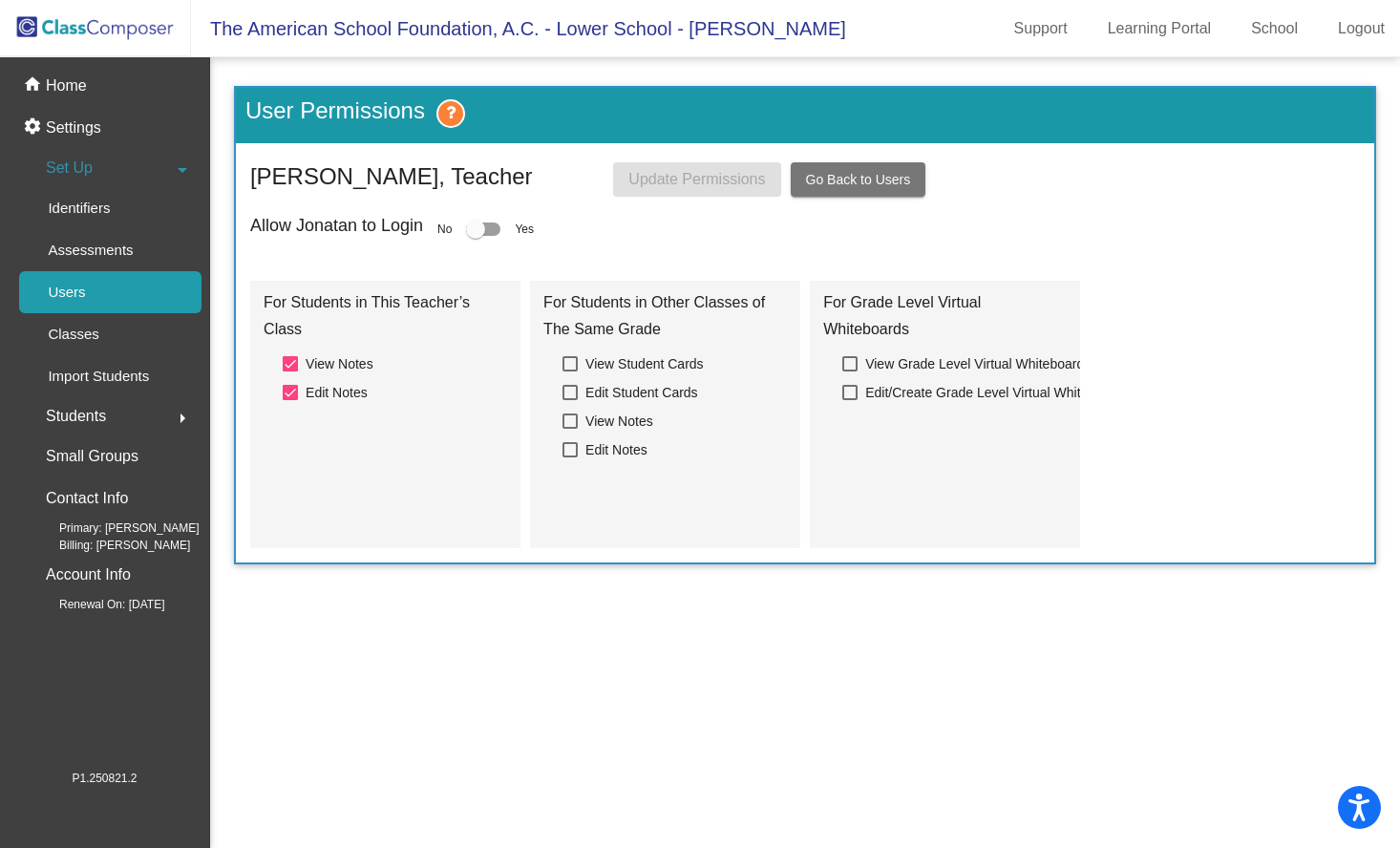
click at [501, 232] on div at bounding box center [483, 228] width 35 height 13
click at [476, 236] on input "checkbox" at bounding box center [475, 236] width 1 height 1
checkbox input "true"
click at [675, 185] on span "Update Permissions" at bounding box center [697, 179] width 137 height 16
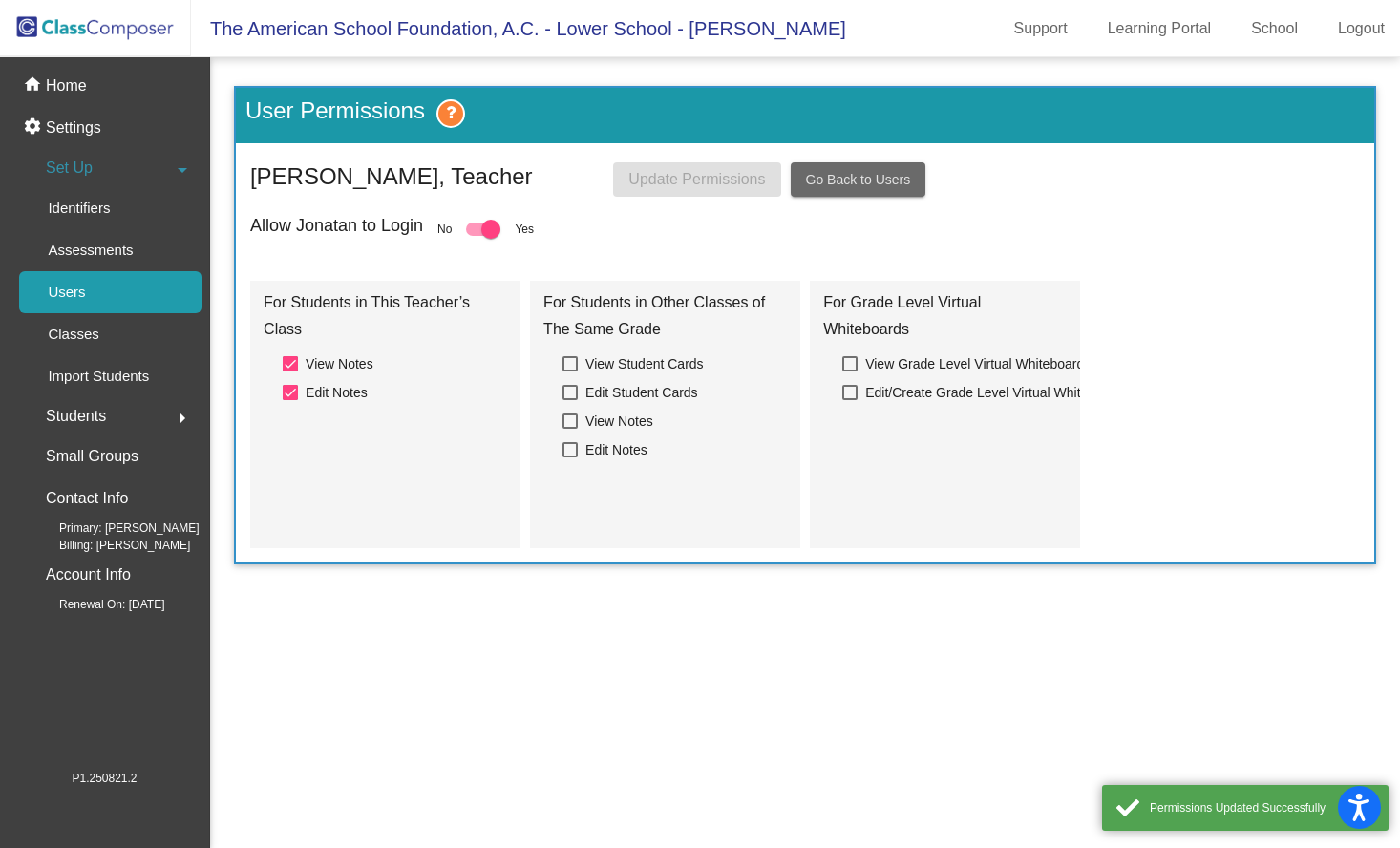
click at [885, 179] on span "Go Back to Users" at bounding box center [859, 179] width 105 height 15
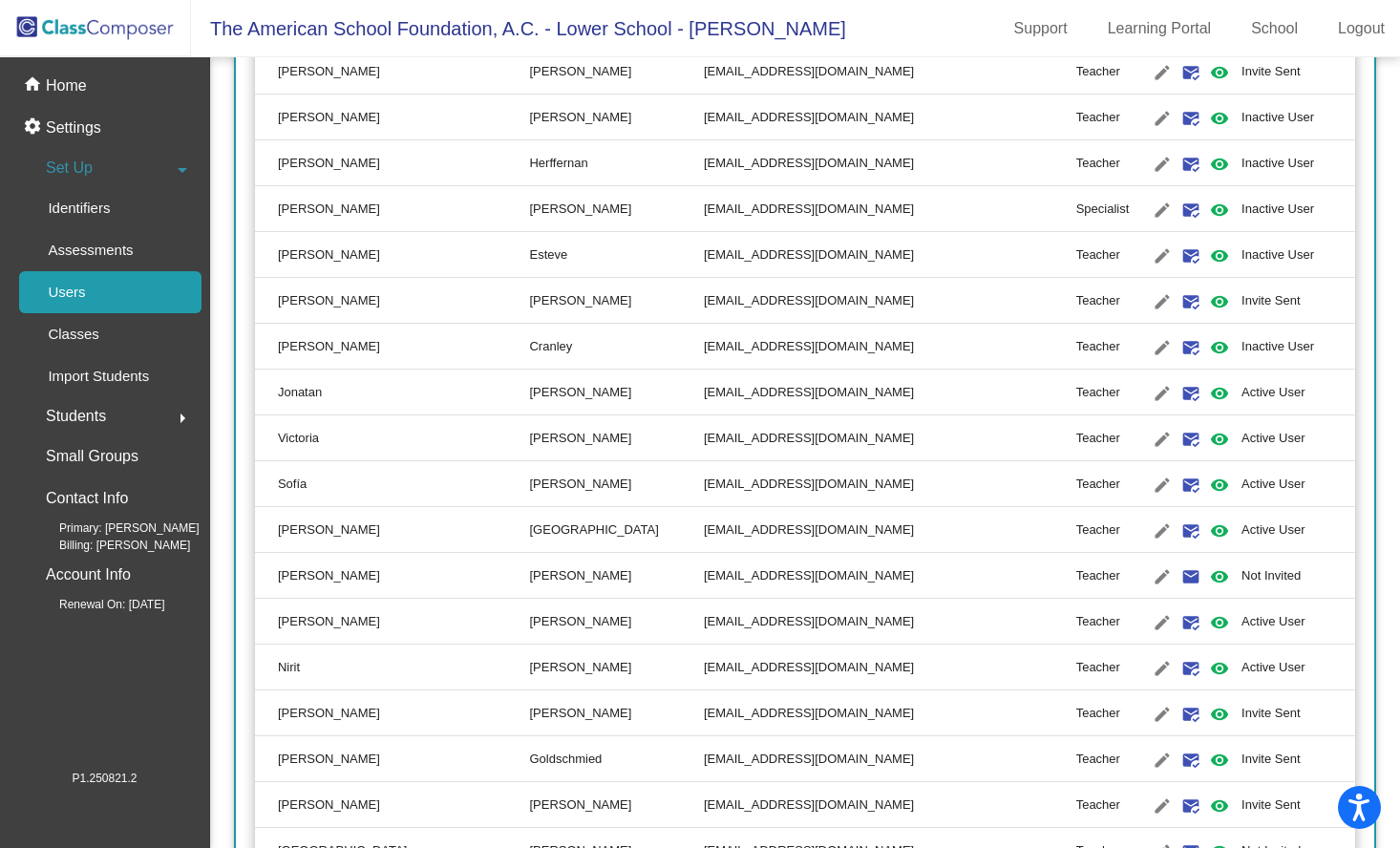
scroll to position [3530, 0]
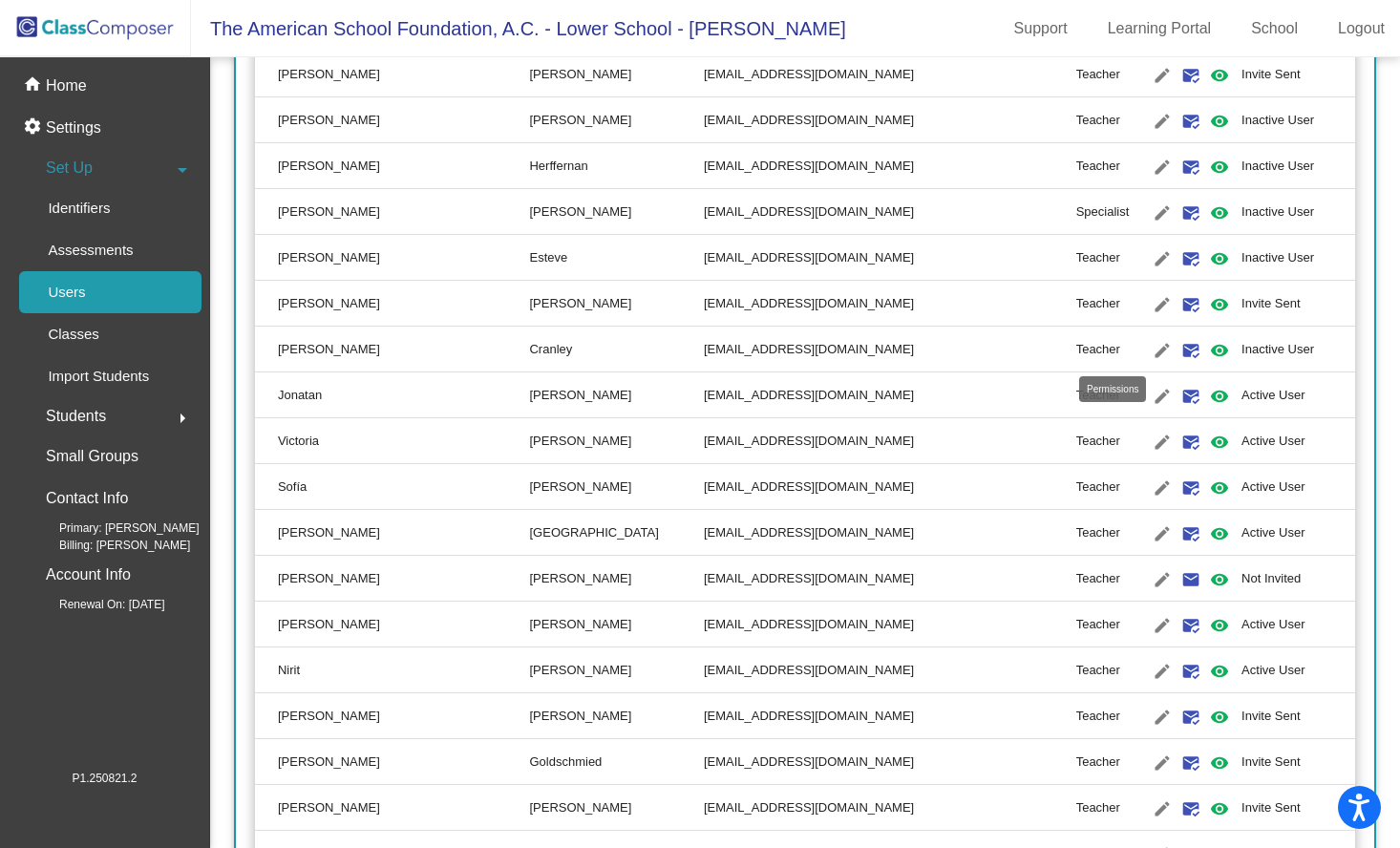
click at [1208, 351] on mat-icon "visibility" at bounding box center [1219, 350] width 23 height 23
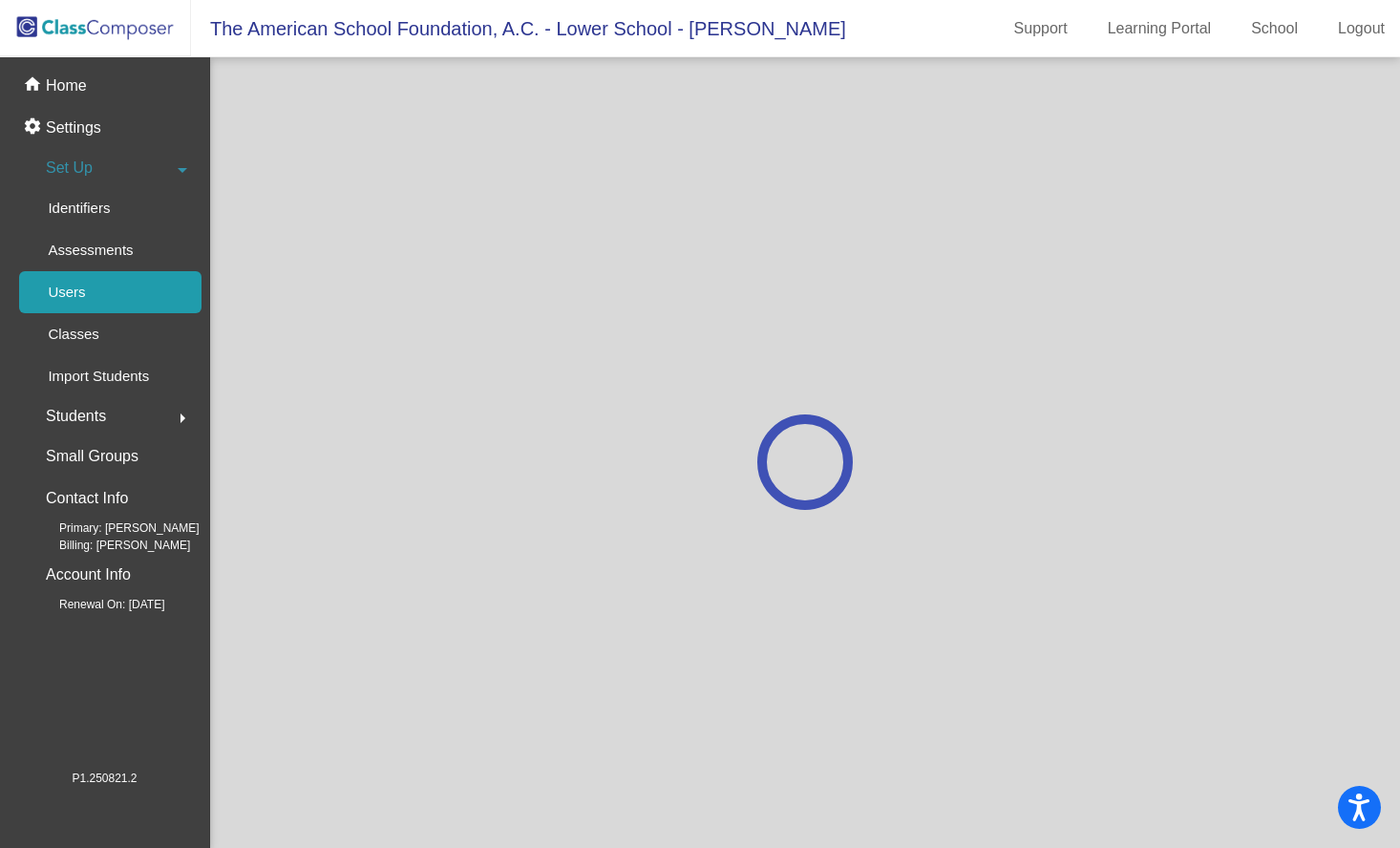
scroll to position [0, 0]
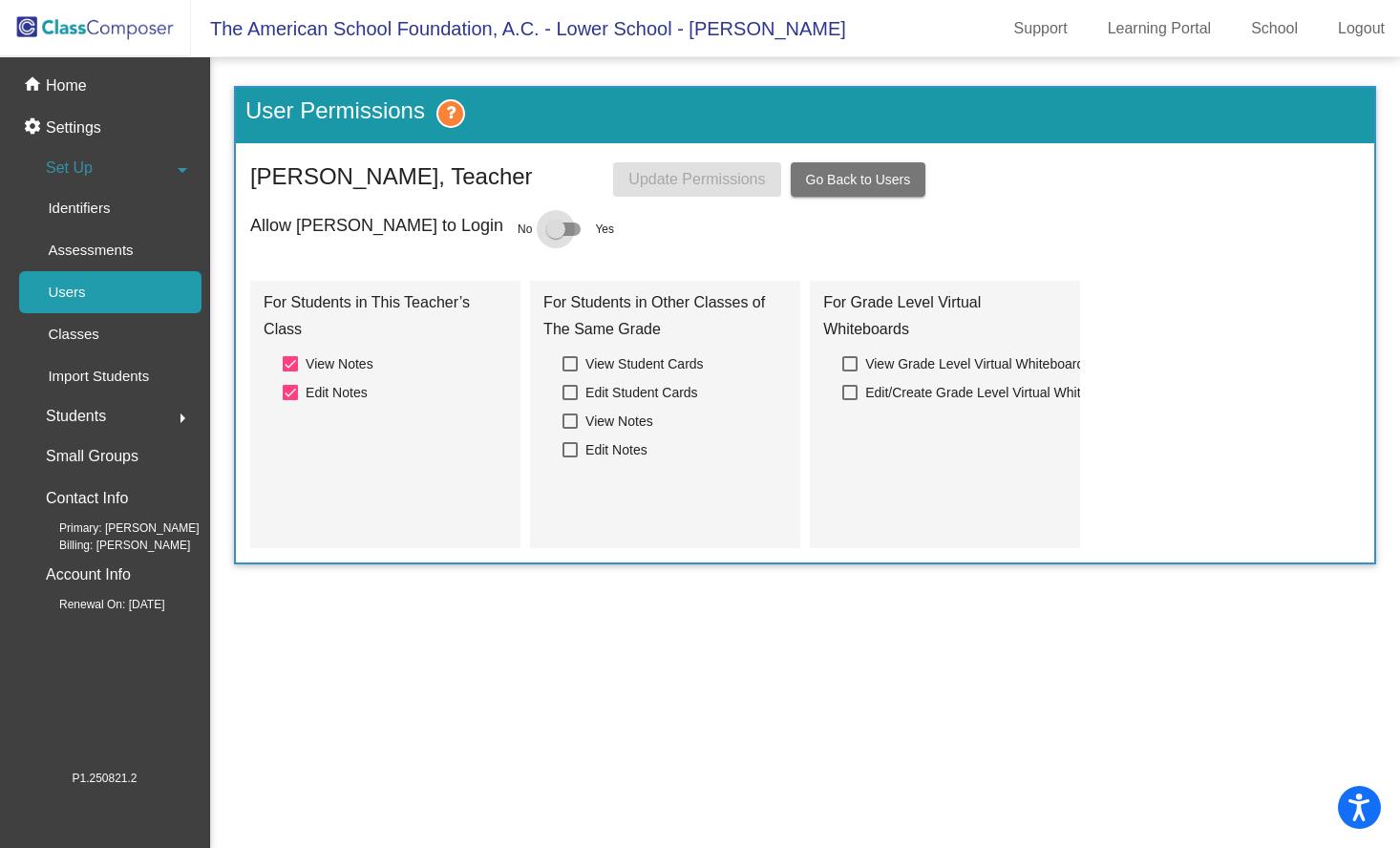
click at [546, 226] on div at bounding box center [555, 229] width 19 height 19
click at [555, 236] on input "checkbox" at bounding box center [555, 236] width 1 height 1
checkbox input "true"
click at [744, 184] on span "Update Permissions" at bounding box center [697, 179] width 137 height 16
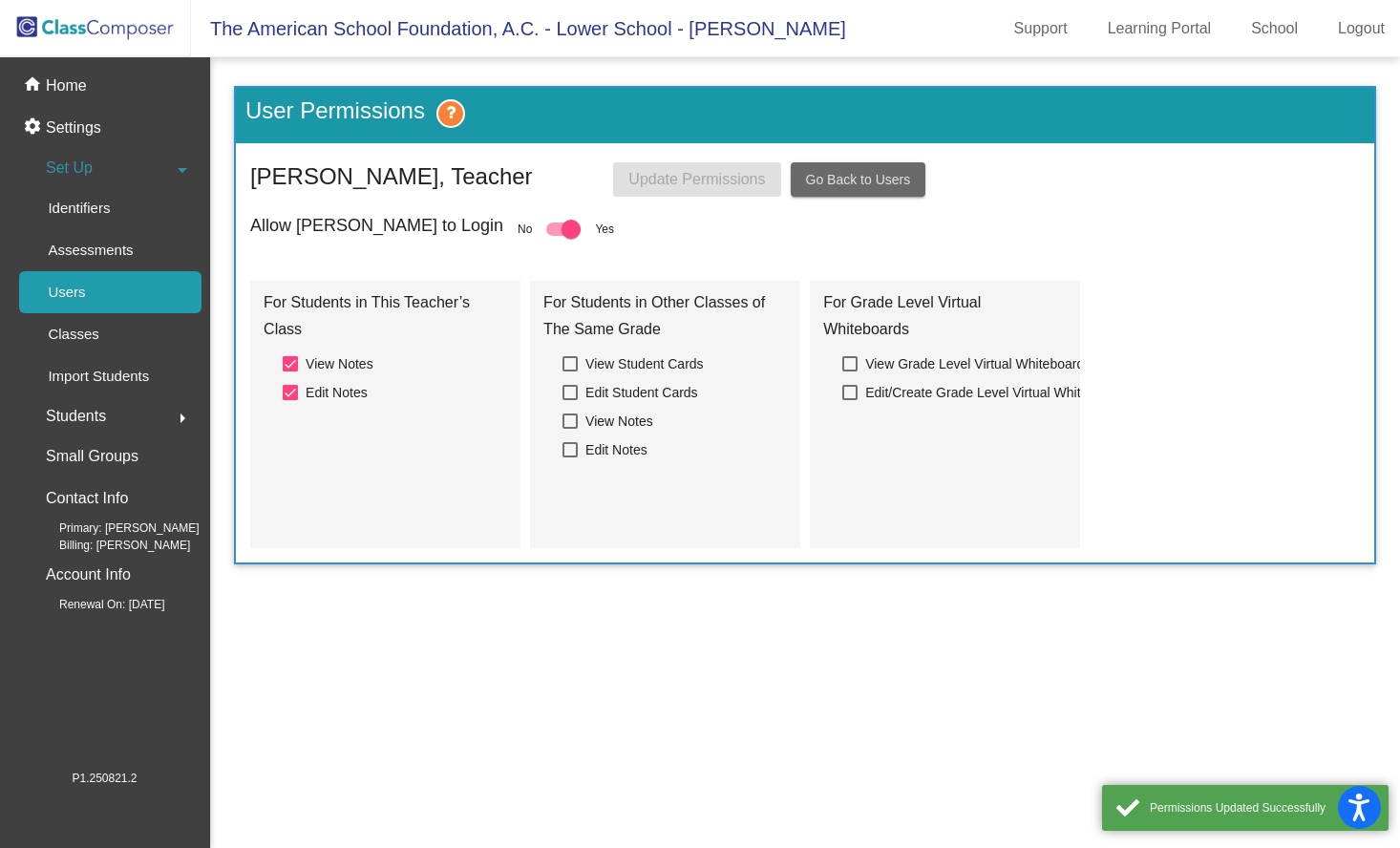
click at [842, 172] on span "Go Back to Users" at bounding box center [859, 179] width 105 height 15
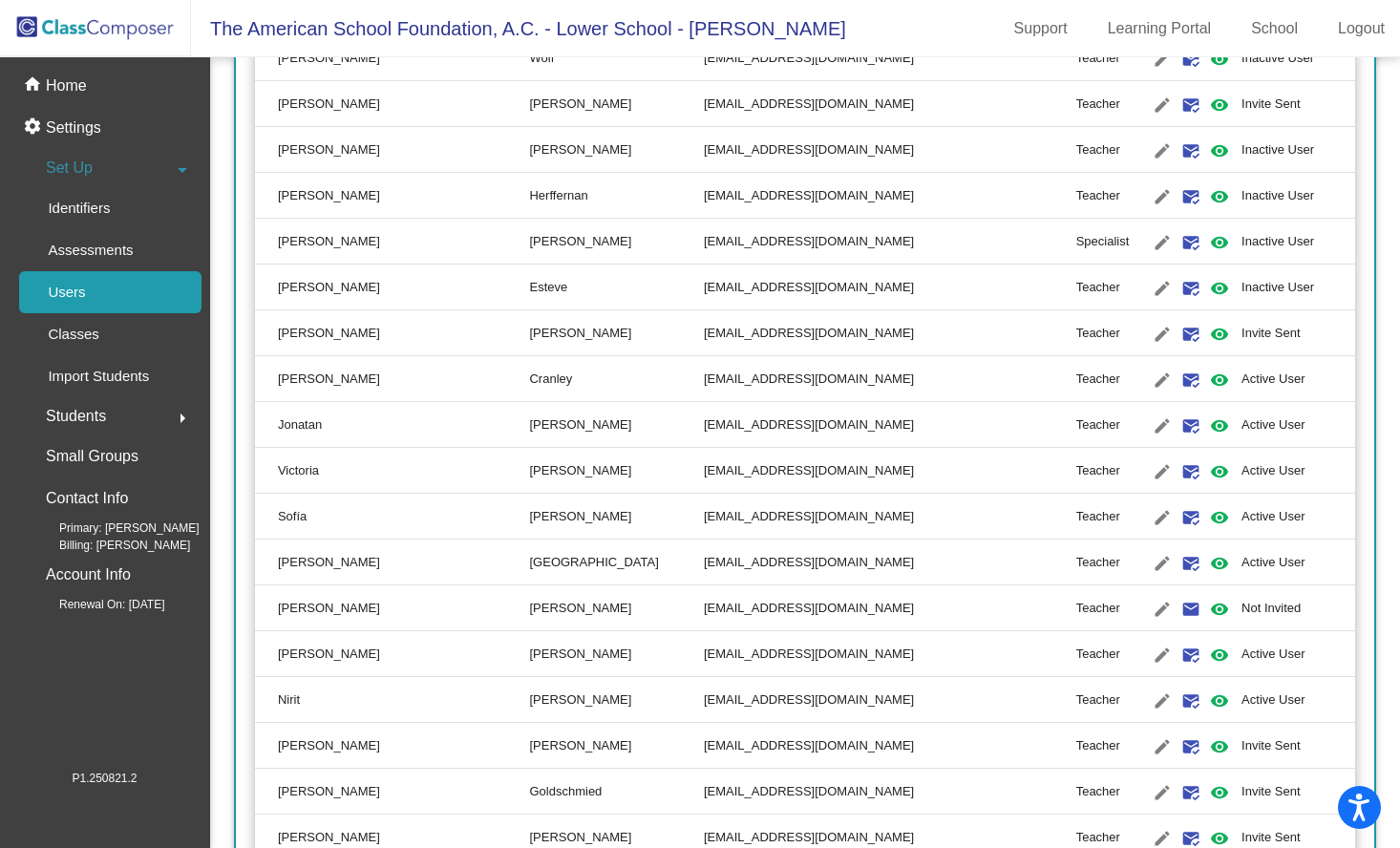
scroll to position [3485, 0]
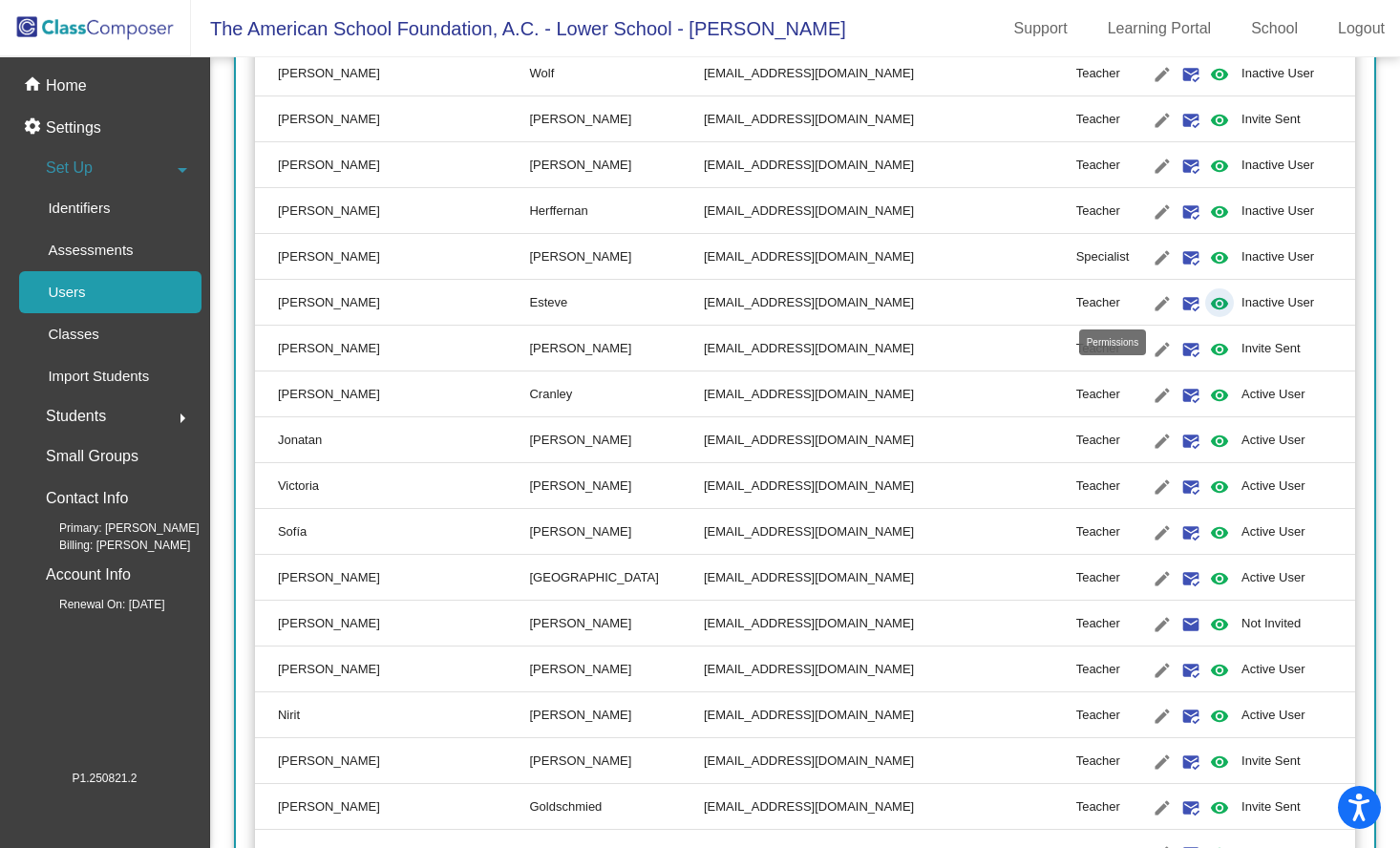
click at [1208, 303] on mat-icon "visibility" at bounding box center [1219, 303] width 23 height 23
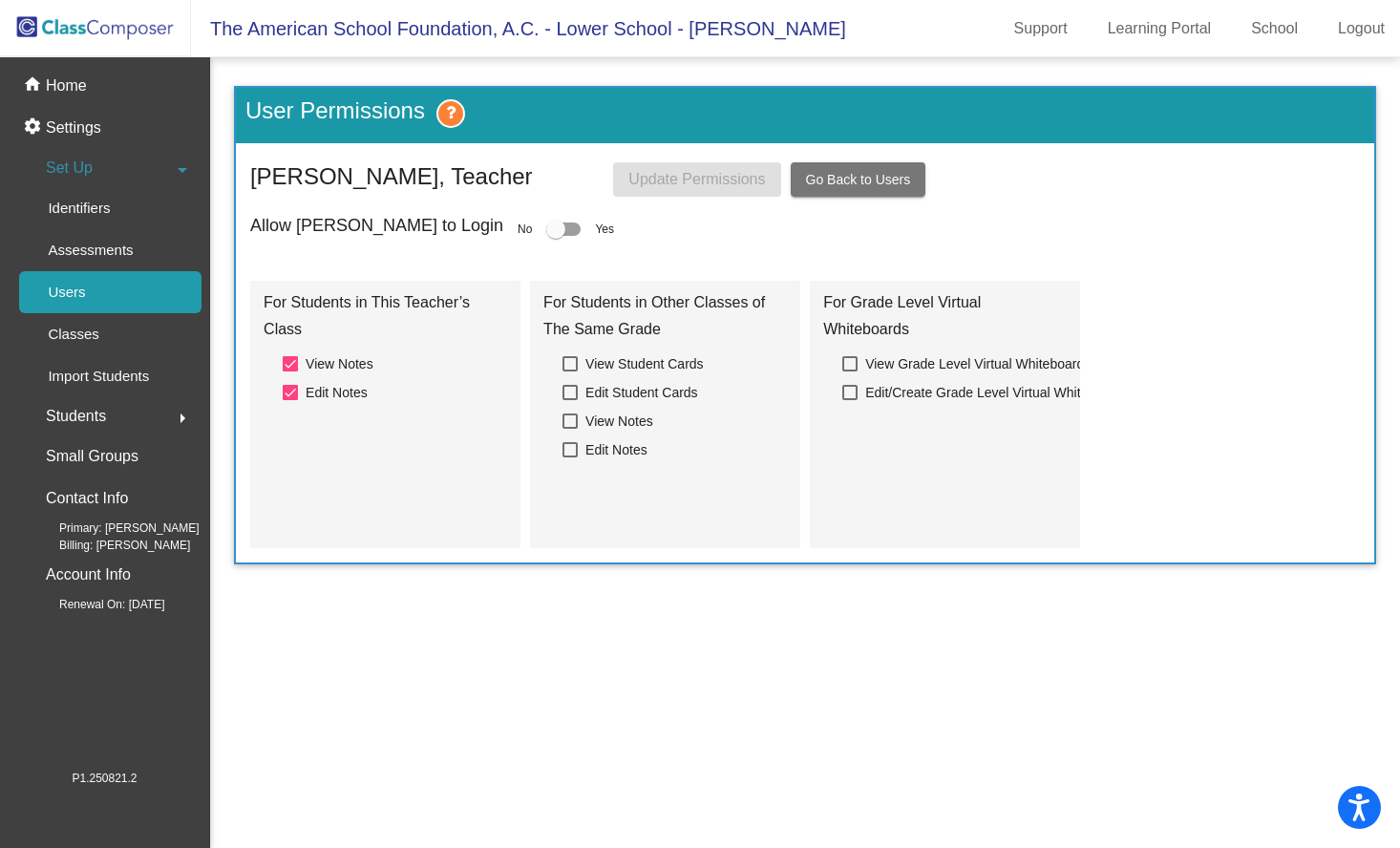
click at [546, 227] on div at bounding box center [563, 228] width 35 height 13
click at [555, 236] on input "checkbox" at bounding box center [555, 236] width 1 height 1
checkbox input "true"
click at [669, 182] on span "Update Permissions" at bounding box center [697, 179] width 137 height 16
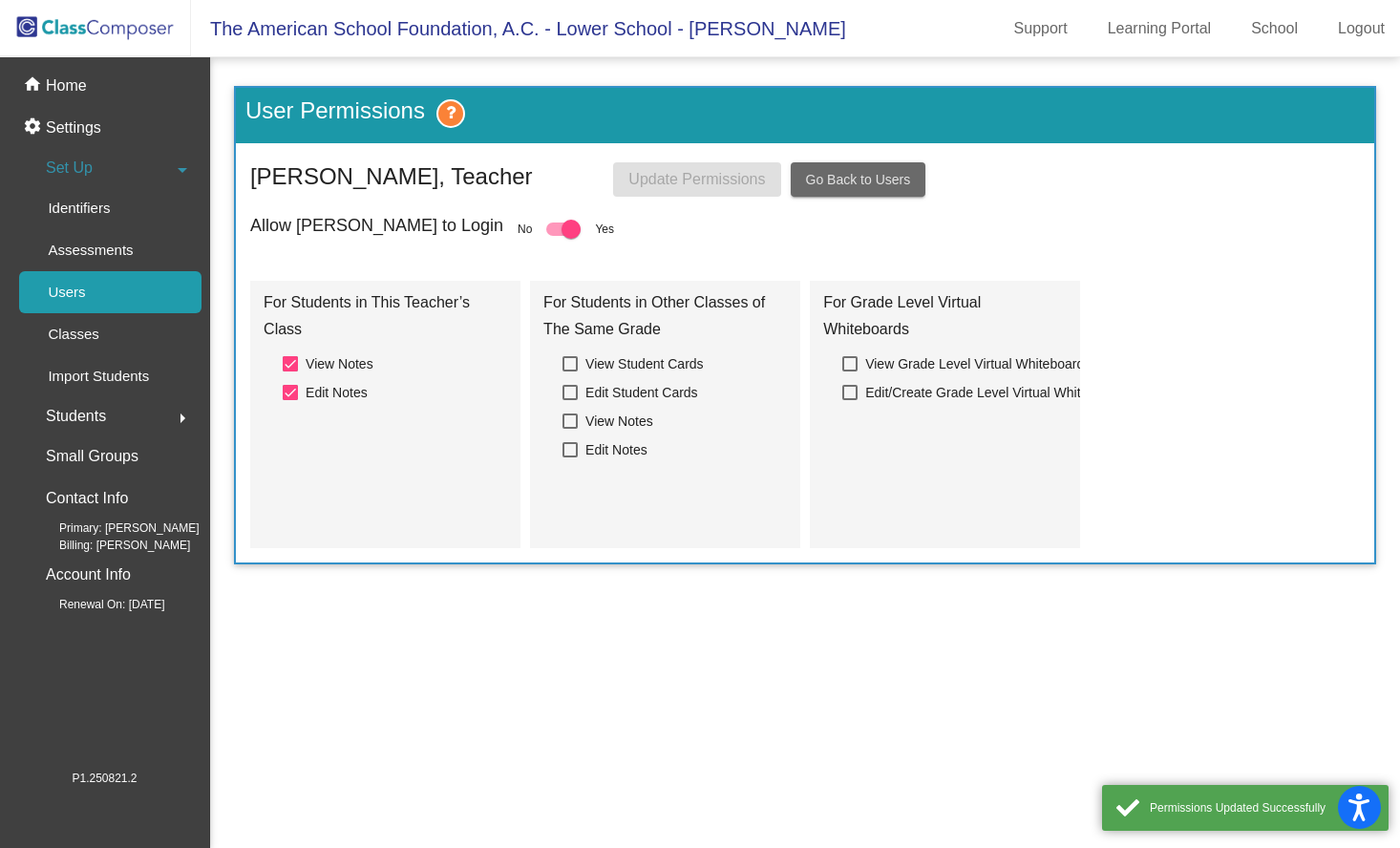
click at [866, 184] on span "Go Back to Users" at bounding box center [859, 179] width 105 height 15
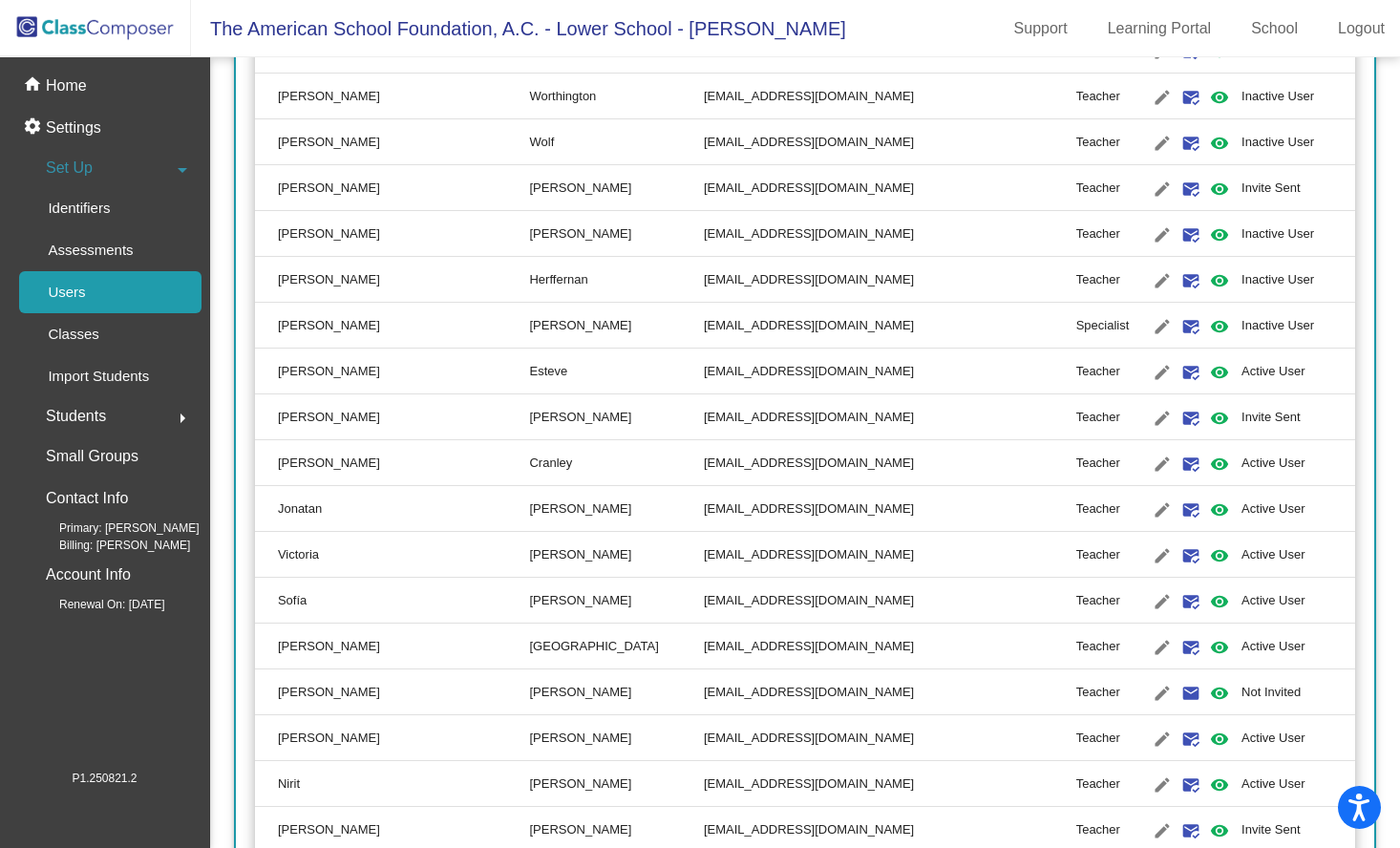
scroll to position [3415, 0]
click at [1208, 327] on mat-icon "visibility" at bounding box center [1219, 327] width 23 height 23
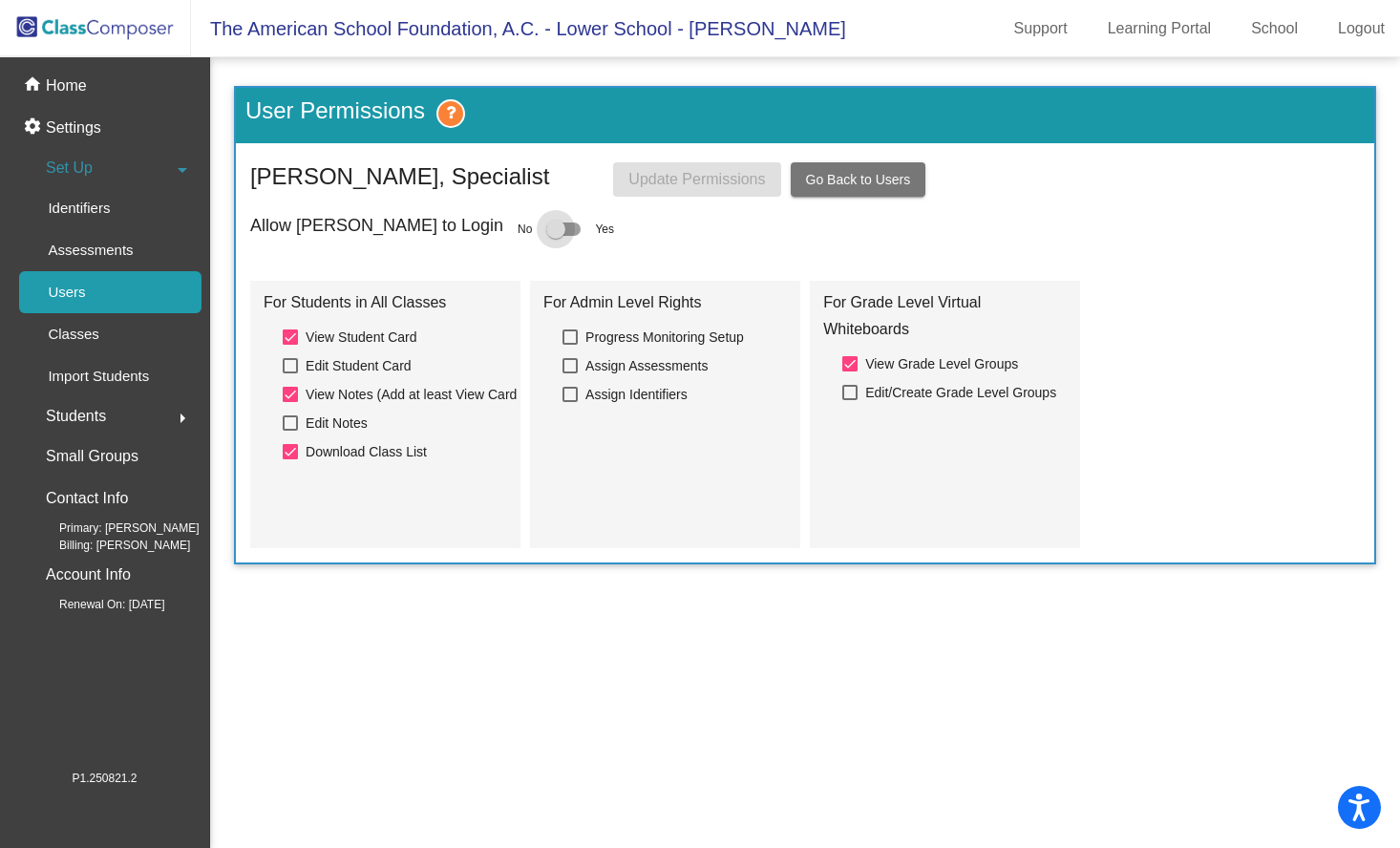
click at [546, 229] on div at bounding box center [555, 229] width 19 height 19
click at [555, 236] on input "checkbox" at bounding box center [555, 236] width 1 height 1
checkbox input "true"
click at [574, 337] on div at bounding box center [569, 336] width 15 height 15
click at [570, 345] on input "Progress Monitoring Setup" at bounding box center [569, 345] width 1 height 1
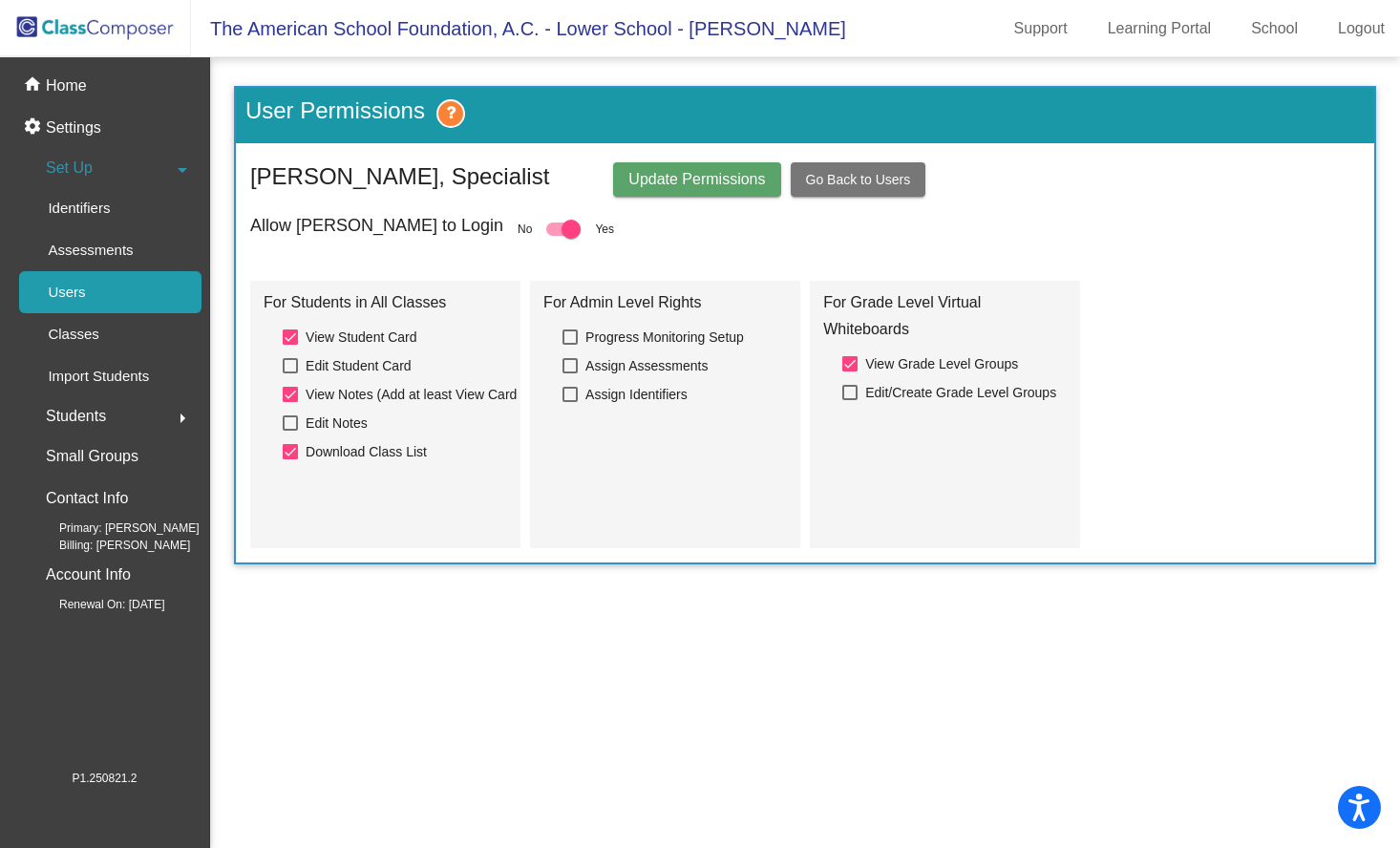
checkbox input "true"
click at [564, 368] on div at bounding box center [569, 365] width 15 height 15
click at [569, 374] on input "Assign Assessments" at bounding box center [569, 374] width 1 height 1
checkbox input "true"
click at [858, 393] on label "Edit/Create Grade Level Groups" at bounding box center [950, 392] width 214 height 23
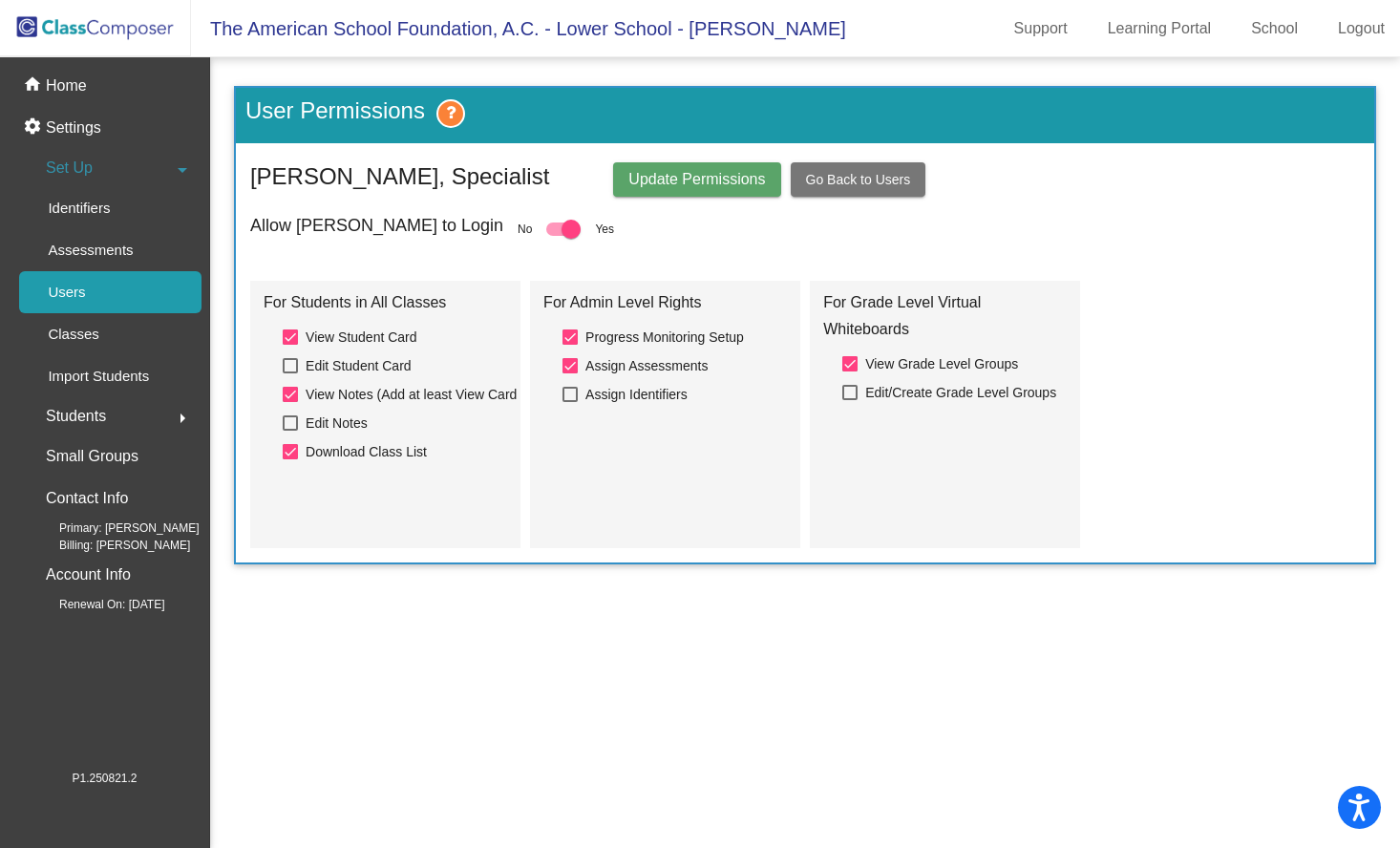
click at [850, 401] on input "Edit/Create Grade Level Groups" at bounding box center [849, 401] width 1 height 1
checkbox input "true"
click at [577, 370] on div at bounding box center [569, 365] width 15 height 15
click at [570, 374] on input "Assign Assessments" at bounding box center [569, 374] width 1 height 1
checkbox input "false"
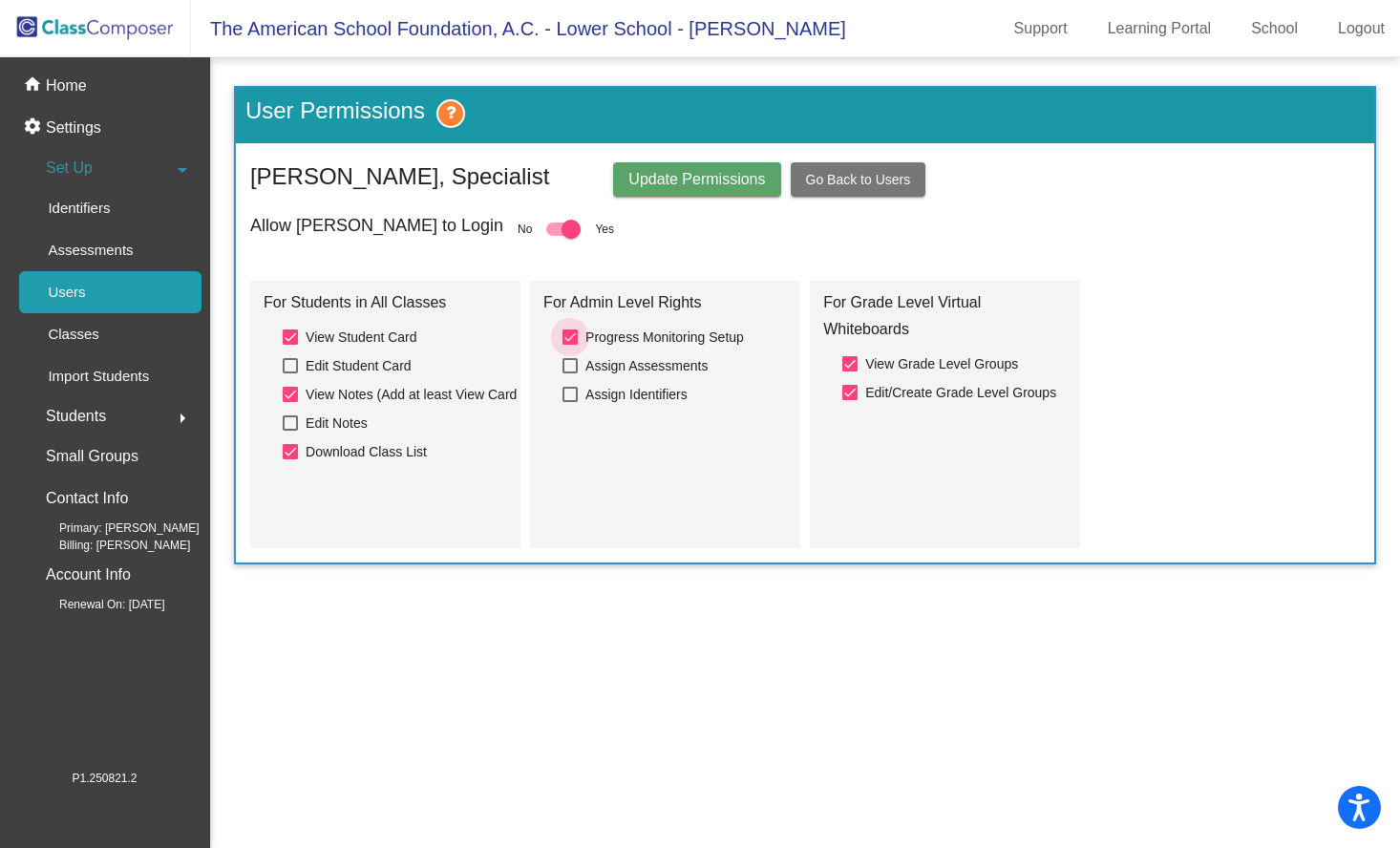
click at [571, 334] on div at bounding box center [569, 336] width 15 height 15
click at [570, 345] on input "Progress Monitoring Setup" at bounding box center [569, 345] width 1 height 1
checkbox input "false"
click at [853, 382] on label "Edit/Create Grade Level Groups" at bounding box center [950, 392] width 214 height 23
click at [850, 401] on input "Edit/Create Grade Level Groups" at bounding box center [849, 401] width 1 height 1
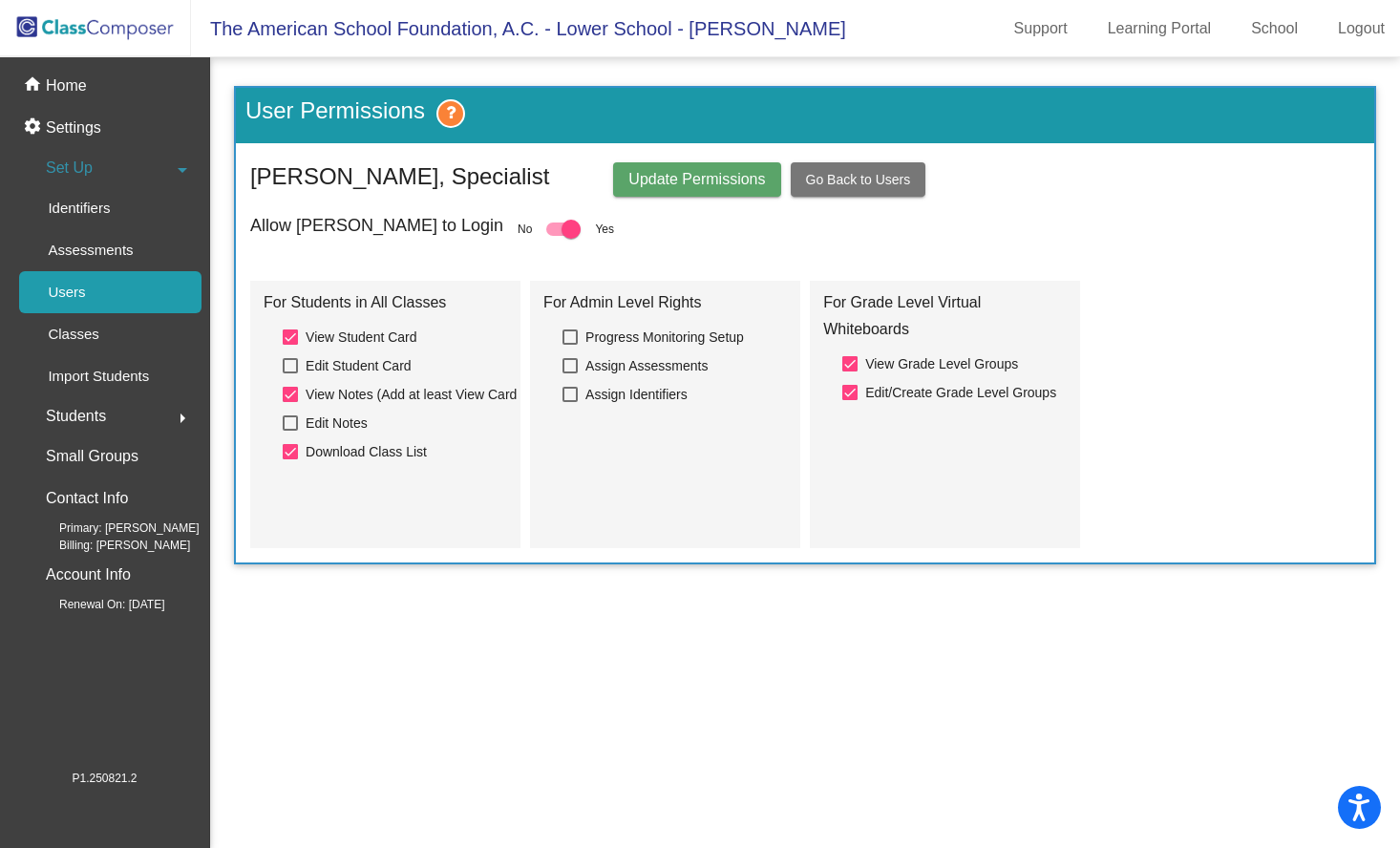
checkbox input "false"
click at [700, 183] on span "Update Permissions" at bounding box center [697, 179] width 137 height 16
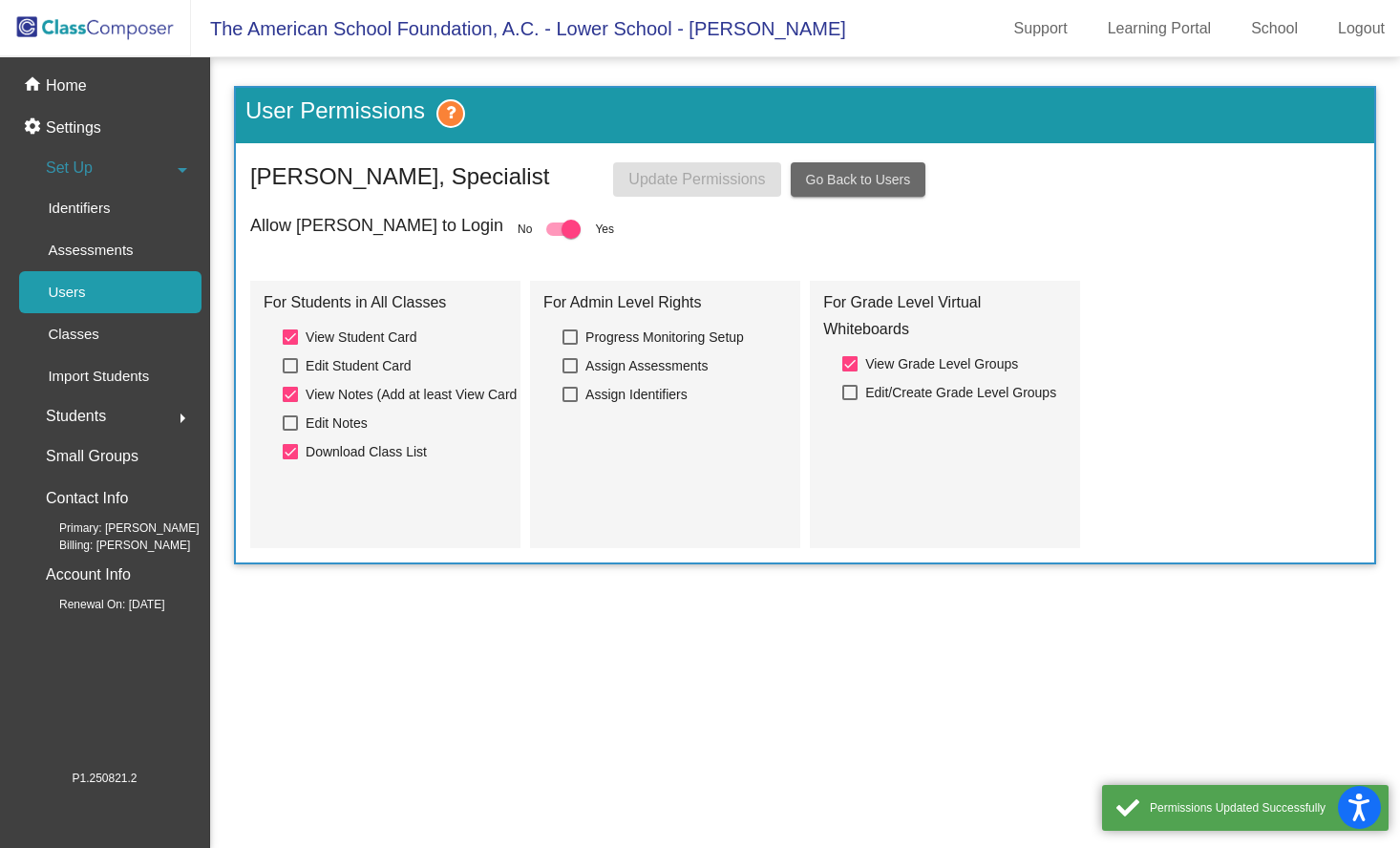
click at [868, 184] on span "Go Back to Users" at bounding box center [859, 179] width 105 height 15
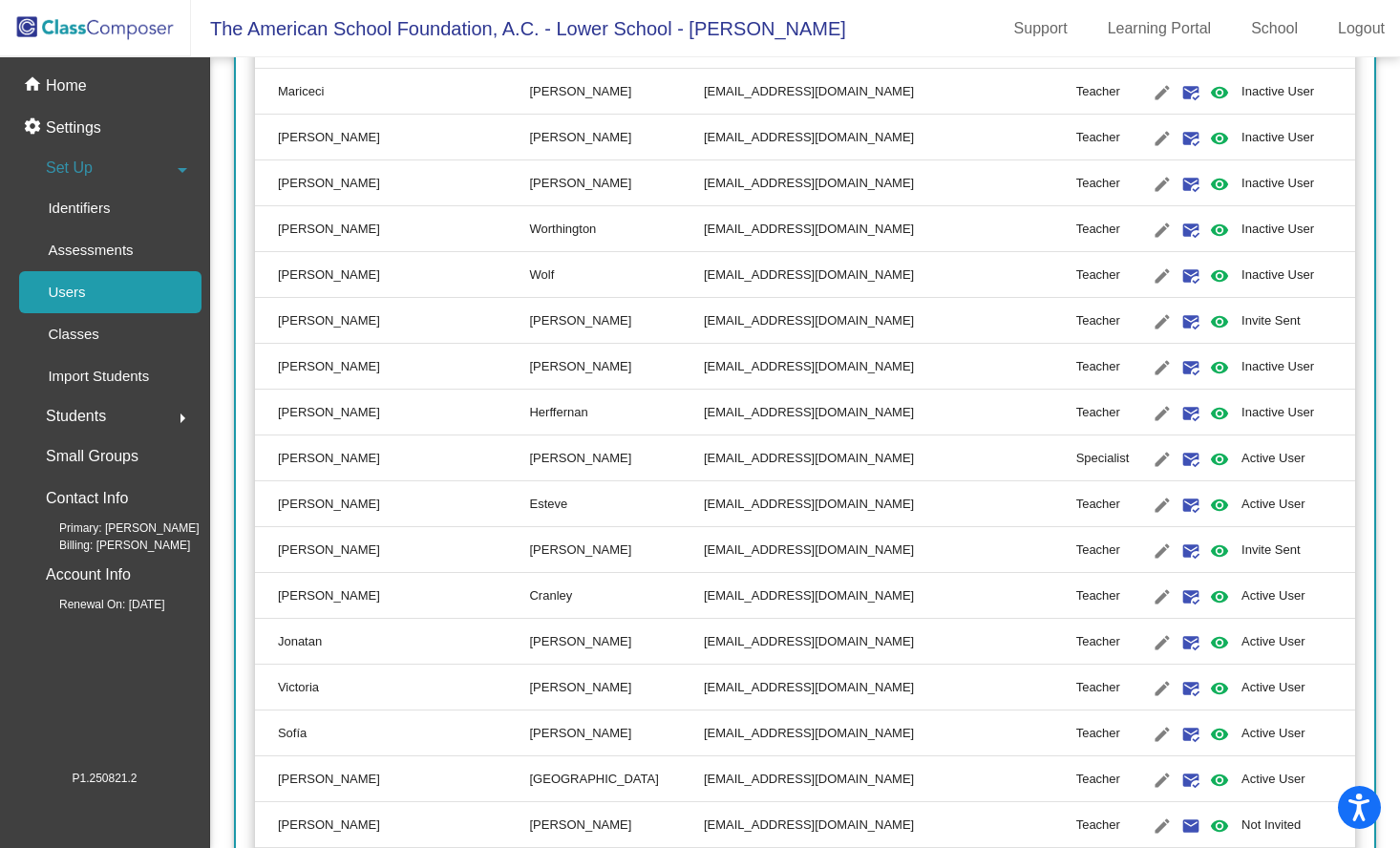
scroll to position [3272, 0]
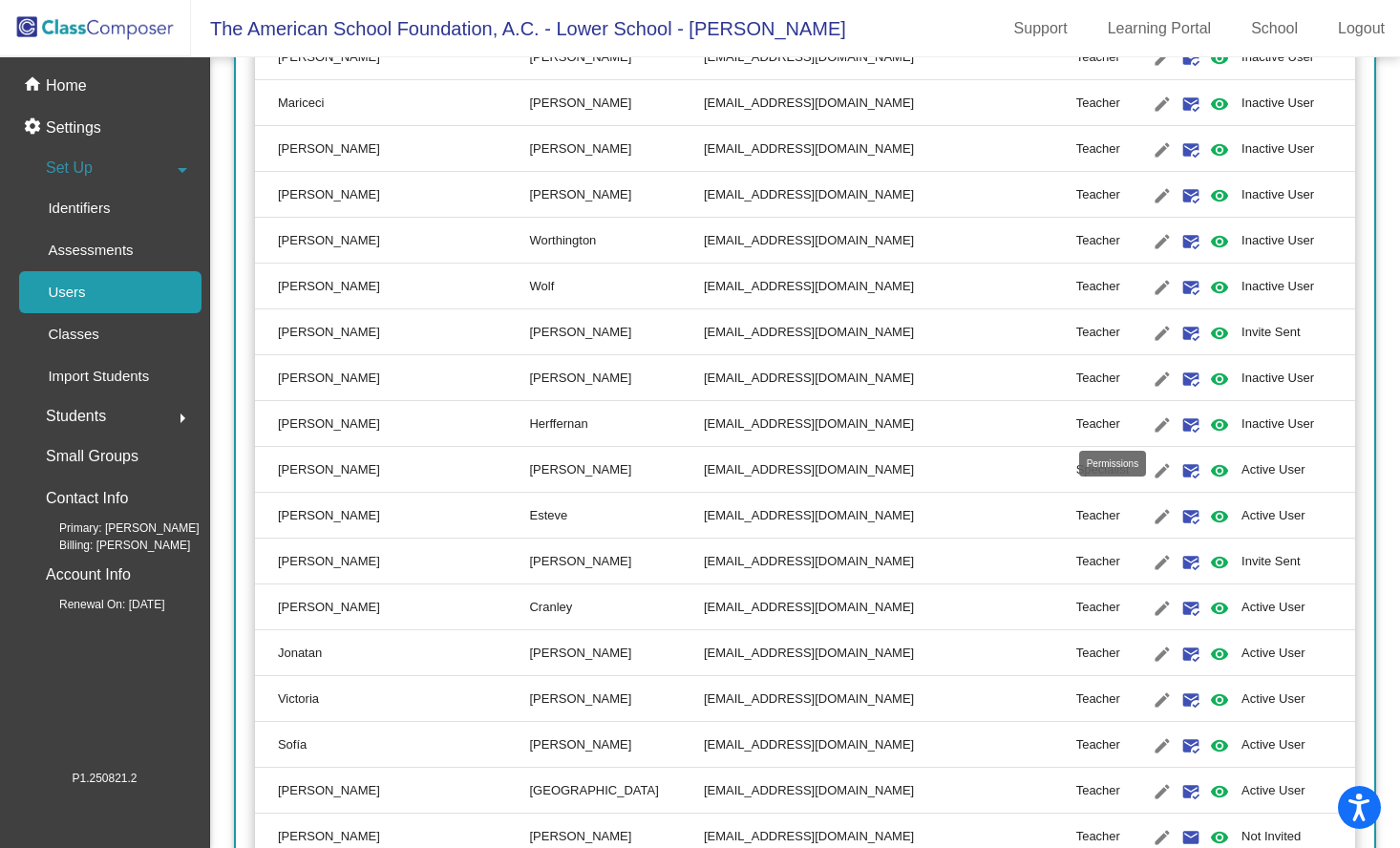
click at [1208, 428] on mat-icon "visibility" at bounding box center [1219, 424] width 23 height 23
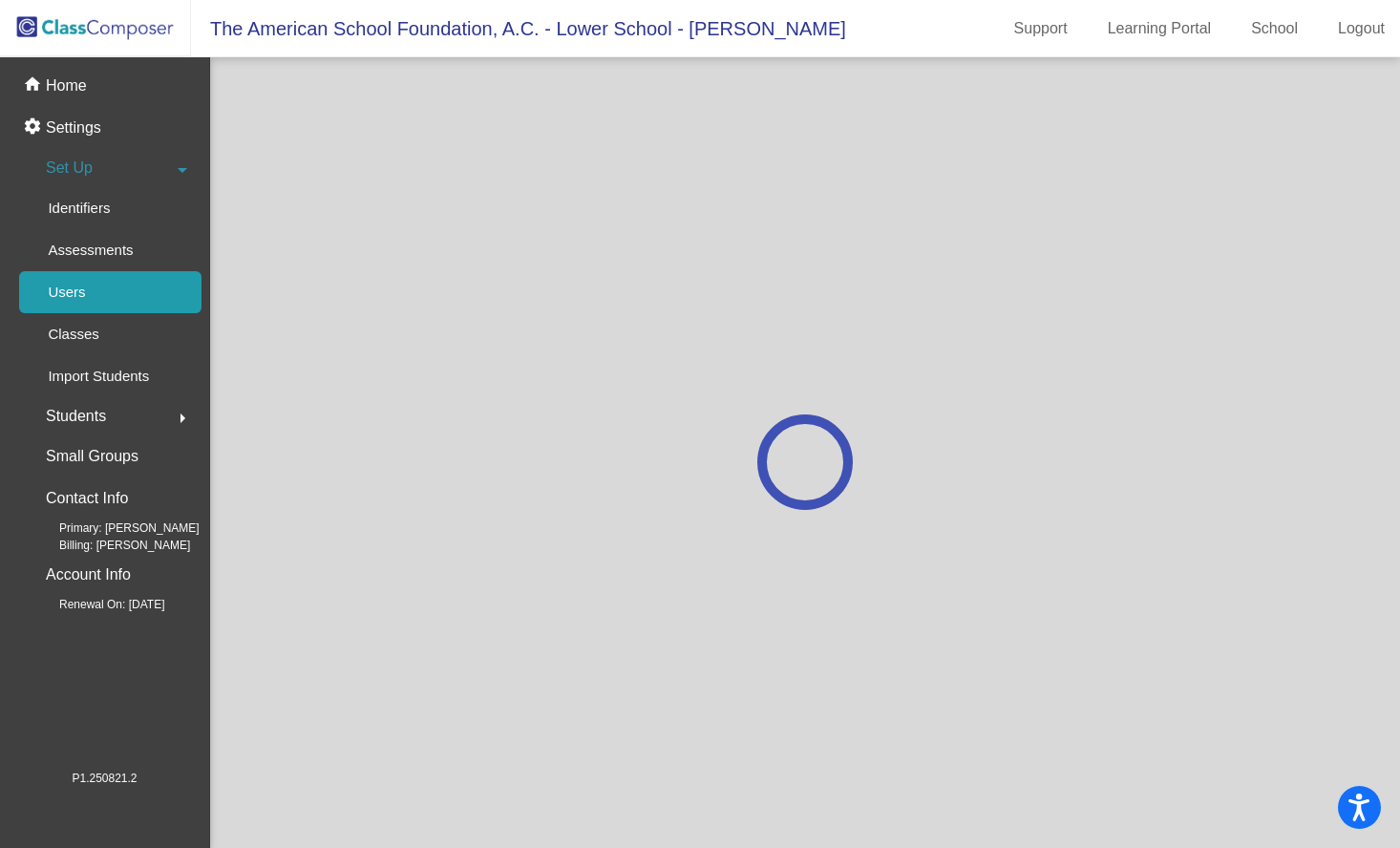
scroll to position [0, 0]
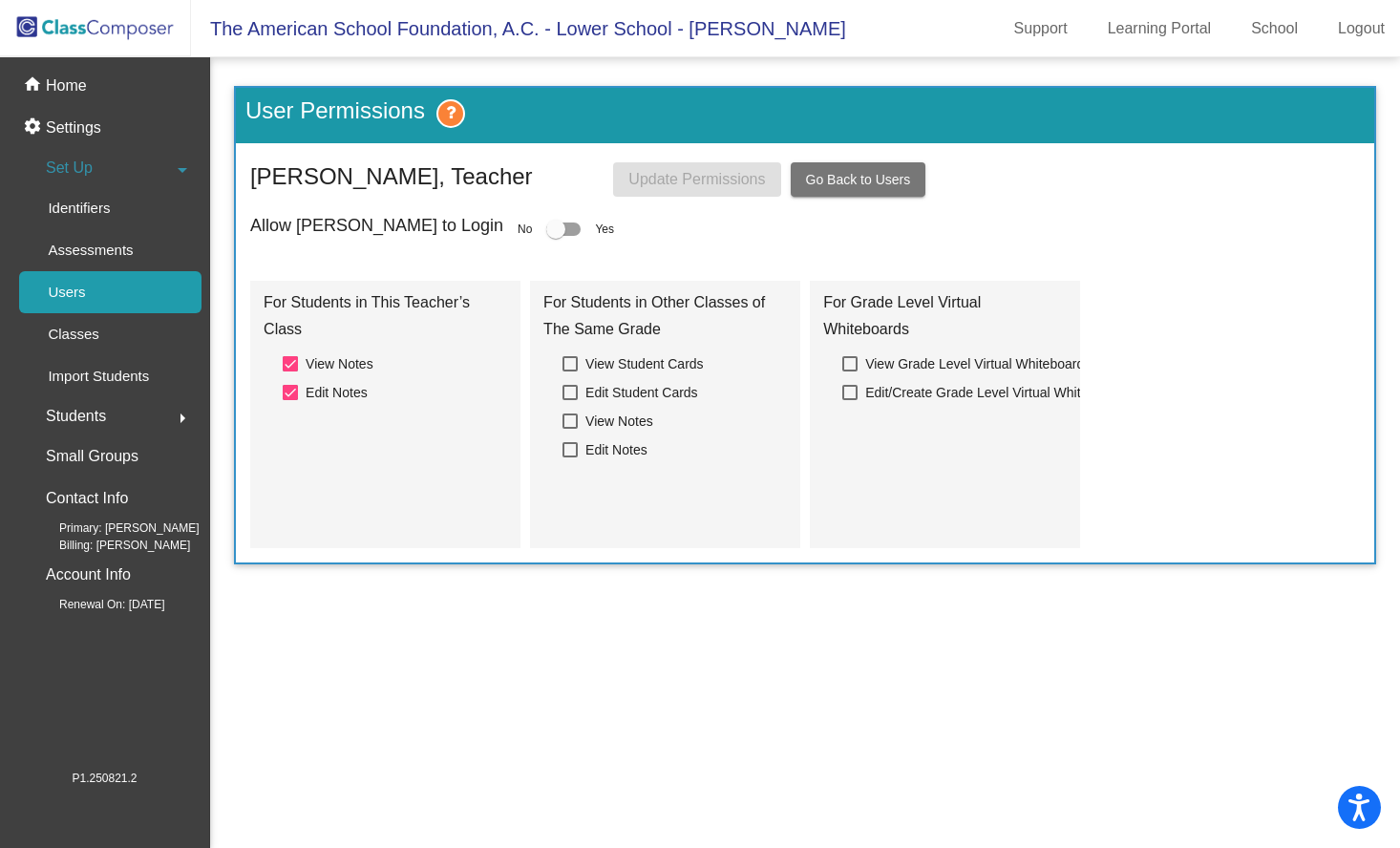
click at [546, 228] on div at bounding box center [563, 228] width 35 height 13
click at [555, 236] on input "checkbox" at bounding box center [555, 236] width 1 height 1
checkbox input "true"
click at [690, 199] on div "User Permissions [PERSON_NAME], Teacher Update Permissions Go Back to Users All…" at bounding box center [805, 325] width 1142 height 479
click at [729, 179] on span "Update Permissions" at bounding box center [697, 179] width 137 height 16
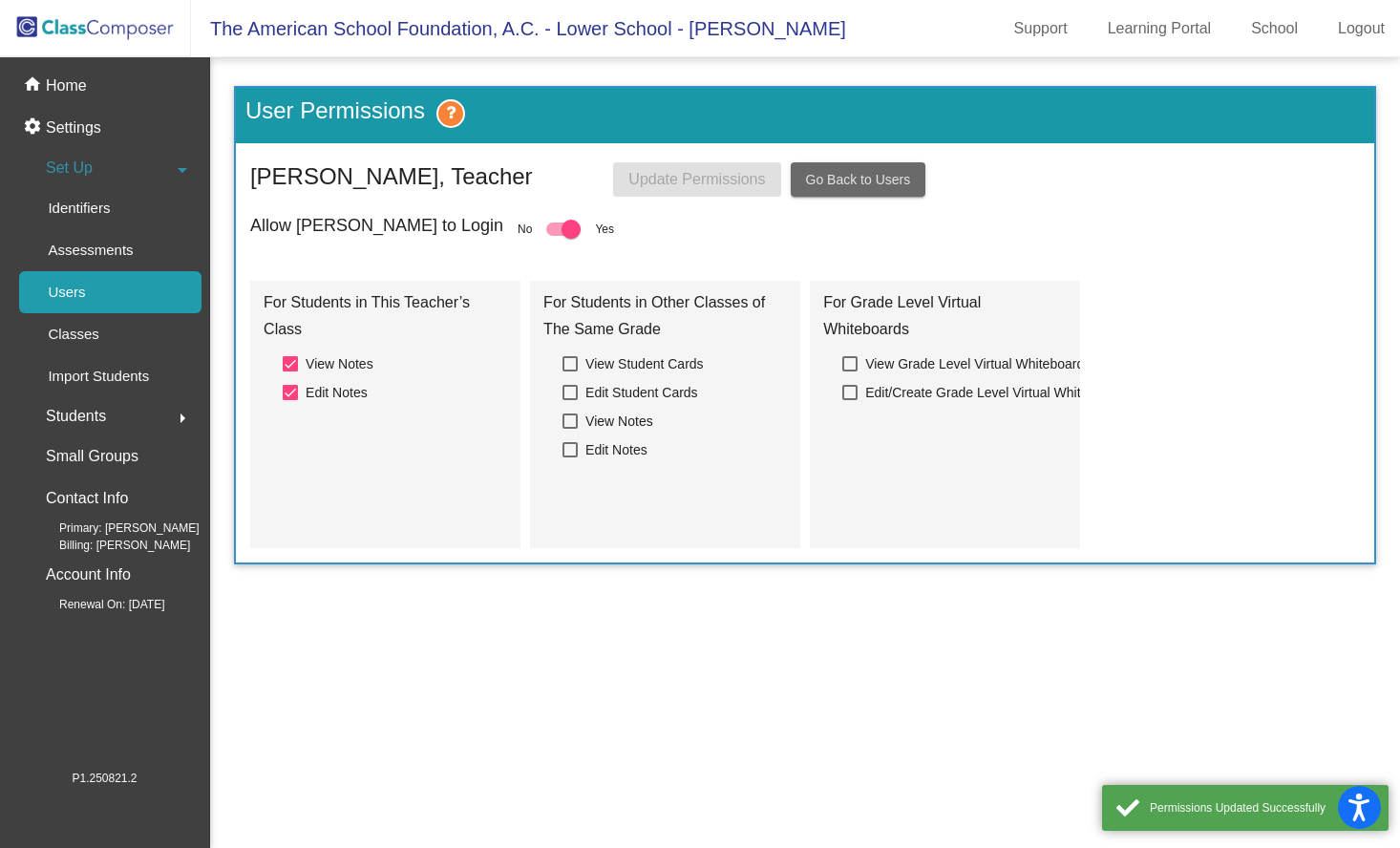
click at [866, 182] on span "Go Back to Users" at bounding box center [859, 179] width 105 height 15
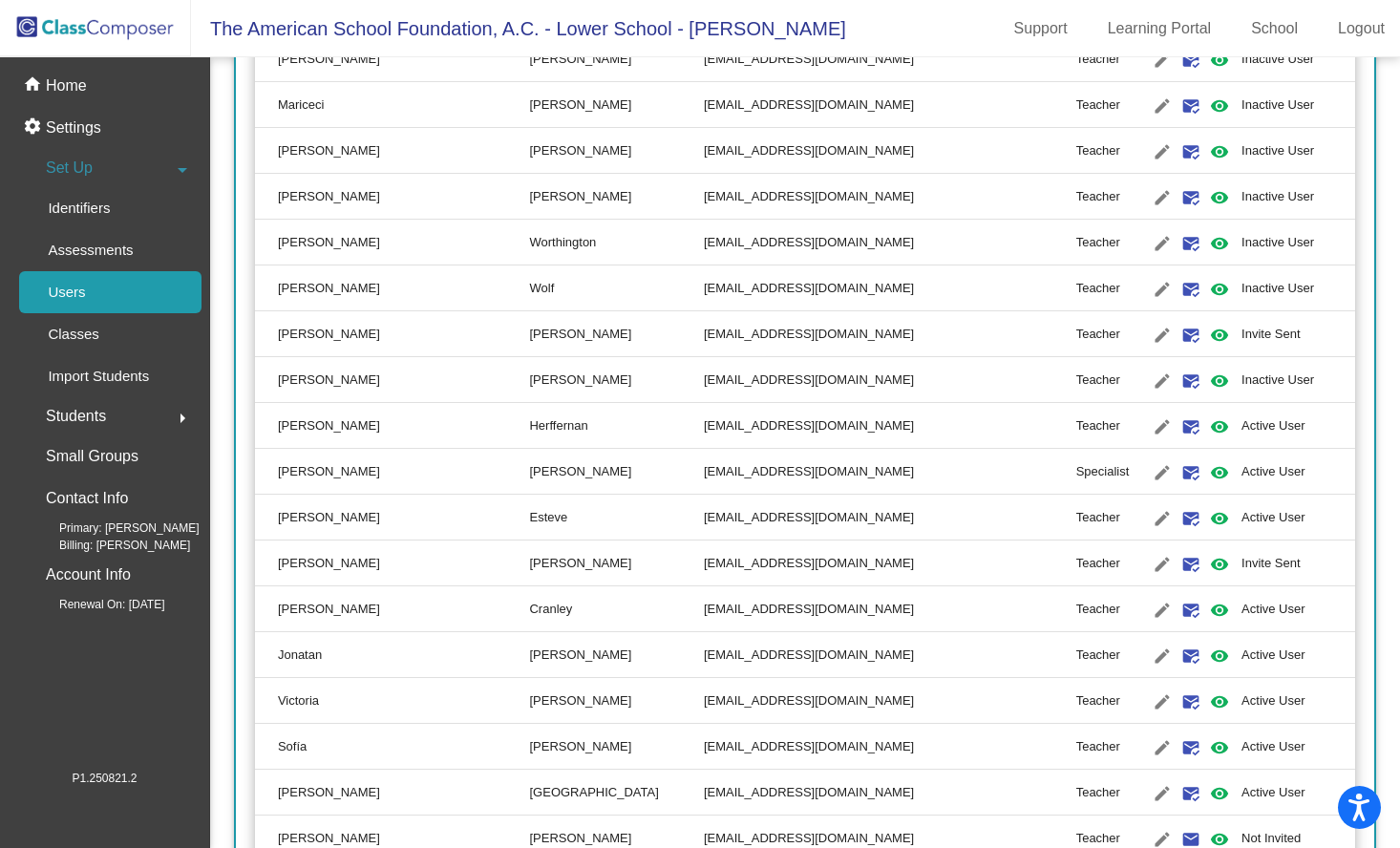
scroll to position [3267, 0]
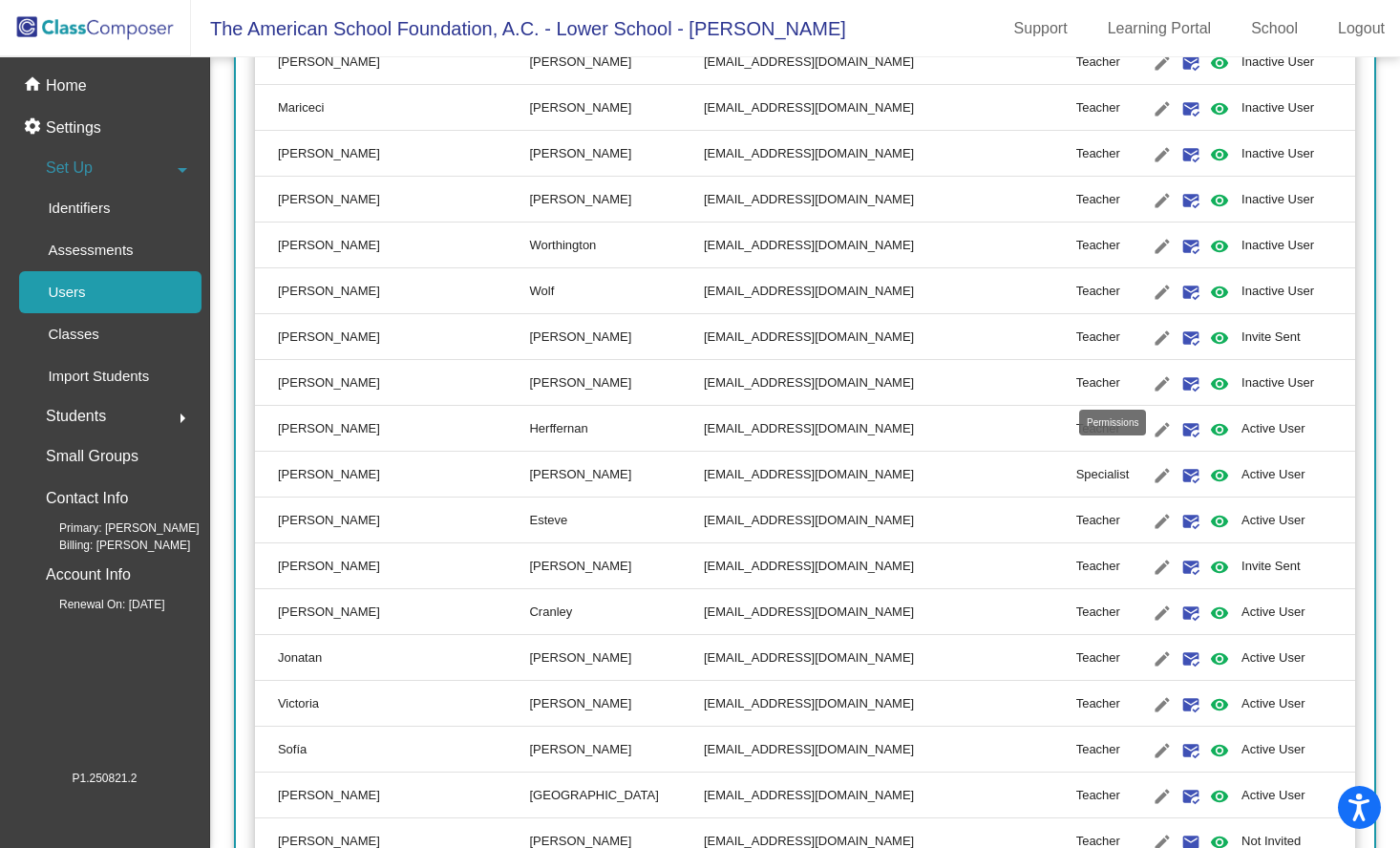
click at [1208, 385] on mat-icon "visibility" at bounding box center [1219, 384] width 23 height 23
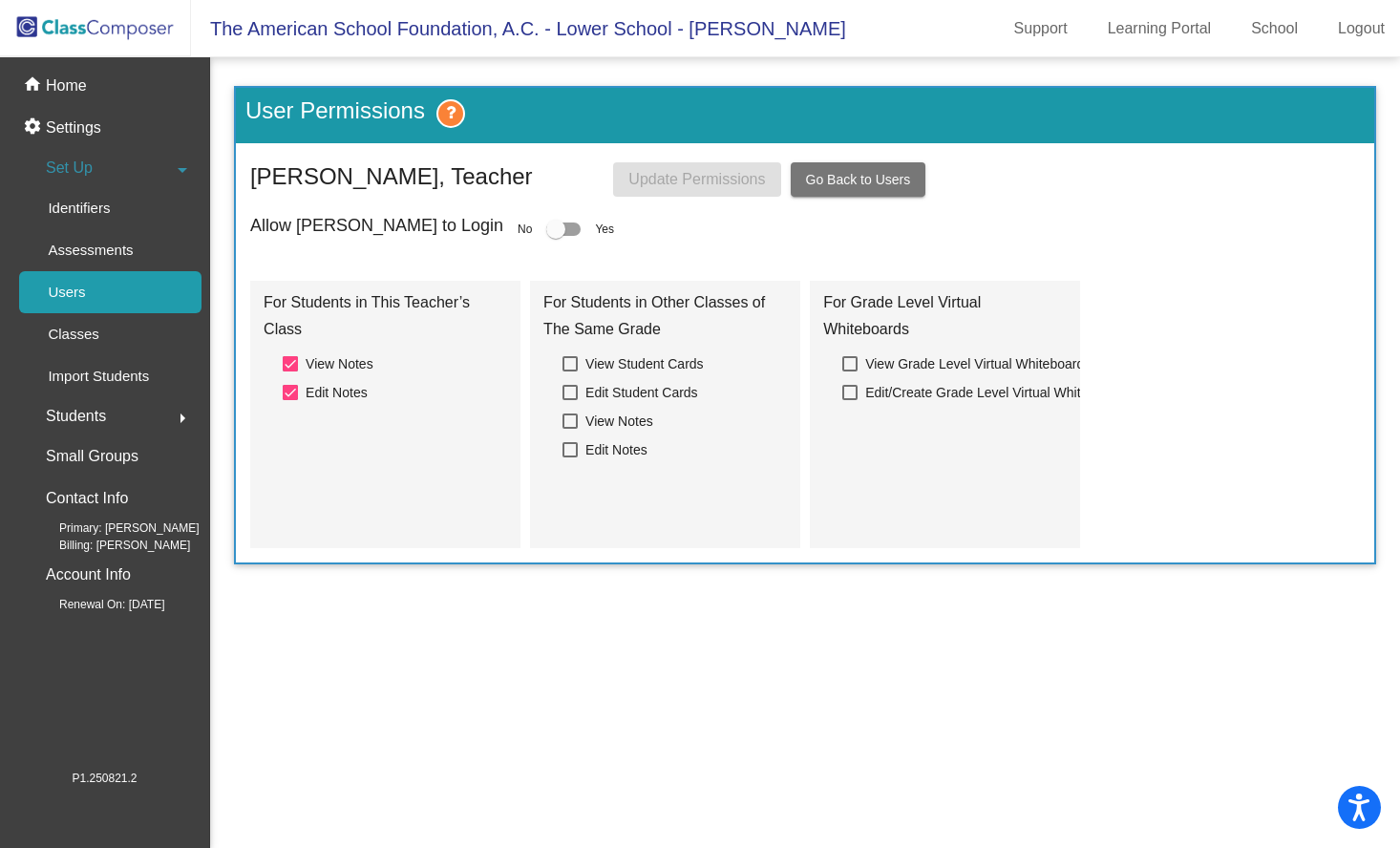
click at [546, 227] on div at bounding box center [563, 228] width 35 height 13
click at [555, 236] on input "checkbox" at bounding box center [555, 236] width 1 height 1
checkbox input "true"
click at [645, 204] on div "User Permissions [PERSON_NAME], Teacher Update Permissions Go Back to Users All…" at bounding box center [805, 325] width 1142 height 479
click at [662, 182] on span "Update Permissions" at bounding box center [697, 179] width 137 height 16
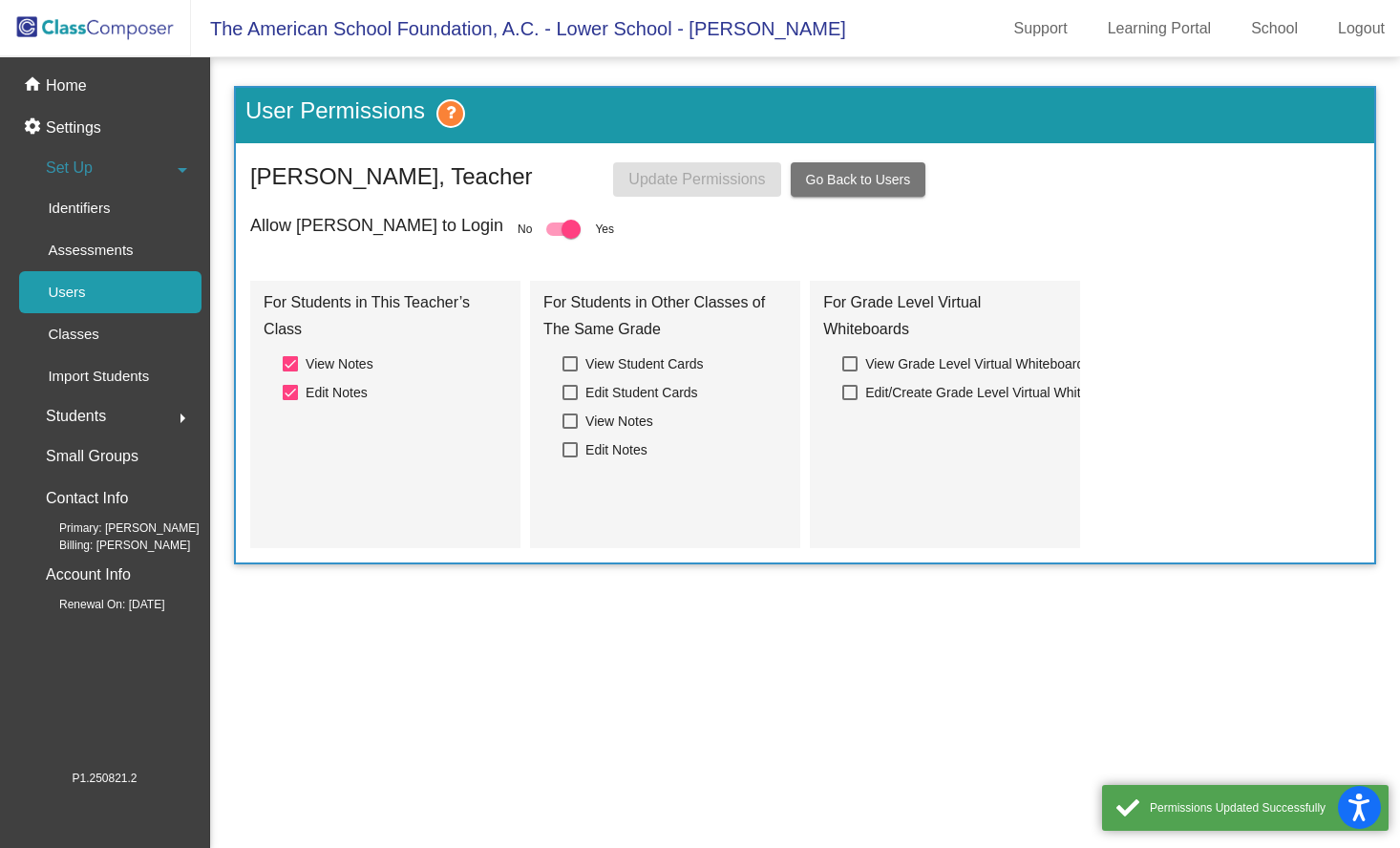
click at [854, 174] on span "Go Back to Users" at bounding box center [859, 179] width 105 height 15
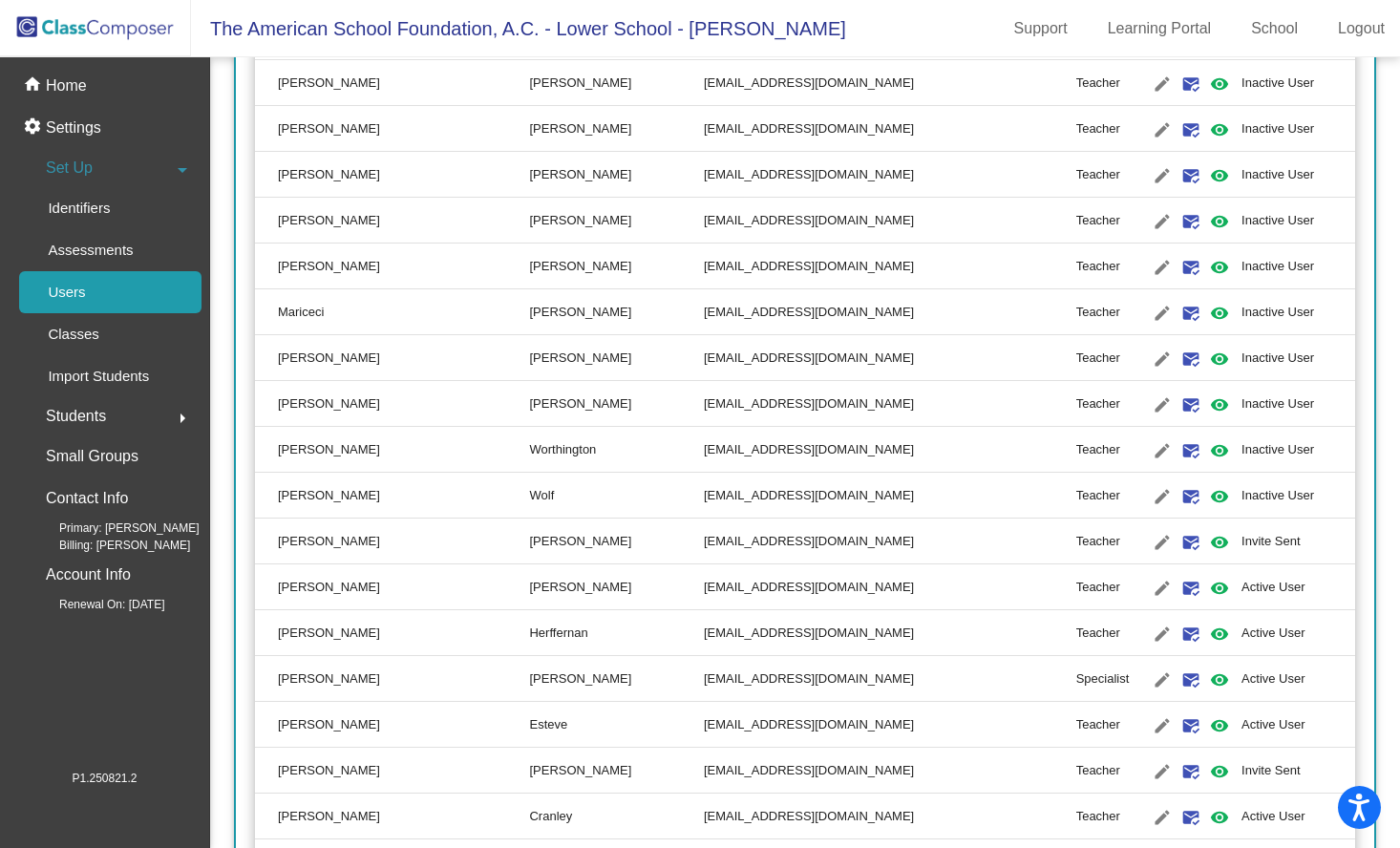
scroll to position [3061, 0]
click at [1208, 500] on mat-icon "visibility" at bounding box center [1219, 498] width 23 height 23
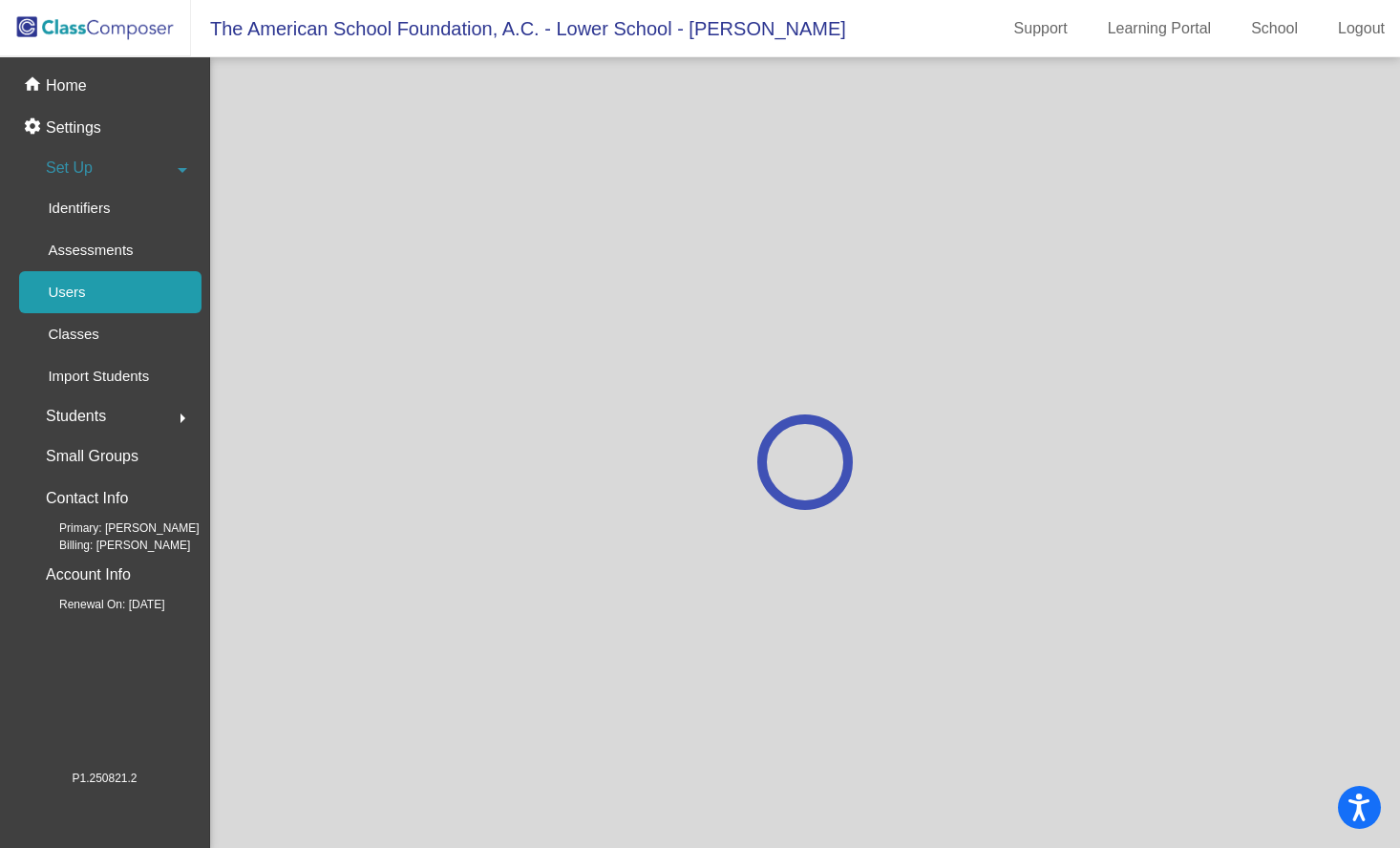
scroll to position [0, 0]
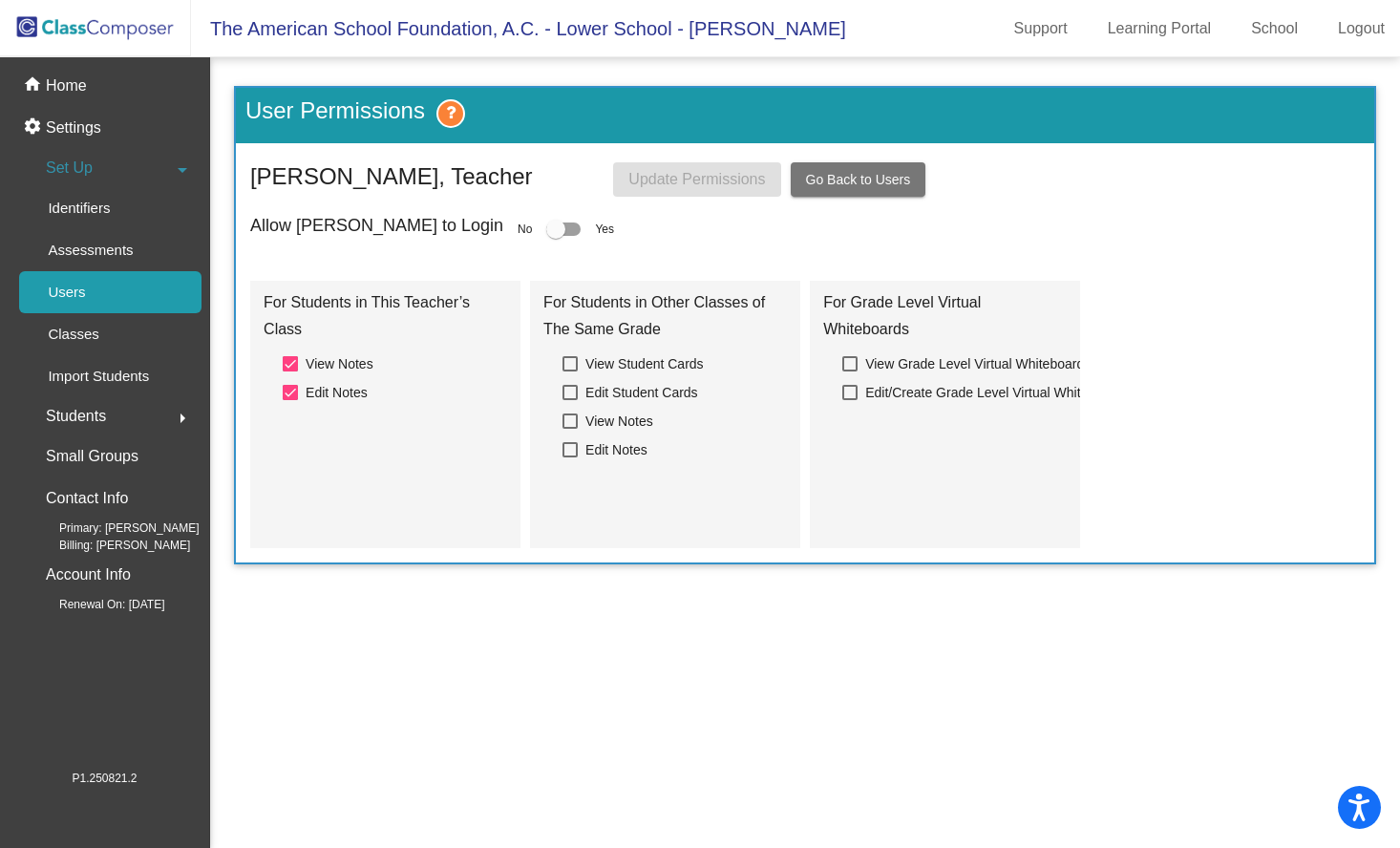
click at [546, 231] on div at bounding box center [563, 228] width 35 height 13
click at [555, 236] on input "checkbox" at bounding box center [555, 236] width 1 height 1
checkbox input "true"
click at [684, 181] on span "Update Permissions" at bounding box center [697, 179] width 137 height 16
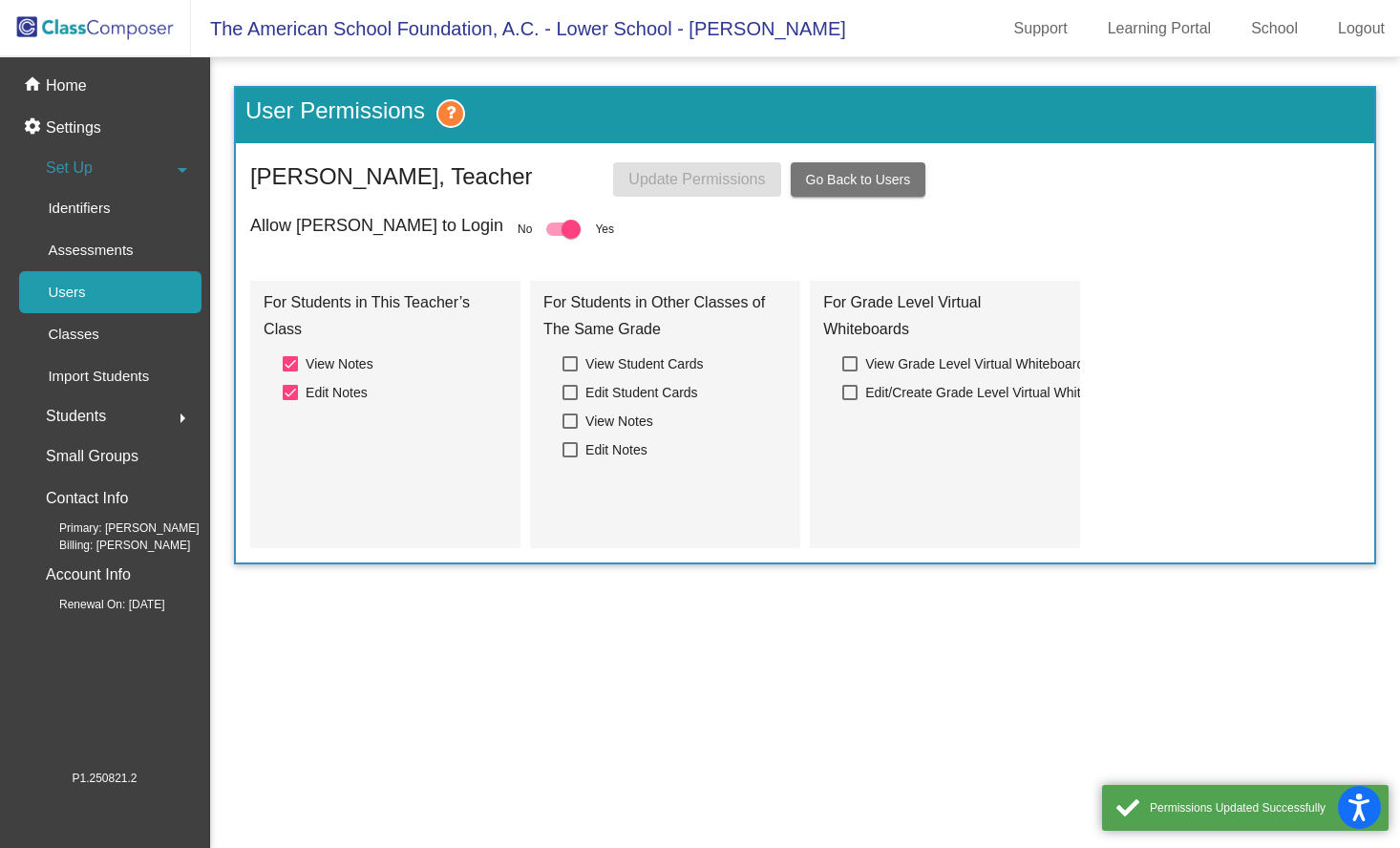
click at [829, 175] on span "Go Back to Users" at bounding box center [859, 179] width 105 height 15
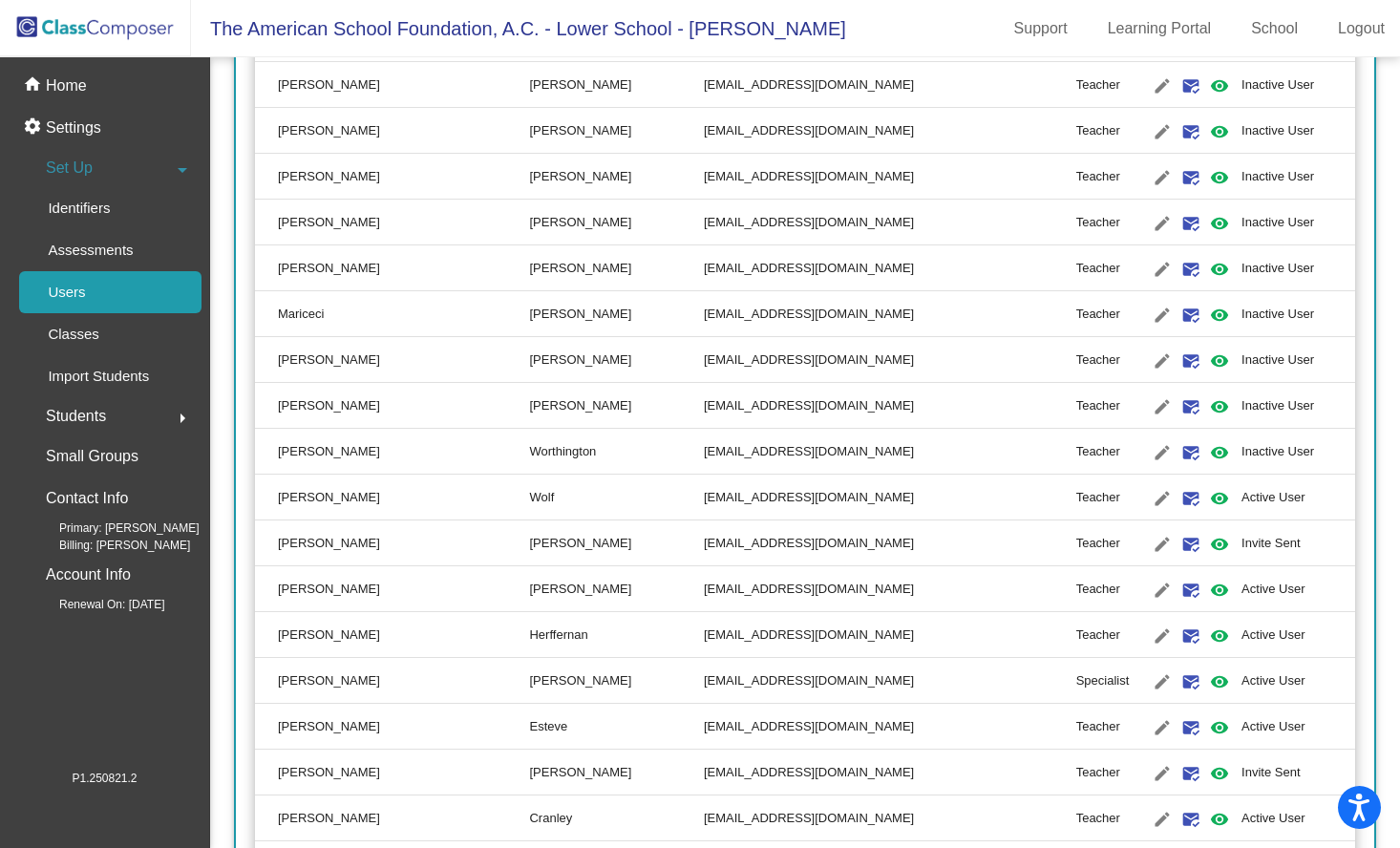
scroll to position [3052, 0]
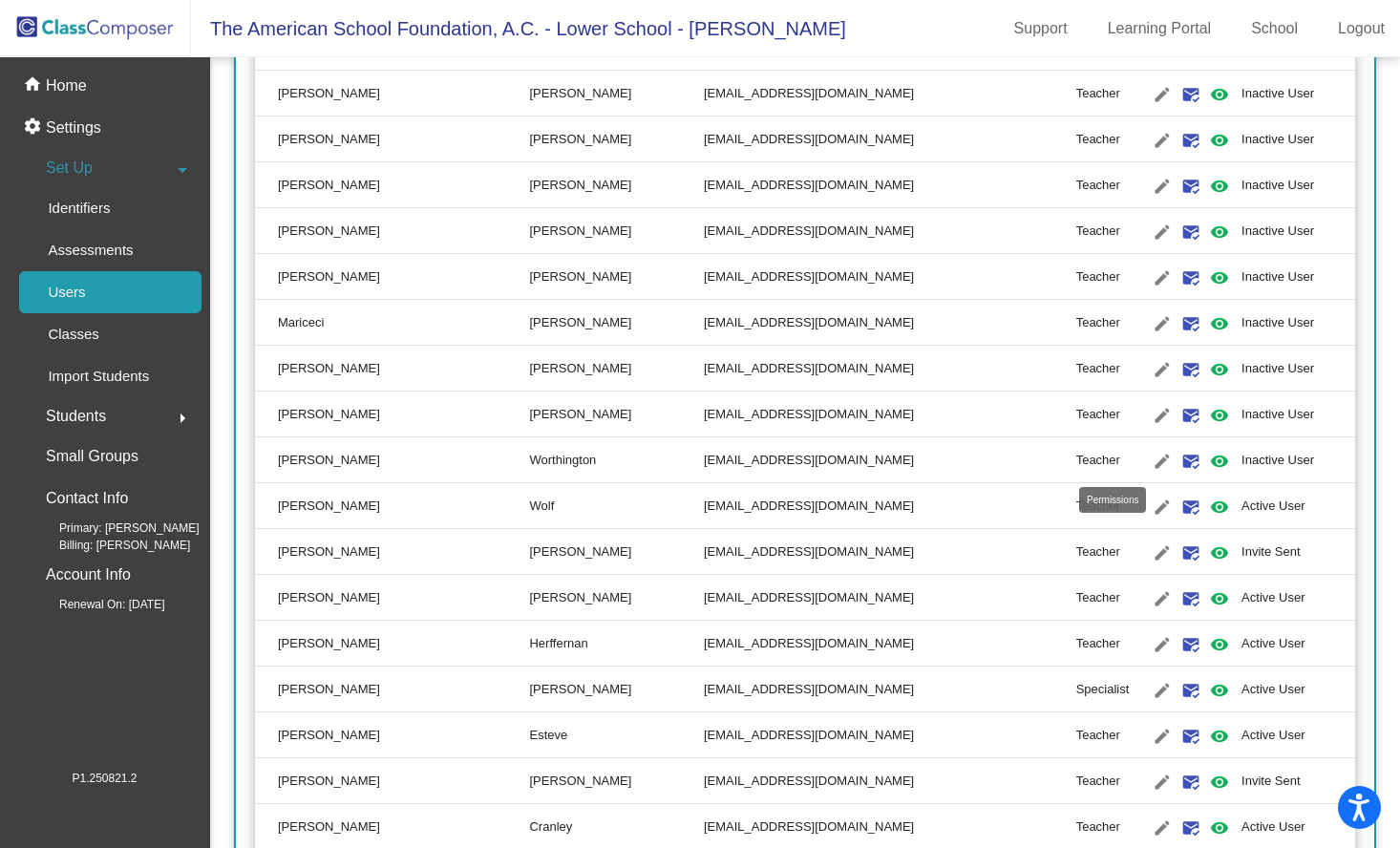
click at [1208, 468] on mat-icon "visibility" at bounding box center [1219, 461] width 23 height 23
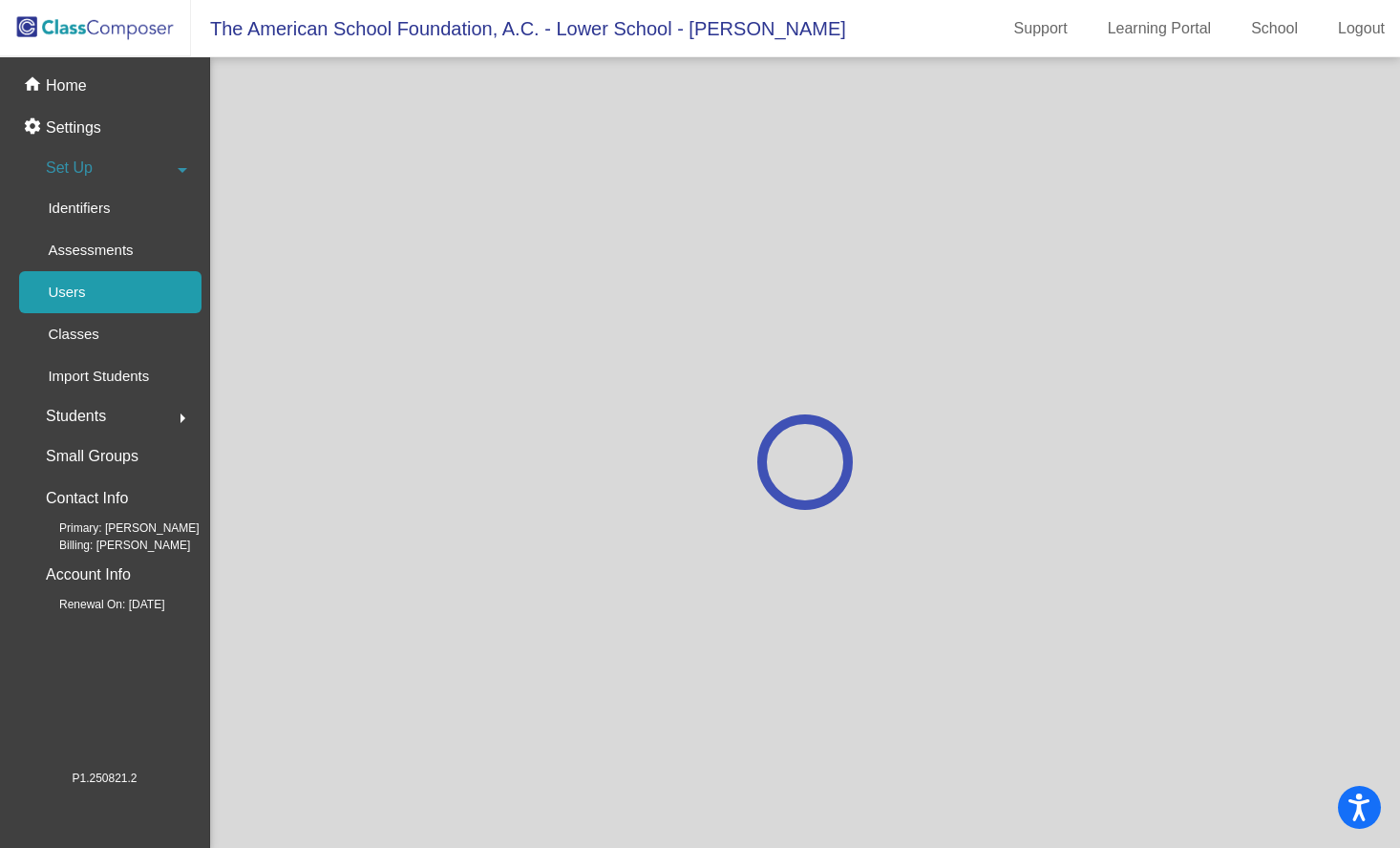
scroll to position [0, 0]
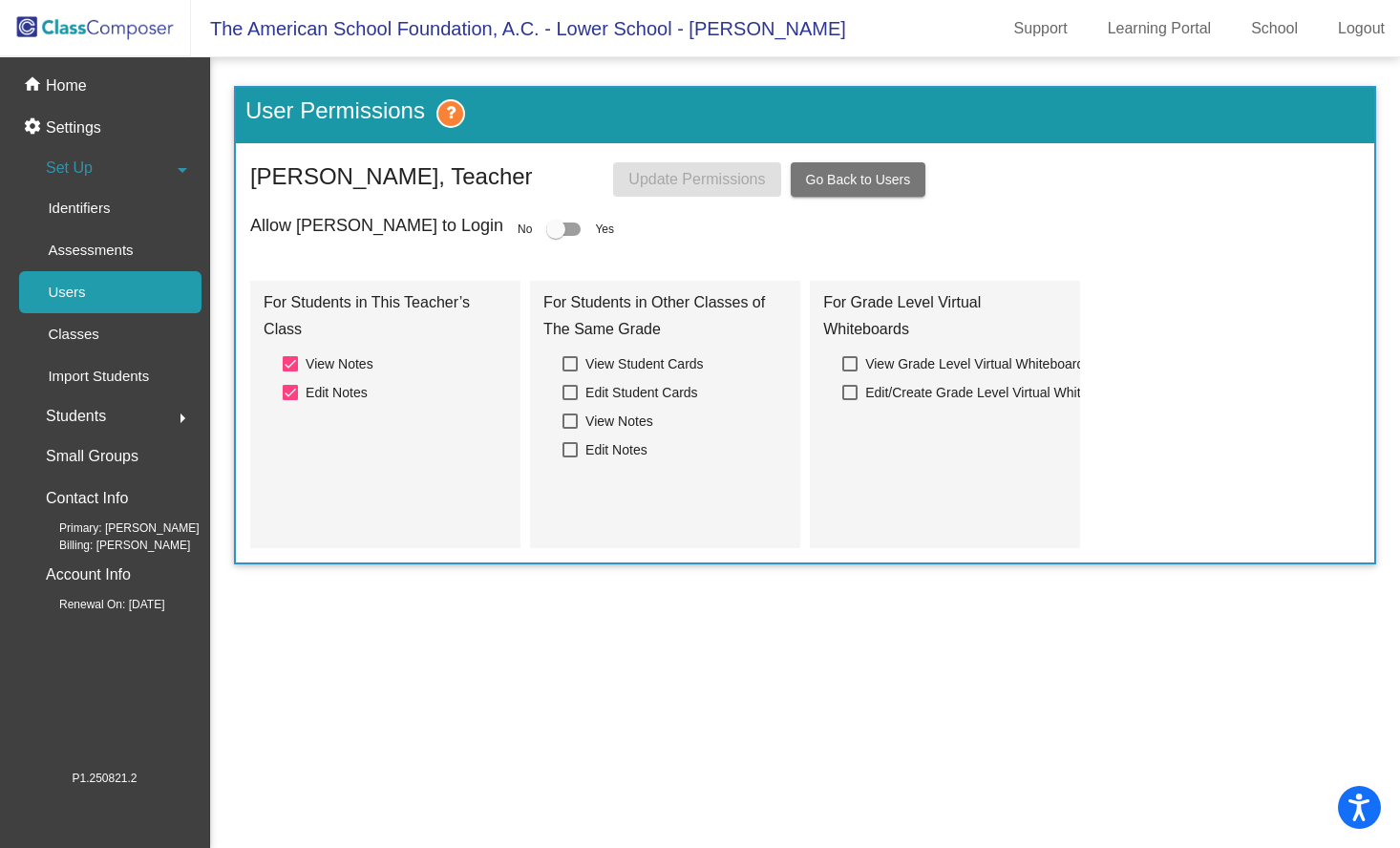
click at [546, 230] on div at bounding box center [563, 228] width 35 height 13
click at [555, 236] on input "checkbox" at bounding box center [555, 236] width 1 height 1
checkbox input "true"
click at [646, 181] on span "Update Permissions" at bounding box center [697, 179] width 137 height 16
click at [860, 162] on div "User Permissions [PERSON_NAME], Teacher Update Permissions Go Back to Users All…" at bounding box center [805, 325] width 1142 height 479
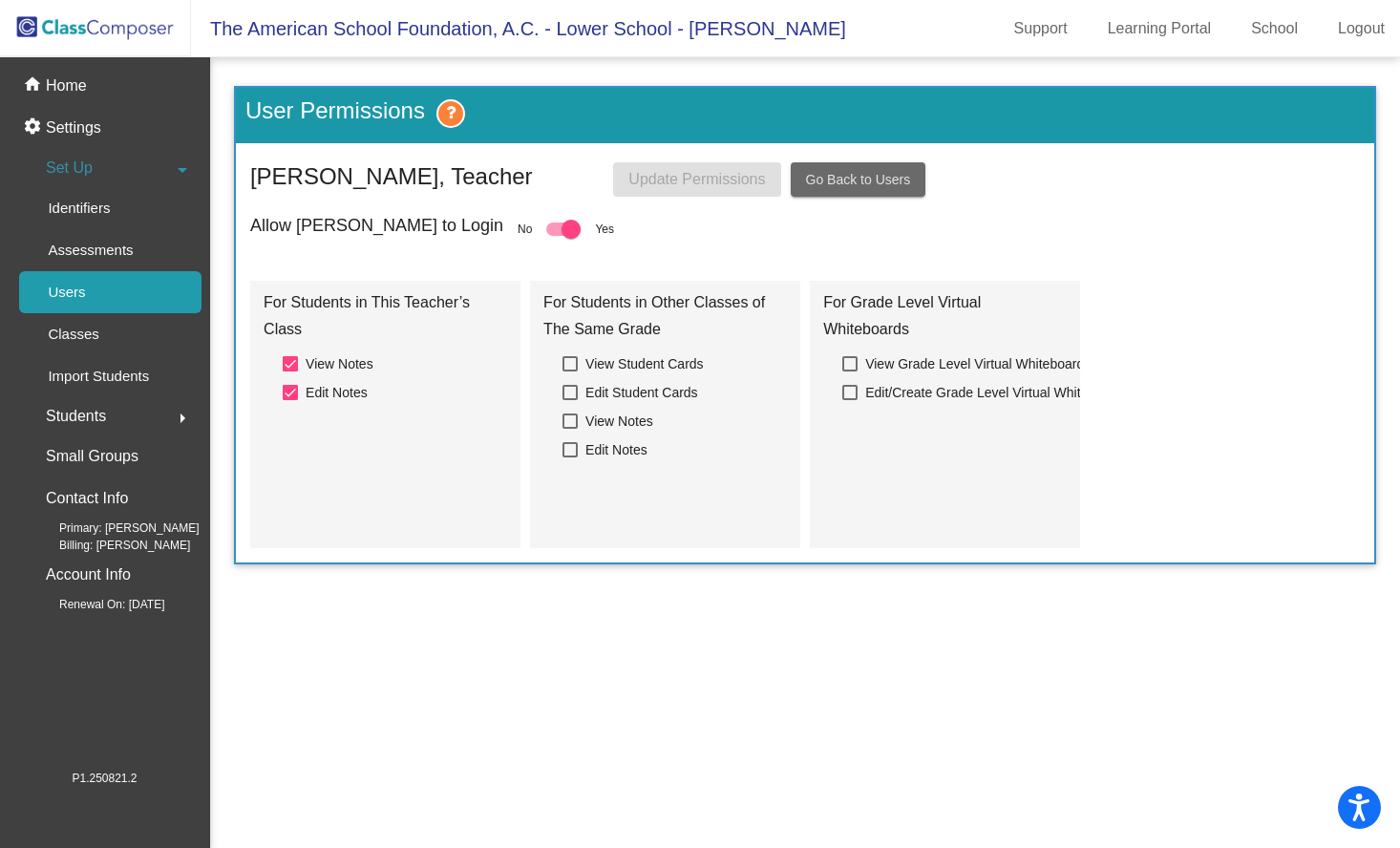
click at [859, 178] on span "Go Back to Users" at bounding box center [859, 179] width 105 height 15
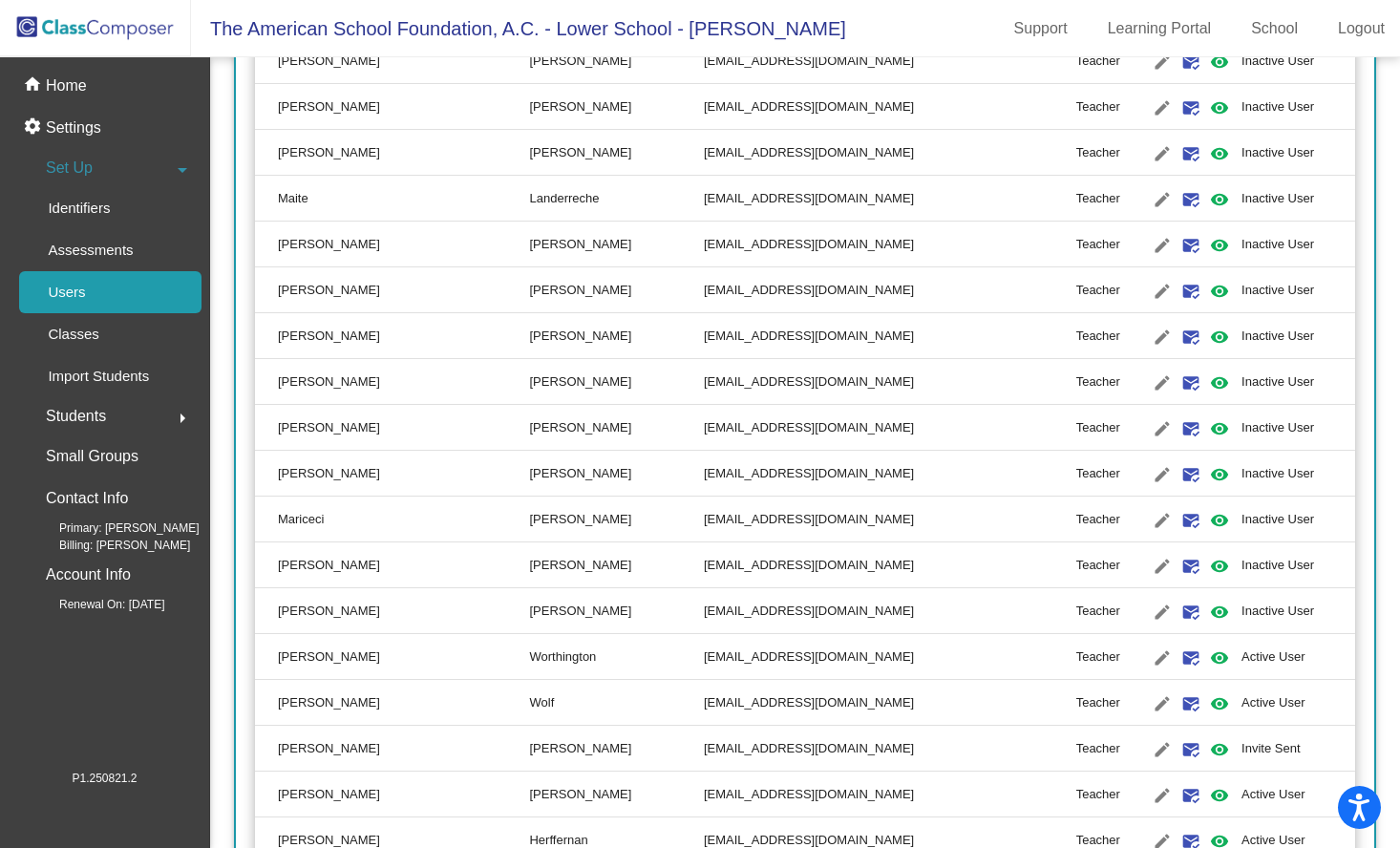
scroll to position [2985, 0]
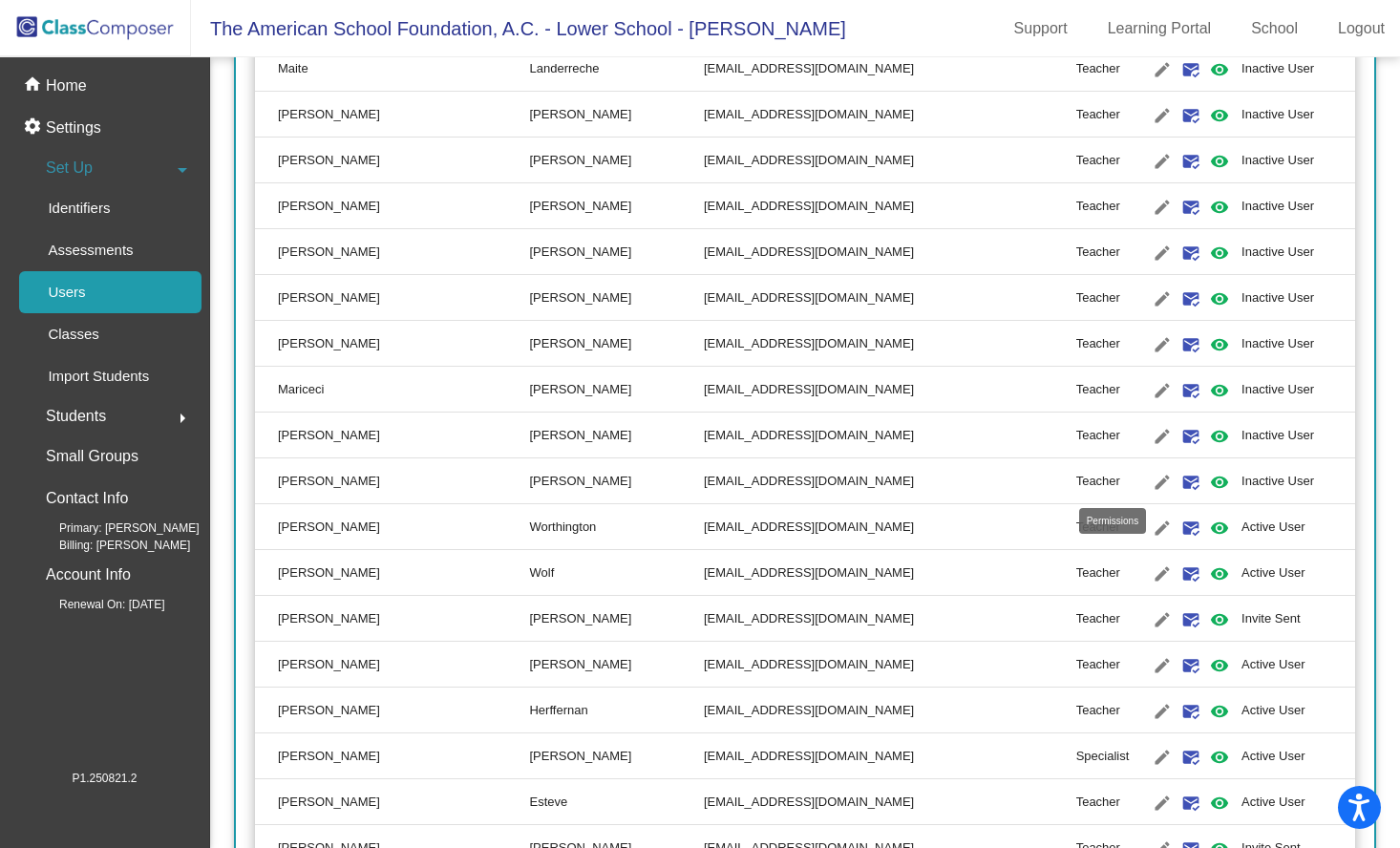
click at [1208, 481] on mat-icon "visibility" at bounding box center [1219, 482] width 23 height 23
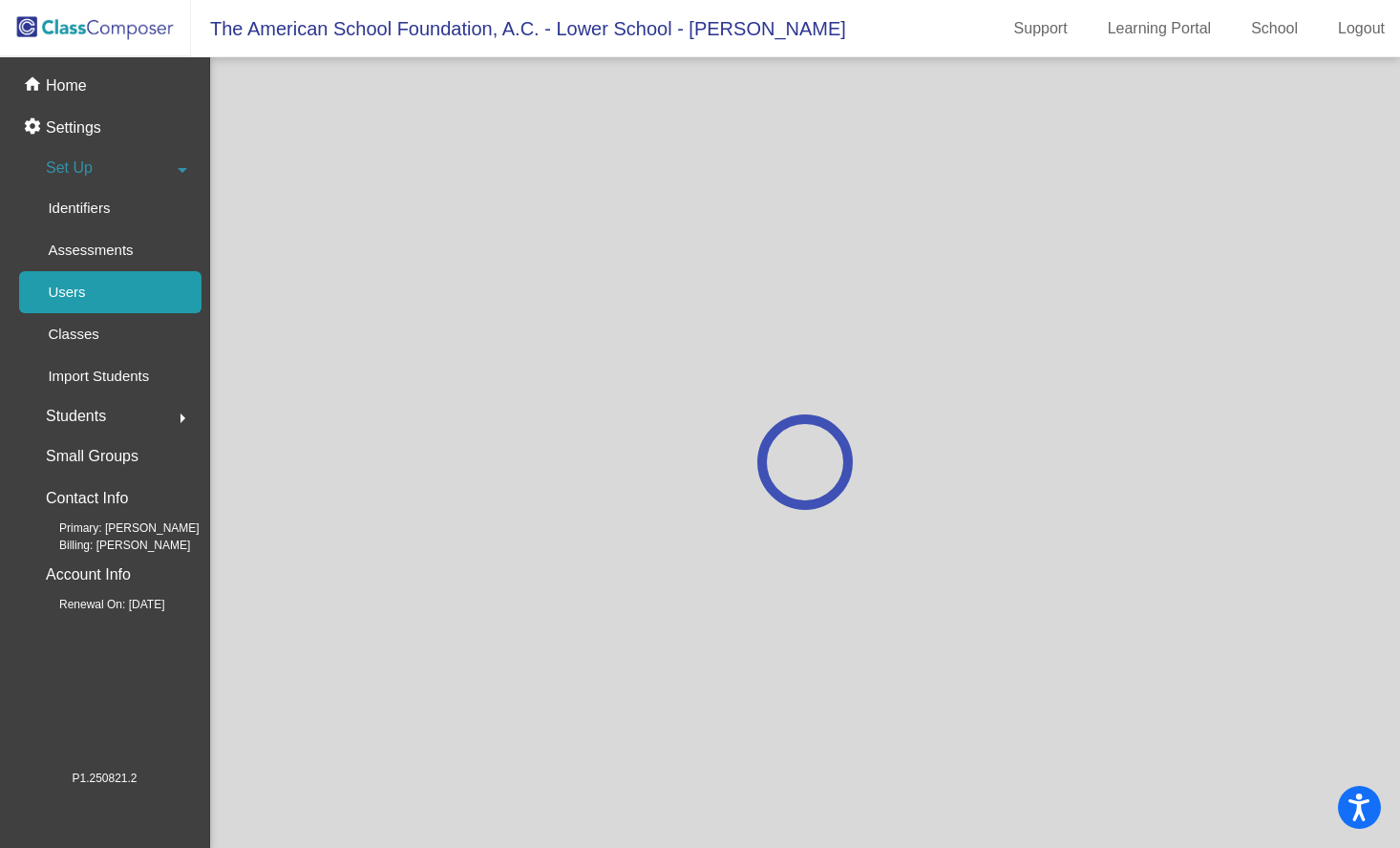
scroll to position [0, 0]
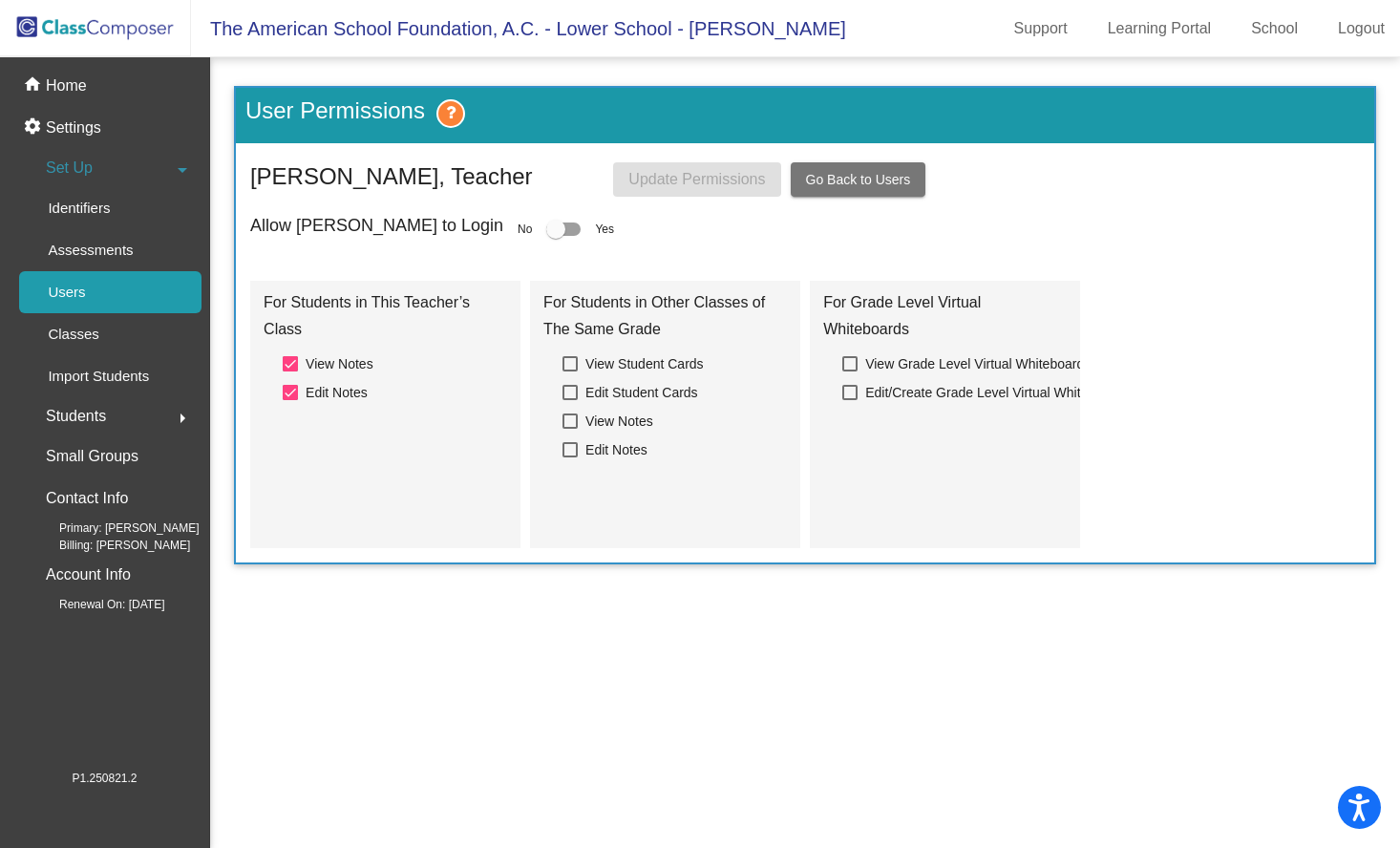
click at [546, 228] on div at bounding box center [563, 228] width 35 height 13
click at [555, 236] on input "checkbox" at bounding box center [555, 236] width 1 height 1
checkbox input "true"
click at [694, 172] on span "Update Permissions" at bounding box center [697, 179] width 137 height 16
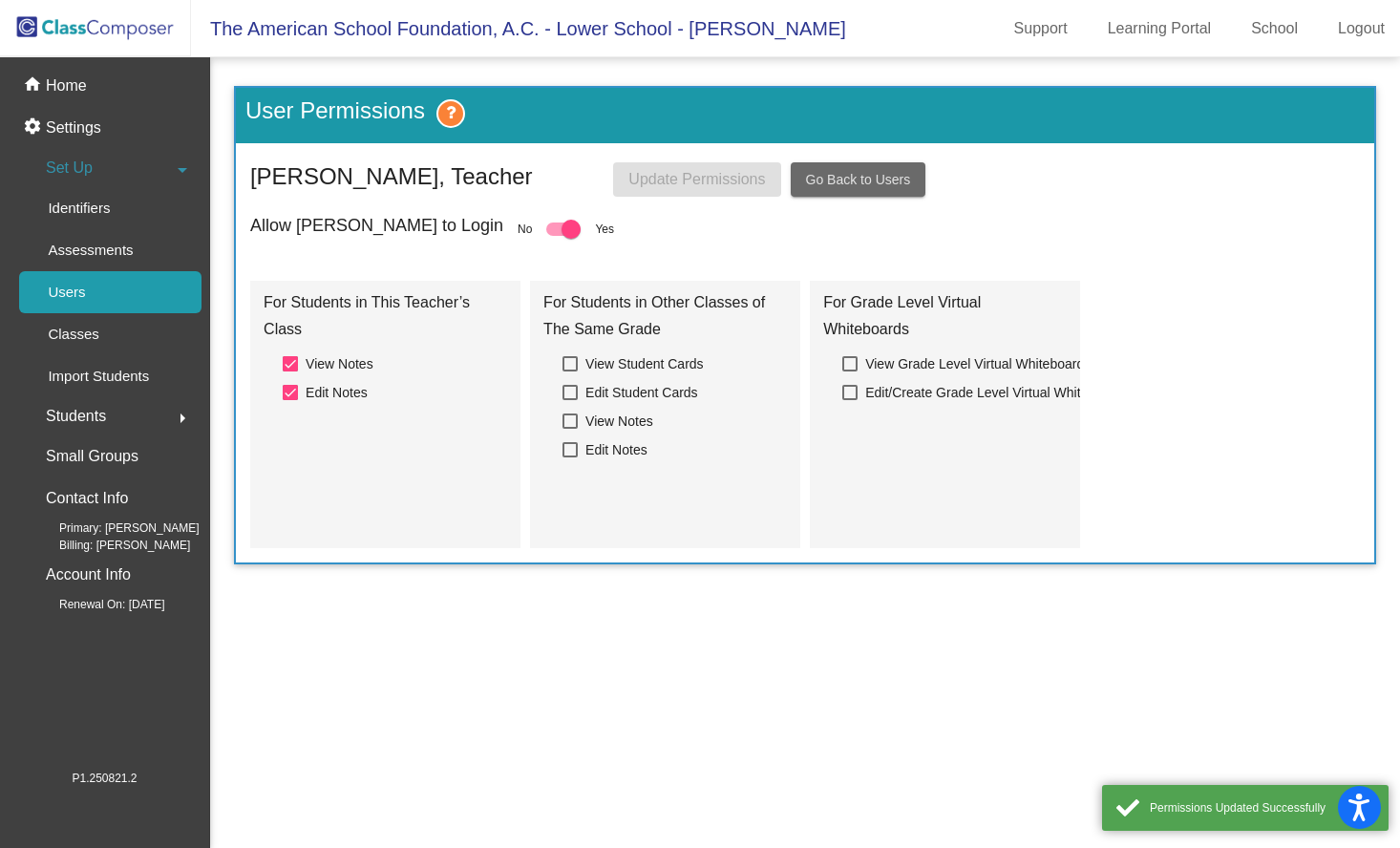
click at [825, 168] on button "Go Back to Users" at bounding box center [859, 180] width 136 height 35
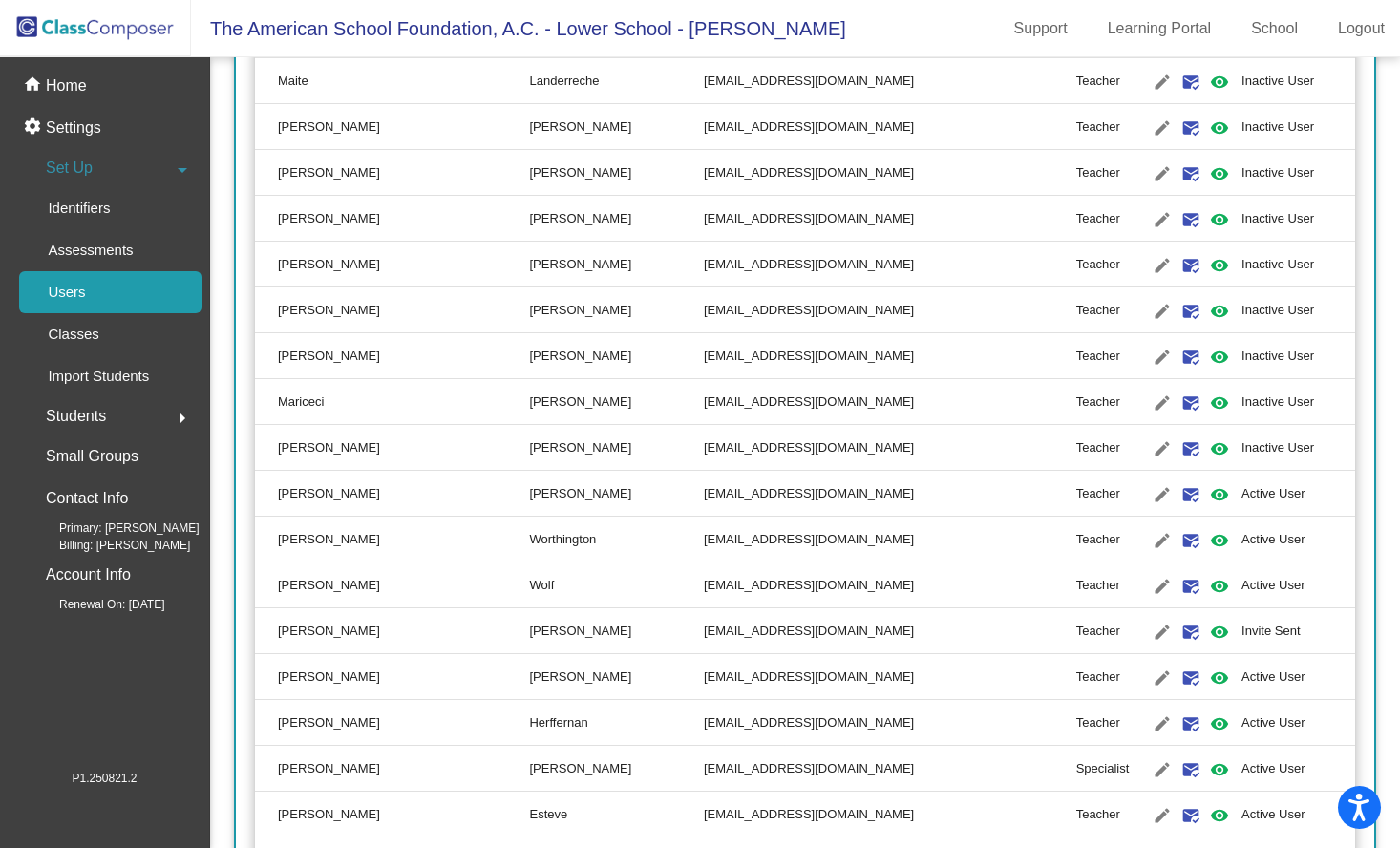
scroll to position [2928, 0]
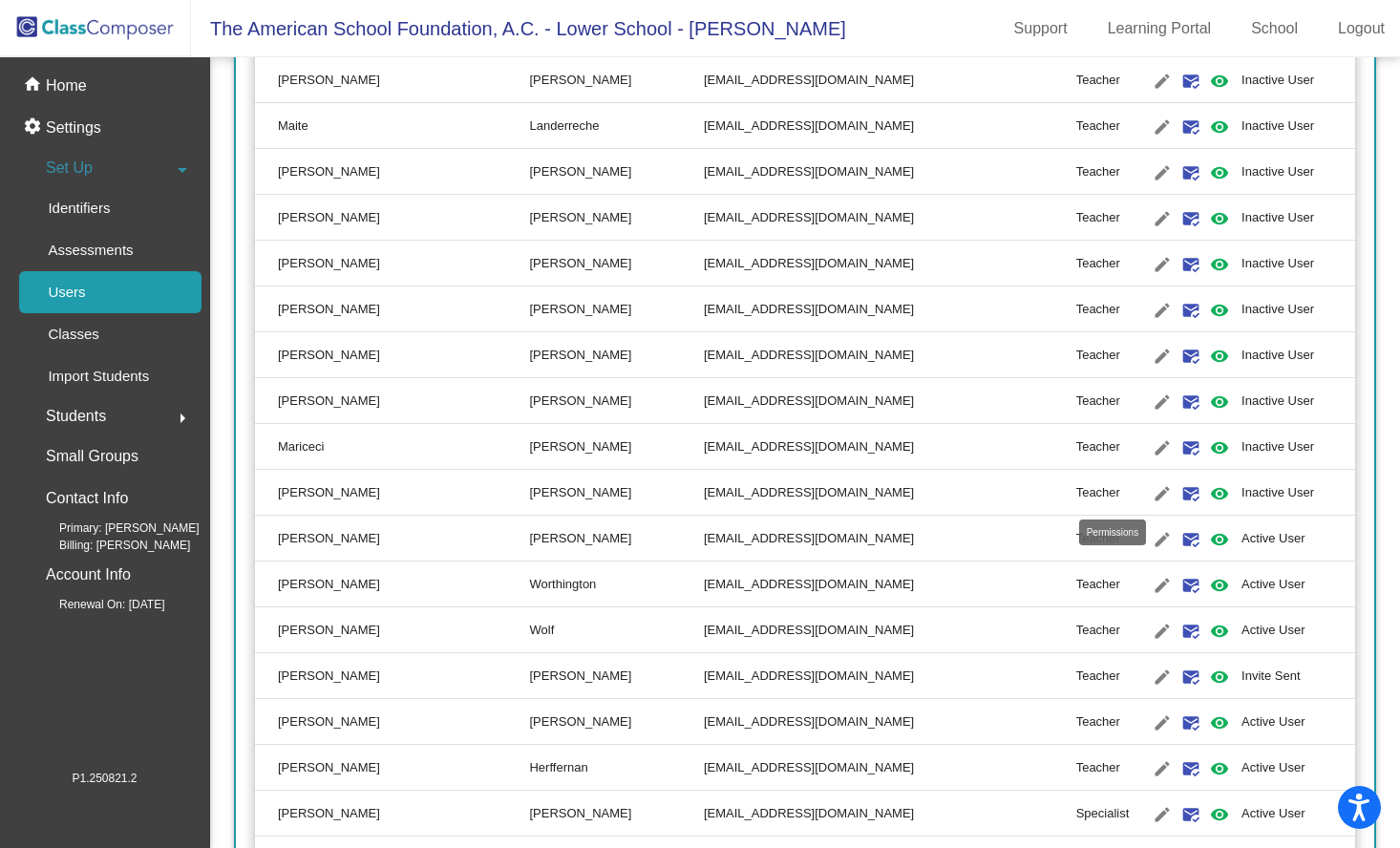
click at [1208, 494] on mat-icon "visibility" at bounding box center [1219, 493] width 23 height 23
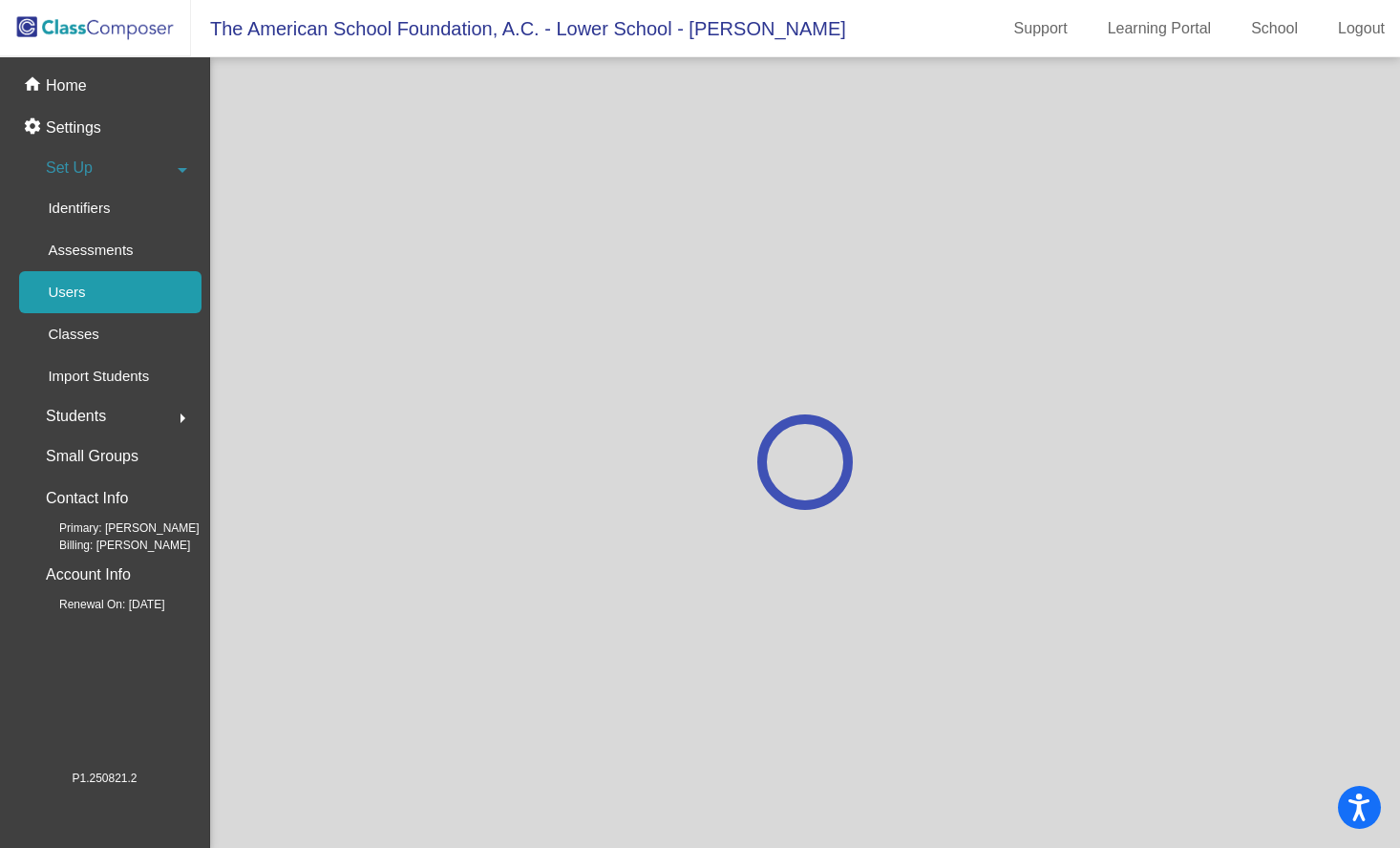
scroll to position [0, 0]
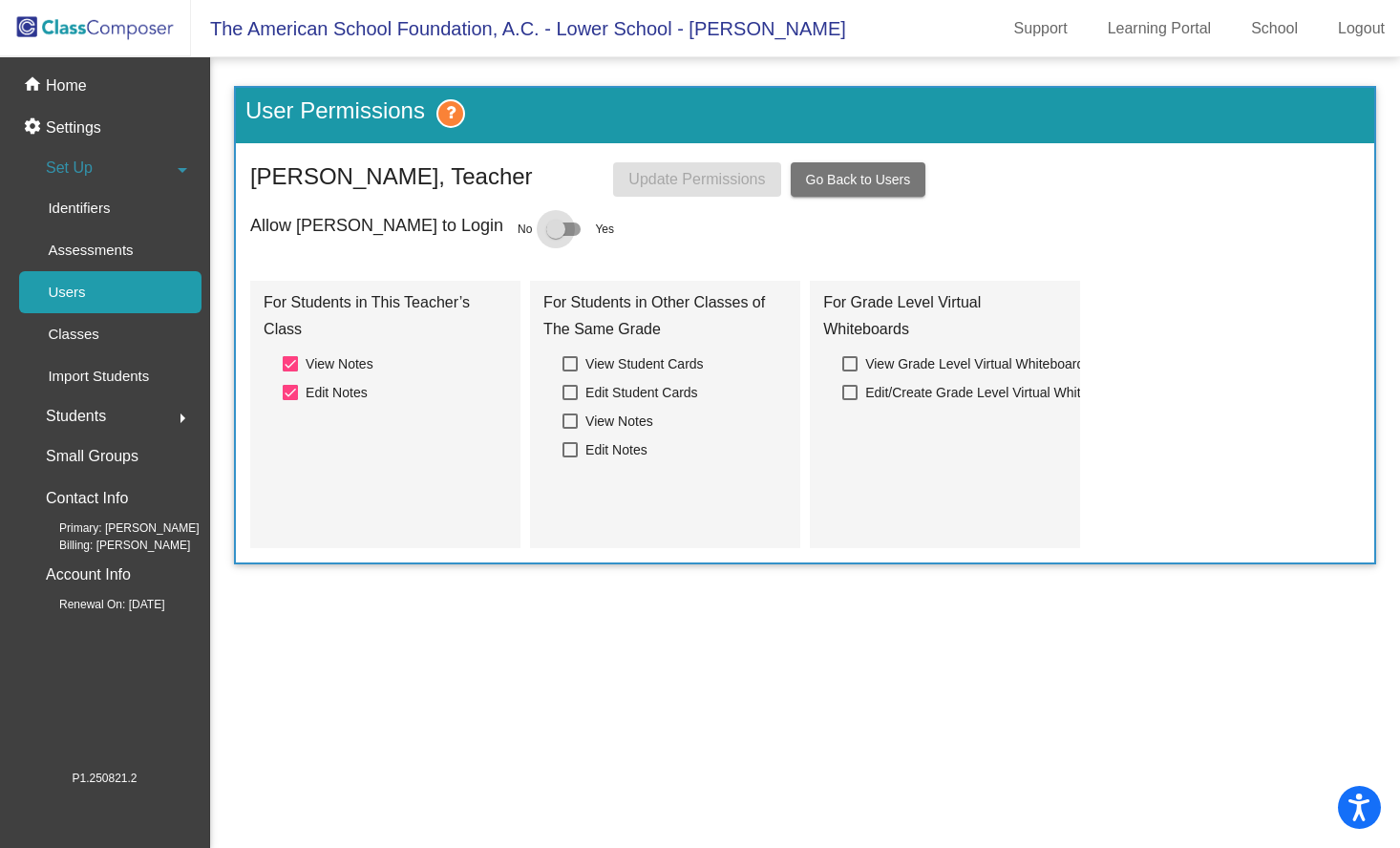
click at [546, 229] on div at bounding box center [563, 228] width 35 height 13
click at [555, 236] on input "checkbox" at bounding box center [555, 236] width 1 height 1
checkbox input "true"
click at [656, 179] on span "Update Permissions" at bounding box center [697, 179] width 137 height 16
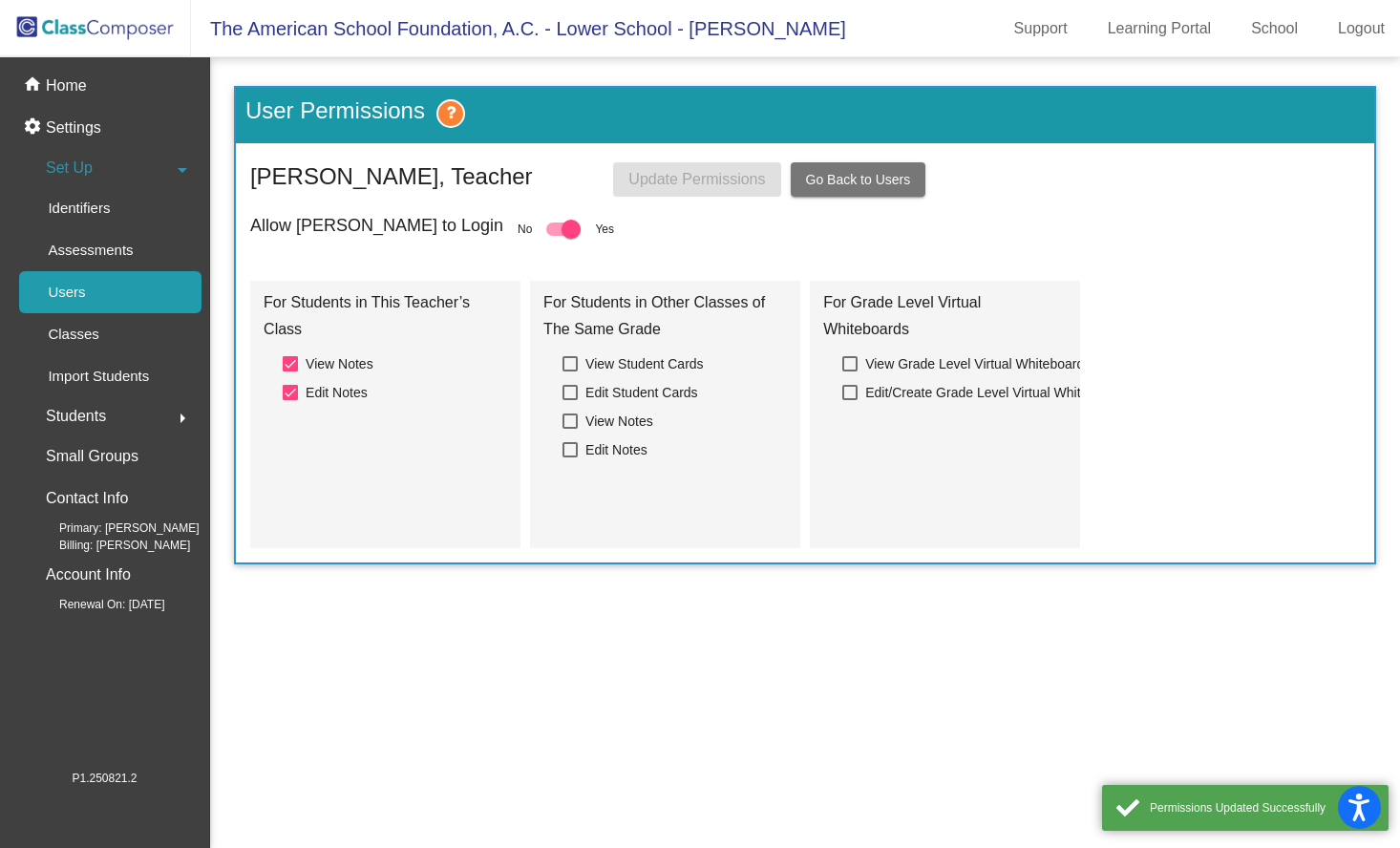
click at [872, 185] on span "Go Back to Users" at bounding box center [859, 179] width 105 height 15
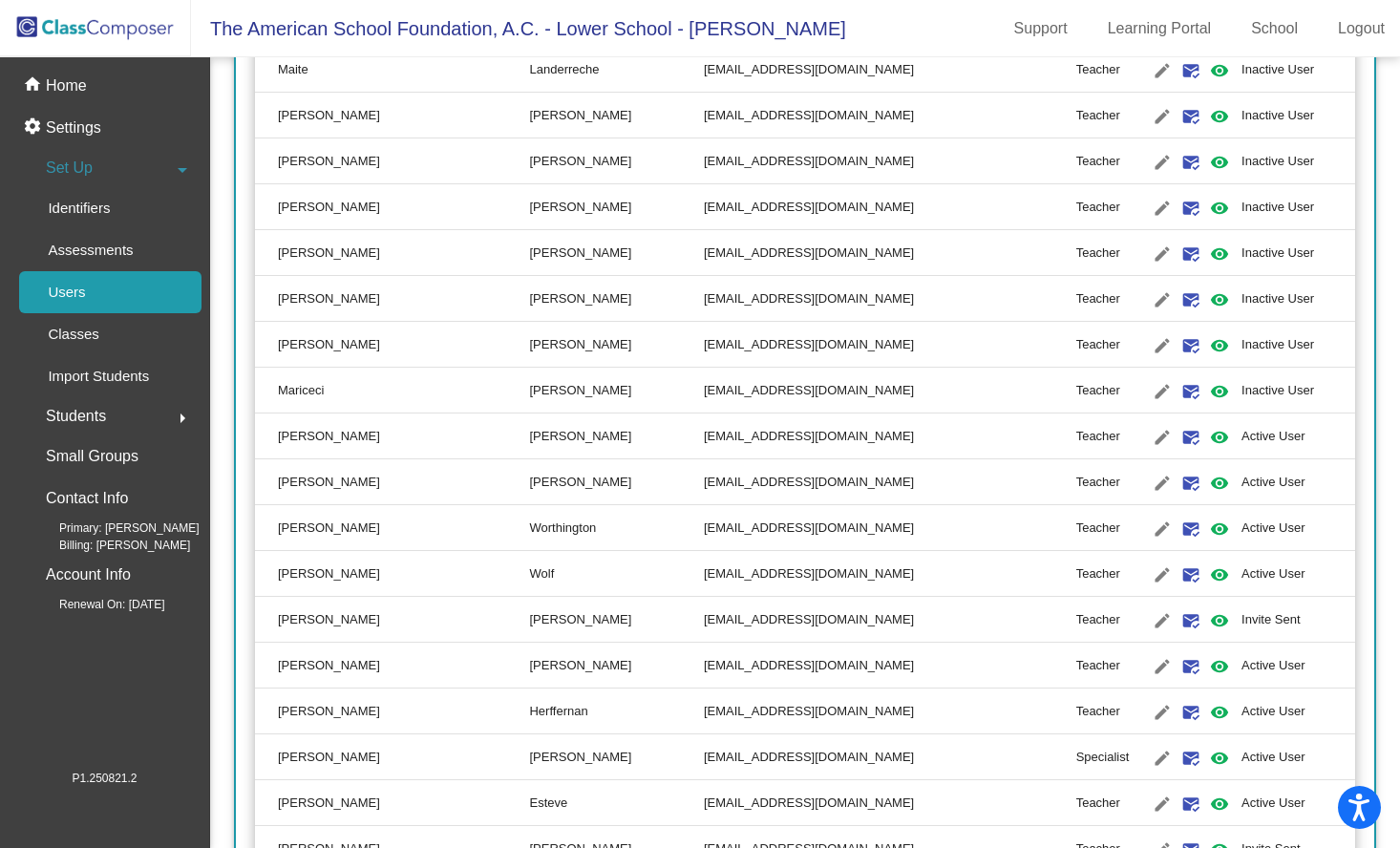
scroll to position [2983, 0]
click at [1208, 393] on mat-icon "visibility" at bounding box center [1219, 392] width 23 height 23
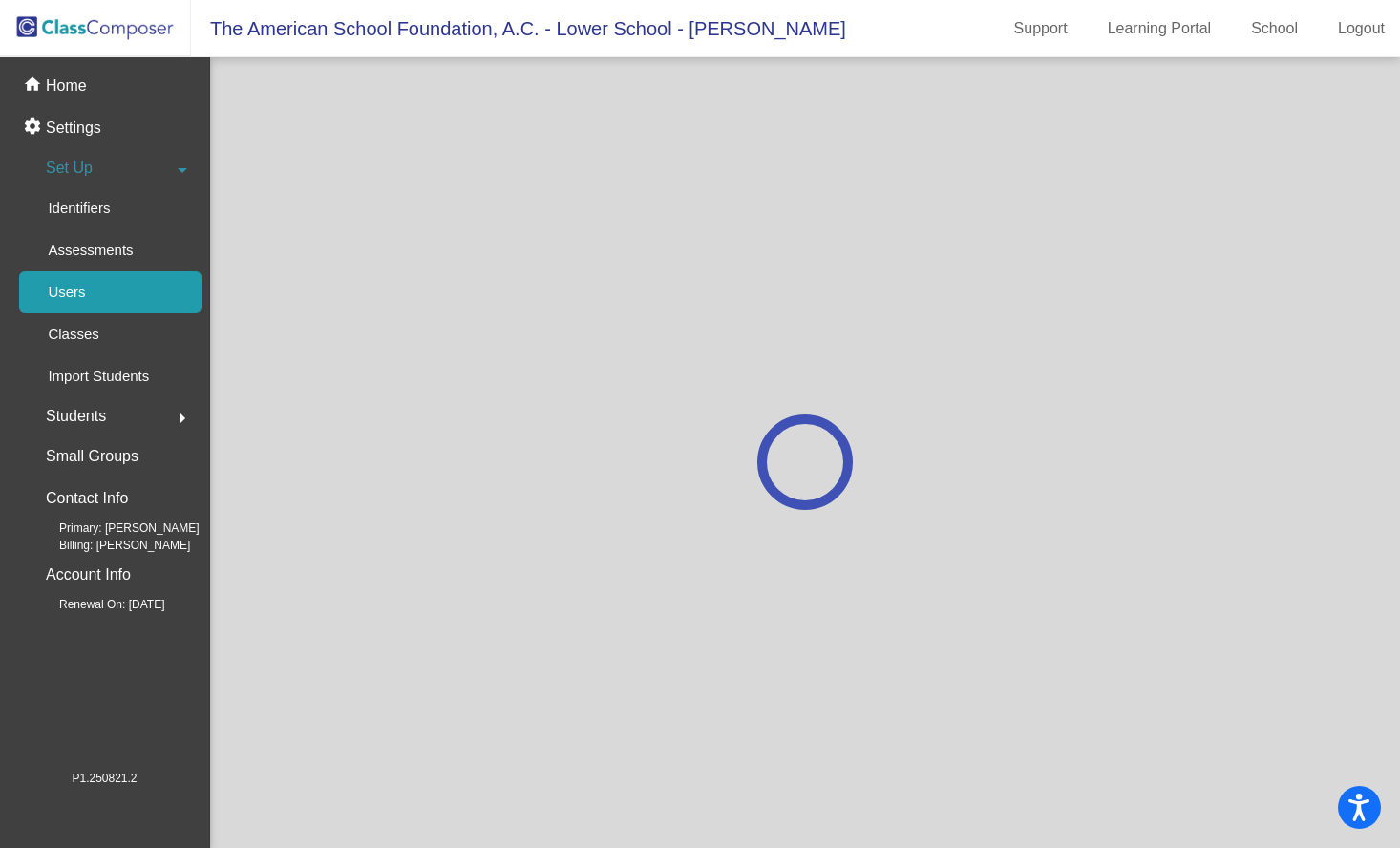
scroll to position [0, 0]
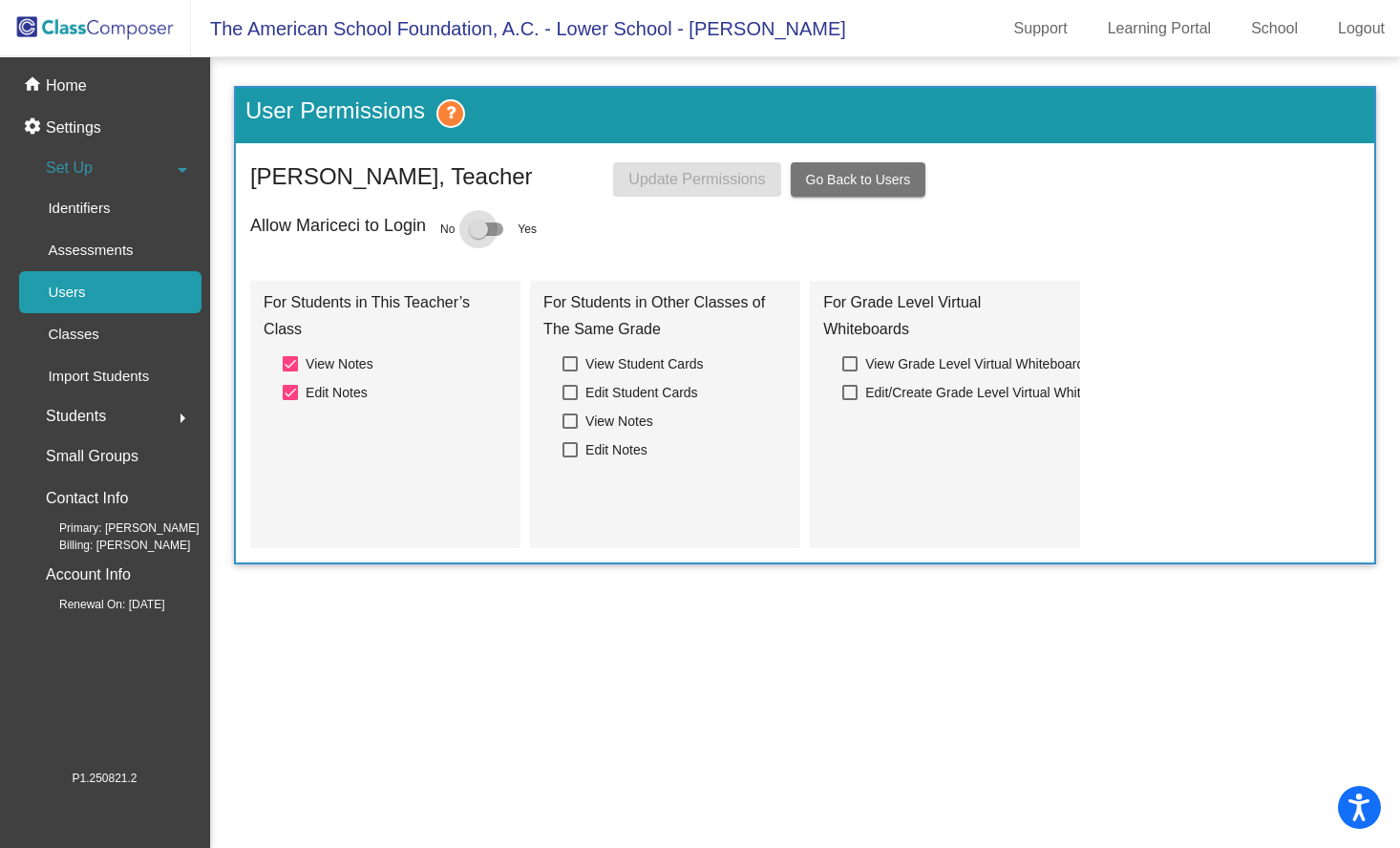
click at [501, 230] on div at bounding box center [486, 228] width 35 height 13
click at [479, 236] on input "checkbox" at bounding box center [478, 236] width 1 height 1
checkbox input "true"
click at [688, 174] on span "Update Permissions" at bounding box center [697, 179] width 137 height 16
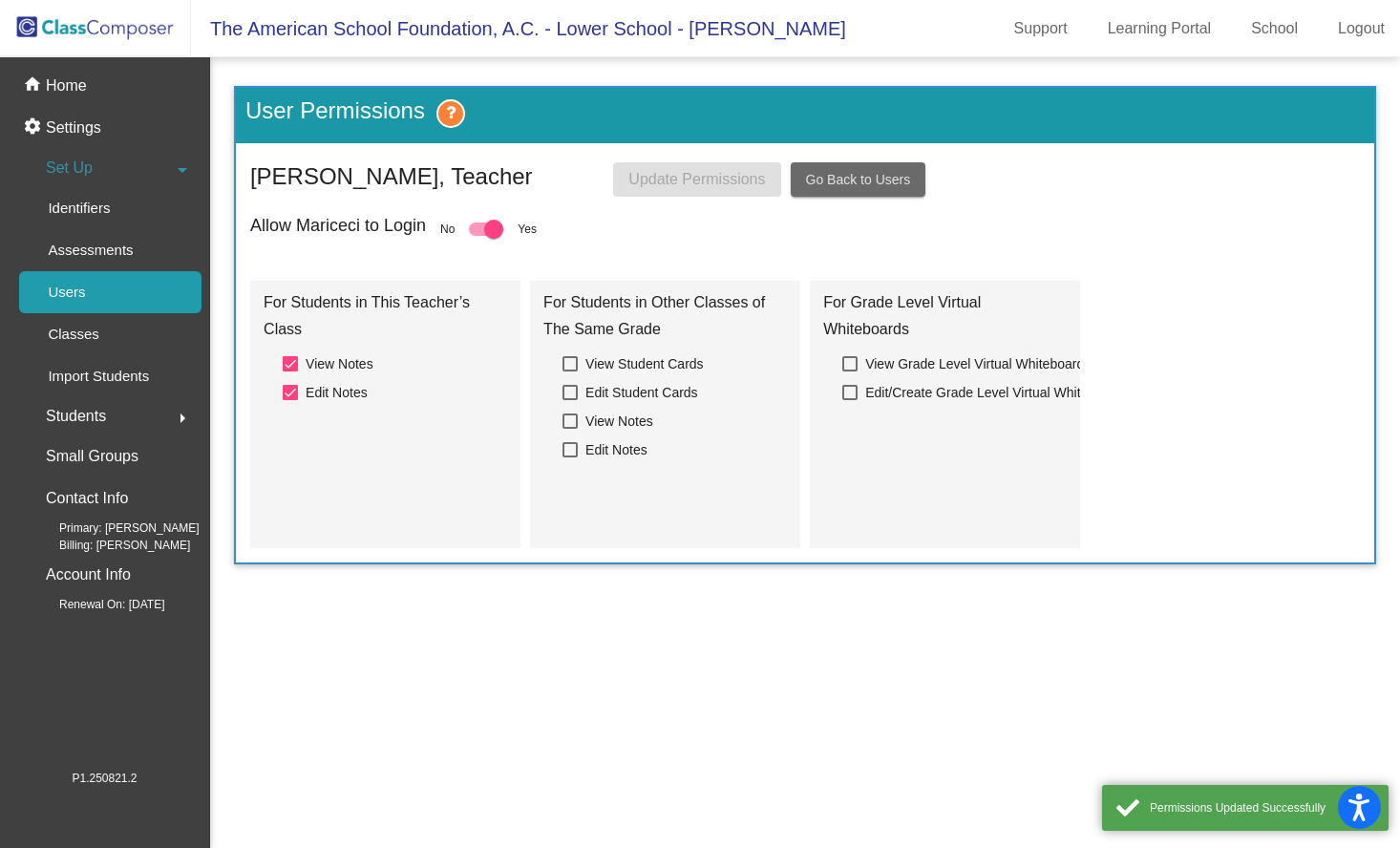
click at [875, 183] on span "Go Back to Users" at bounding box center [859, 179] width 105 height 15
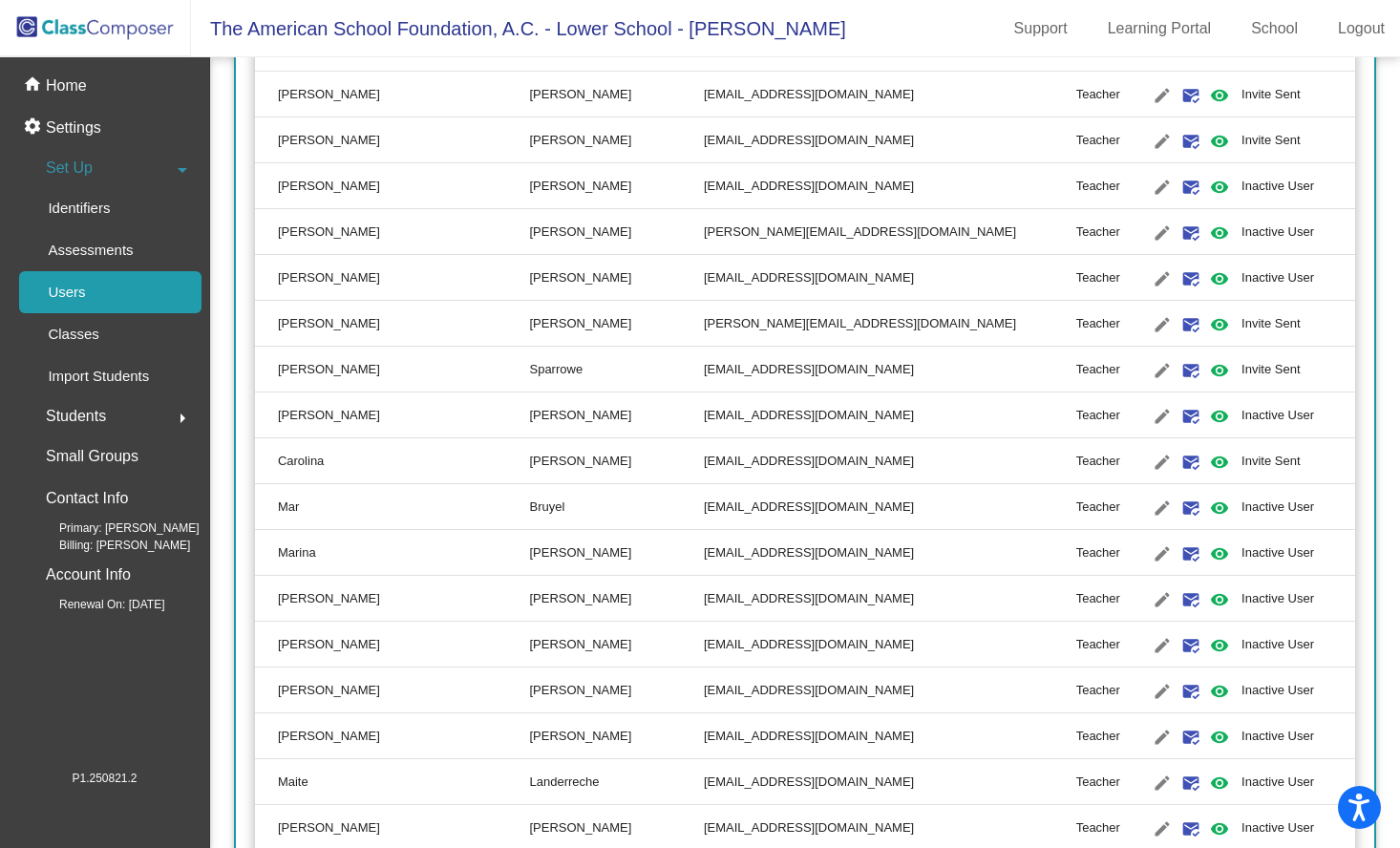
scroll to position [2700, 0]
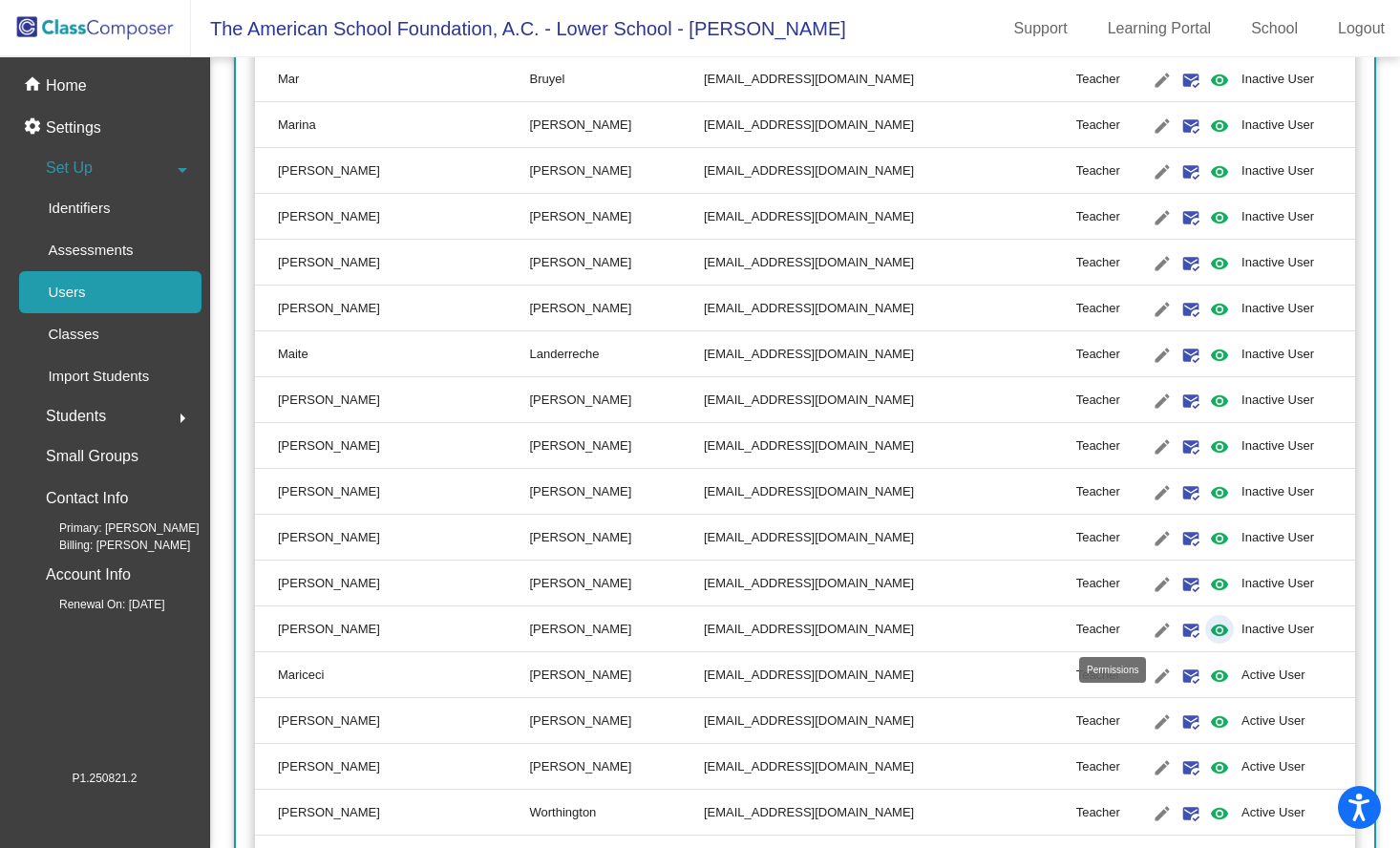
click at [1208, 633] on mat-icon "visibility" at bounding box center [1219, 630] width 23 height 23
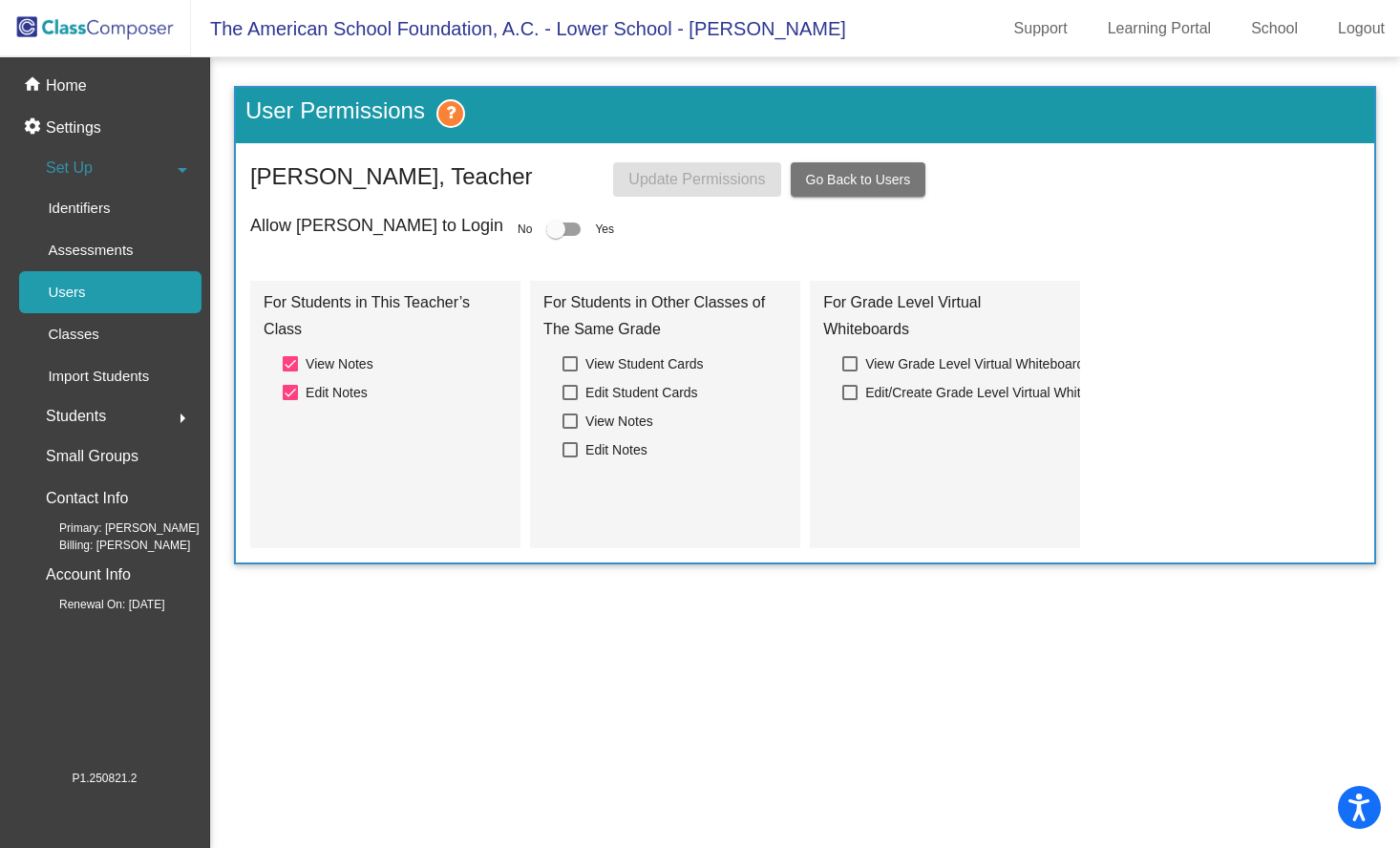
click at [546, 227] on div at bounding box center [563, 228] width 35 height 13
click at [555, 236] on input "checkbox" at bounding box center [555, 236] width 1 height 1
checkbox input "true"
click at [658, 195] on button "Update Permissions" at bounding box center [696, 180] width 168 height 35
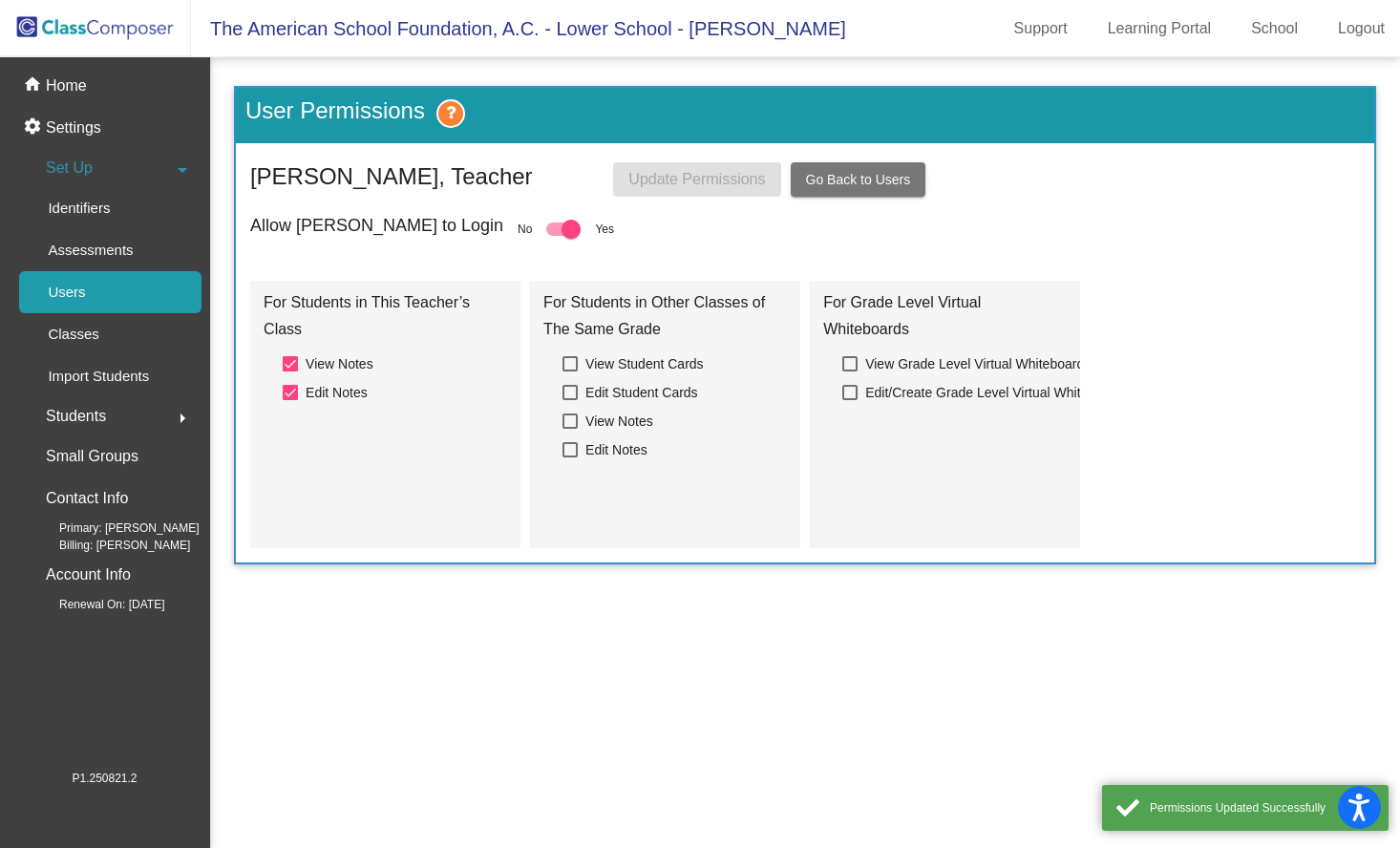
click at [855, 164] on button "Go Back to Users" at bounding box center [859, 180] width 136 height 35
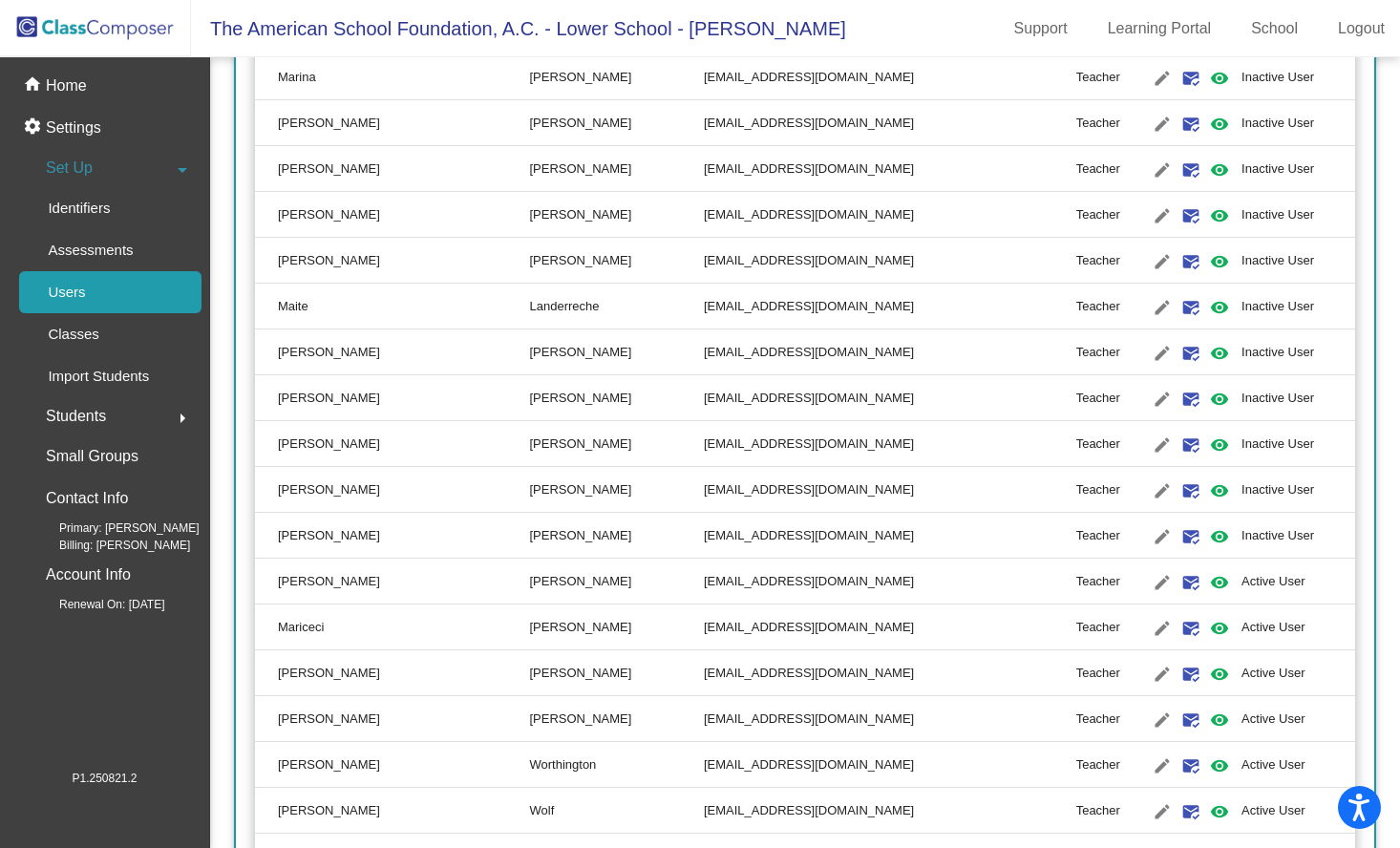
scroll to position [2823, 0]
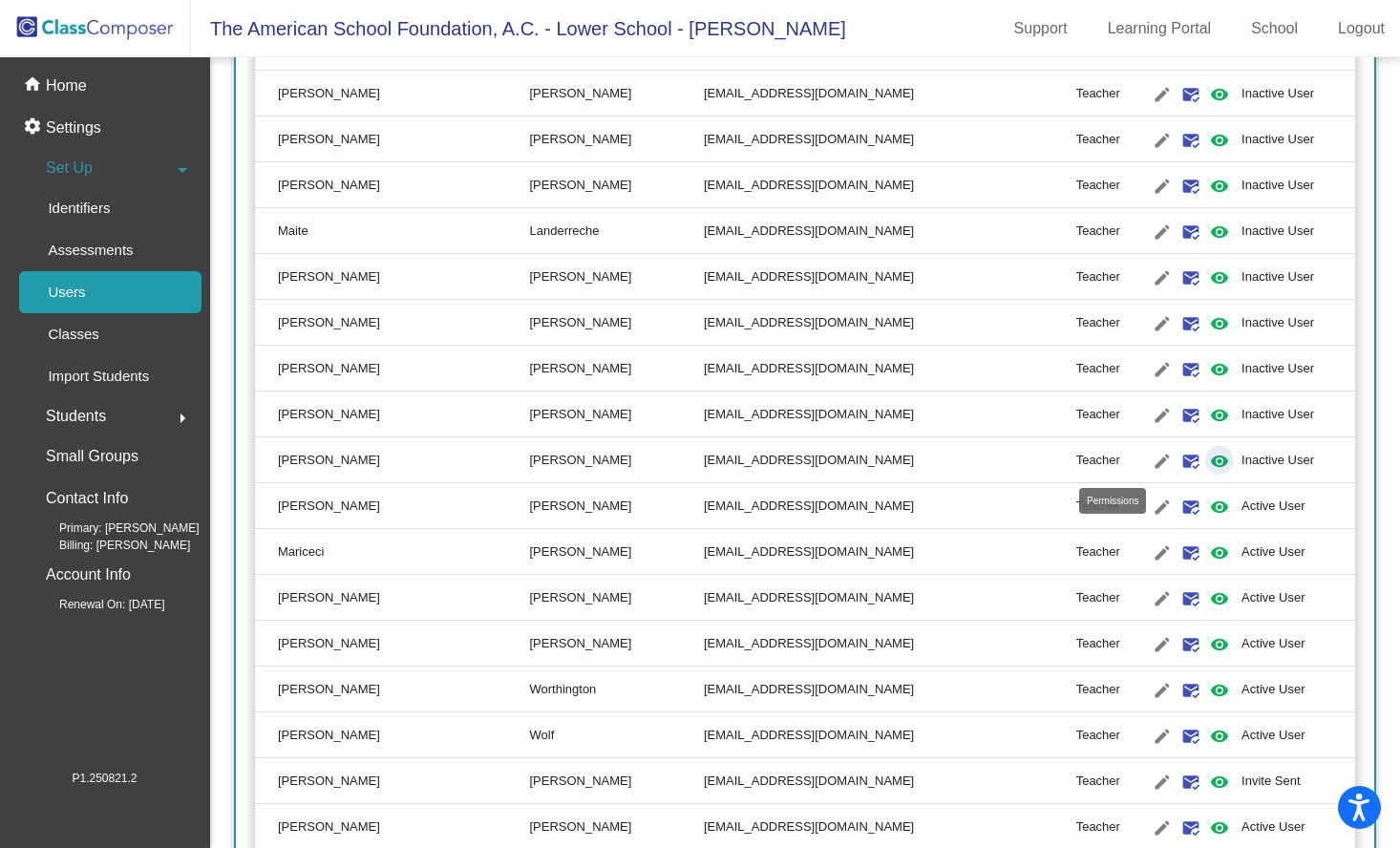
click at [1208, 460] on mat-icon "visibility" at bounding box center [1219, 461] width 23 height 23
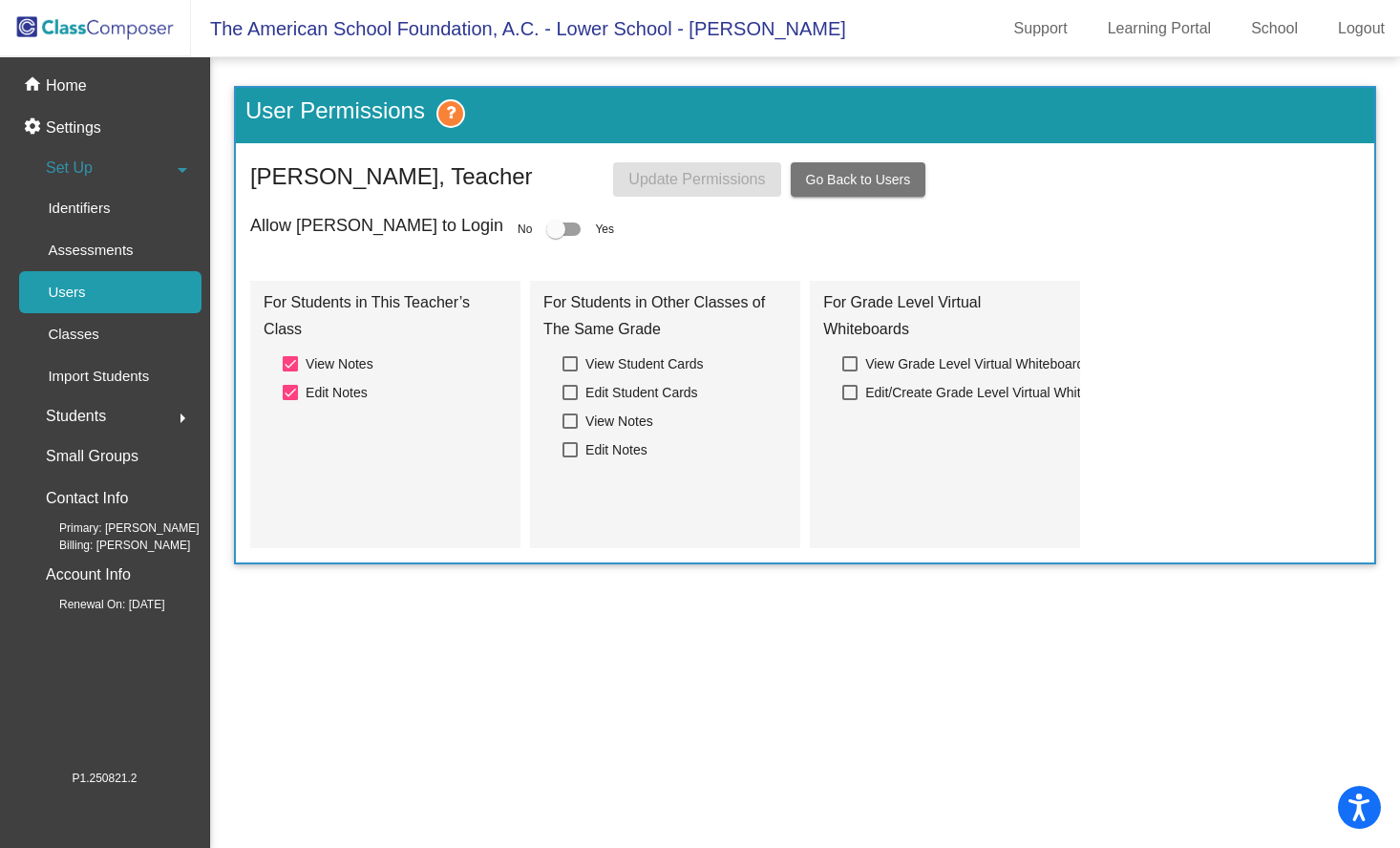
click at [546, 224] on div at bounding box center [563, 228] width 35 height 13
click at [555, 236] on input "checkbox" at bounding box center [555, 236] width 1 height 1
checkbox input "true"
click at [639, 198] on div "User Permissions [PERSON_NAME], Teacher Update Permissions Go Back to Users All…" at bounding box center [805, 325] width 1142 height 479
click at [684, 175] on span "Update Permissions" at bounding box center [697, 179] width 137 height 16
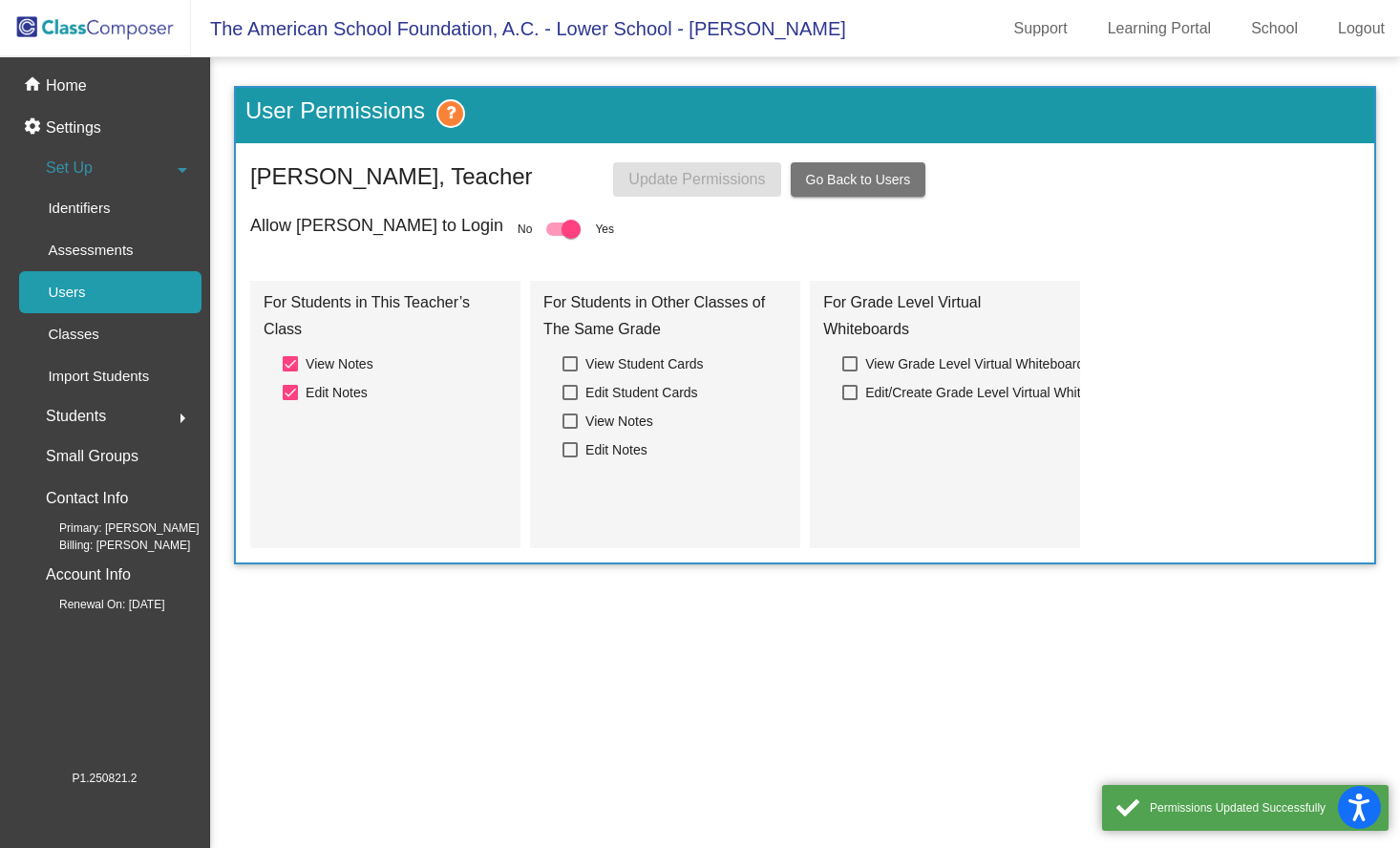
click at [822, 173] on span "Go Back to Users" at bounding box center [859, 179] width 105 height 15
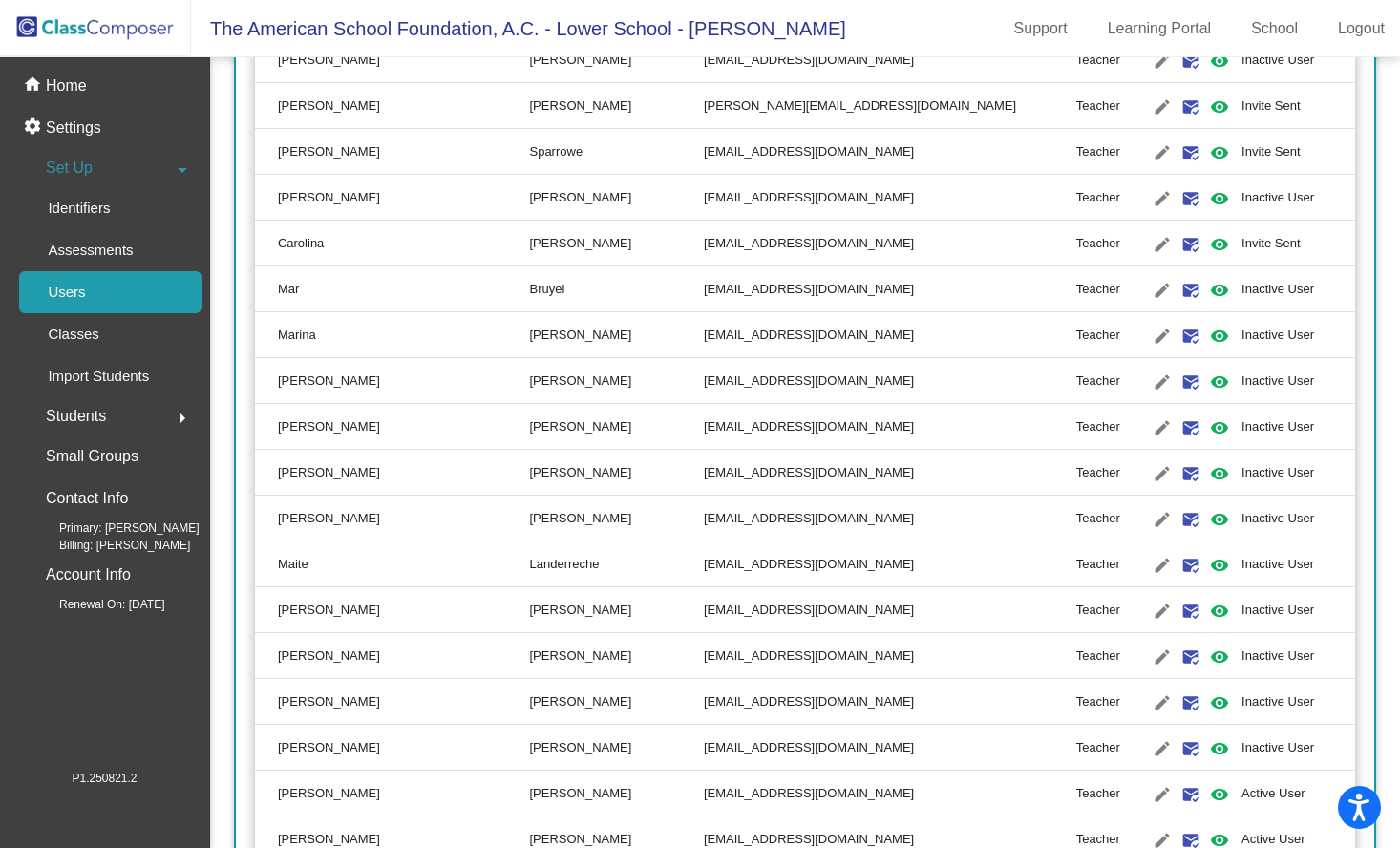
scroll to position [2582, 0]
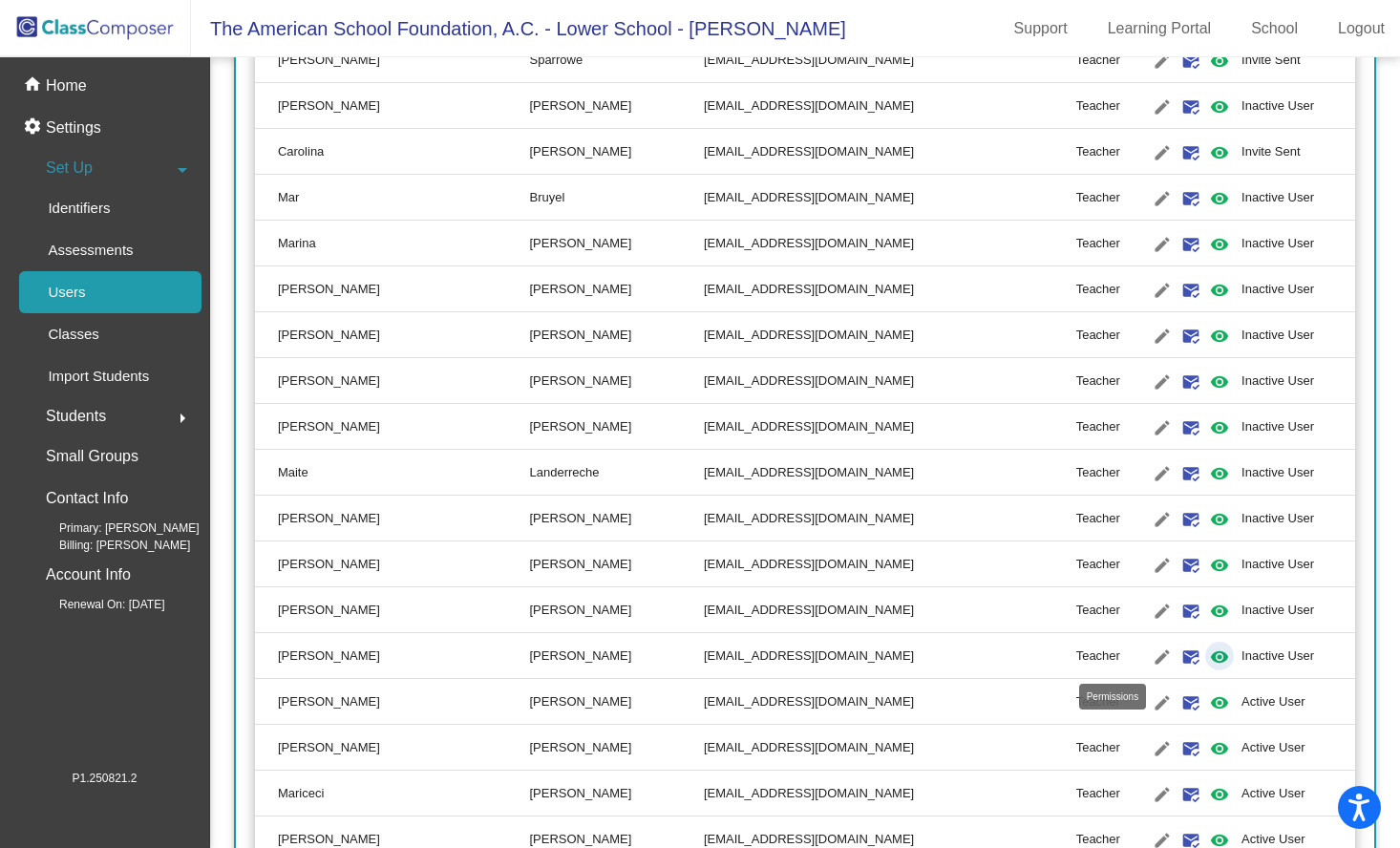
click at [1208, 652] on mat-icon "visibility" at bounding box center [1219, 657] width 23 height 23
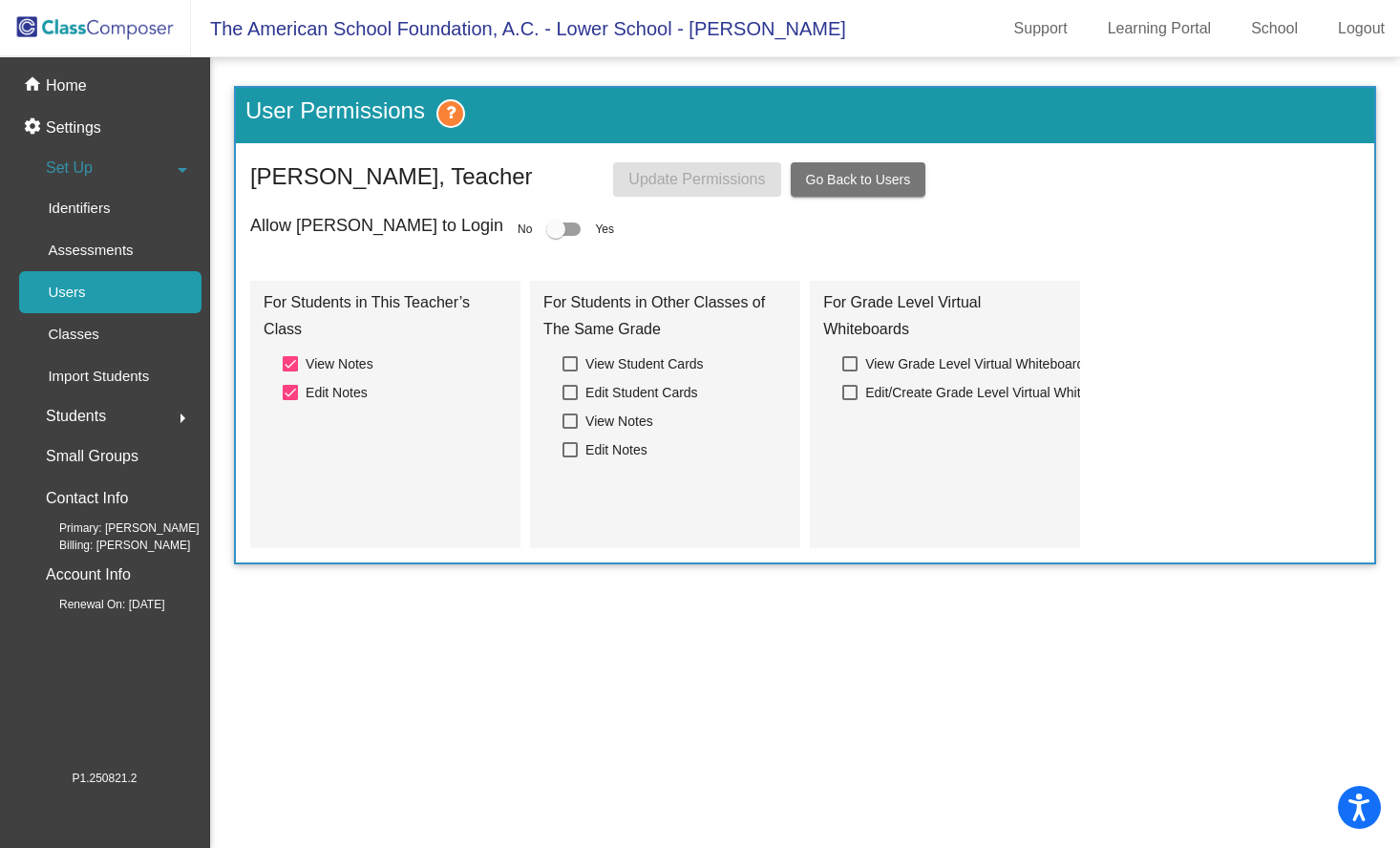
click at [546, 225] on div at bounding box center [563, 228] width 35 height 13
click at [555, 236] on input "checkbox" at bounding box center [555, 236] width 1 height 1
checkbox input "true"
click at [671, 178] on span "Update Permissions" at bounding box center [697, 179] width 137 height 16
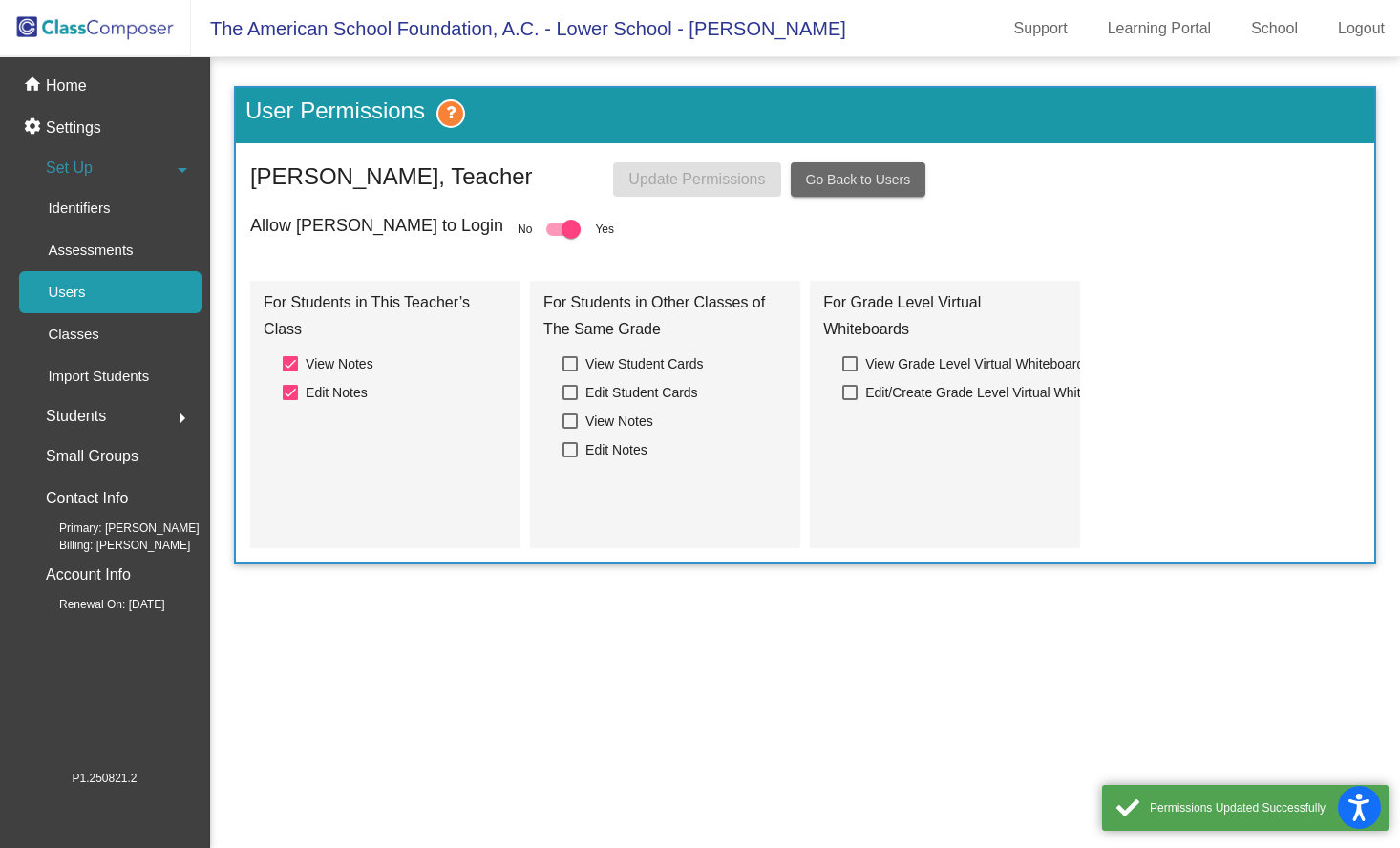
click at [825, 169] on button "Go Back to Users" at bounding box center [859, 180] width 136 height 35
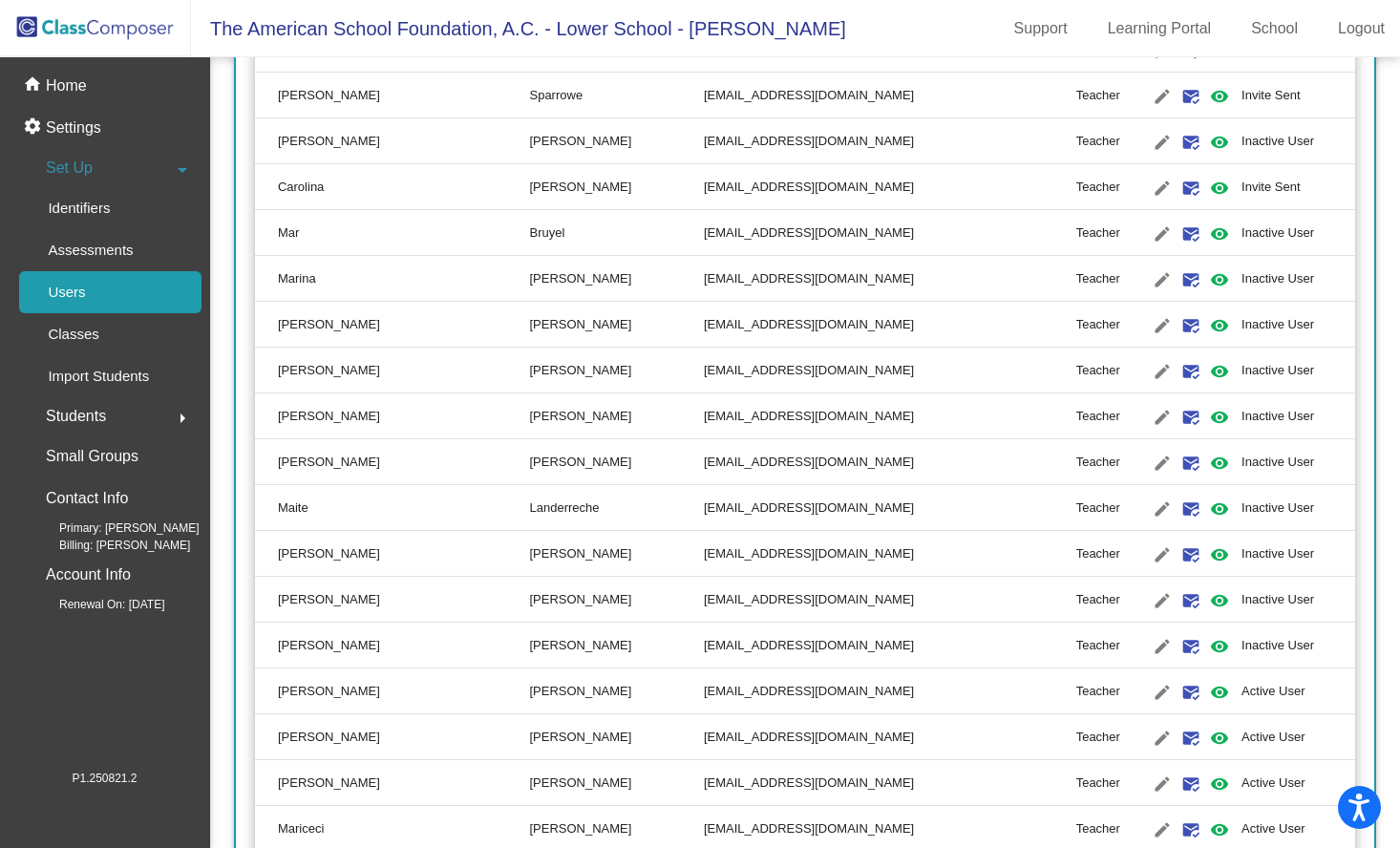
scroll to position [2642, 0]
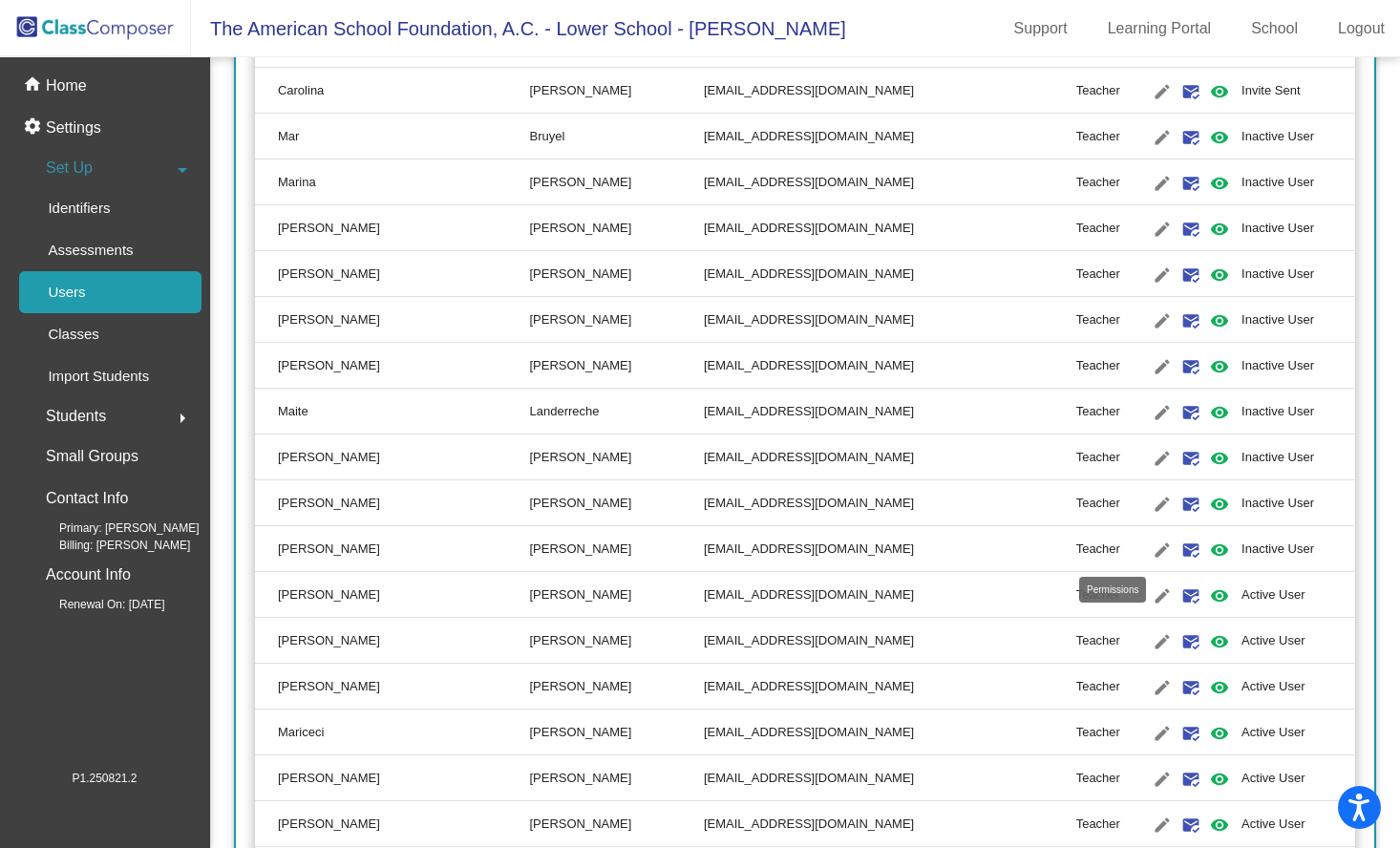
click at [1208, 544] on mat-icon "visibility" at bounding box center [1219, 549] width 23 height 23
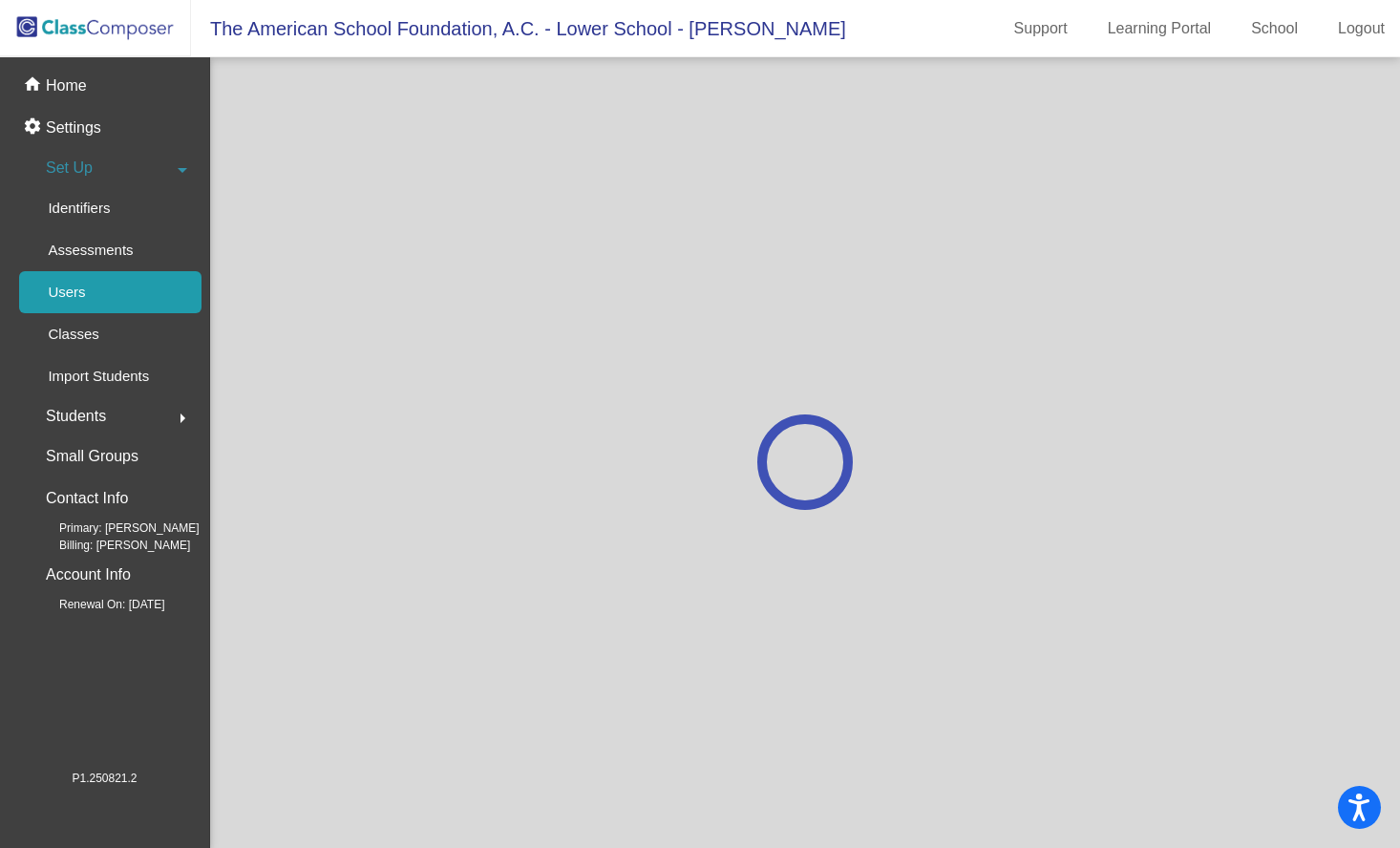
scroll to position [0, 0]
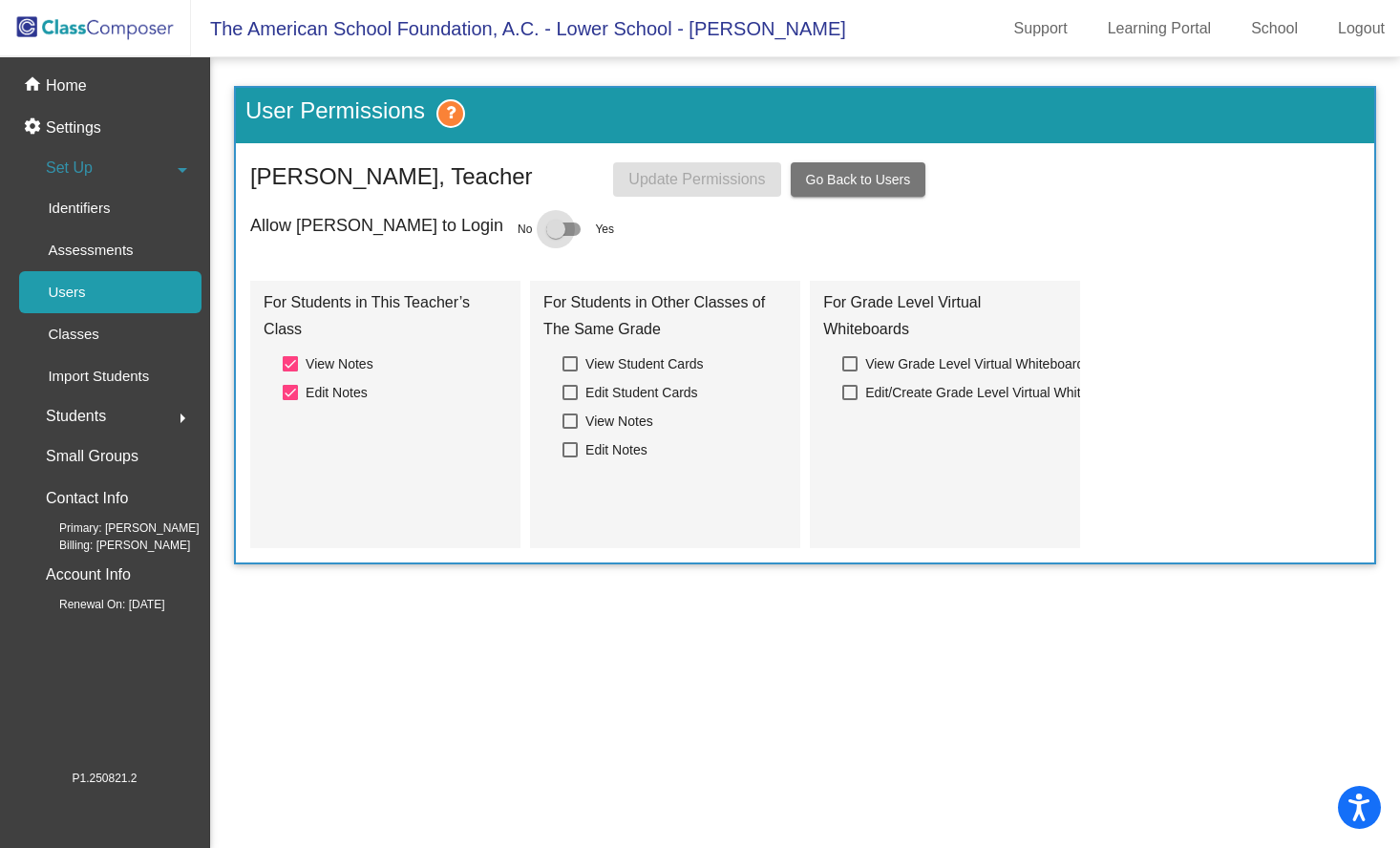
click at [546, 232] on div at bounding box center [563, 228] width 35 height 13
click at [555, 236] on input "checkbox" at bounding box center [555, 236] width 1 height 1
checkbox input "true"
click at [656, 198] on div "User Permissions [PERSON_NAME], Teacher Update Permissions Go Back to Users All…" at bounding box center [805, 325] width 1142 height 479
click at [682, 176] on span "Update Permissions" at bounding box center [697, 179] width 137 height 16
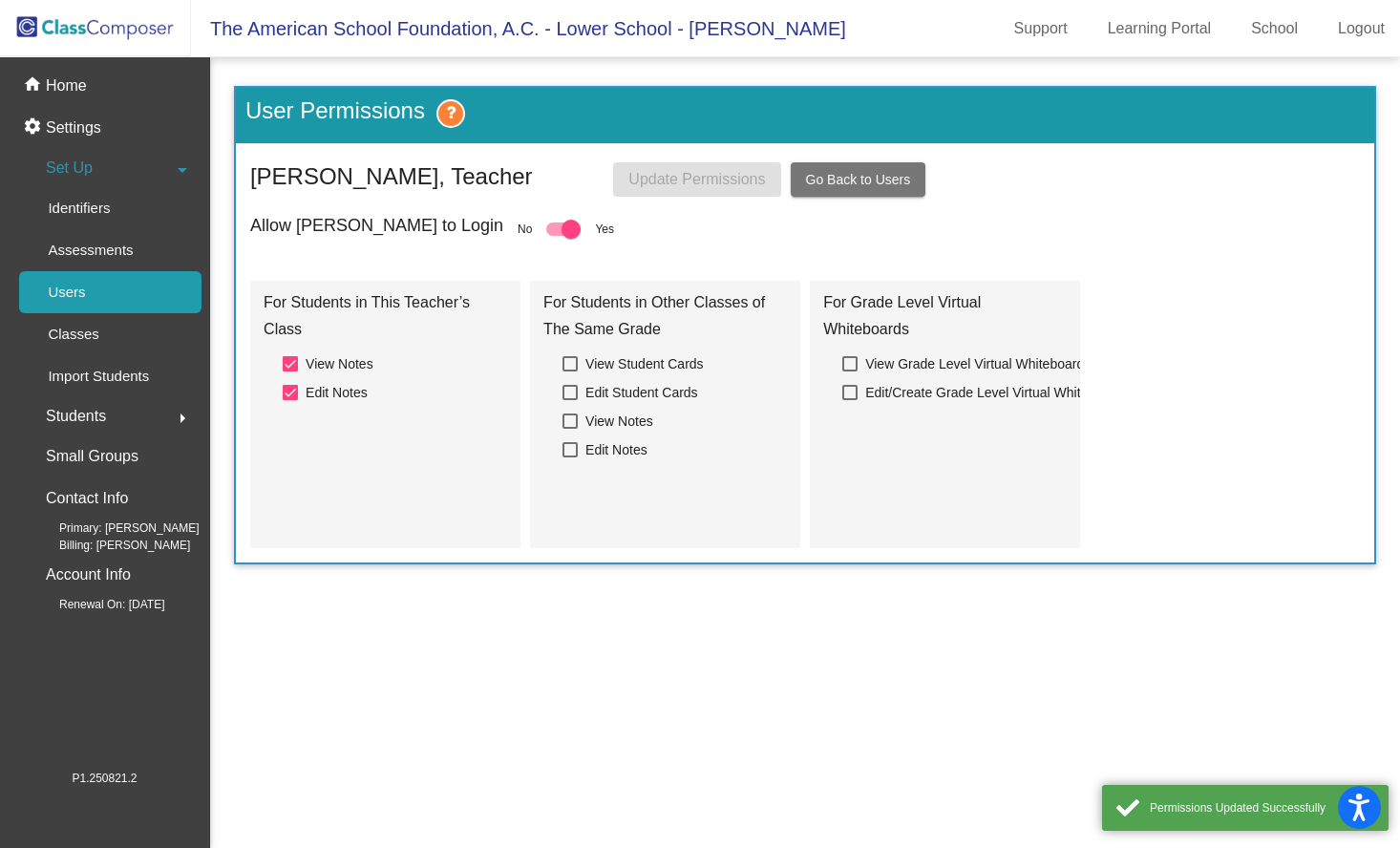
click at [890, 181] on span "Go Back to Users" at bounding box center [859, 179] width 105 height 15
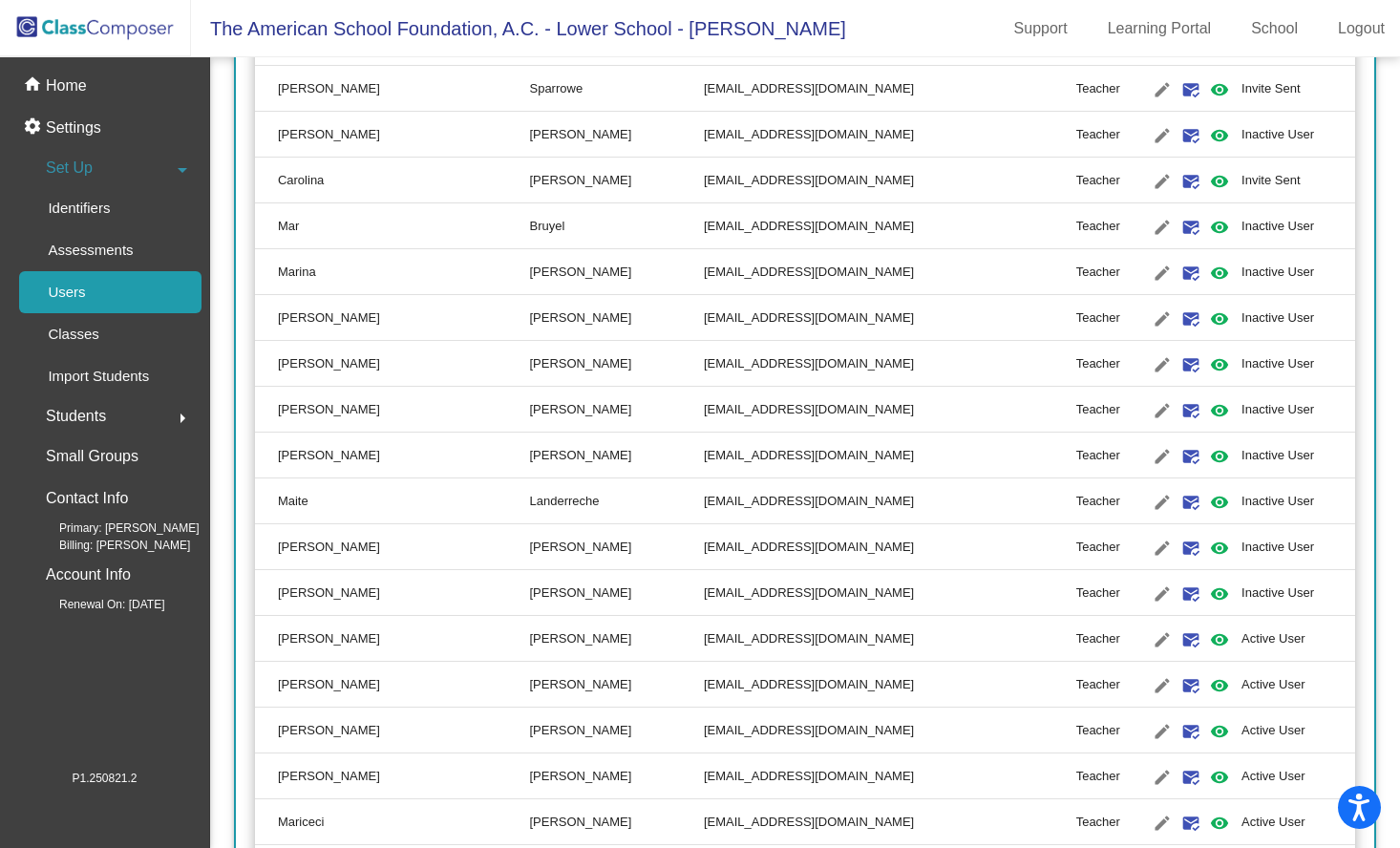
scroll to position [2538, 0]
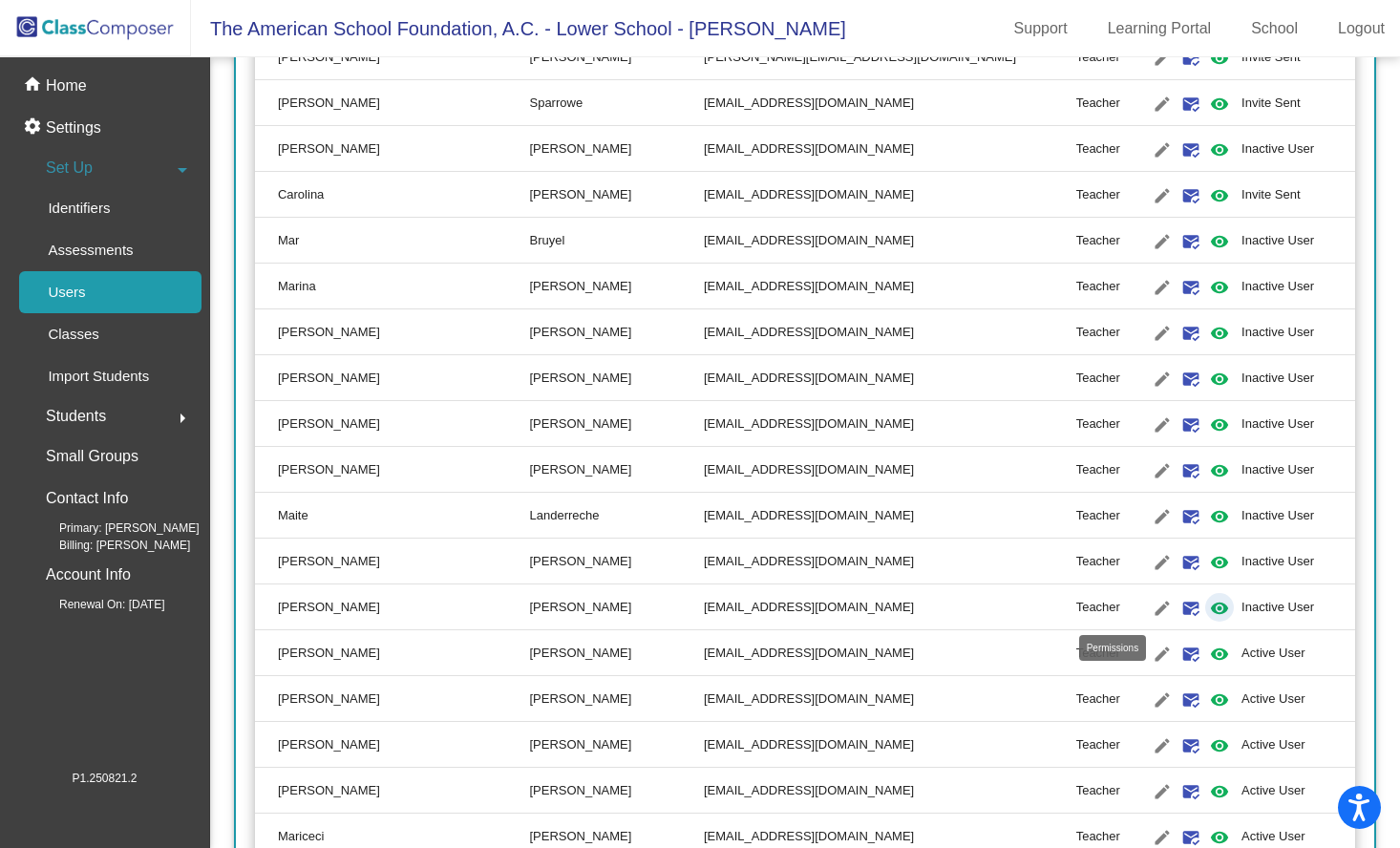
click at [1208, 611] on mat-icon "visibility" at bounding box center [1219, 608] width 23 height 23
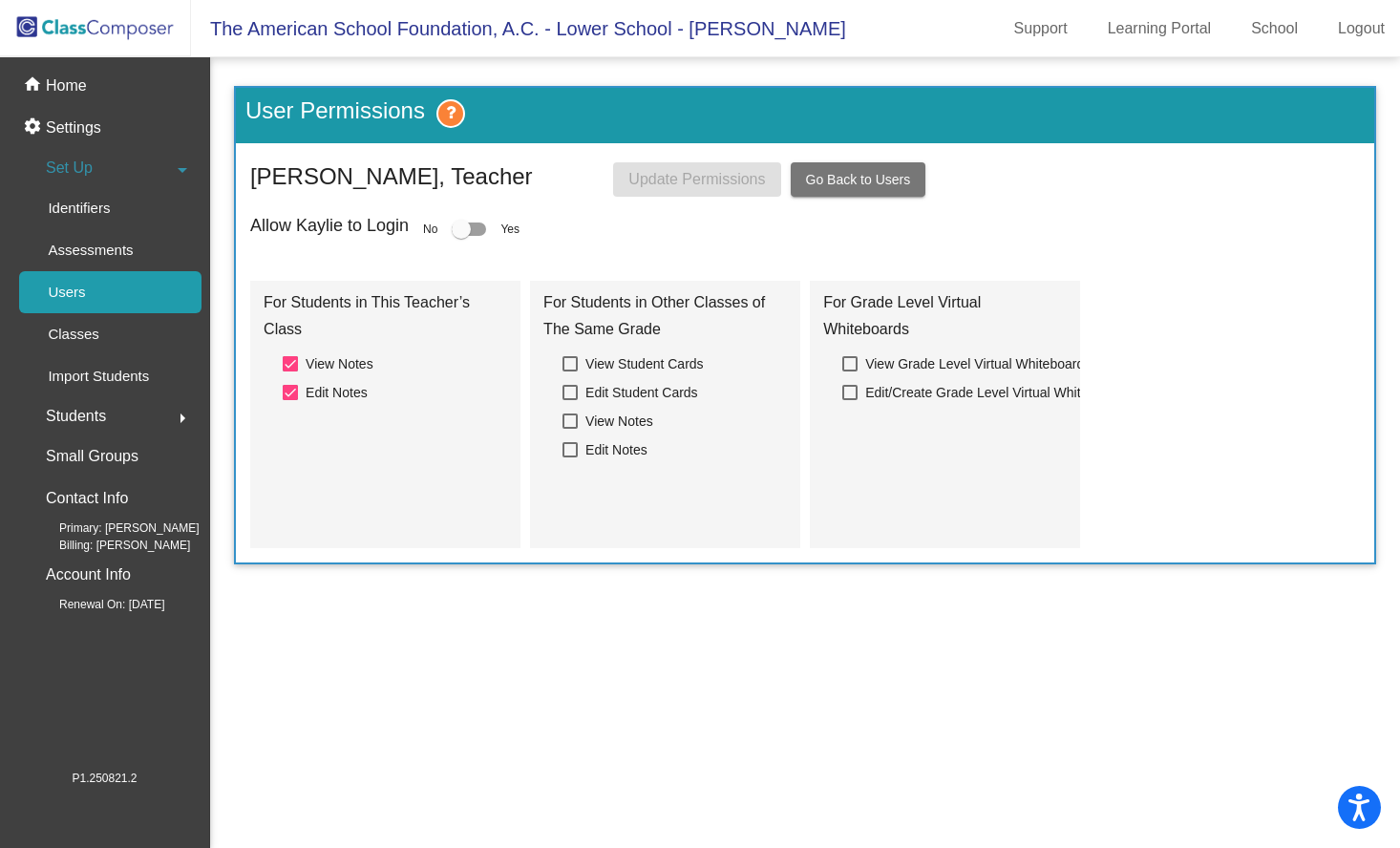
click at [483, 232] on div at bounding box center [469, 228] width 35 height 13
click at [461, 236] on input "checkbox" at bounding box center [460, 236] width 1 height 1
checkbox input "true"
click at [673, 192] on button "Update Permissions" at bounding box center [696, 180] width 168 height 35
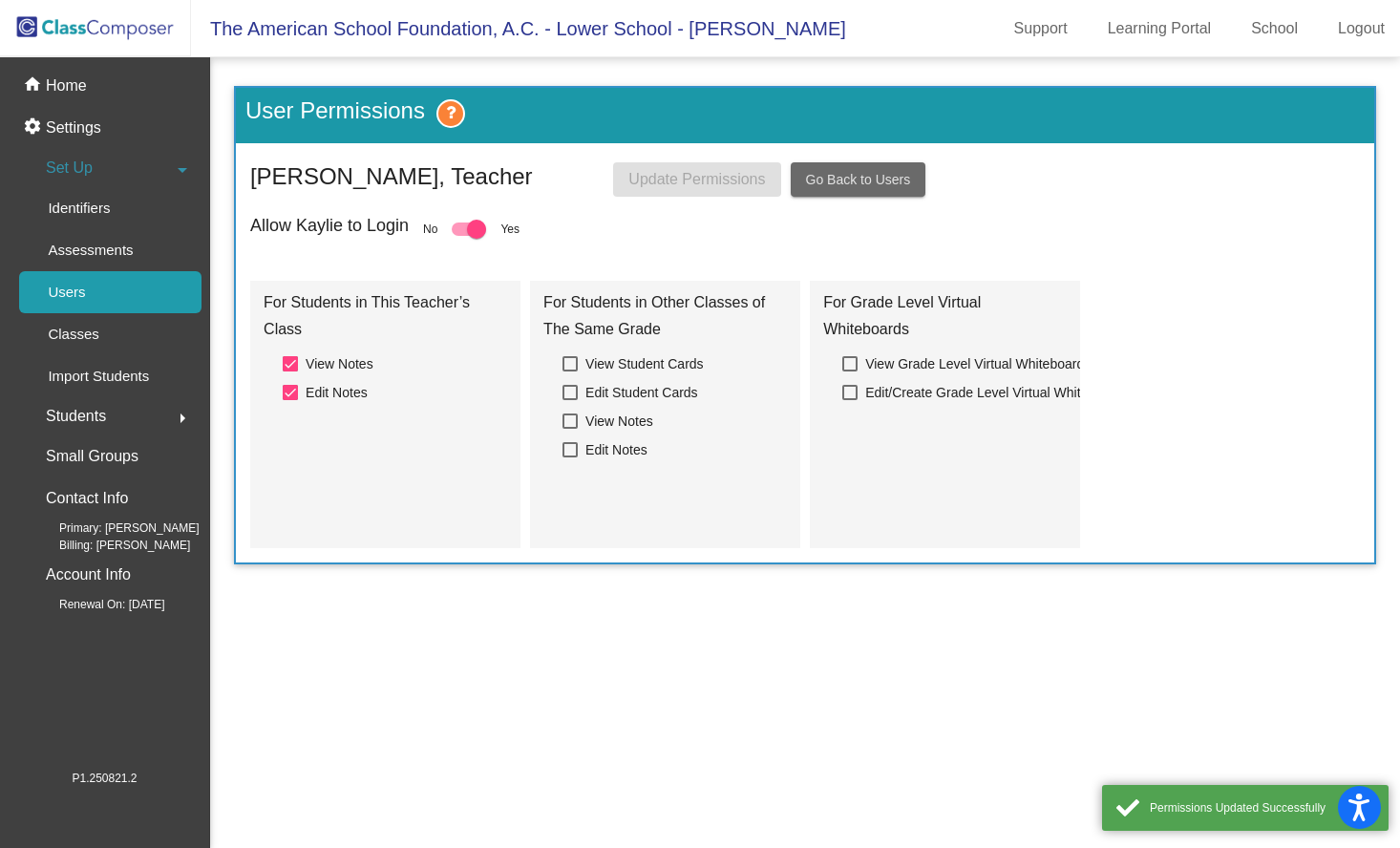
click at [844, 179] on span "Go Back to Users" at bounding box center [859, 179] width 105 height 15
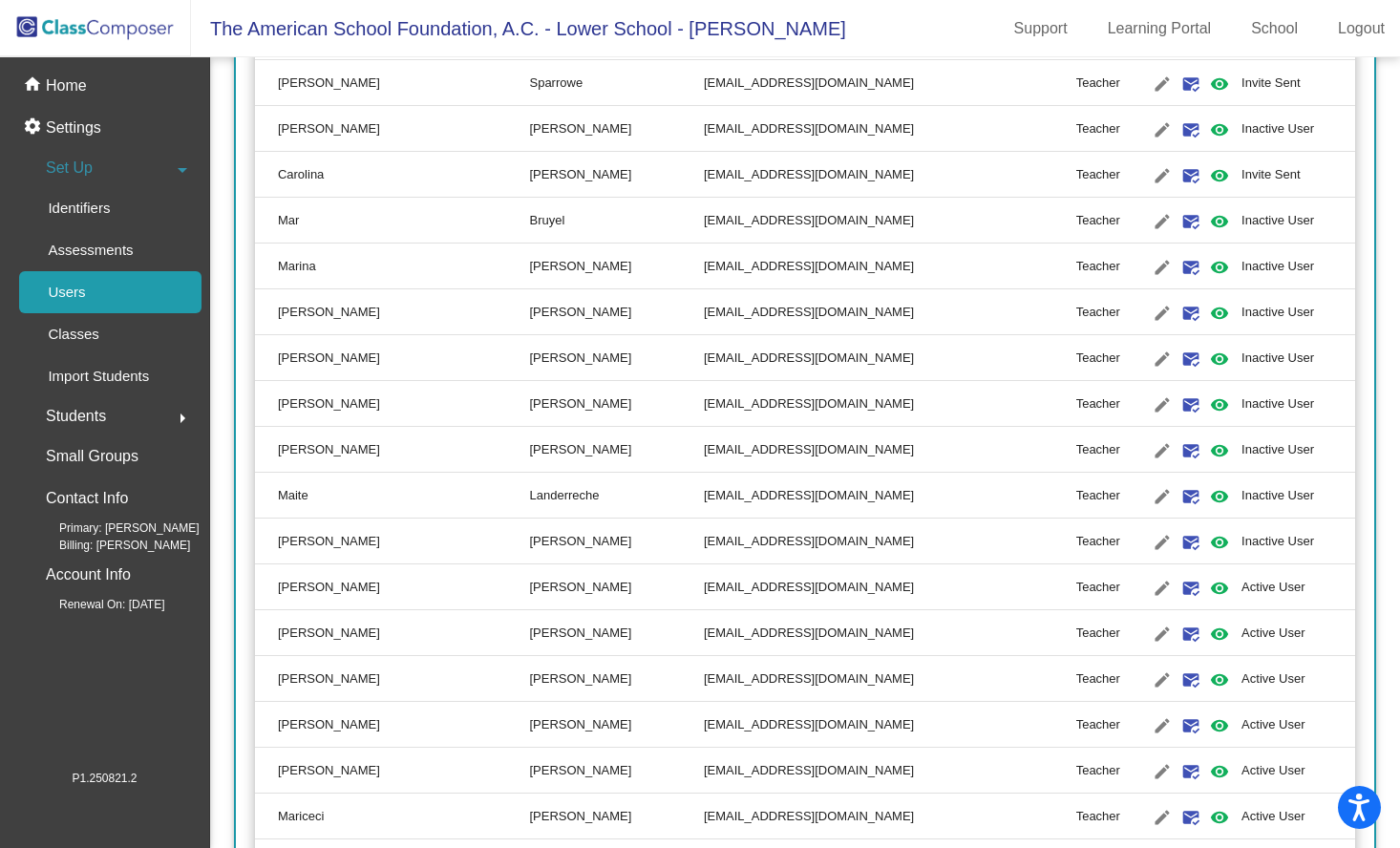
scroll to position [2399, 0]
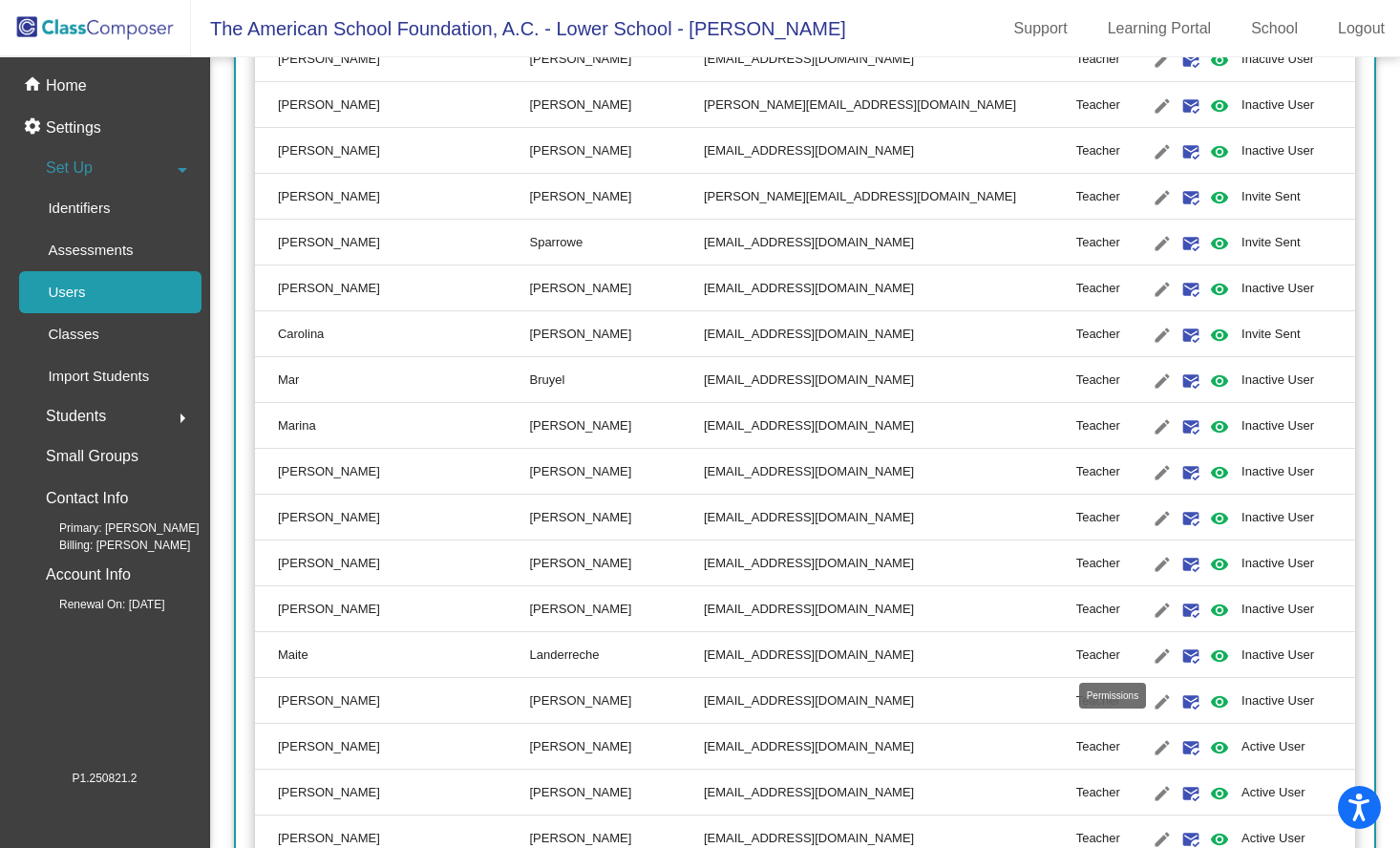
click at [1208, 663] on mat-icon "visibility" at bounding box center [1219, 656] width 23 height 23
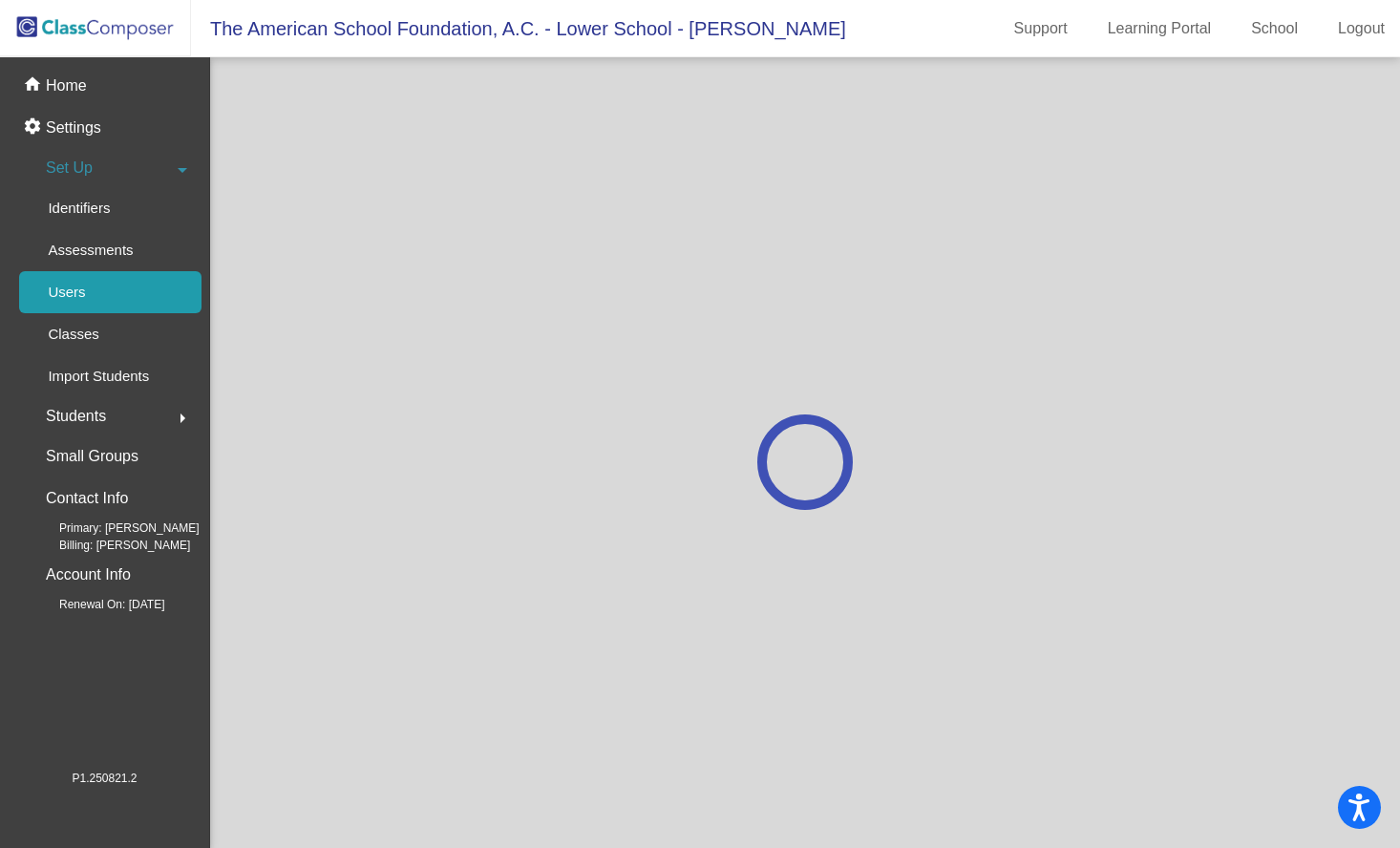
scroll to position [0, 0]
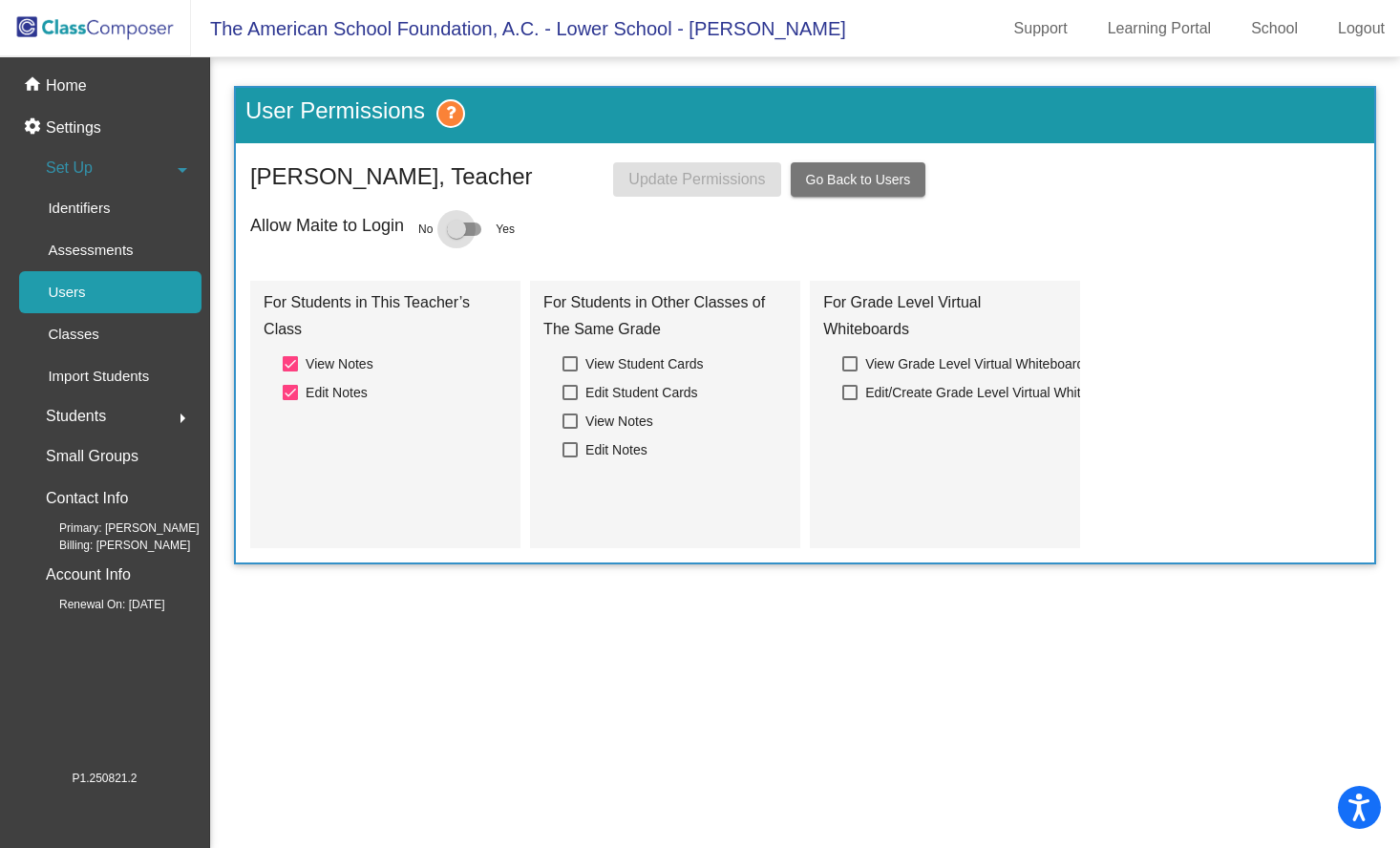
click at [477, 231] on div at bounding box center [464, 228] width 35 height 13
click at [456, 236] on input "checkbox" at bounding box center [455, 236] width 1 height 1
checkbox input "true"
click at [690, 172] on span "Update Permissions" at bounding box center [697, 179] width 137 height 16
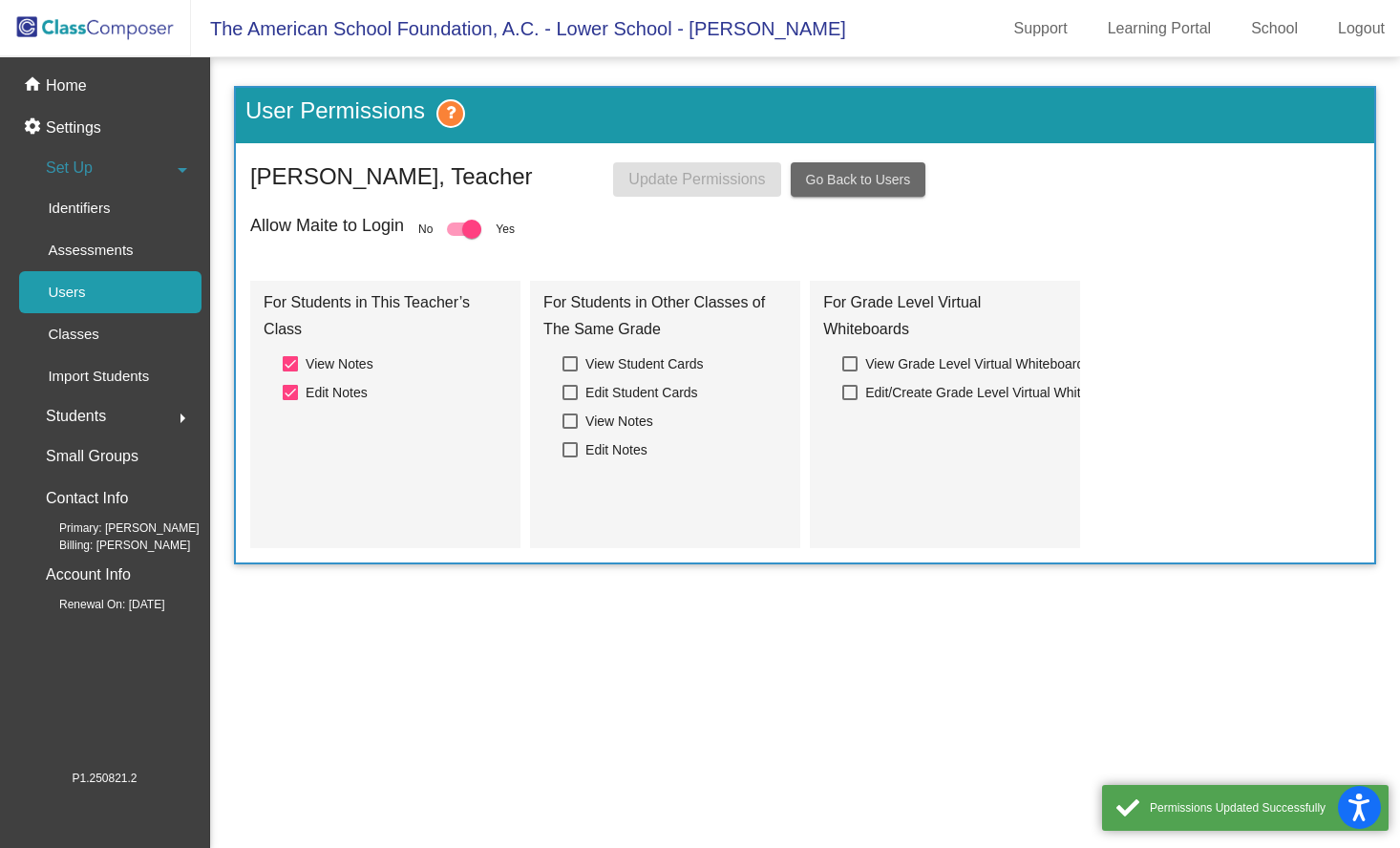
click at [862, 175] on span "Go Back to Users" at bounding box center [859, 179] width 105 height 15
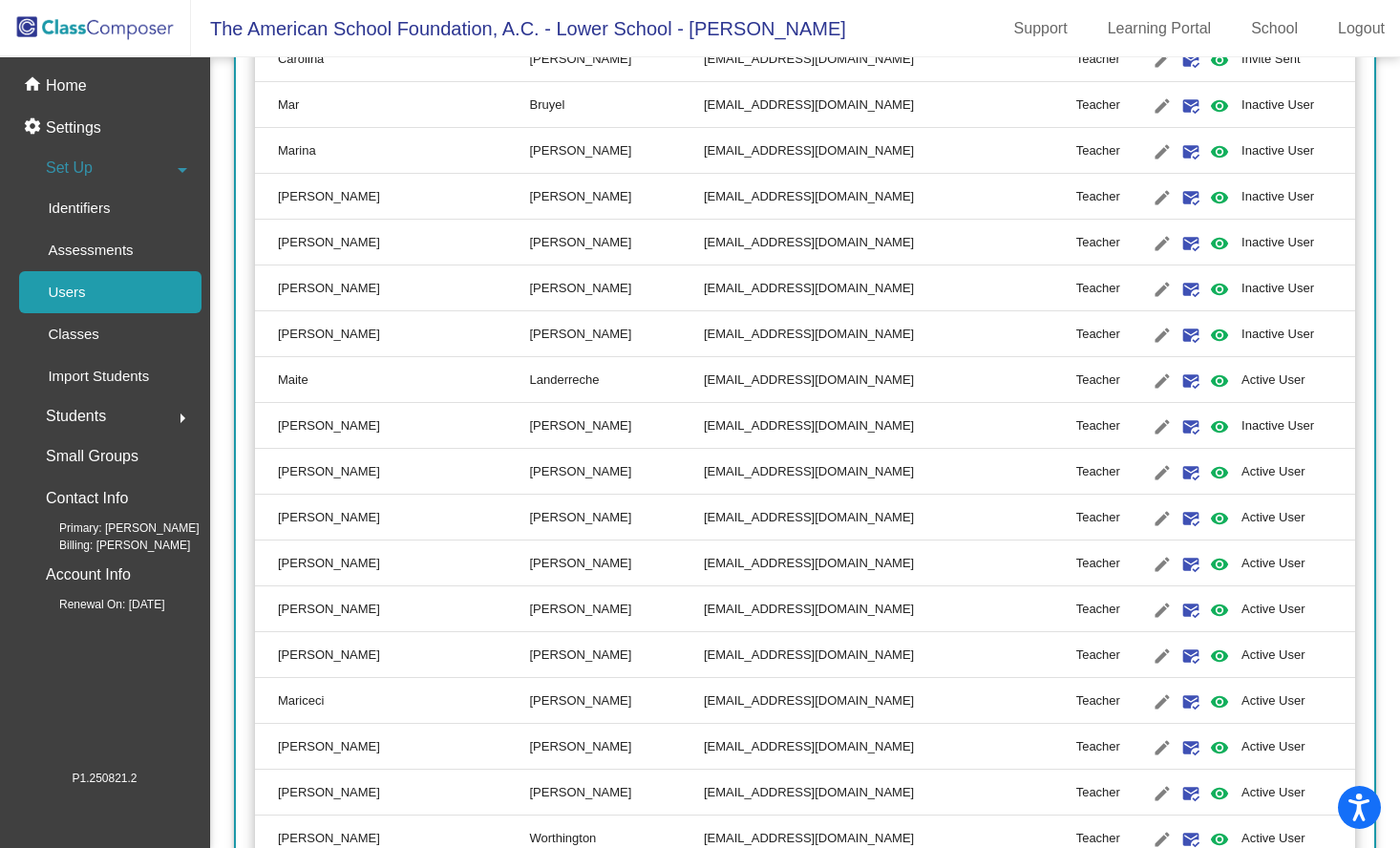
scroll to position [2673, 0]
click at [1208, 338] on mat-icon "visibility" at bounding box center [1219, 335] width 23 height 23
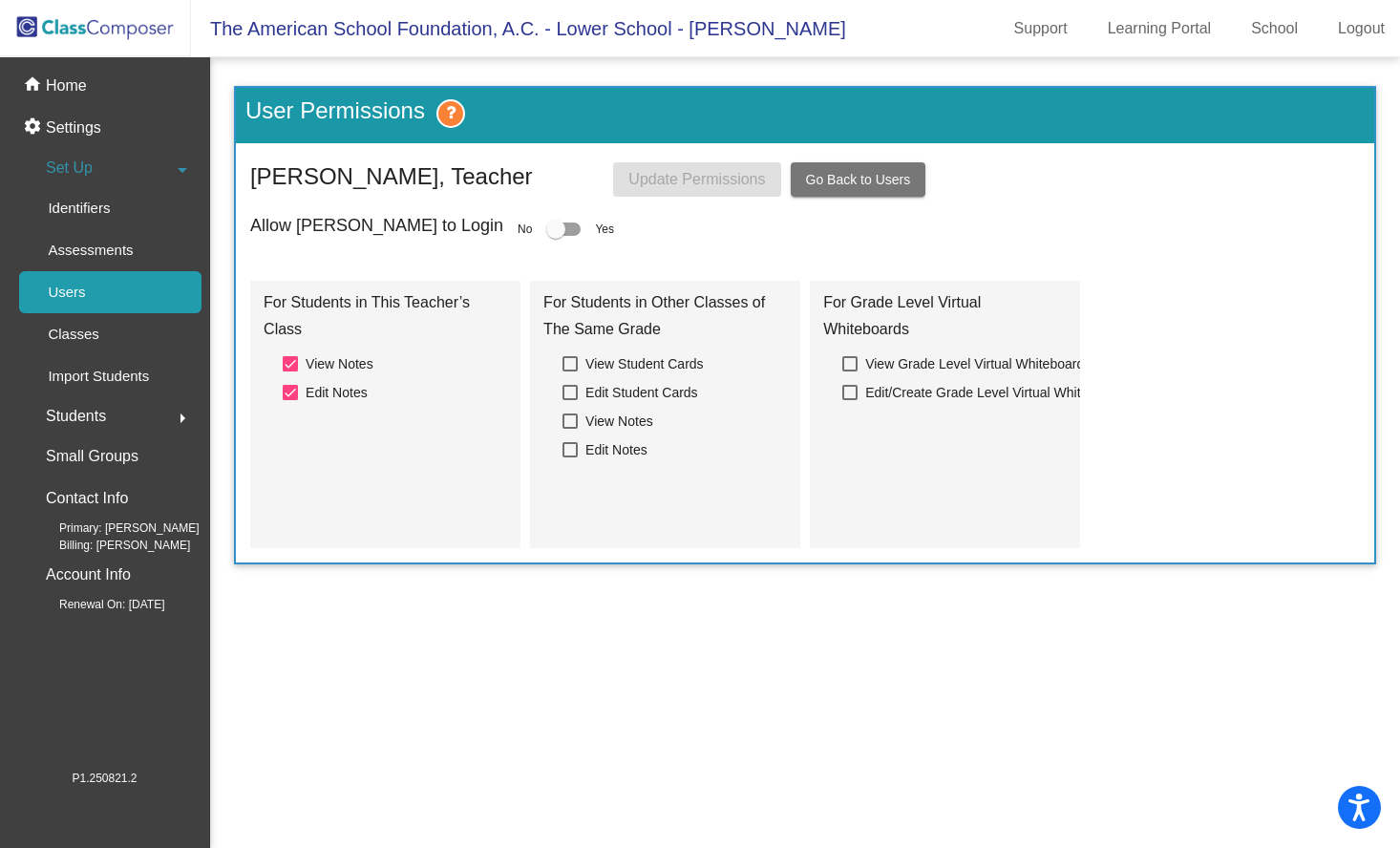
click at [546, 226] on div at bounding box center [563, 228] width 35 height 13
click at [555, 236] on input "checkbox" at bounding box center [555, 236] width 1 height 1
checkbox input "true"
click at [707, 182] on span "Update Permissions" at bounding box center [697, 179] width 137 height 16
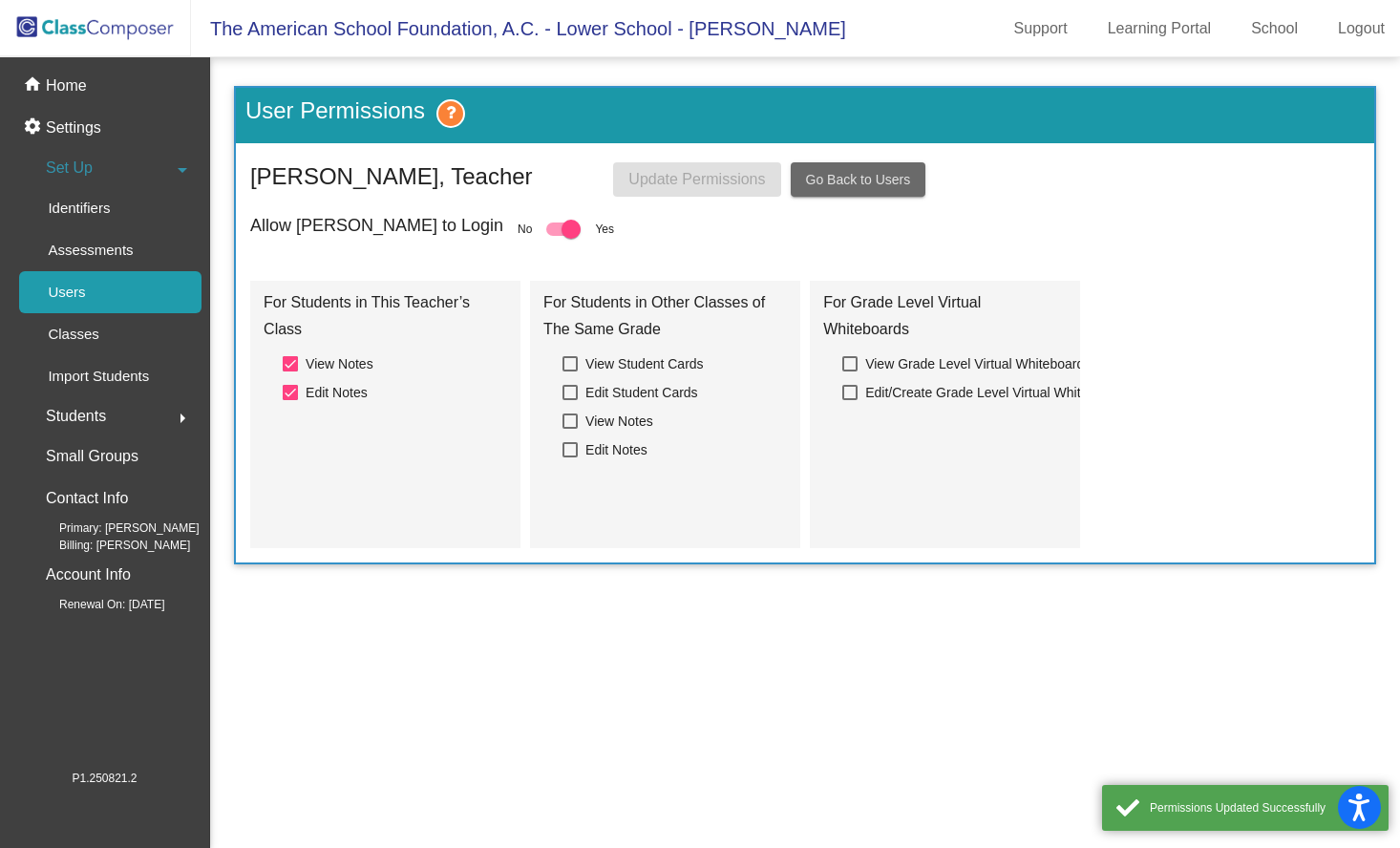
click at [857, 169] on button "Go Back to Users" at bounding box center [859, 180] width 136 height 35
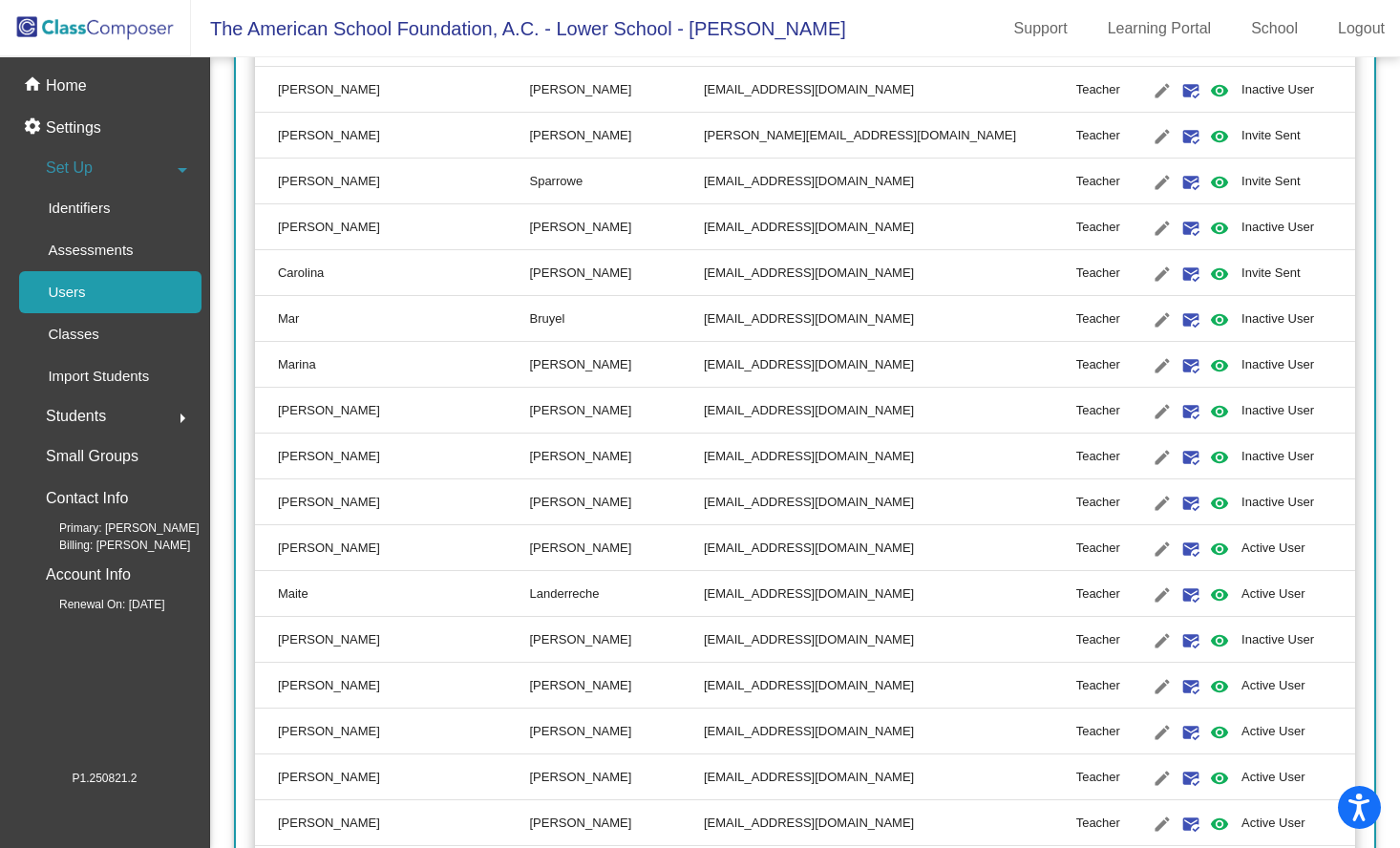
scroll to position [2474, 0]
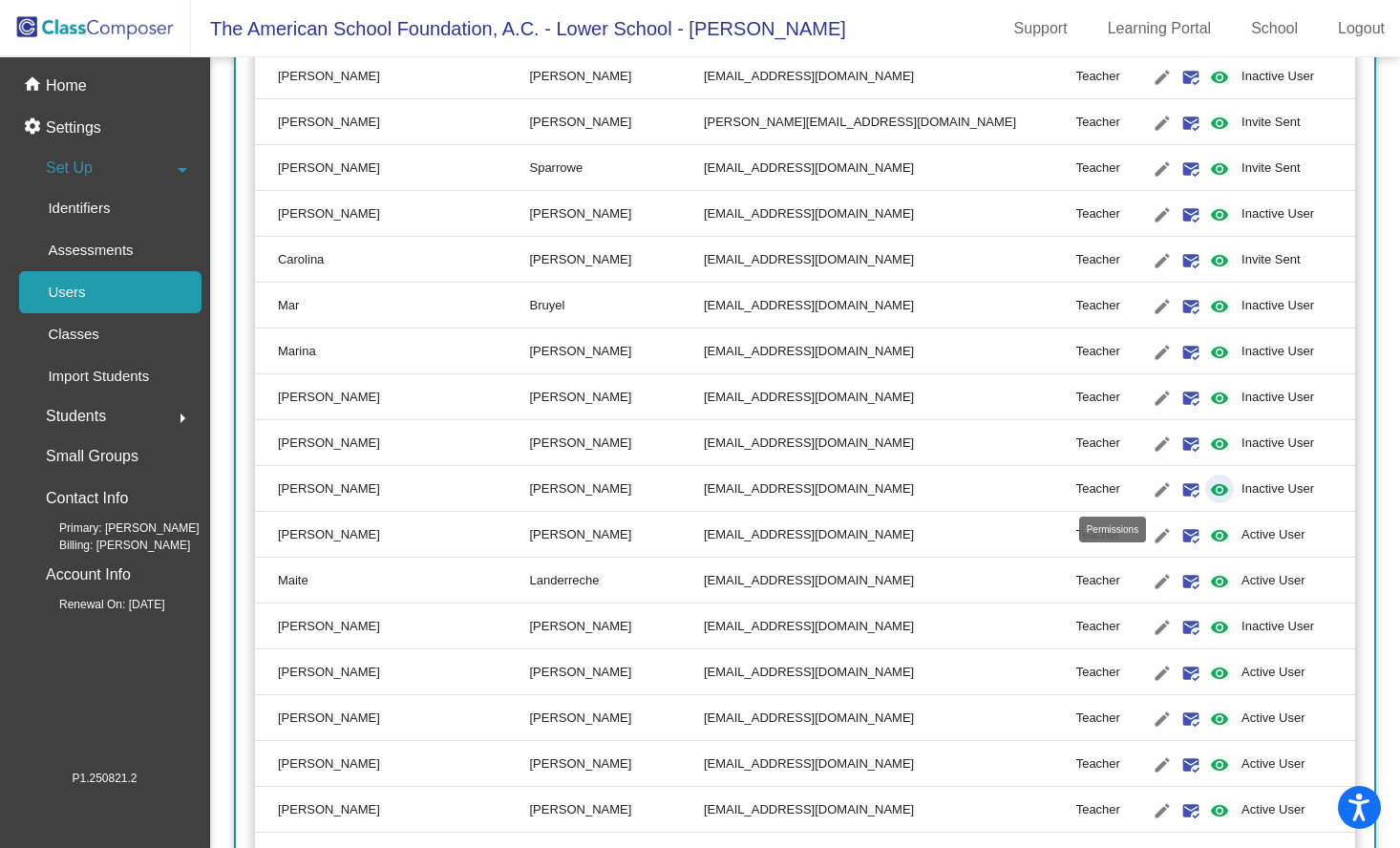
click at [1208, 488] on mat-icon "visibility" at bounding box center [1219, 490] width 23 height 23
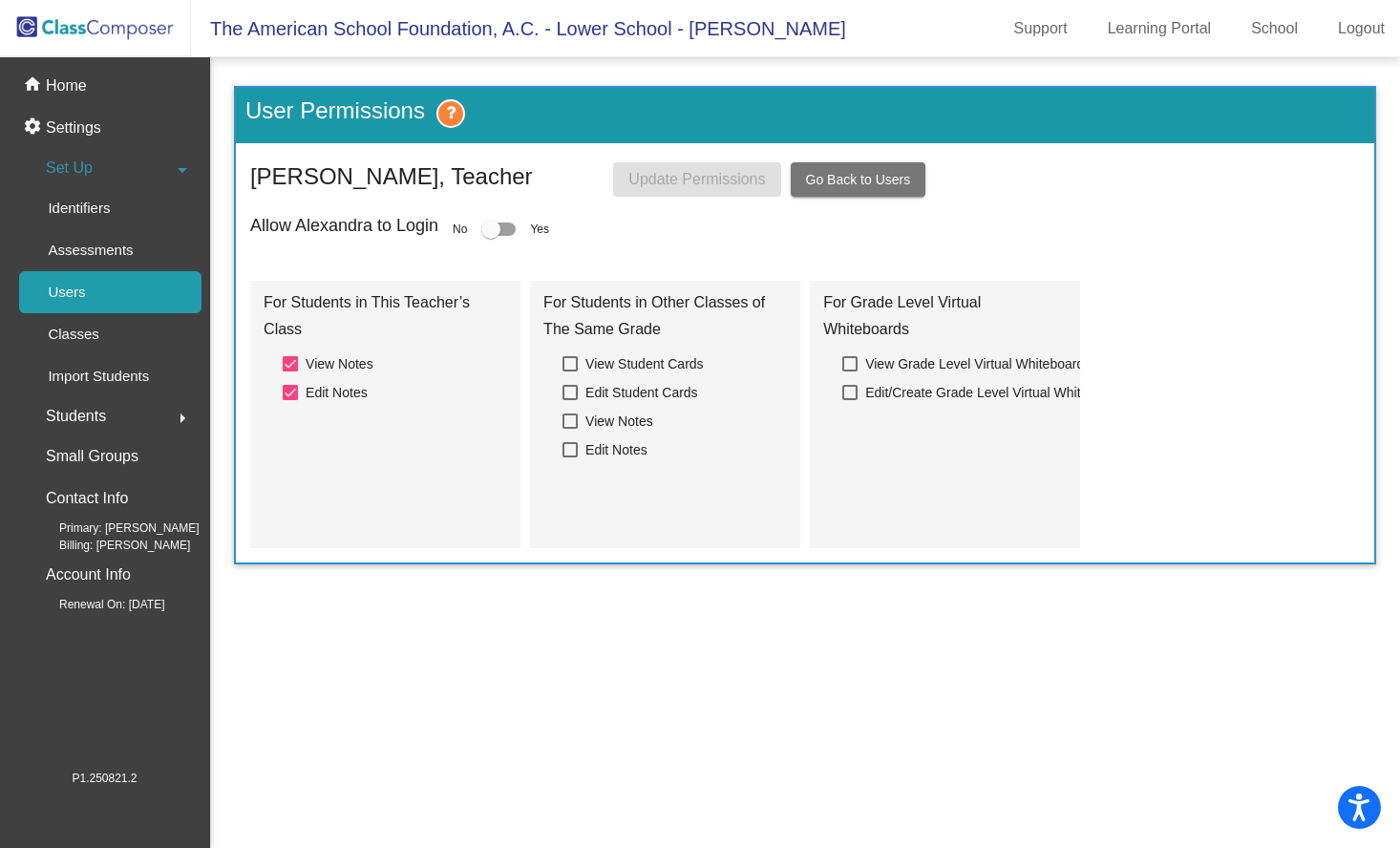
click at [511, 225] on div at bounding box center [498, 228] width 35 height 13
click at [491, 236] on input "checkbox" at bounding box center [490, 236] width 1 height 1
checkbox input "true"
click at [662, 183] on span "Update Permissions" at bounding box center [697, 179] width 137 height 16
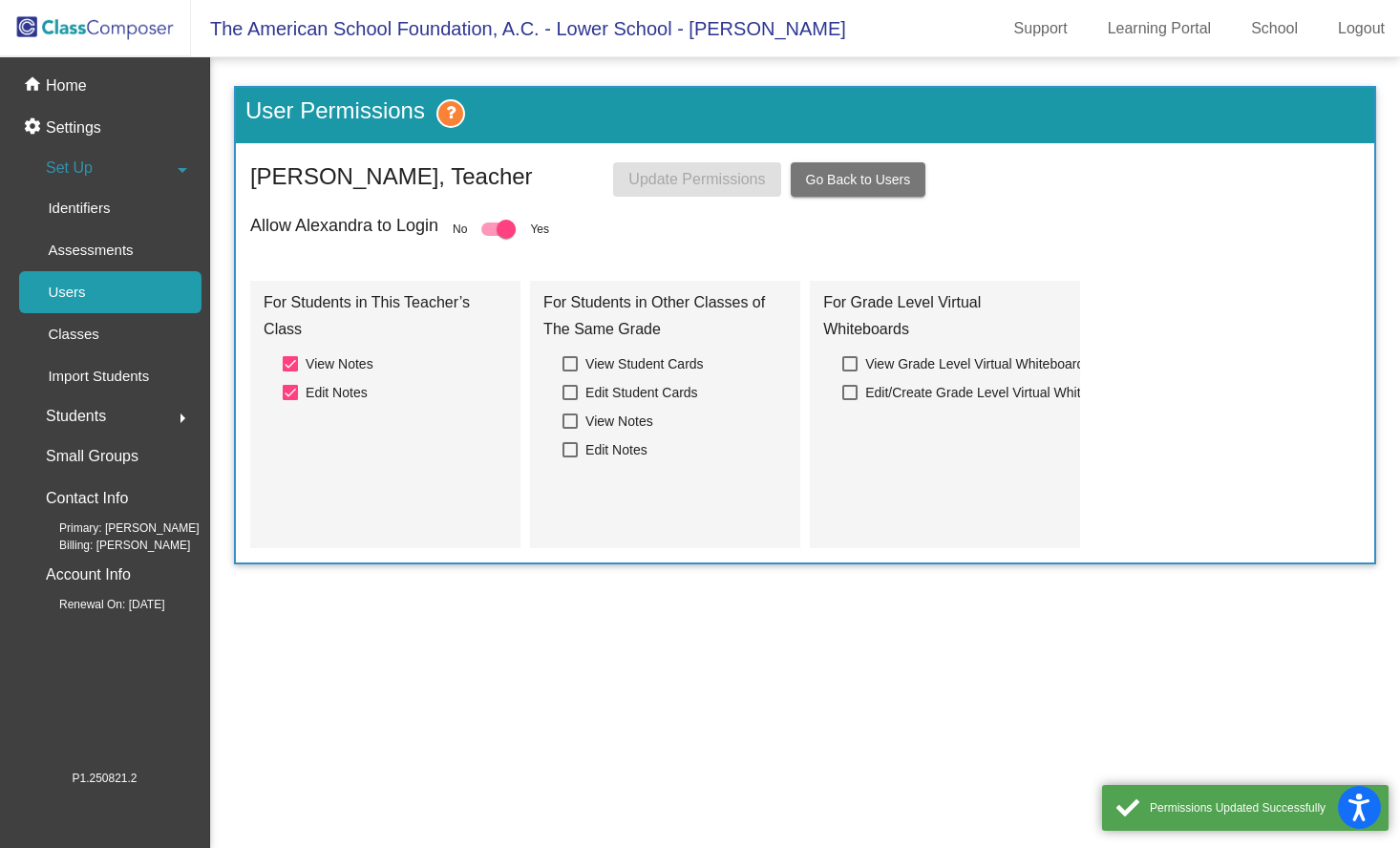
click at [834, 172] on span "Go Back to Users" at bounding box center [859, 179] width 105 height 15
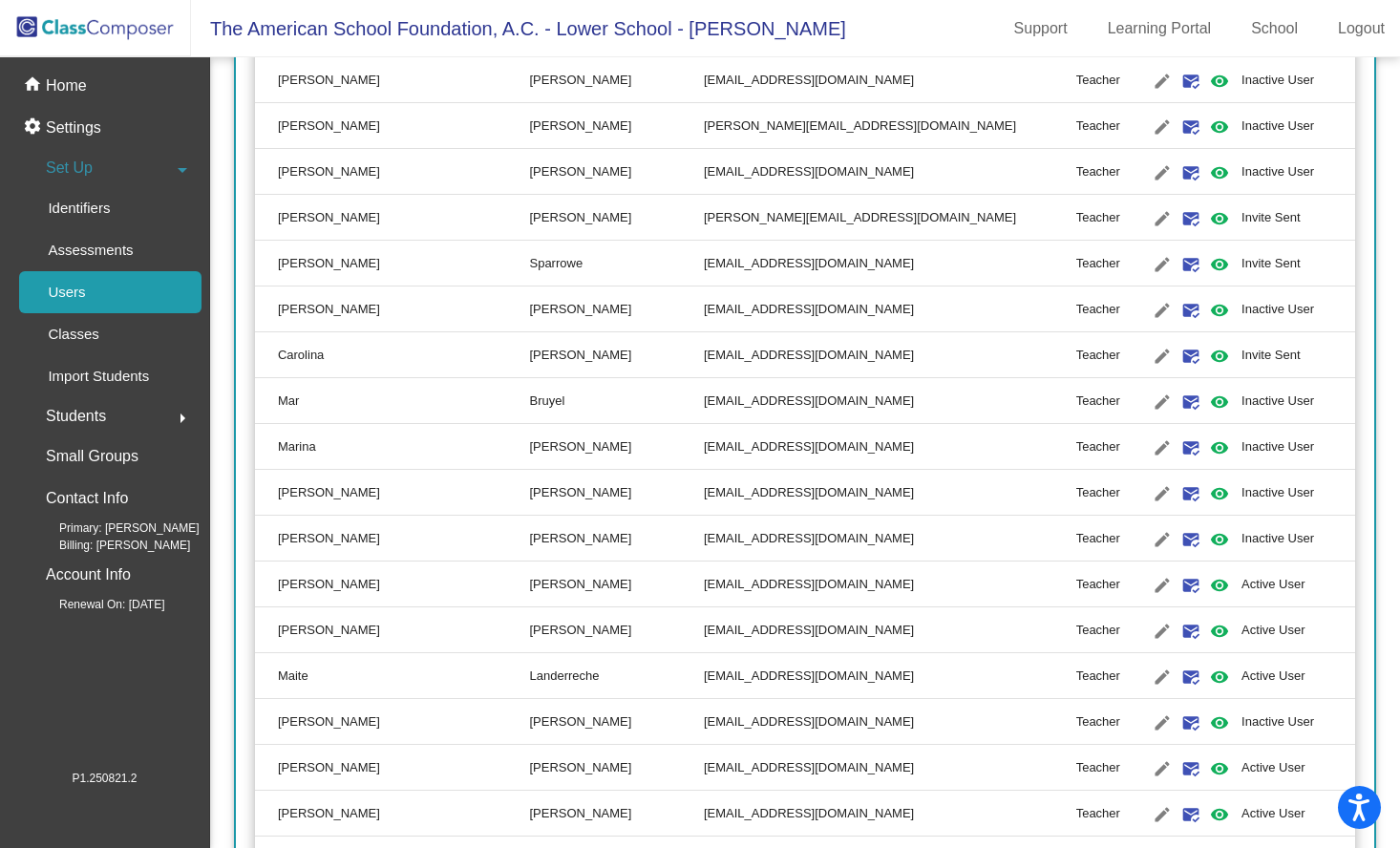
scroll to position [2371, 0]
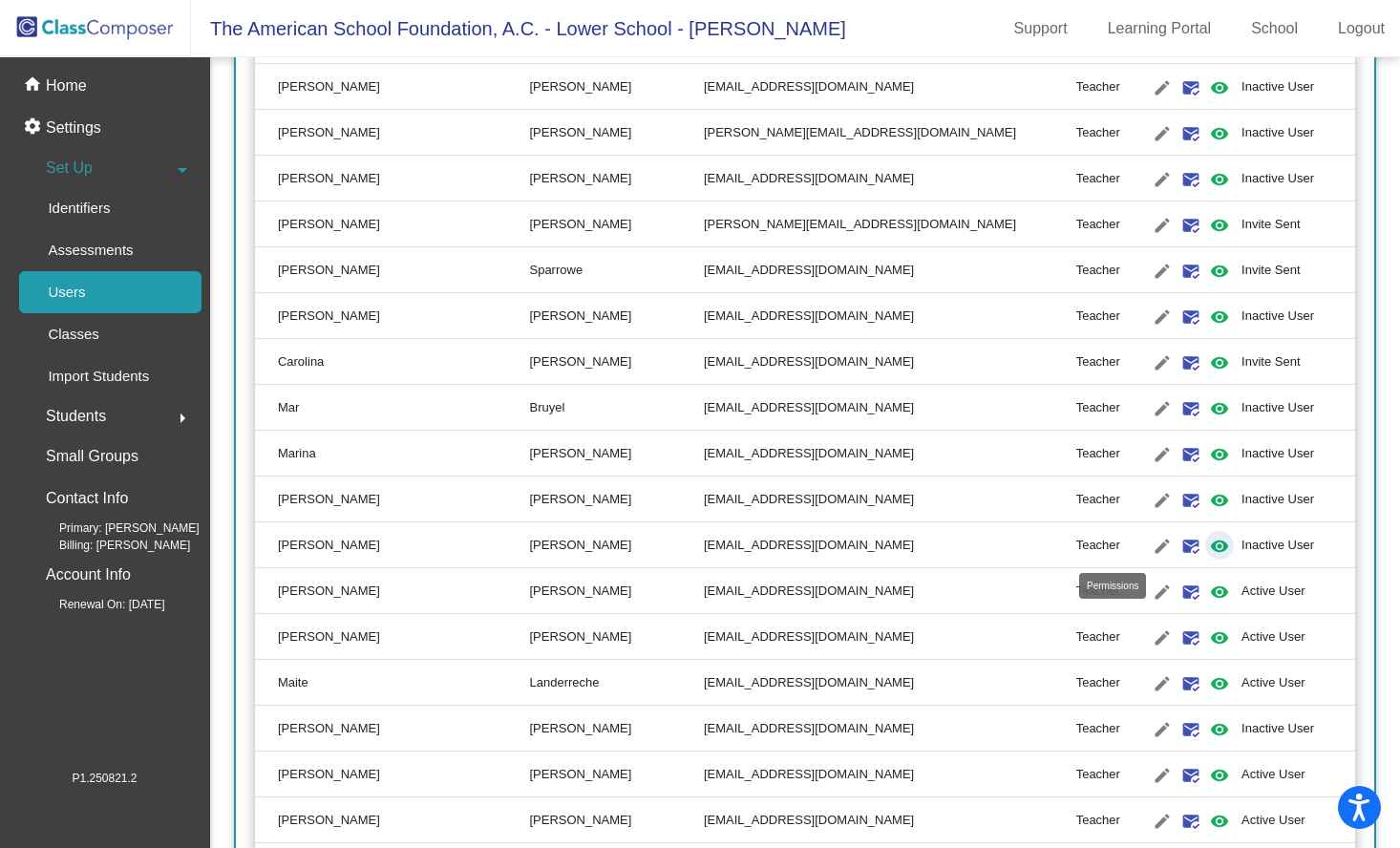
click at [1208, 551] on mat-icon "visibility" at bounding box center [1219, 545] width 23 height 23
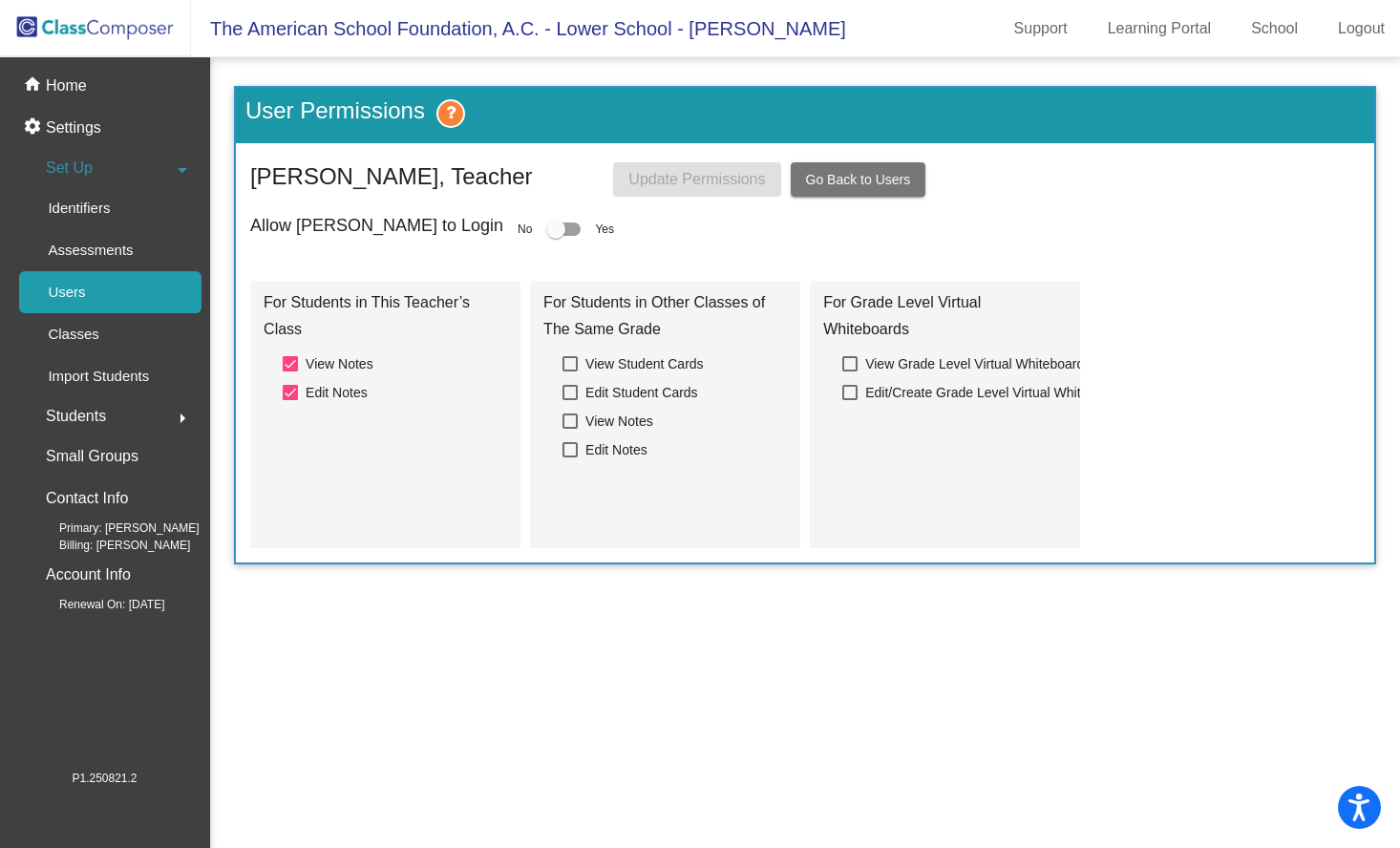
click at [546, 226] on div at bounding box center [555, 229] width 19 height 19
click at [555, 236] on input "checkbox" at bounding box center [555, 236] width 1 height 1
checkbox input "true"
click at [690, 170] on button "Update Permissions" at bounding box center [696, 180] width 168 height 35
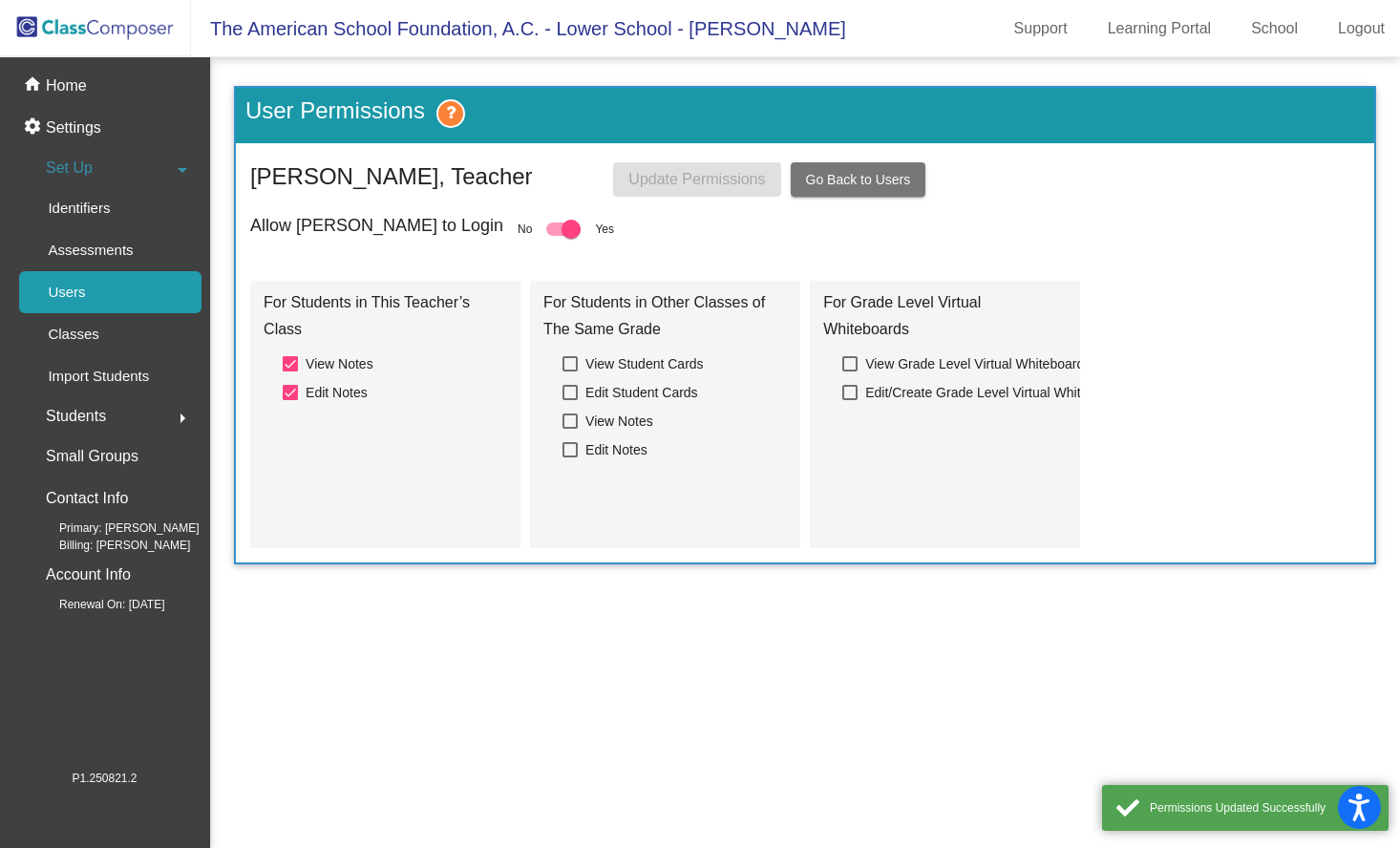
click at [840, 180] on span "Go Back to Users" at bounding box center [859, 179] width 105 height 15
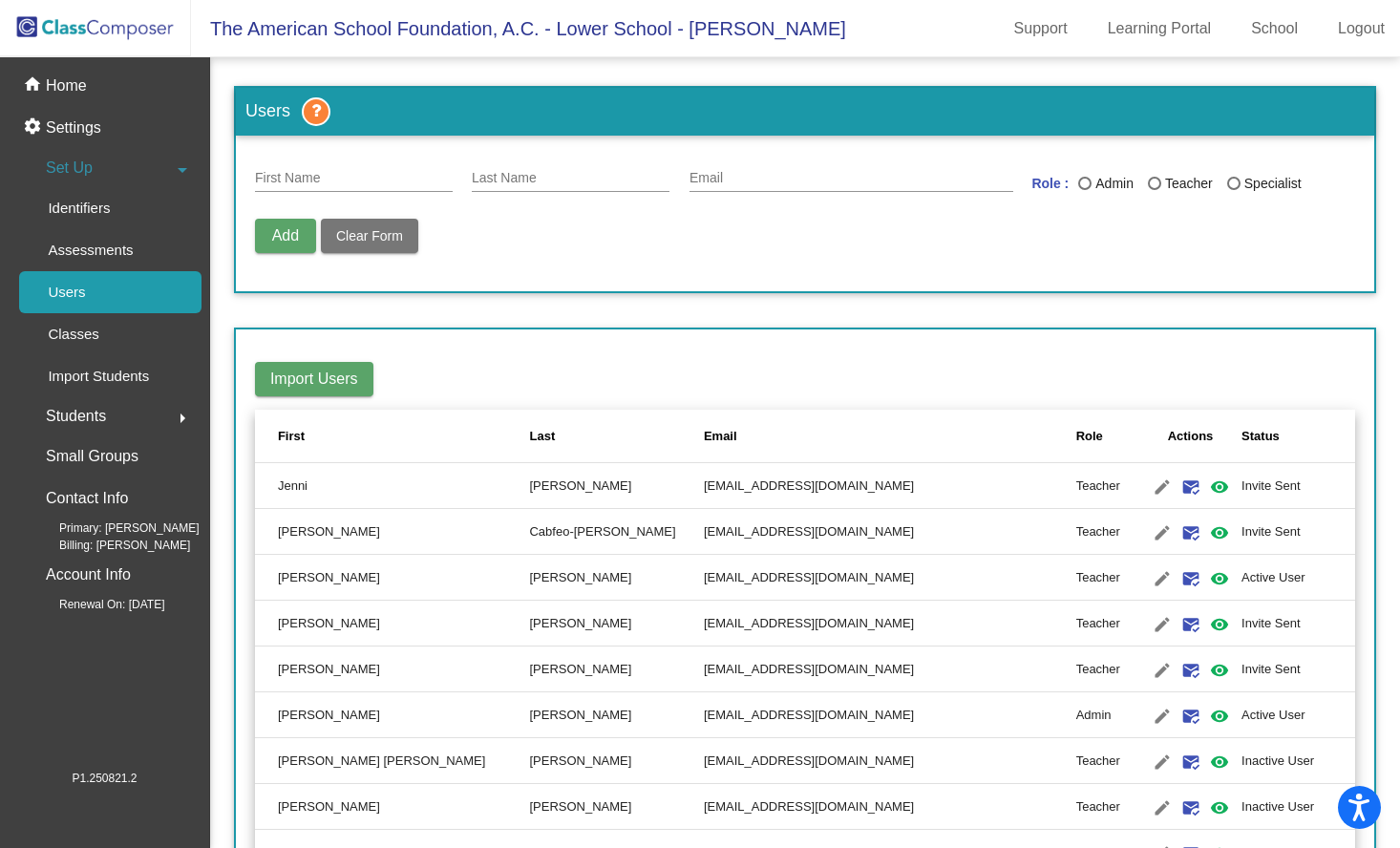
drag, startPoint x: 1264, startPoint y: 617, endPoint x: 1267, endPoint y: -150, distance: 767.0
click at [1267, 0] on html "Accessibility Screen-Reader Guide, Feedback, and Issue Reporting | New window T…" at bounding box center [700, 424] width 1400 height 848
click at [1259, 396] on mat-toolbar-row "Import Users" at bounding box center [805, 380] width 1101 height 61
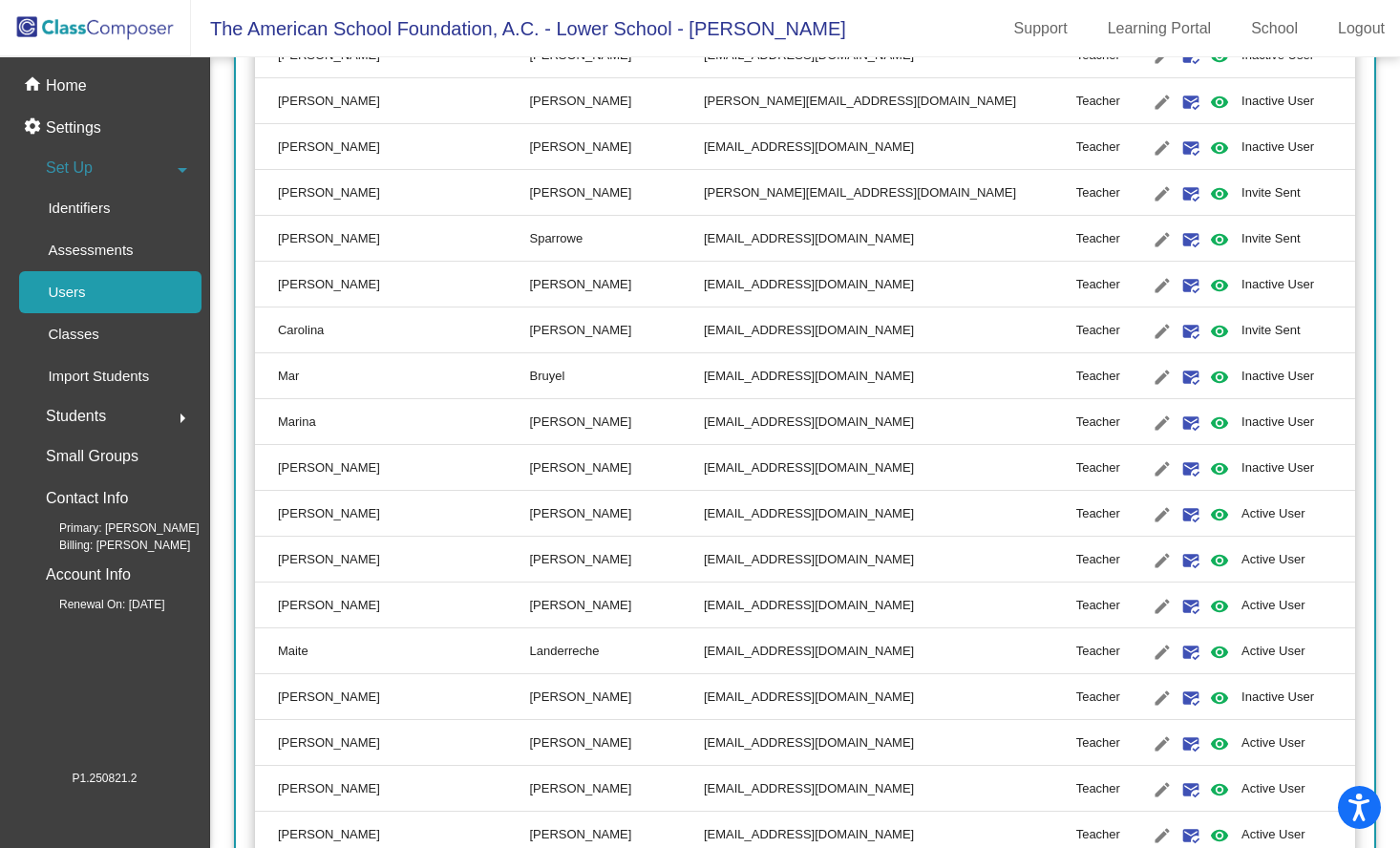
scroll to position [2381, 0]
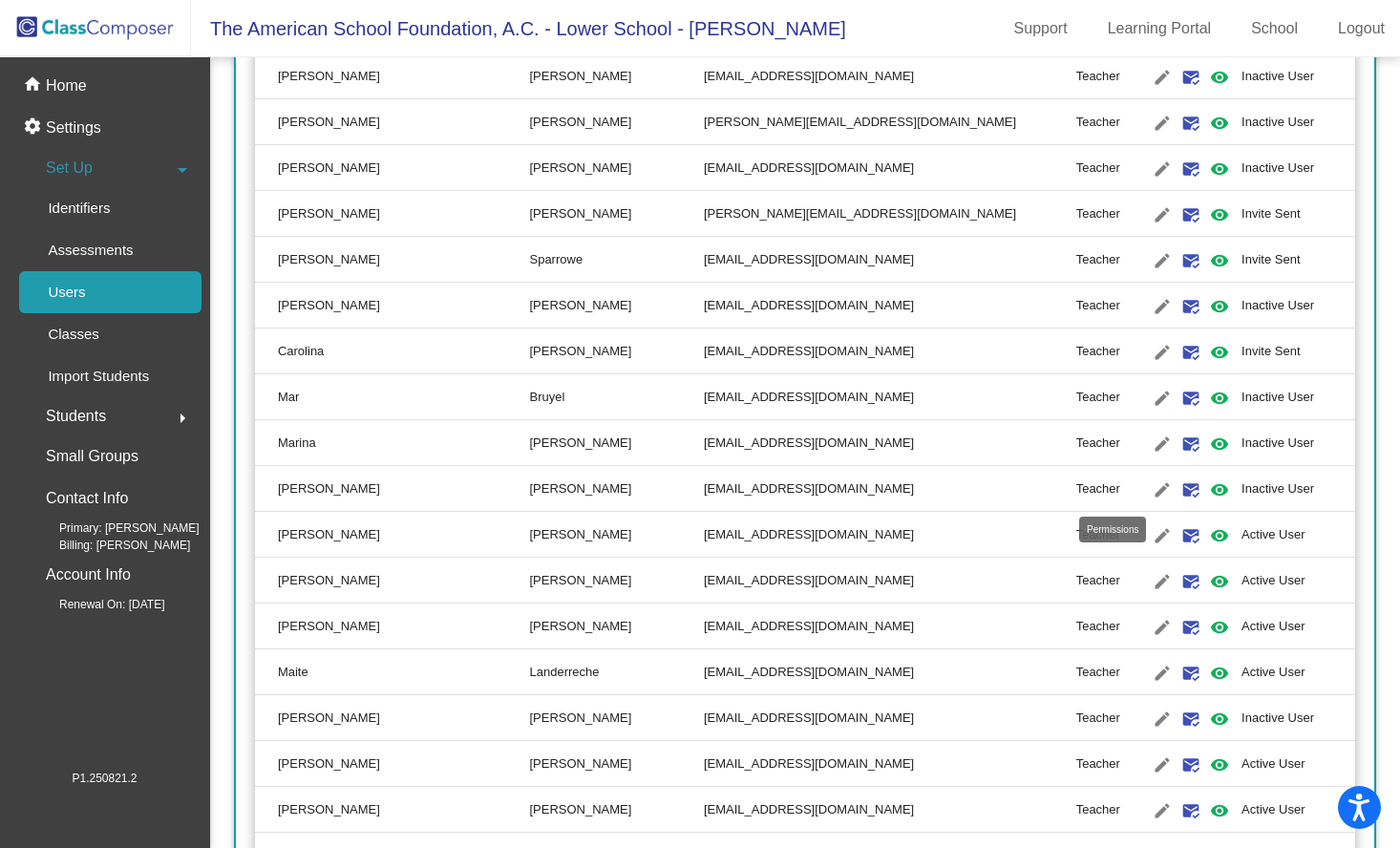
click at [1208, 493] on mat-icon "visibility" at bounding box center [1219, 490] width 23 height 23
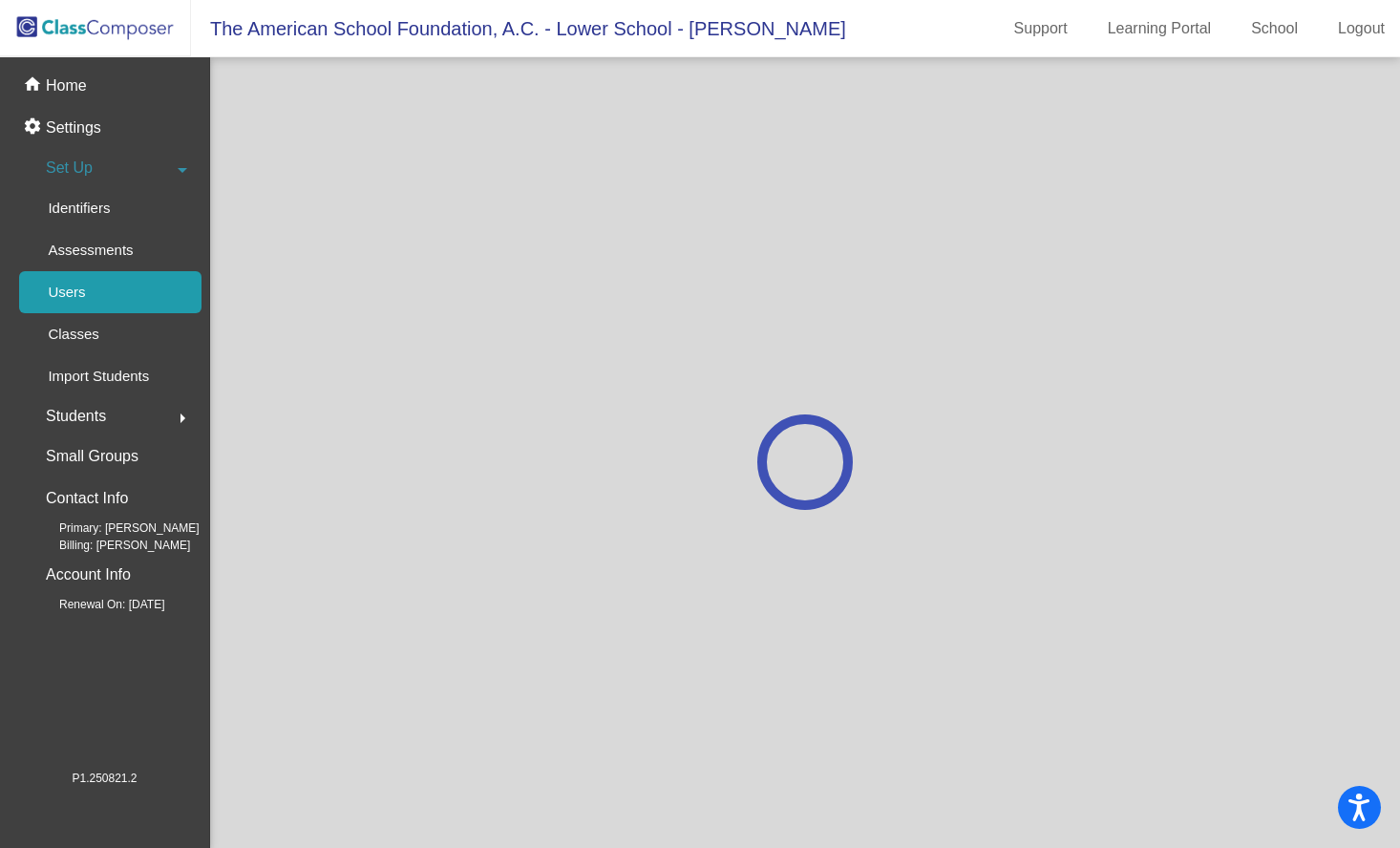
scroll to position [0, 0]
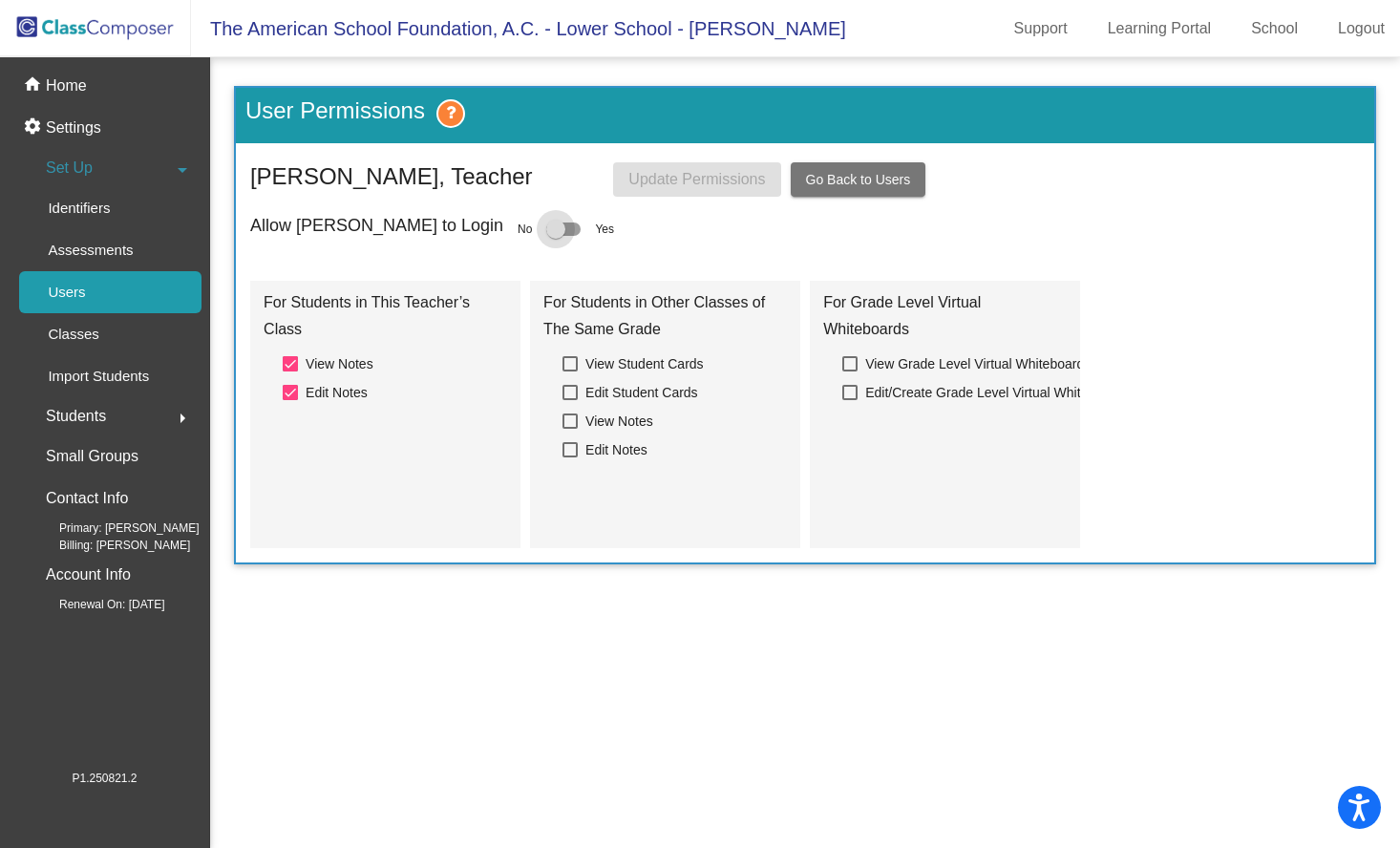
click at [546, 234] on div at bounding box center [563, 228] width 35 height 13
click at [555, 236] on input "checkbox" at bounding box center [555, 236] width 1 height 1
checkbox input "true"
click at [696, 178] on span "Update Permissions" at bounding box center [697, 179] width 137 height 16
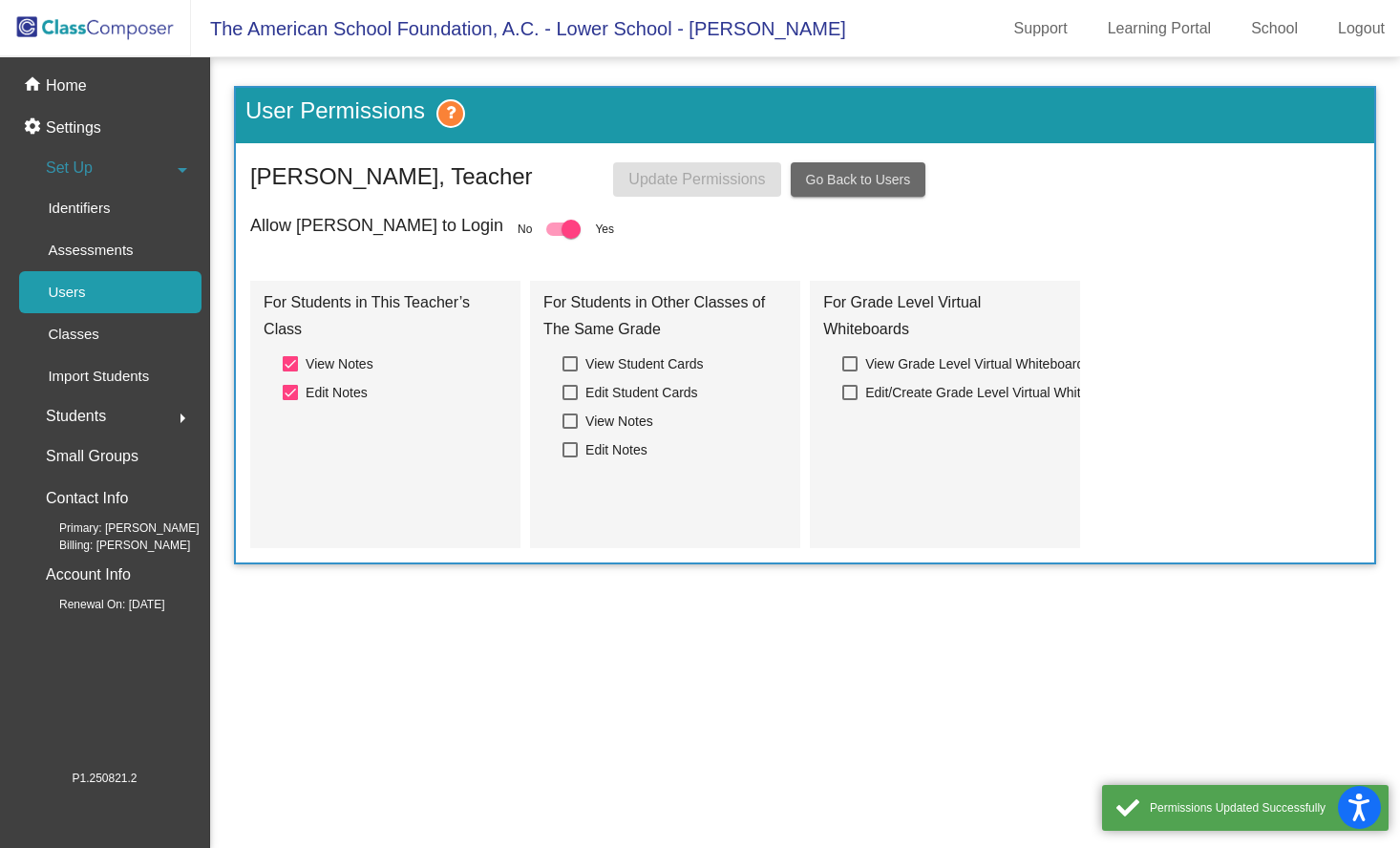
click at [860, 172] on span "Go Back to Users" at bounding box center [859, 179] width 105 height 15
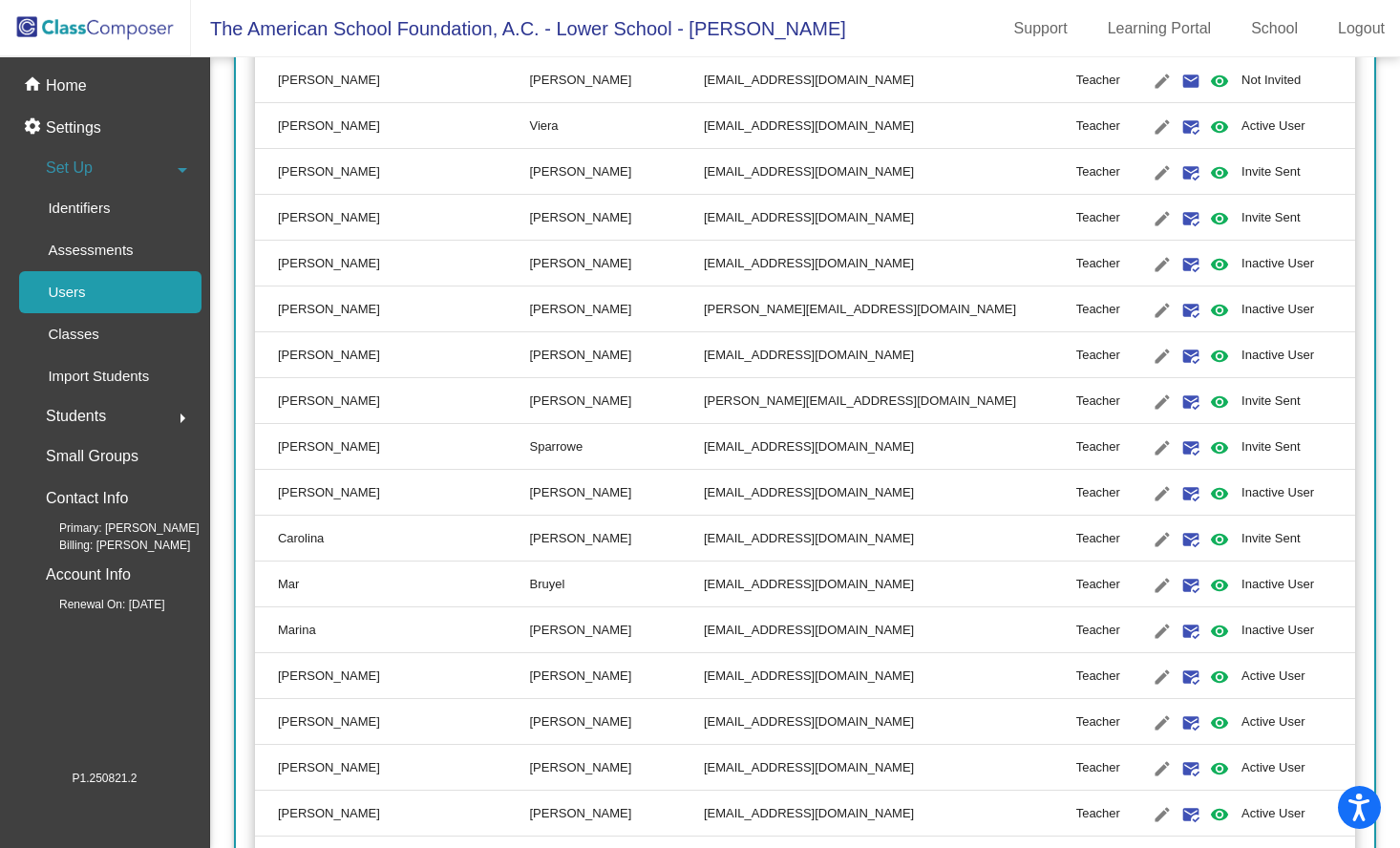
scroll to position [2198, 0]
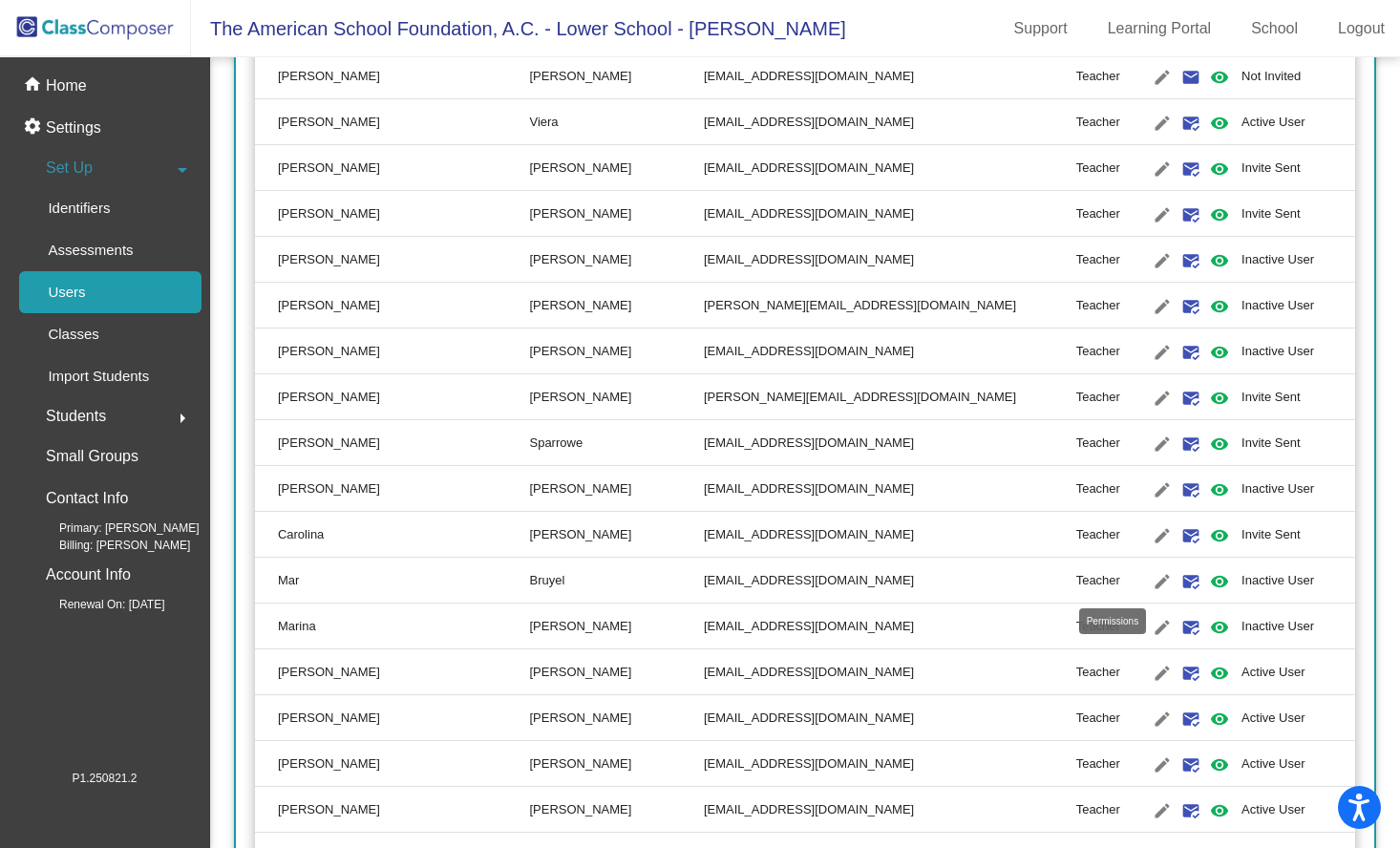
click at [1208, 587] on mat-icon "visibility" at bounding box center [1219, 581] width 23 height 23
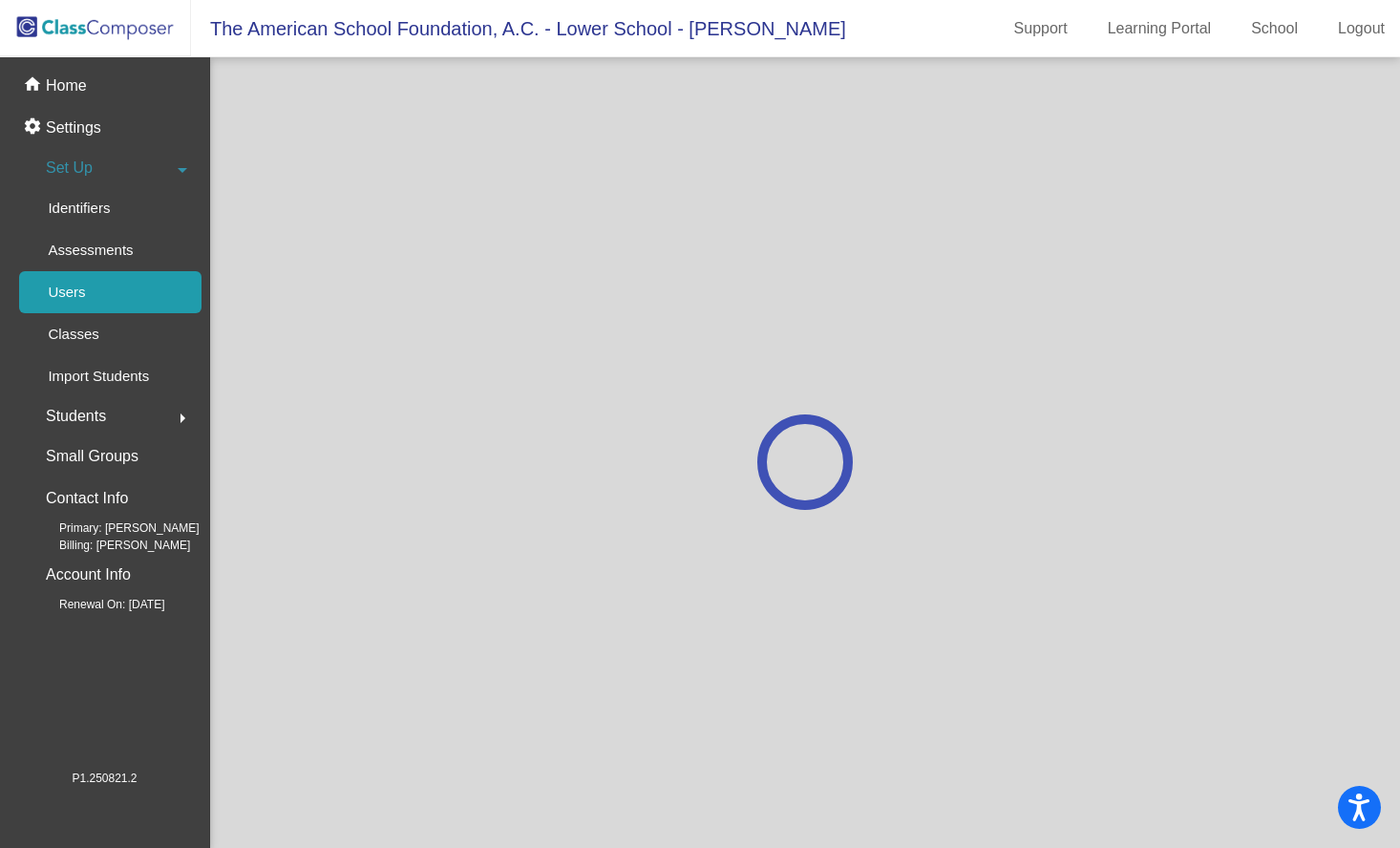
scroll to position [0, 0]
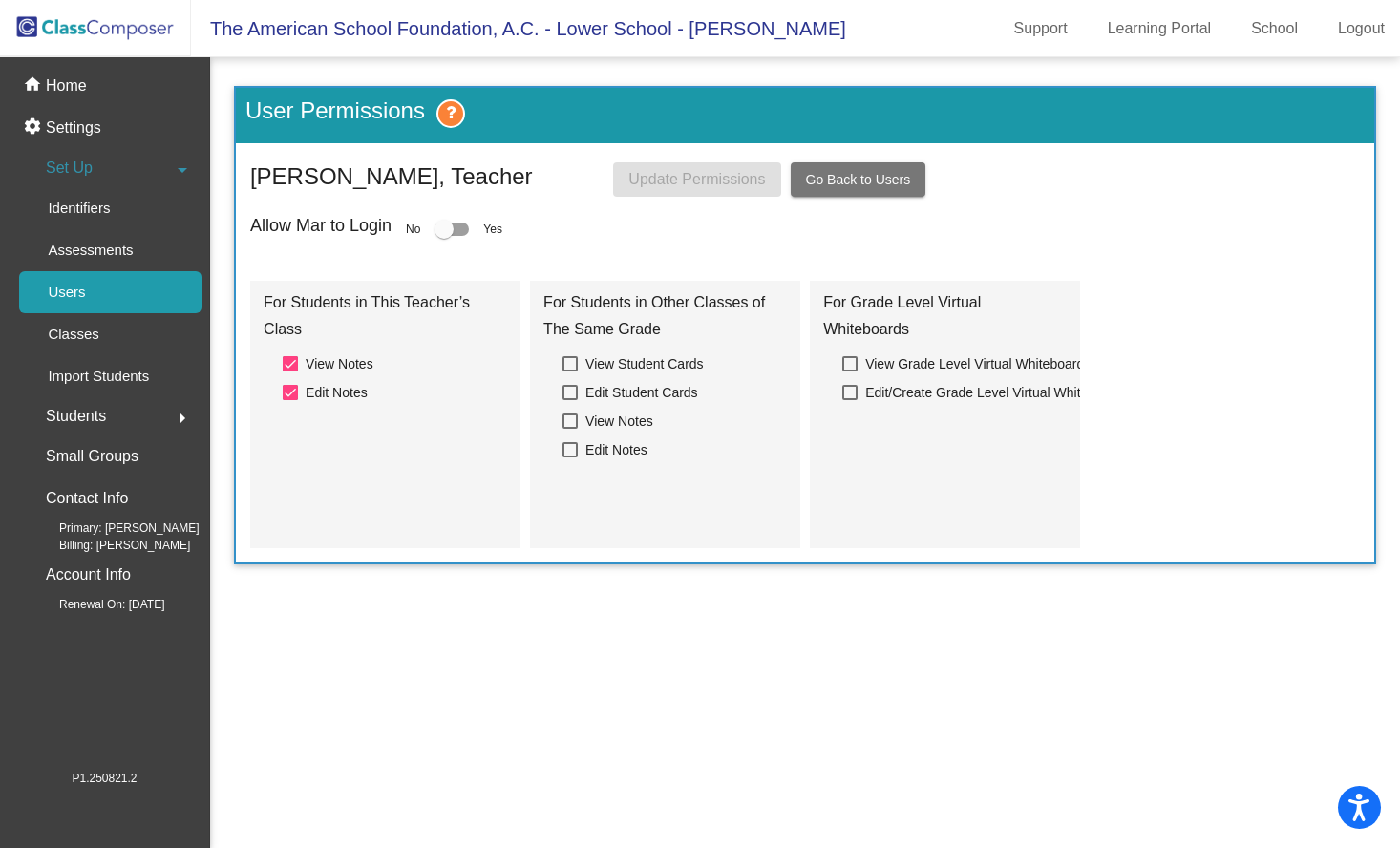
click at [444, 227] on div at bounding box center [443, 229] width 19 height 19
click at [444, 236] on input "checkbox" at bounding box center [443, 236] width 1 height 1
checkbox input "true"
click at [694, 173] on span "Update Permissions" at bounding box center [697, 179] width 137 height 16
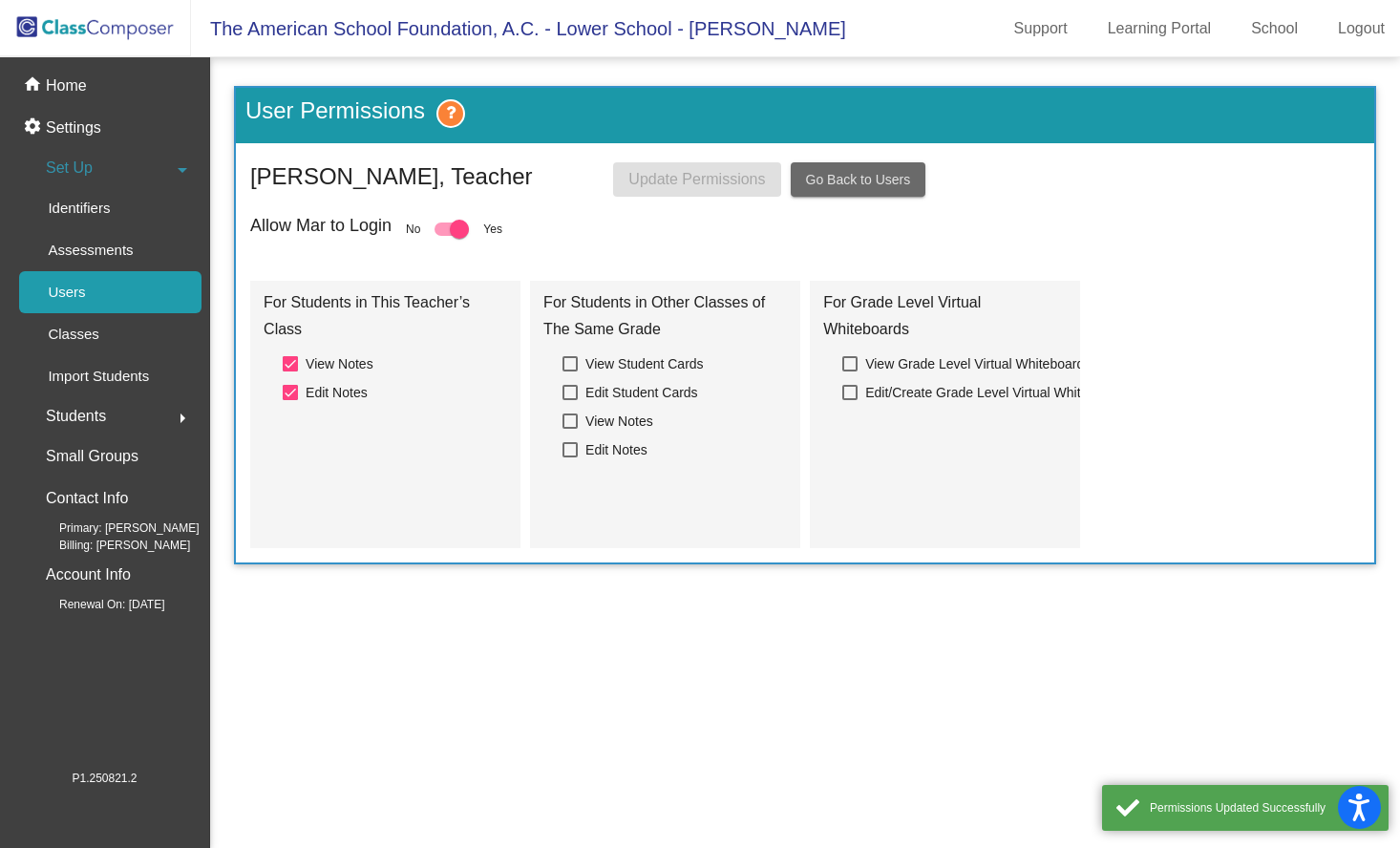
click at [852, 173] on span "Go Back to Users" at bounding box center [859, 179] width 105 height 15
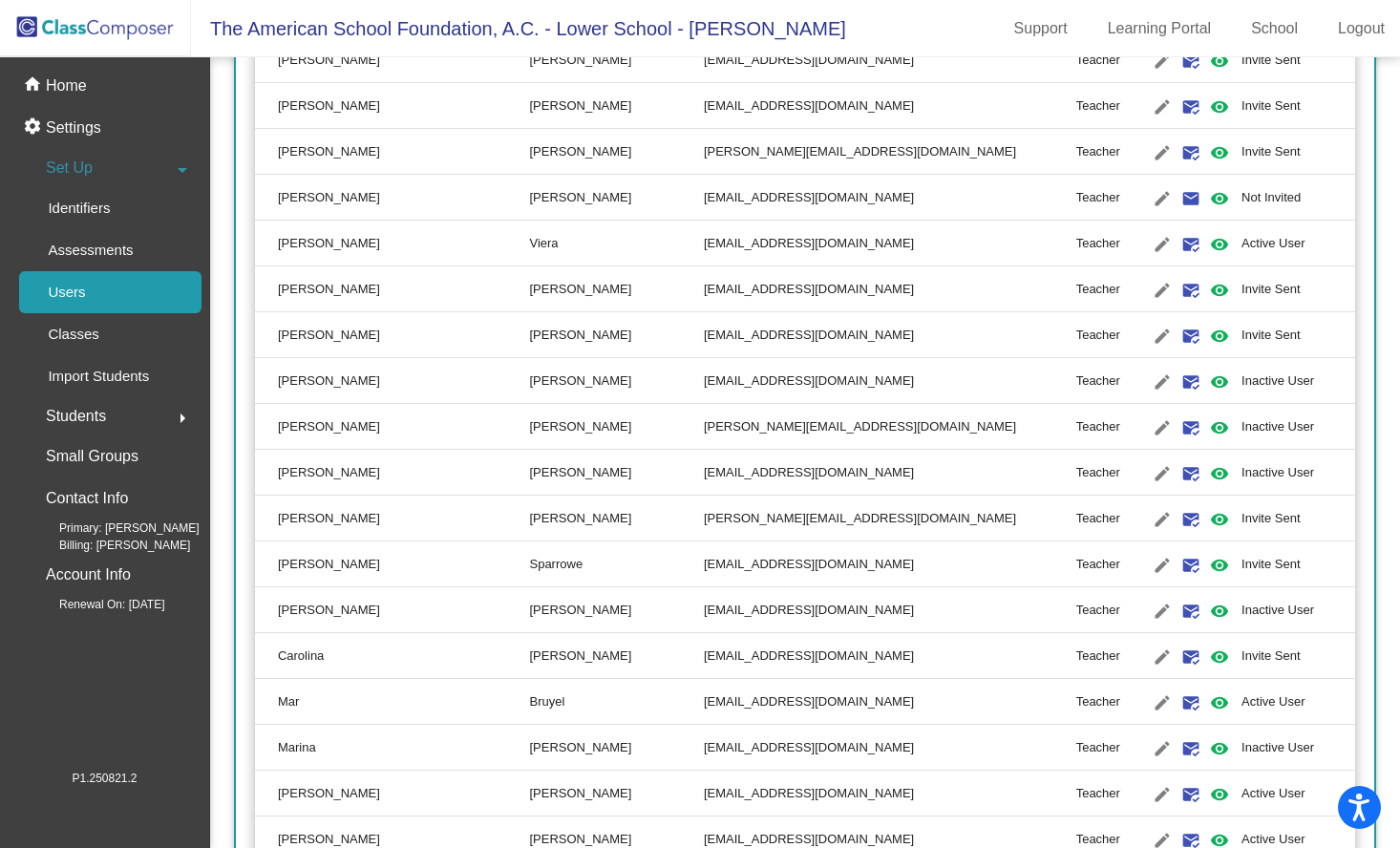
scroll to position [2074, 0]
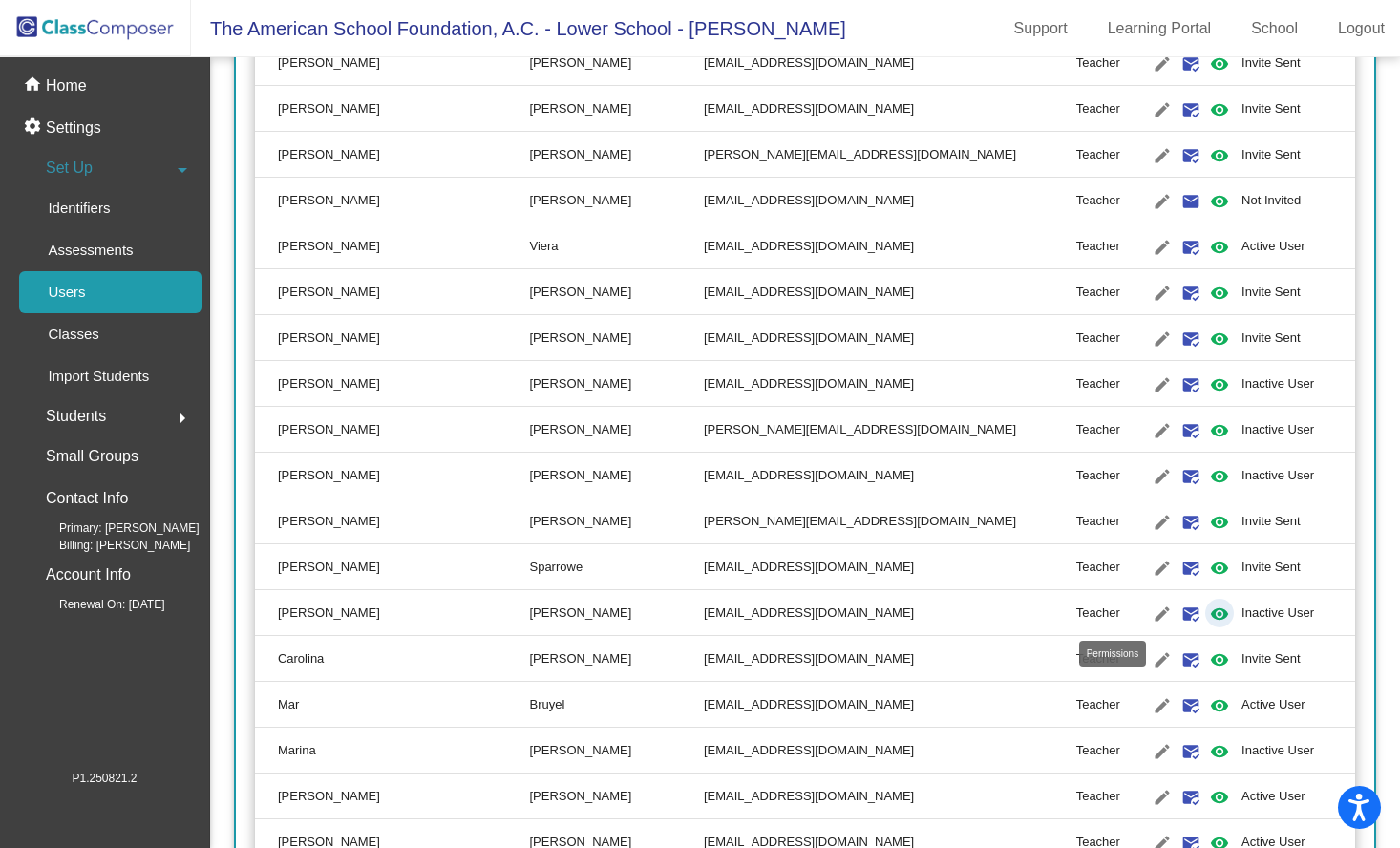
click at [1208, 613] on mat-icon "visibility" at bounding box center [1219, 614] width 23 height 23
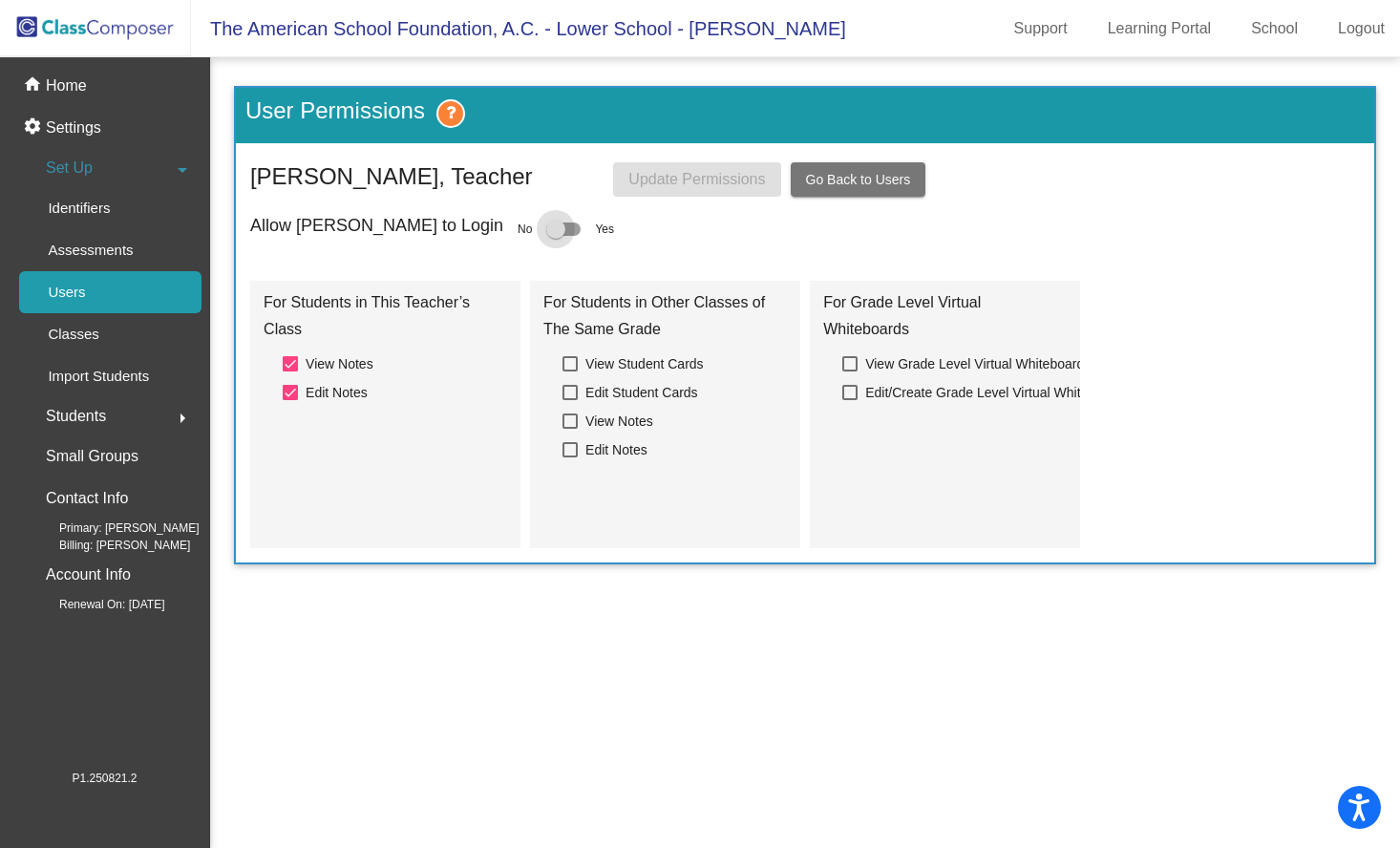
click at [546, 222] on div at bounding box center [555, 229] width 19 height 19
click at [555, 236] on input "checkbox" at bounding box center [555, 236] width 1 height 1
checkbox input "true"
click at [674, 180] on span "Update Permissions" at bounding box center [697, 179] width 137 height 16
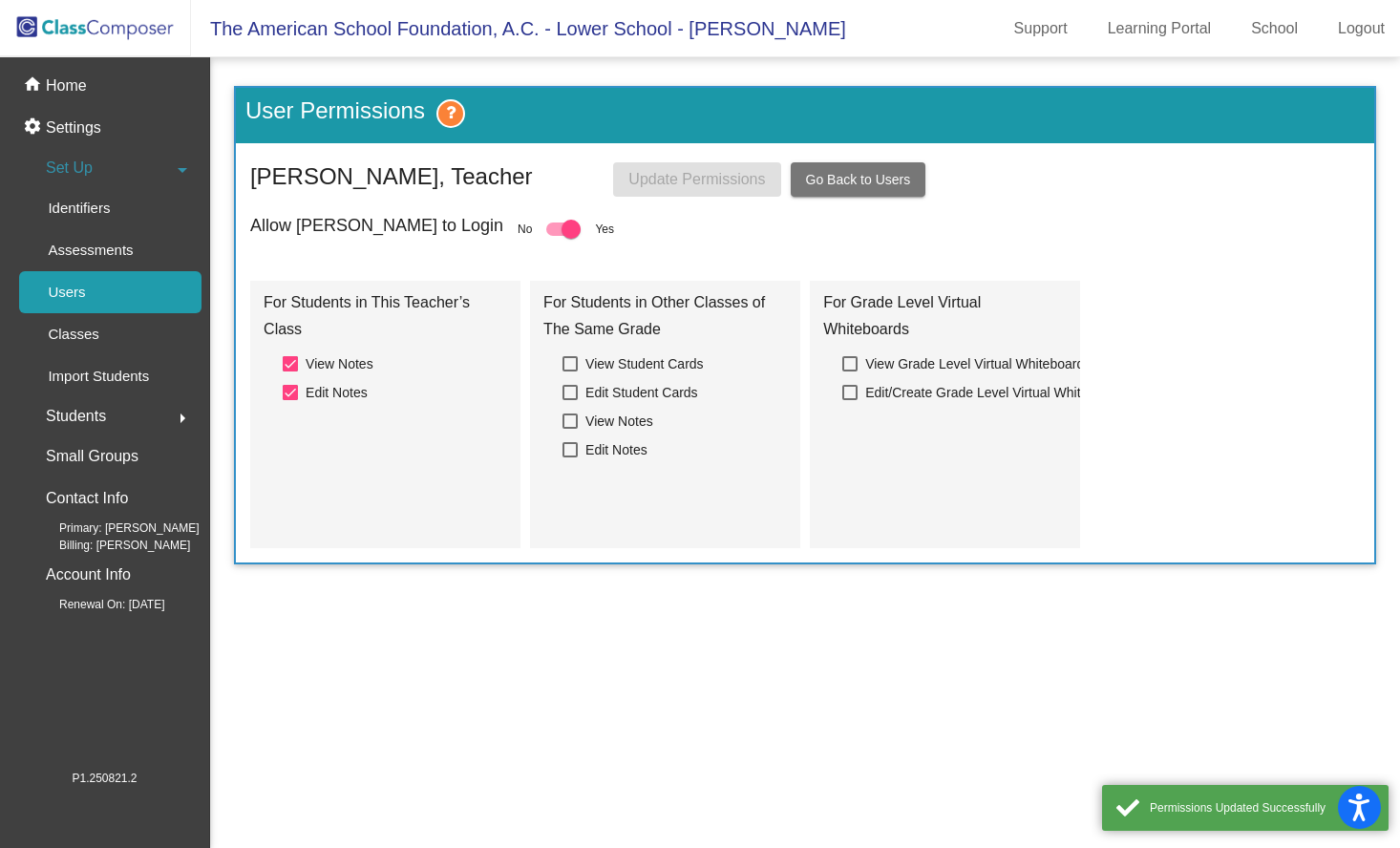
click at [864, 171] on button "Go Back to Users" at bounding box center [859, 180] width 136 height 35
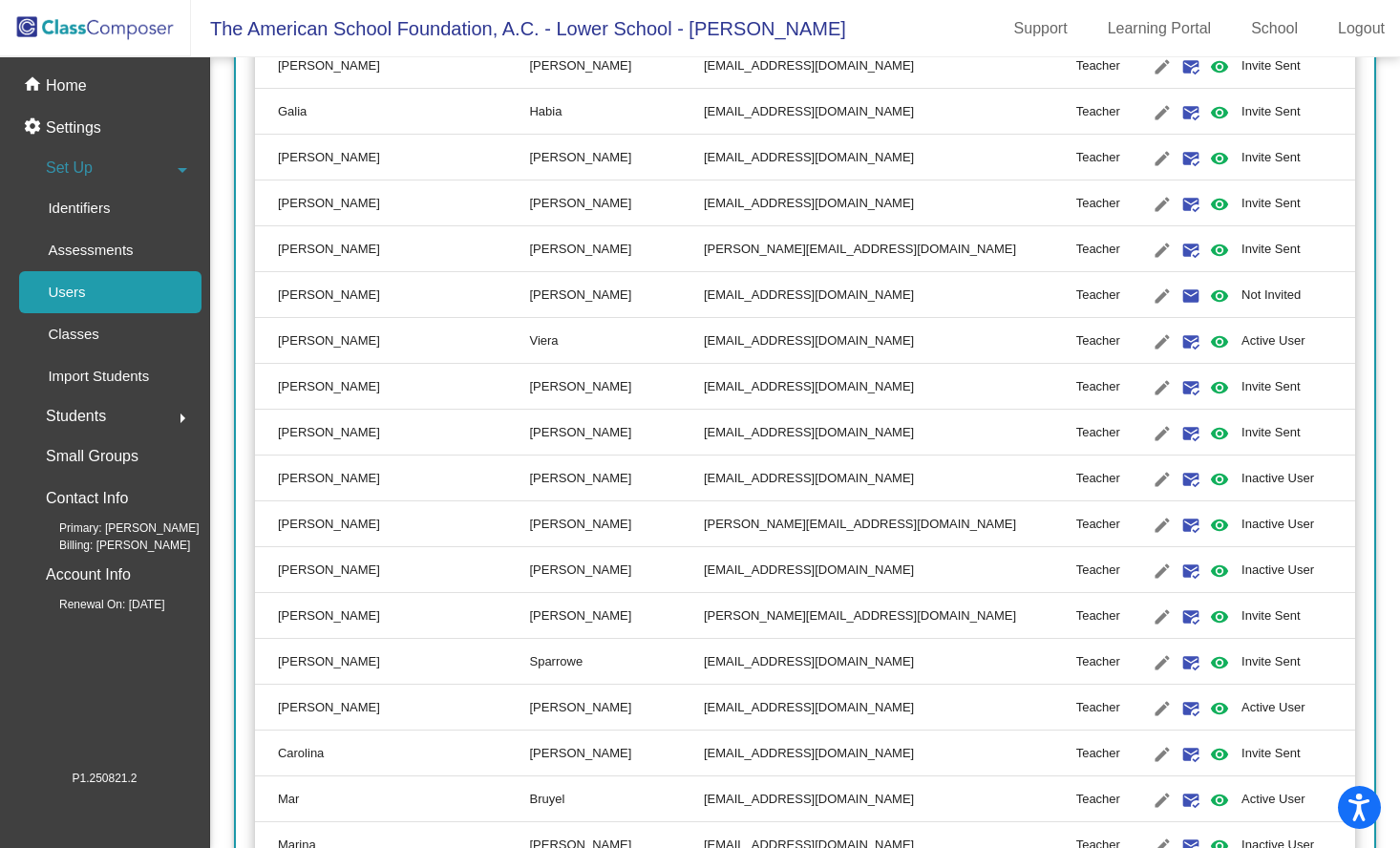
scroll to position [1972, 0]
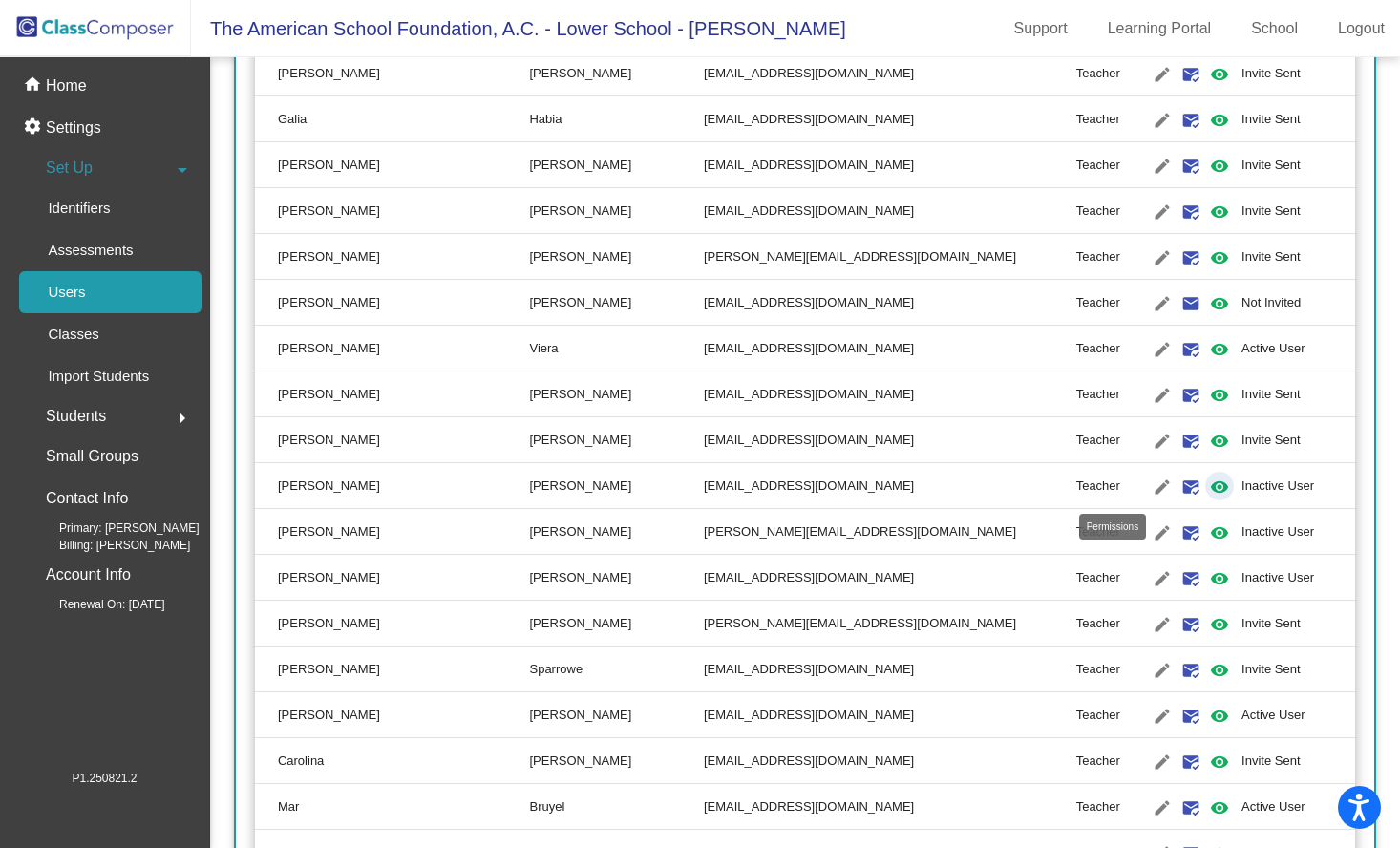
click at [1208, 492] on mat-icon "visibility" at bounding box center [1219, 487] width 23 height 23
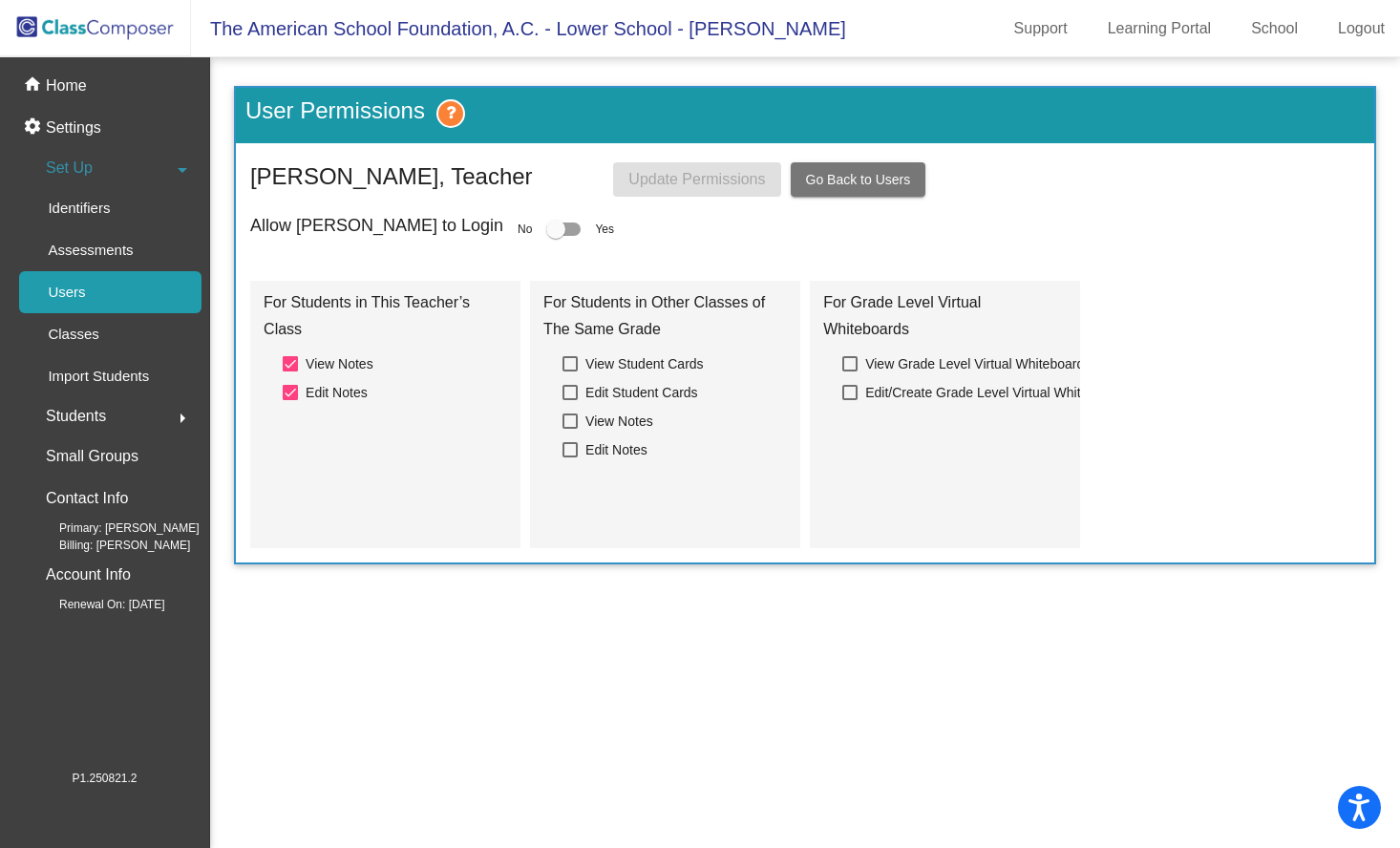
click at [546, 226] on div at bounding box center [555, 229] width 19 height 19
click at [555, 236] on input "checkbox" at bounding box center [555, 236] width 1 height 1
checkbox input "true"
click at [660, 165] on button "Update Permissions" at bounding box center [696, 180] width 168 height 35
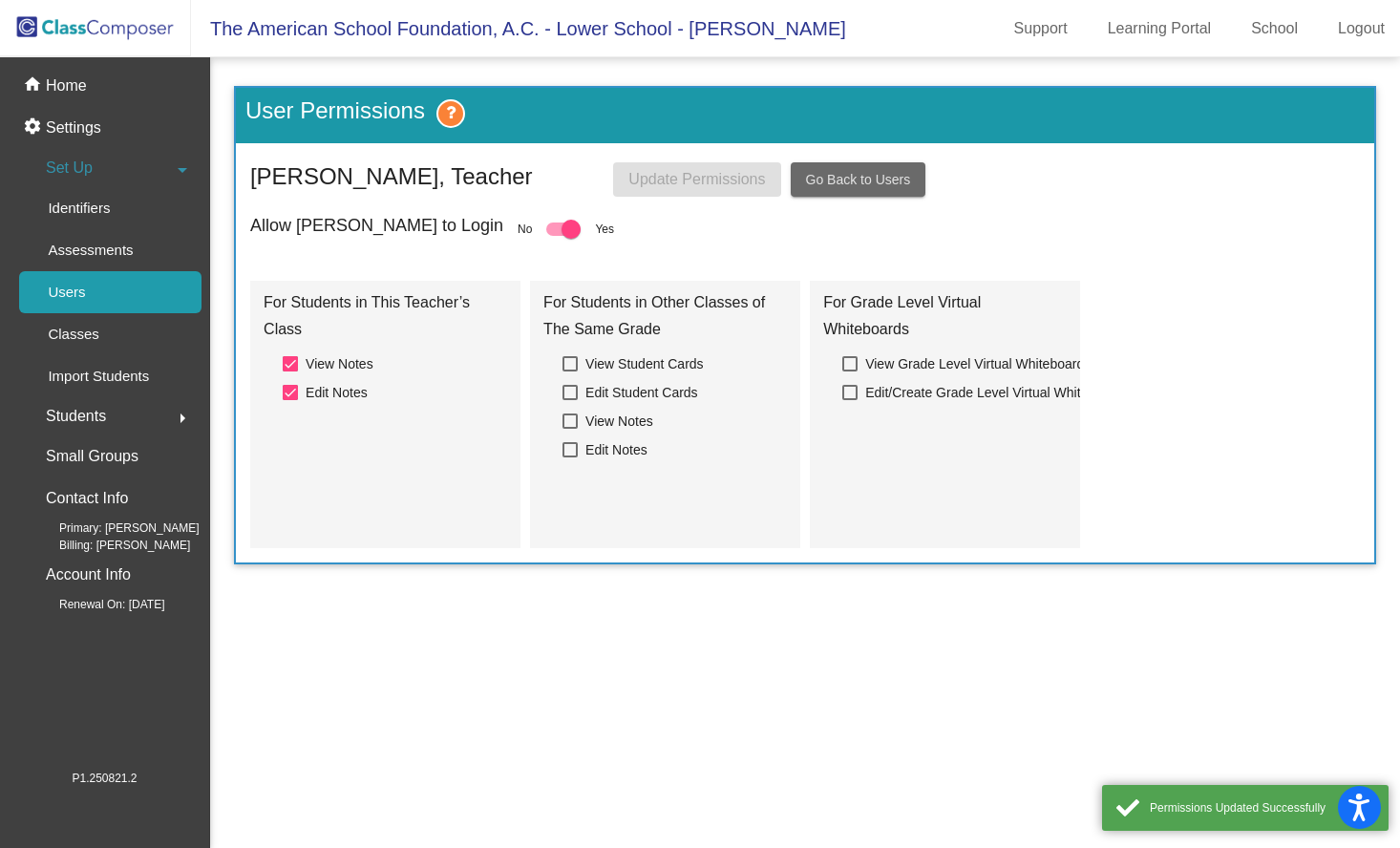
click at [834, 178] on span "Go Back to Users" at bounding box center [859, 179] width 105 height 15
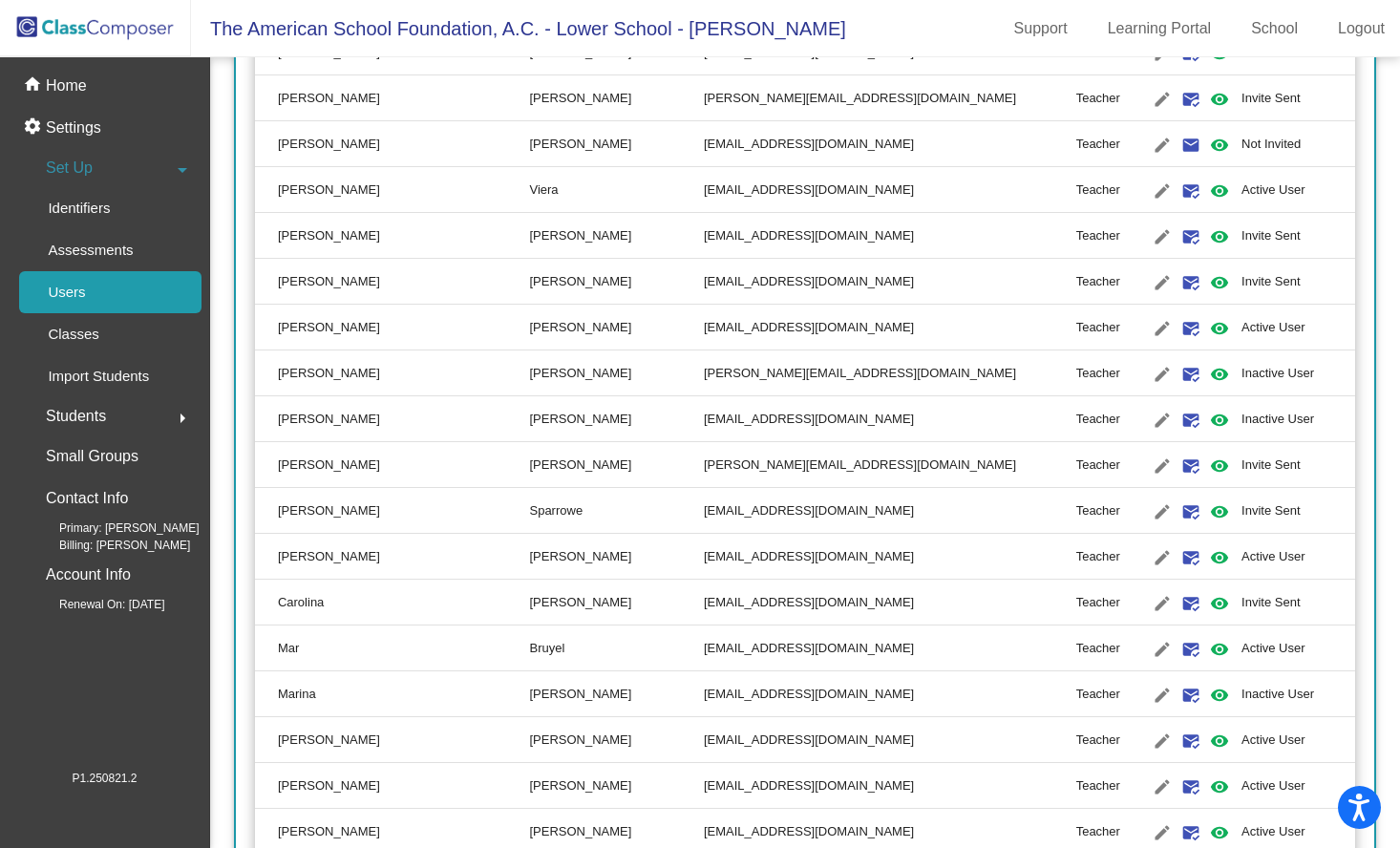
scroll to position [2121, 0]
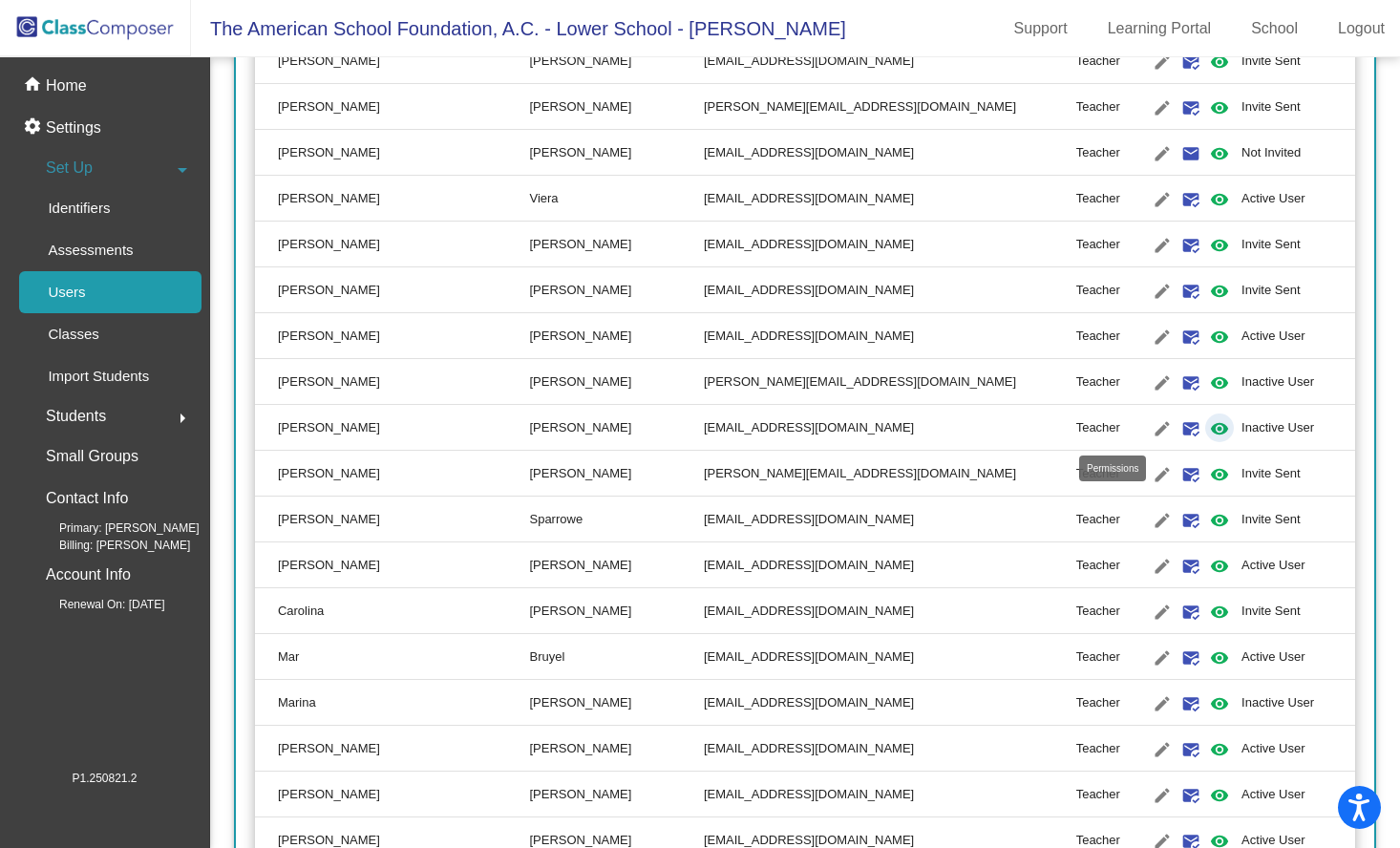
click at [1208, 428] on mat-icon "visibility" at bounding box center [1219, 428] width 23 height 23
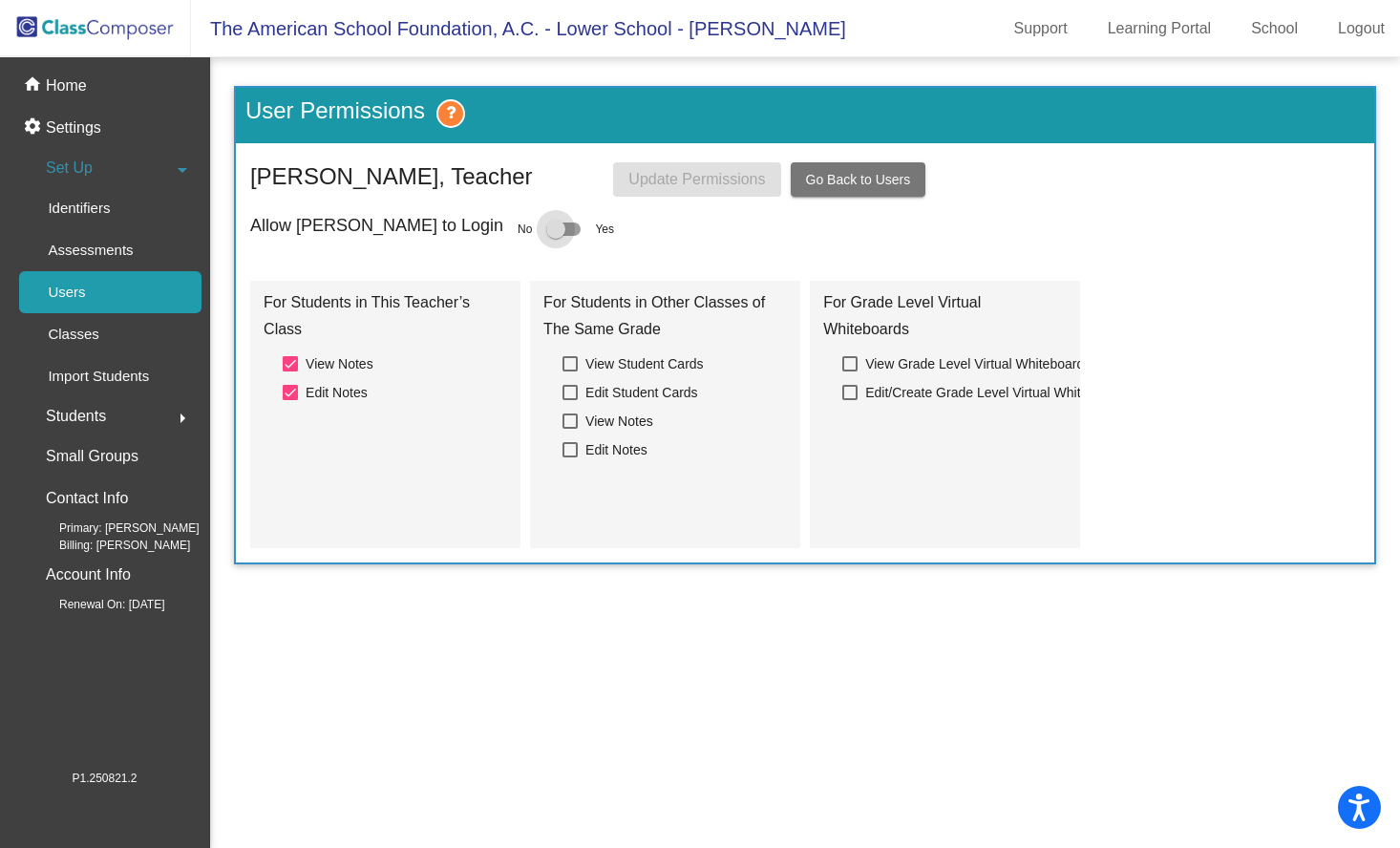
click at [546, 227] on div at bounding box center [563, 228] width 35 height 13
click at [555, 236] on input "checkbox" at bounding box center [555, 236] width 1 height 1
checkbox input "true"
click at [663, 191] on button "Update Permissions" at bounding box center [696, 180] width 168 height 35
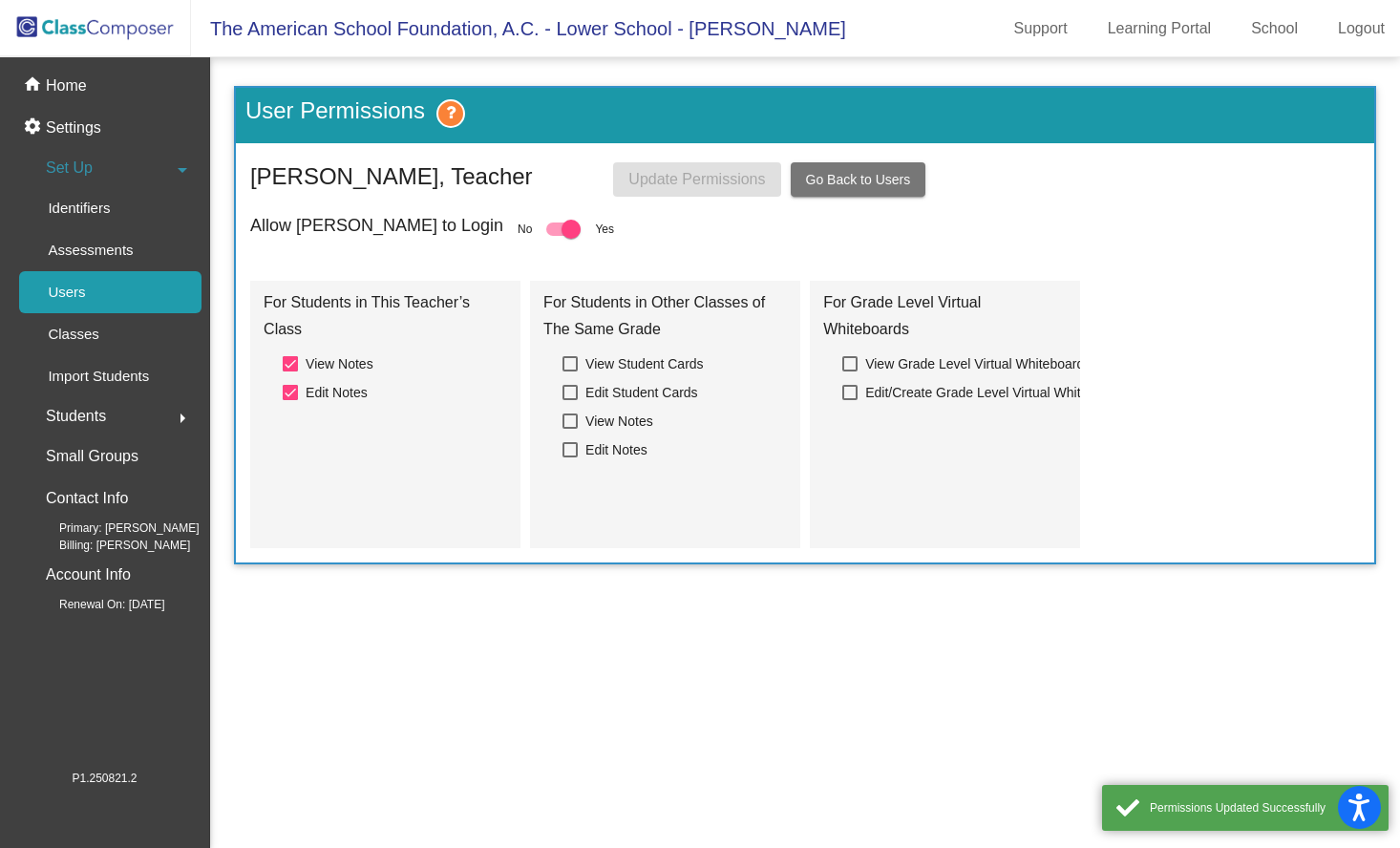
click at [870, 183] on span "Go Back to Users" at bounding box center [859, 179] width 105 height 15
